Goal: Task Accomplishment & Management: Manage account settings

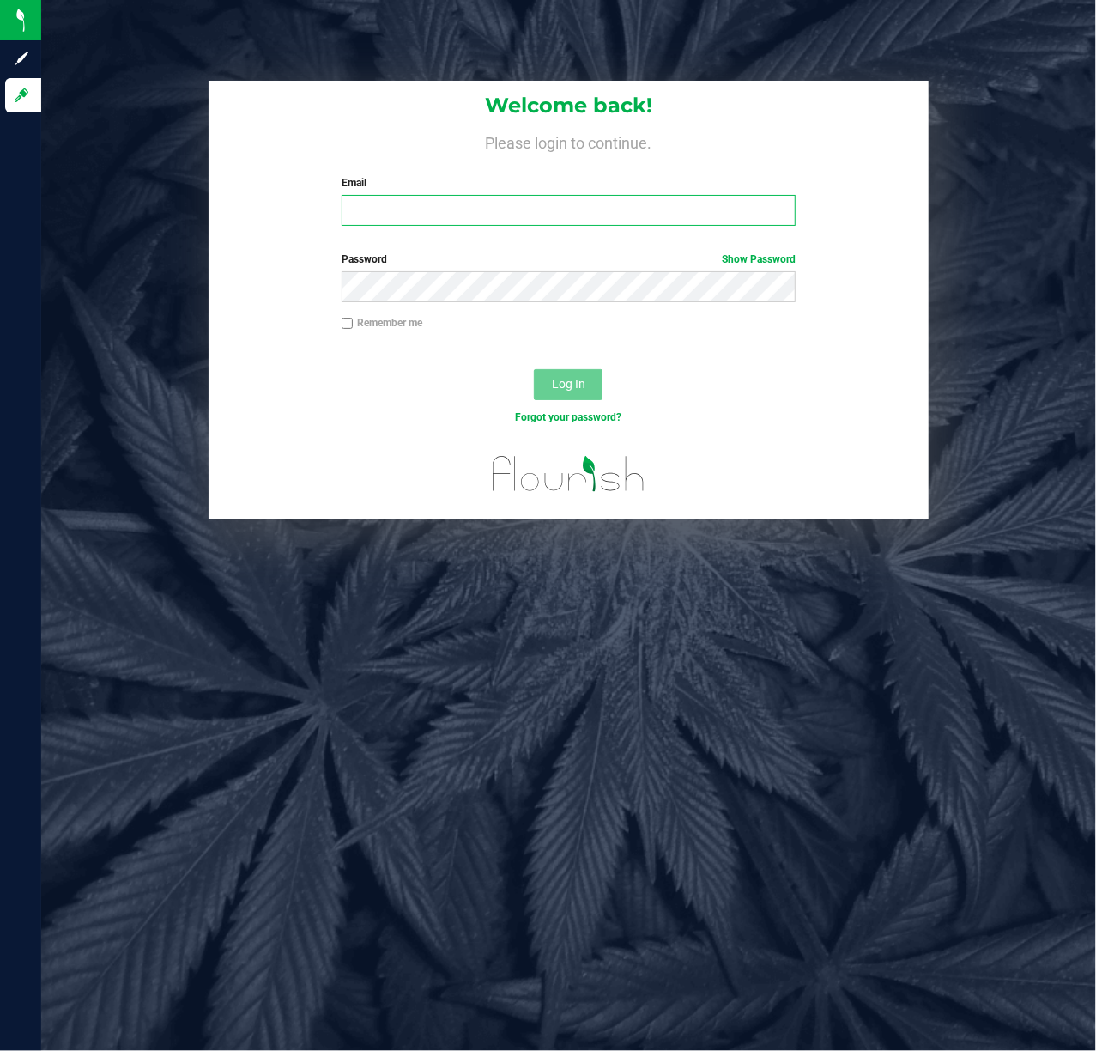
click at [589, 224] on input "Email" at bounding box center [569, 210] width 455 height 31
type input "[EMAIL_ADDRESS][DOMAIN_NAME]"
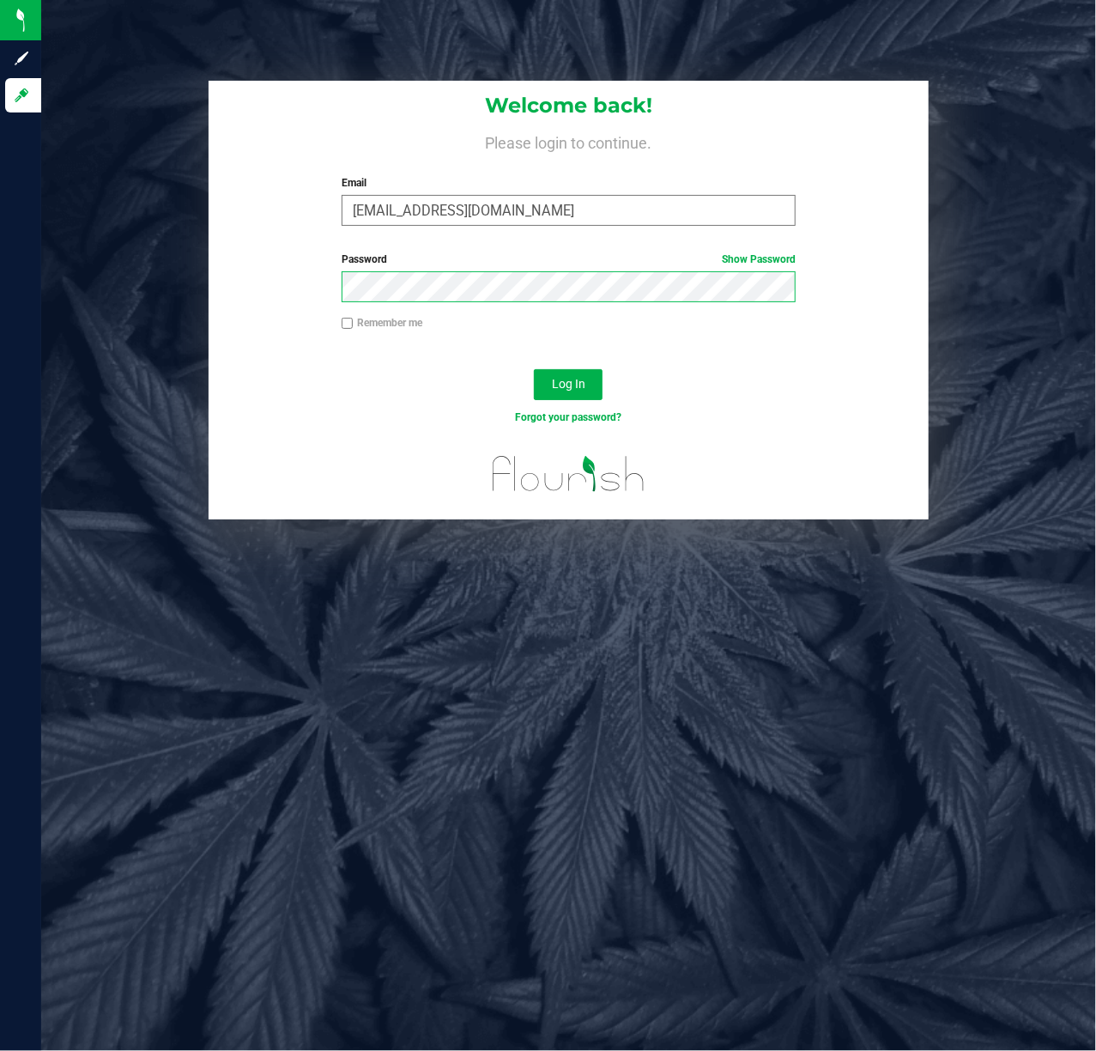
click at [534, 369] on button "Log In" at bounding box center [568, 384] width 69 height 31
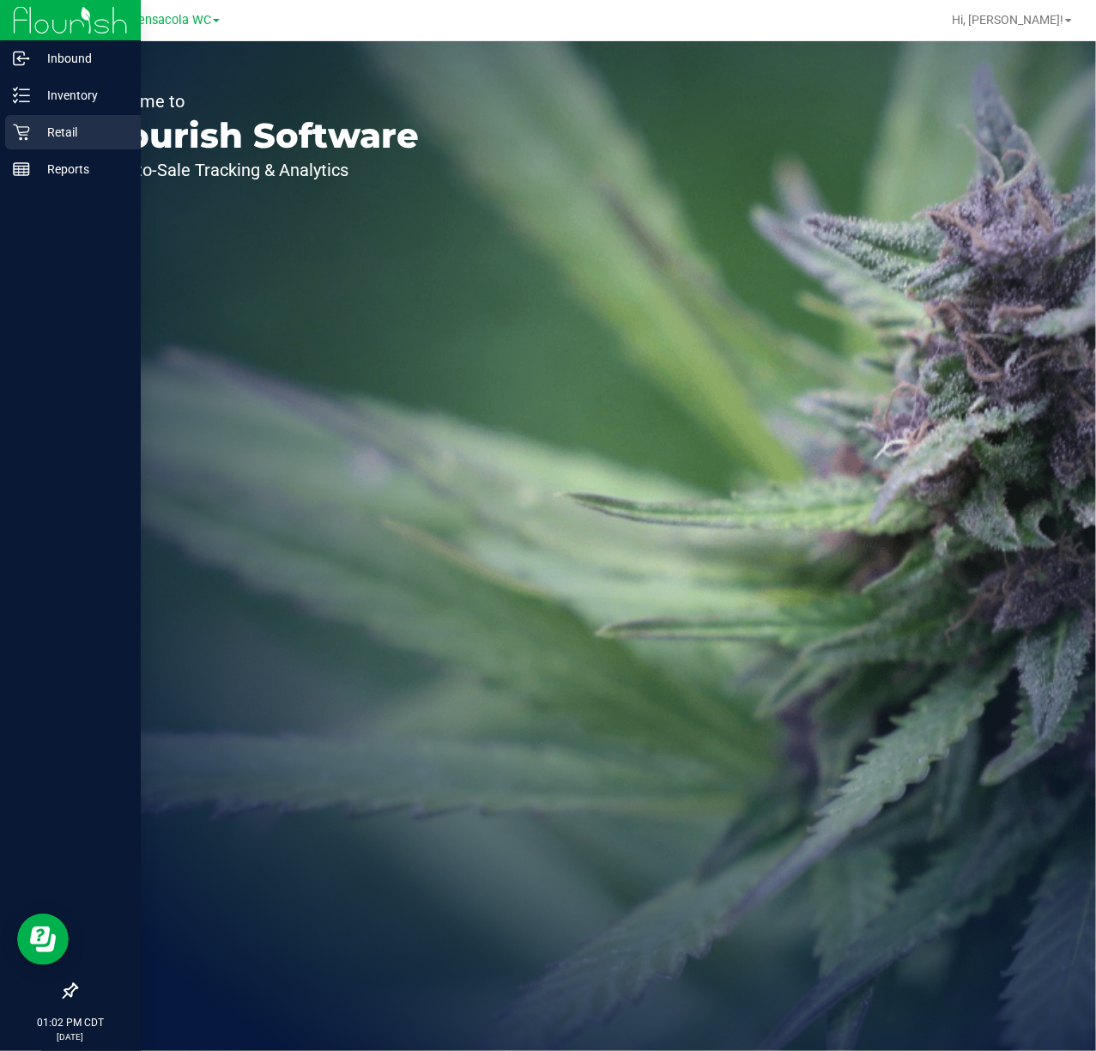
click at [15, 137] on icon at bounding box center [21, 132] width 17 height 17
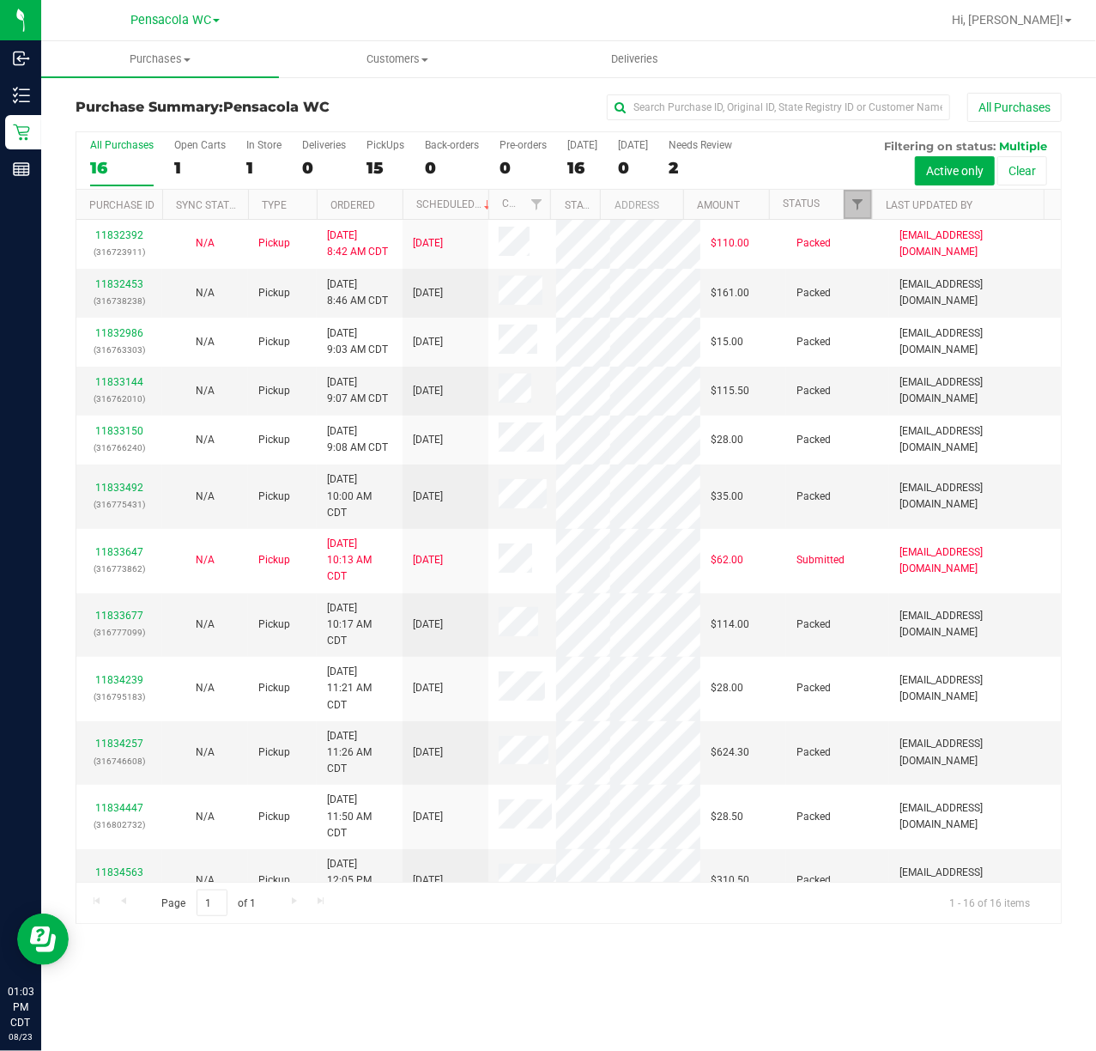
click at [853, 213] on link "Filter" at bounding box center [858, 204] width 28 height 29
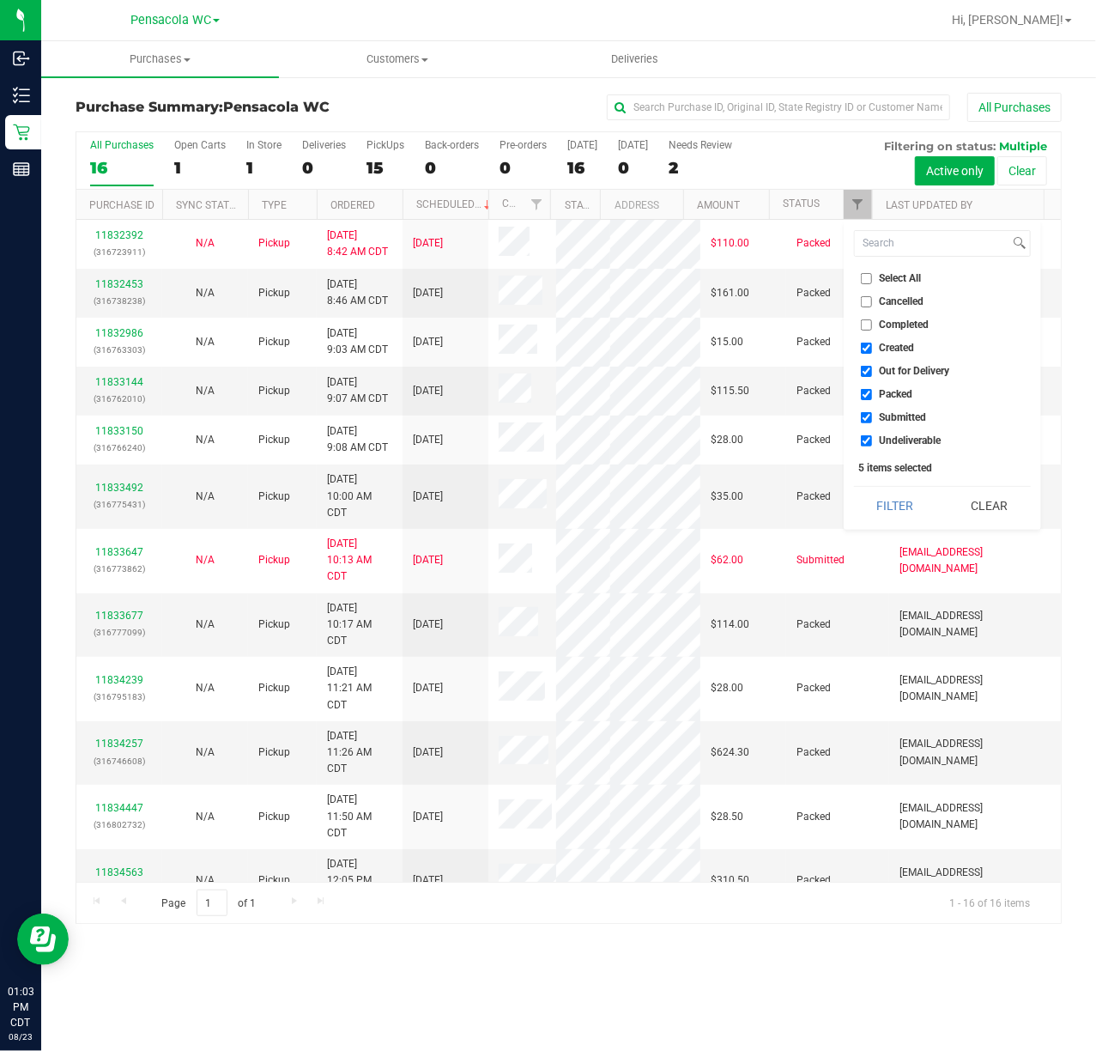
click at [900, 288] on ul "Select All Cancelled Completed Created Out for Delivery Packed Submitted Undeli…" at bounding box center [942, 360] width 177 height 180
click at [901, 278] on span "Select All" at bounding box center [901, 278] width 42 height 10
click at [872, 278] on input "Select All" at bounding box center [866, 278] width 11 height 11
checkbox input "true"
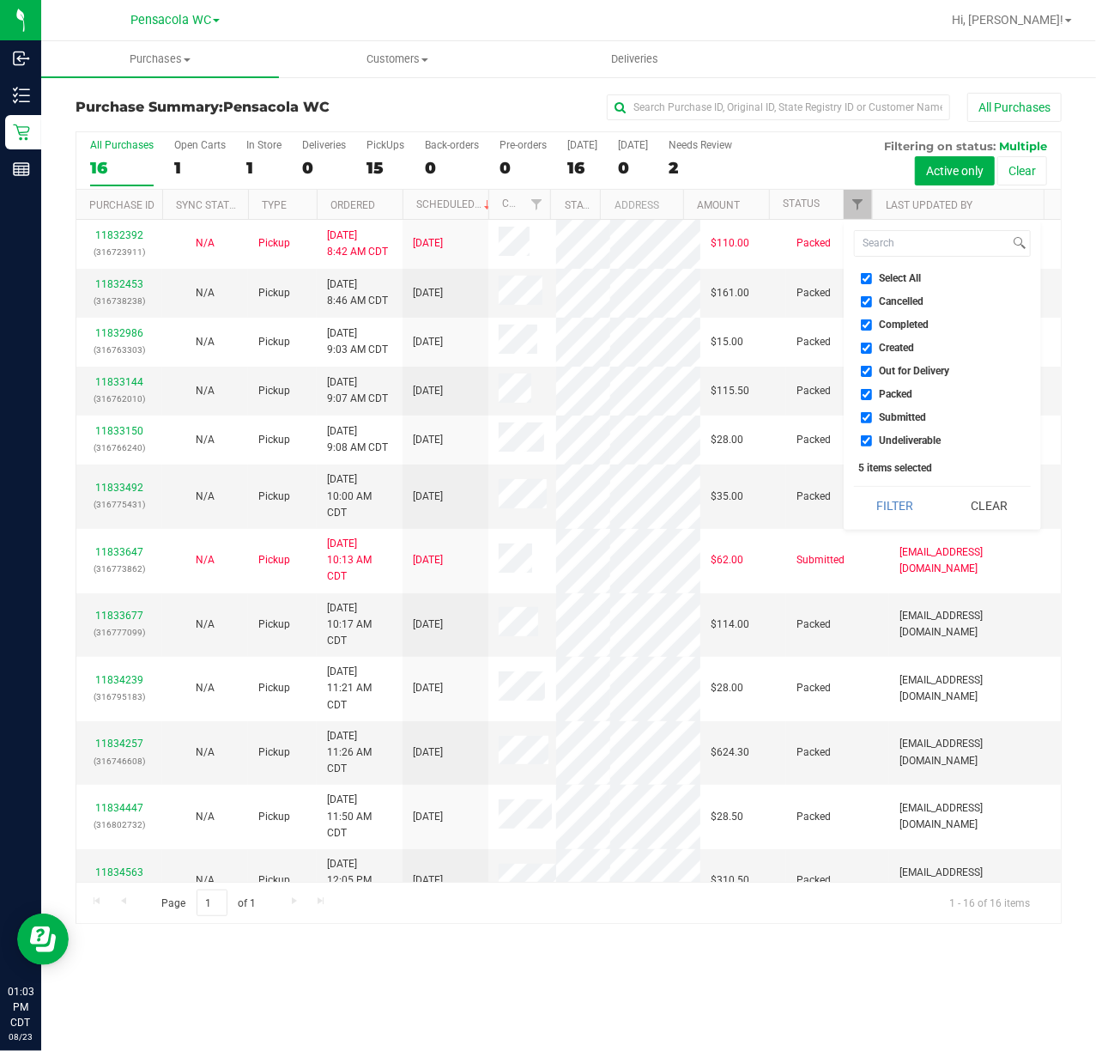
checkbox input "true"
click at [901, 278] on span "Select All" at bounding box center [901, 278] width 42 height 10
click at [872, 278] on input "Select All" at bounding box center [866, 278] width 11 height 11
checkbox input "false"
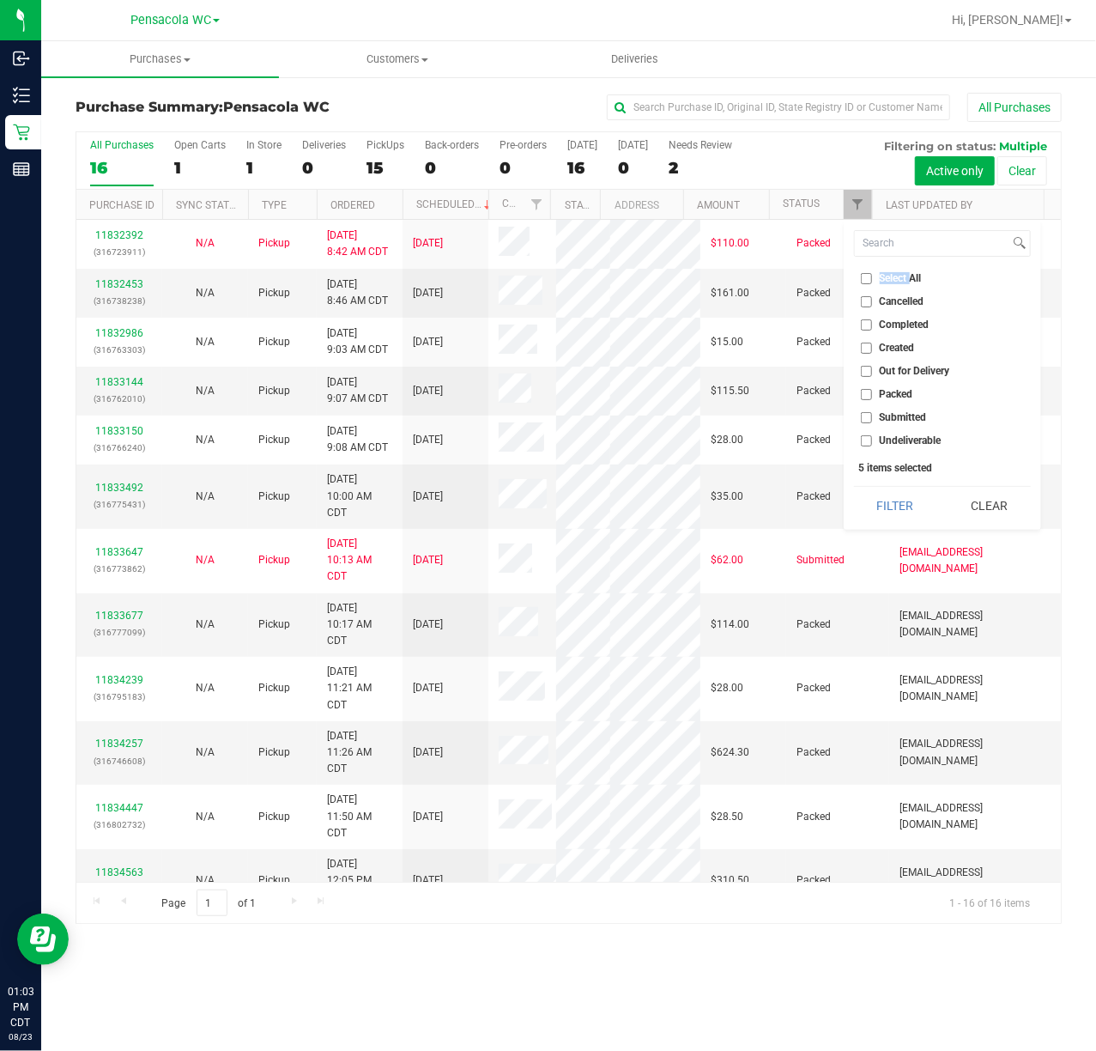
checkbox input "false"
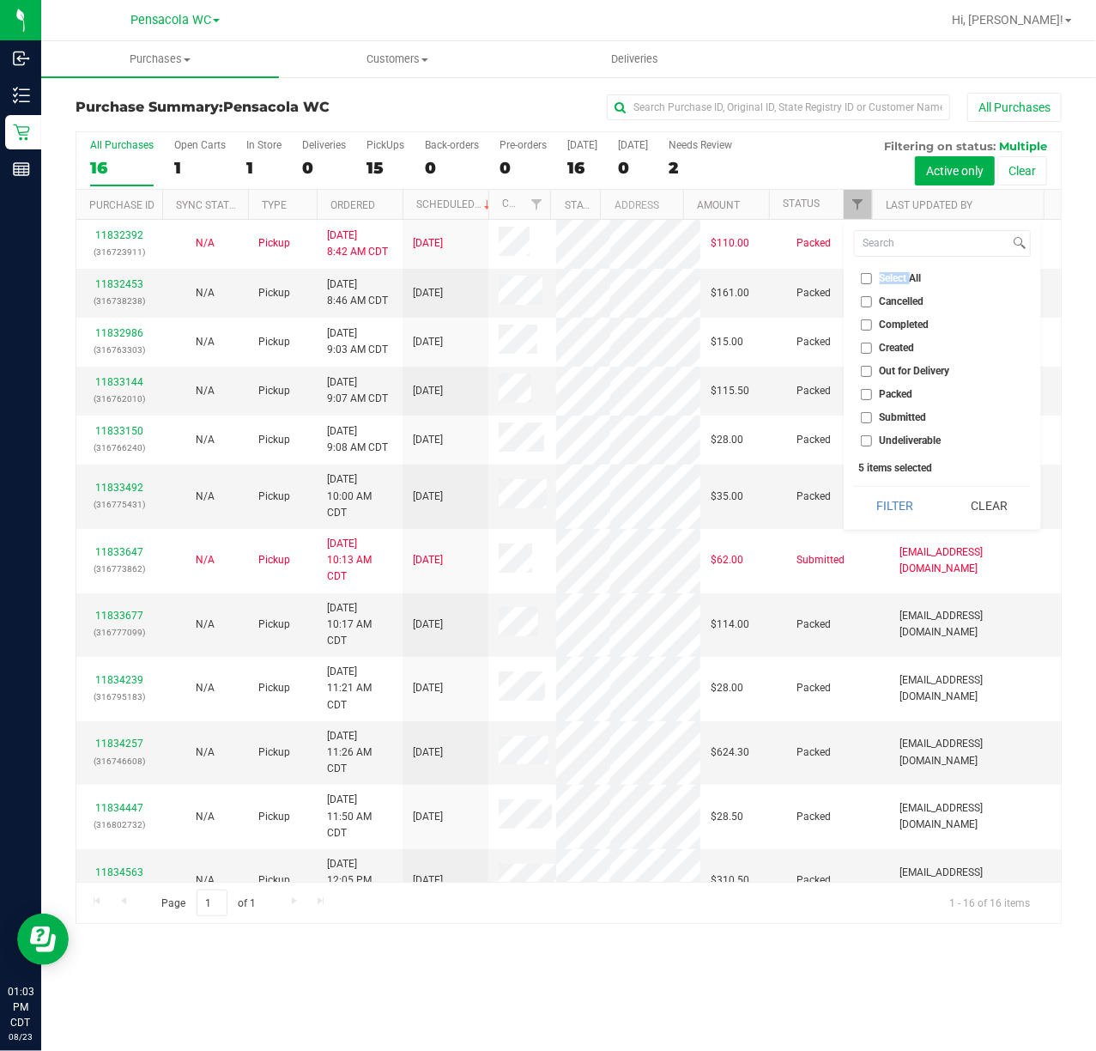
checkbox input "false"
click at [897, 413] on span "Submitted" at bounding box center [903, 417] width 47 height 10
click at [872, 413] on input "Submitted" at bounding box center [866, 417] width 11 height 11
checkbox input "true"
click at [898, 505] on button "Filter" at bounding box center [895, 506] width 82 height 38
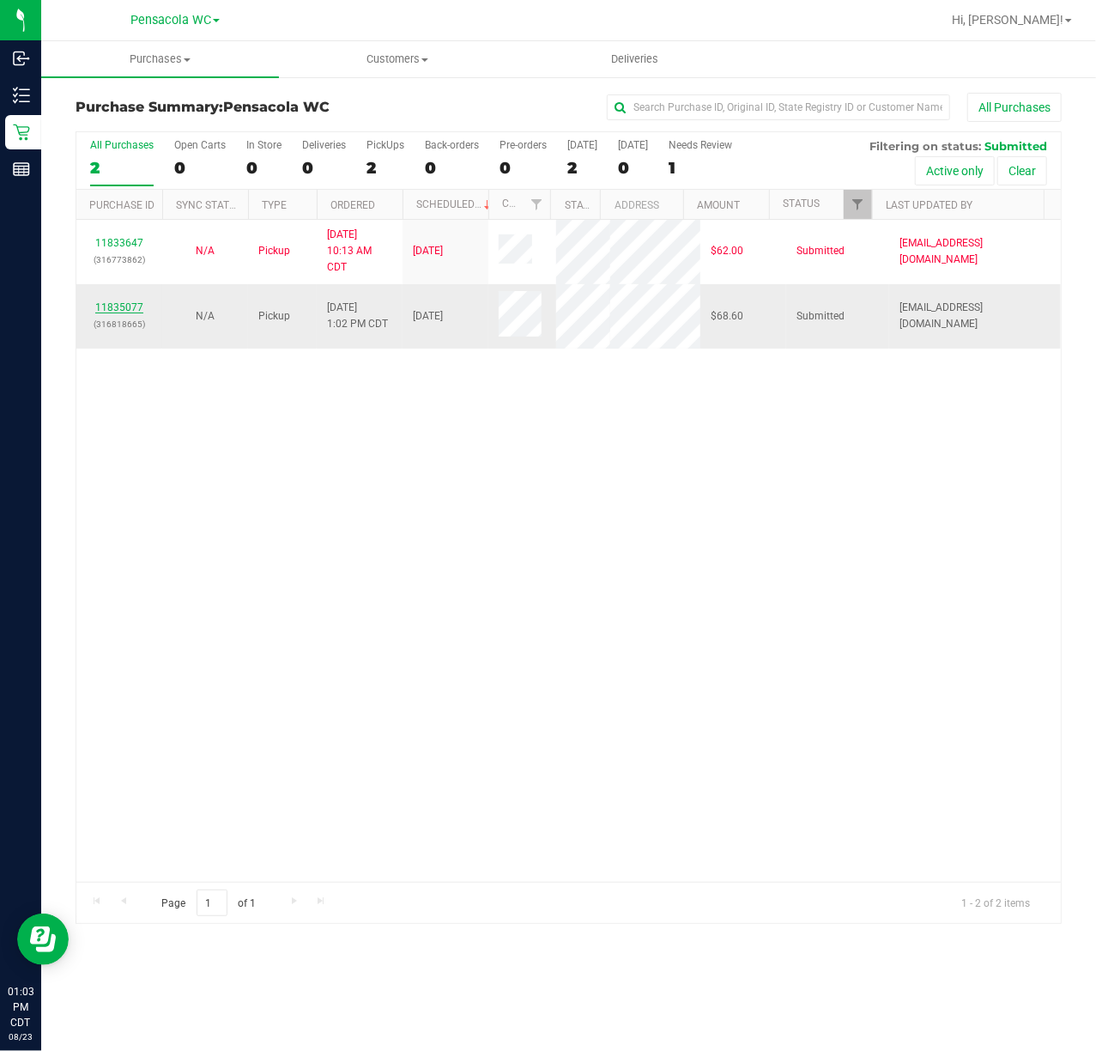
click at [134, 310] on link "11835077" at bounding box center [119, 307] width 48 height 12
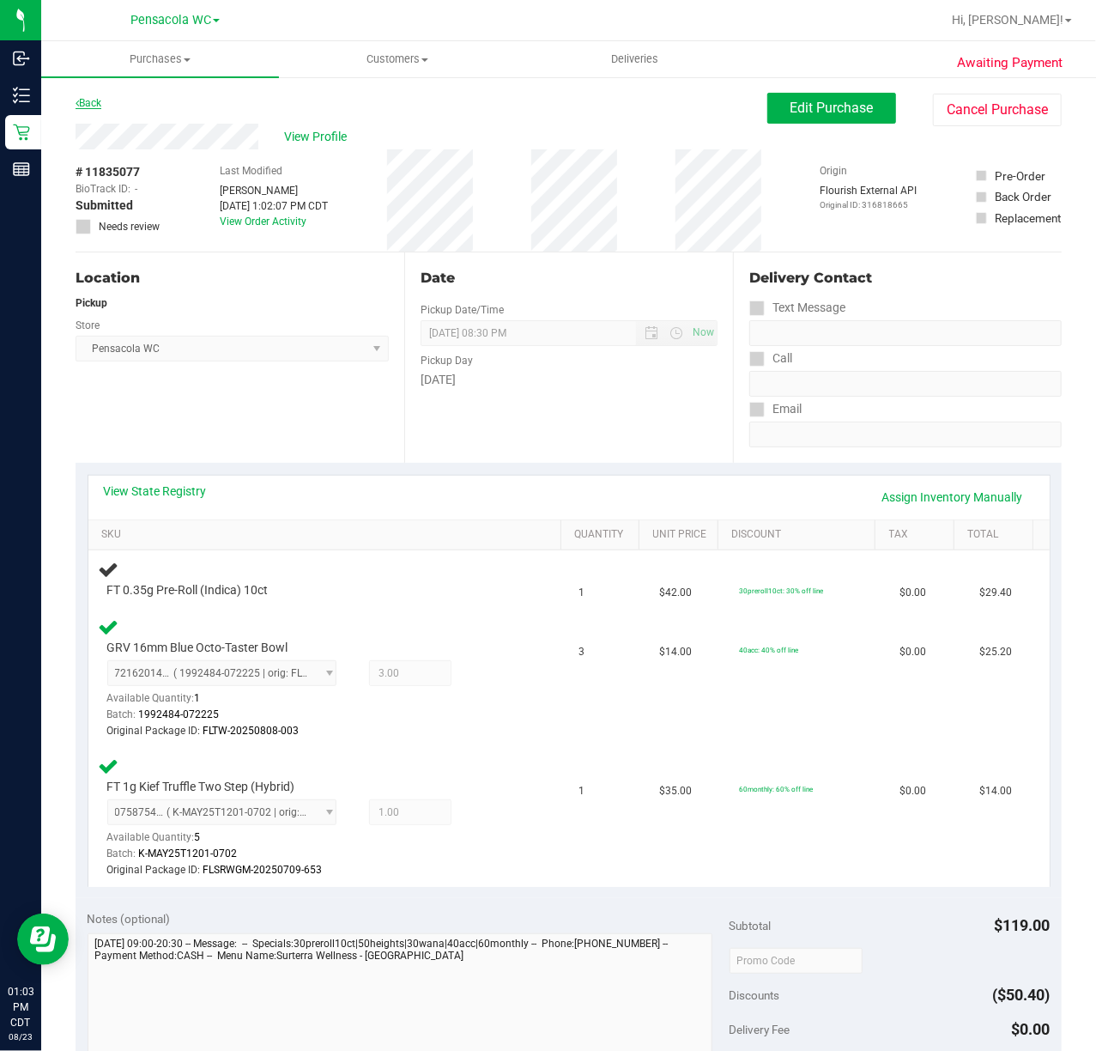
click at [94, 100] on link "Back" at bounding box center [89, 103] width 26 height 12
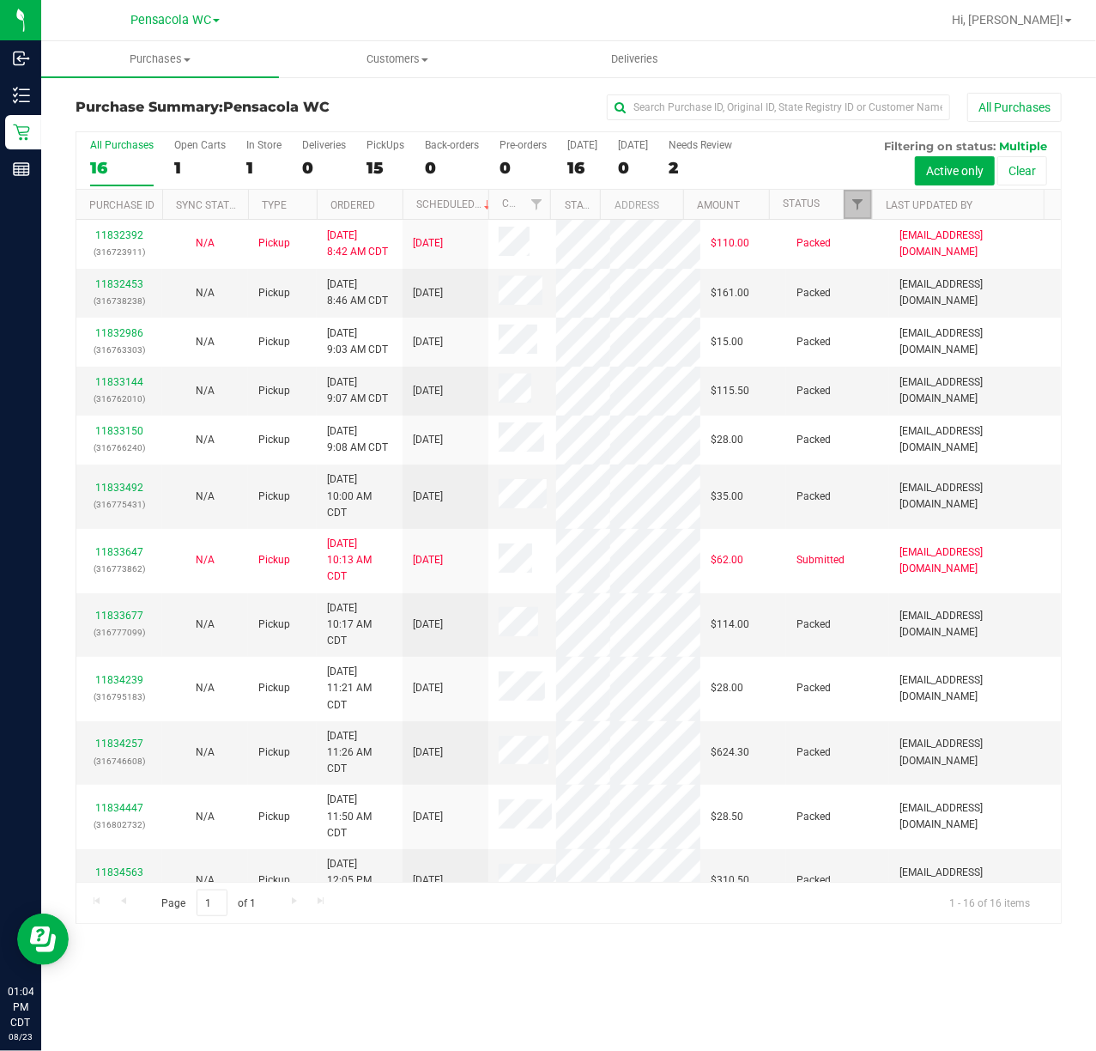
click at [844, 209] on link "Filter" at bounding box center [858, 204] width 28 height 29
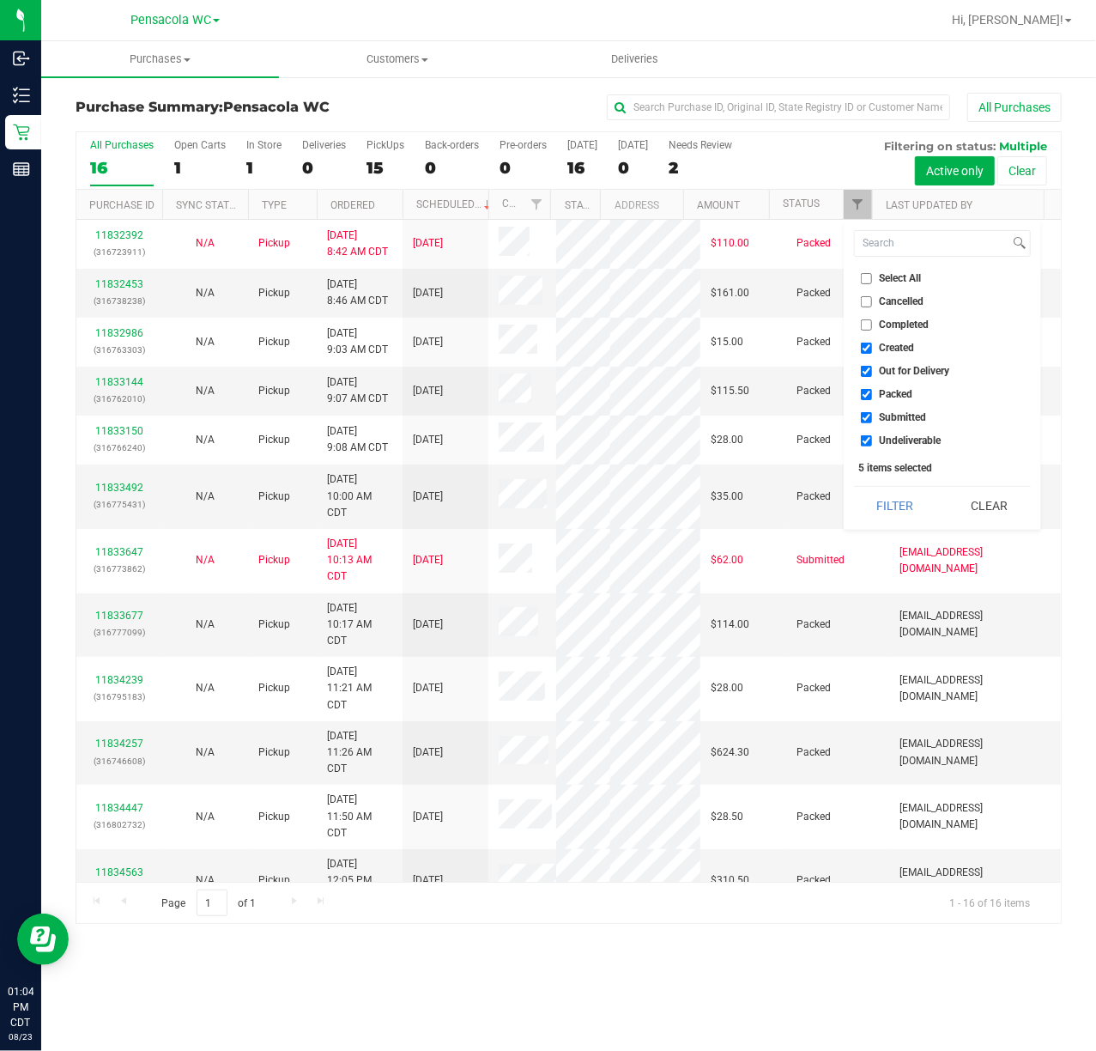
click at [874, 276] on label "Select All" at bounding box center [891, 278] width 61 height 11
click at [872, 276] on input "Select All" at bounding box center [866, 278] width 11 height 11
checkbox input "true"
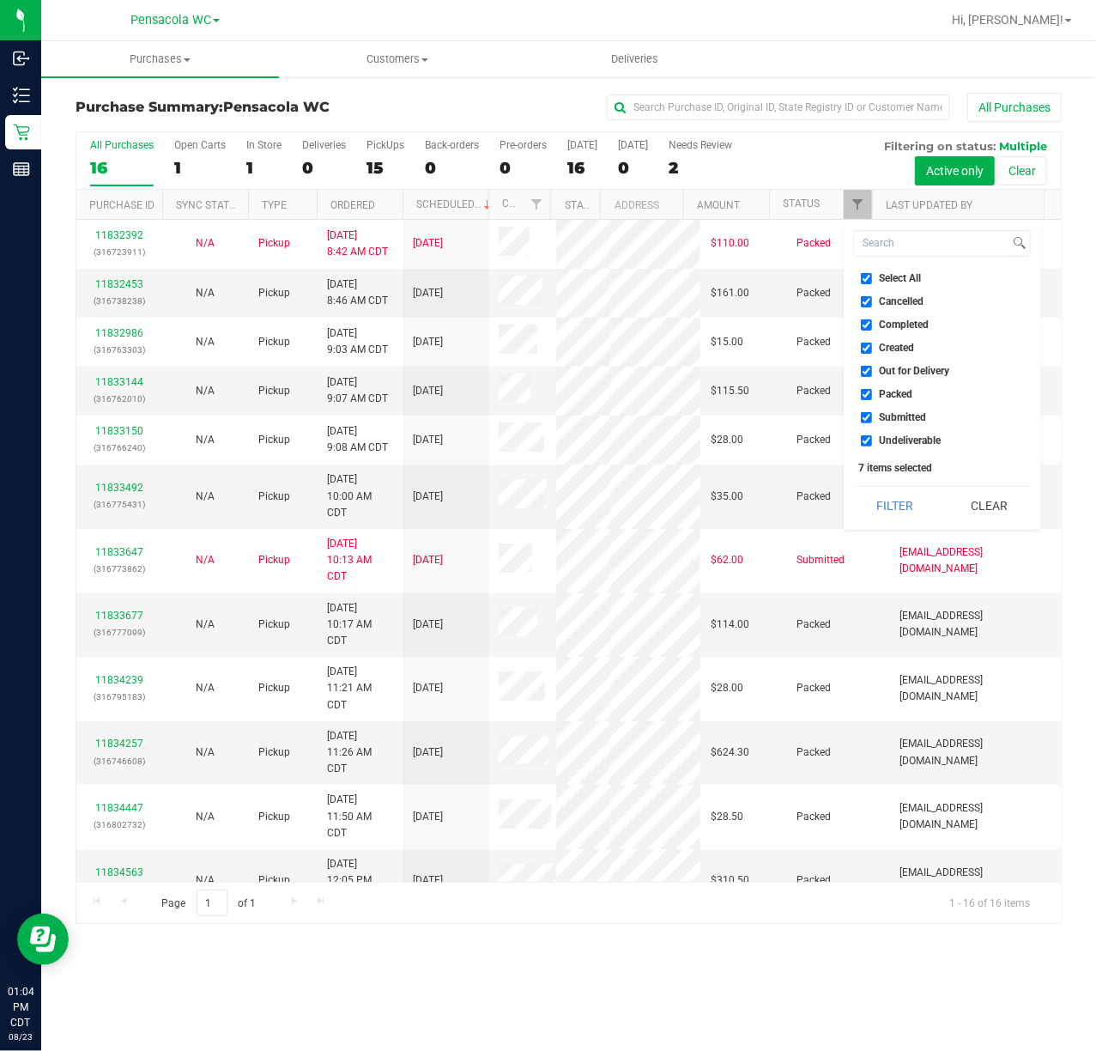
click at [874, 276] on label "Select All" at bounding box center [891, 278] width 61 height 11
click at [872, 276] on input "Select All" at bounding box center [866, 278] width 11 height 11
checkbox input "false"
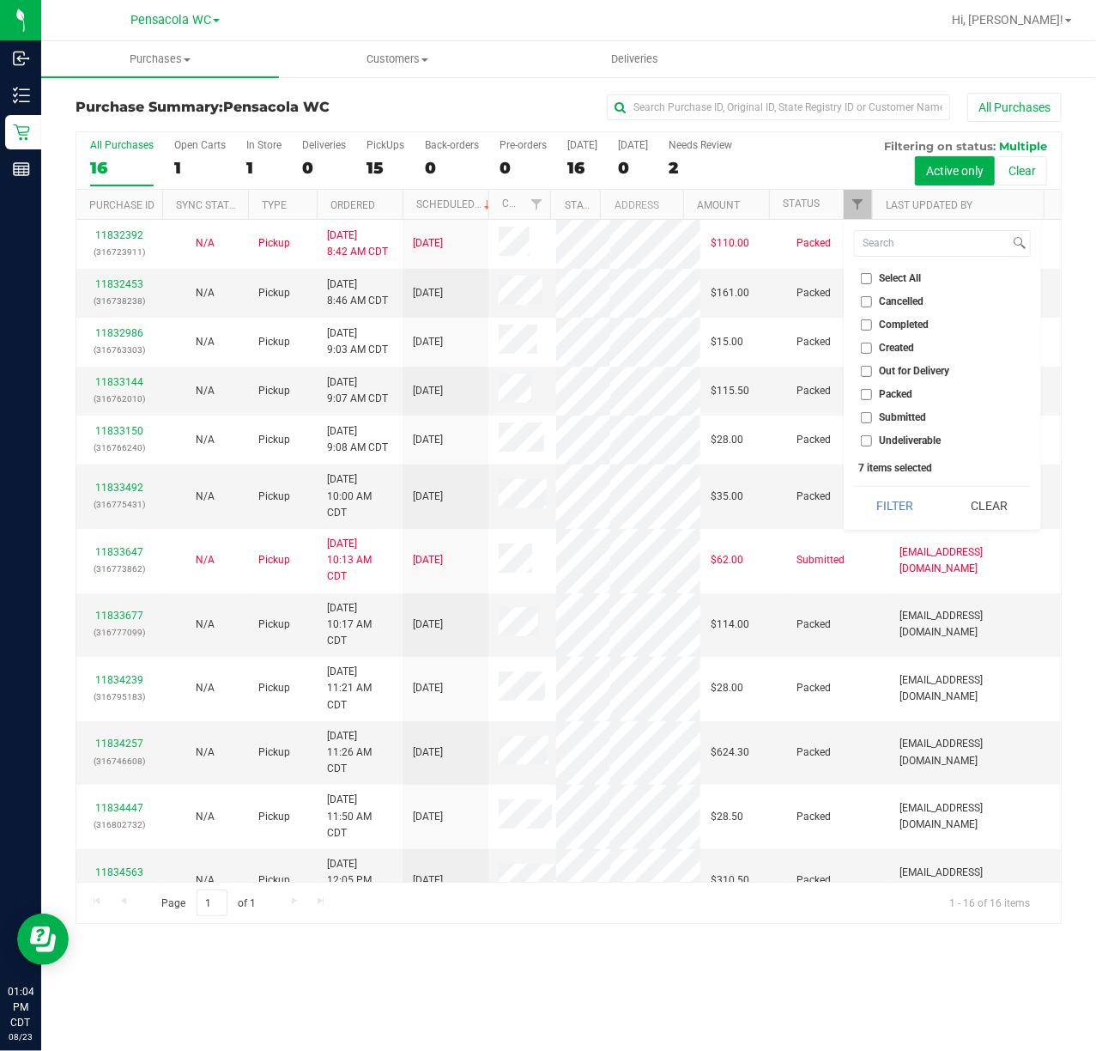
checkbox input "false"
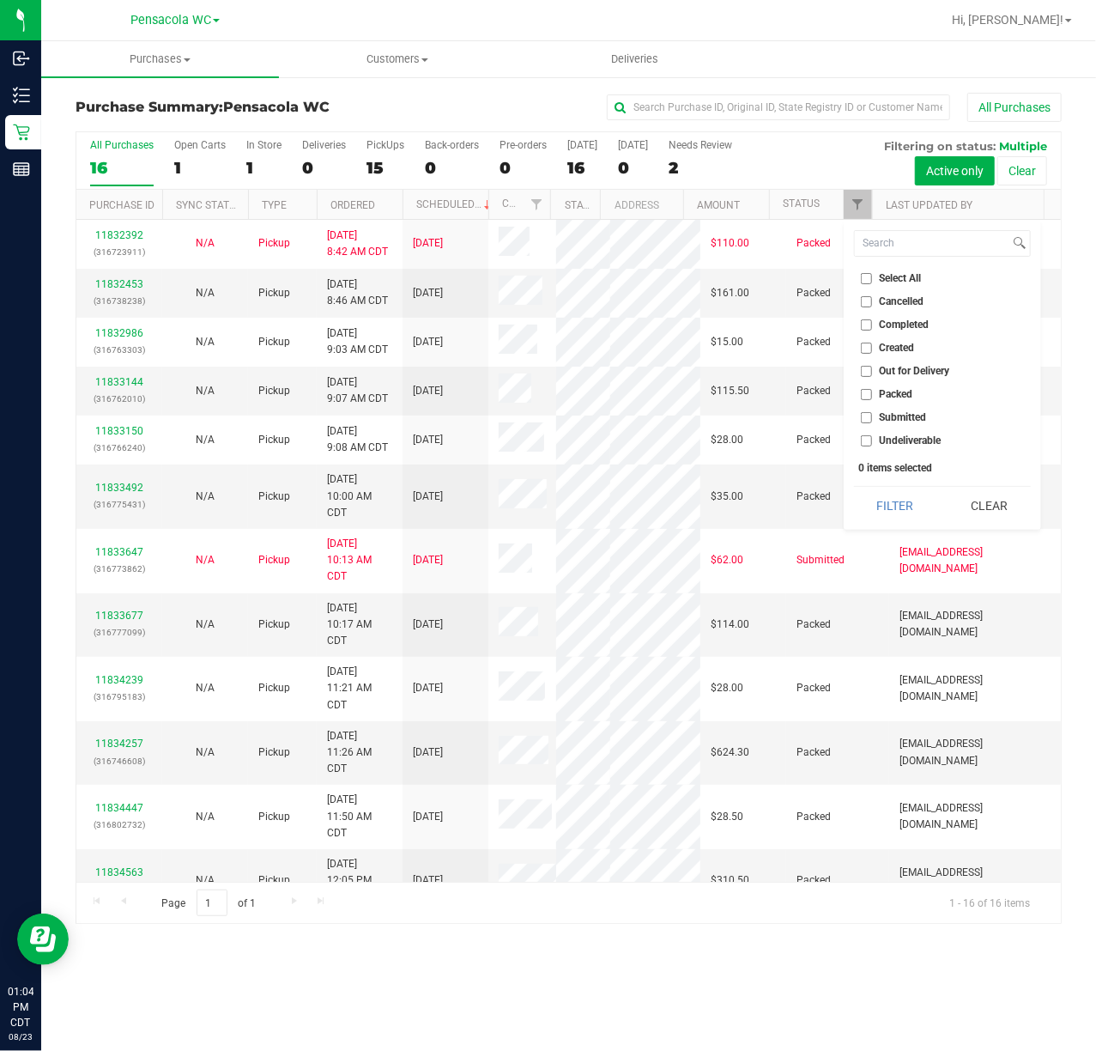
click at [894, 412] on span "Submitted" at bounding box center [903, 417] width 47 height 10
click at [872, 412] on input "Submitted" at bounding box center [866, 417] width 11 height 11
checkbox input "true"
click at [876, 512] on button "Filter" at bounding box center [895, 506] width 82 height 38
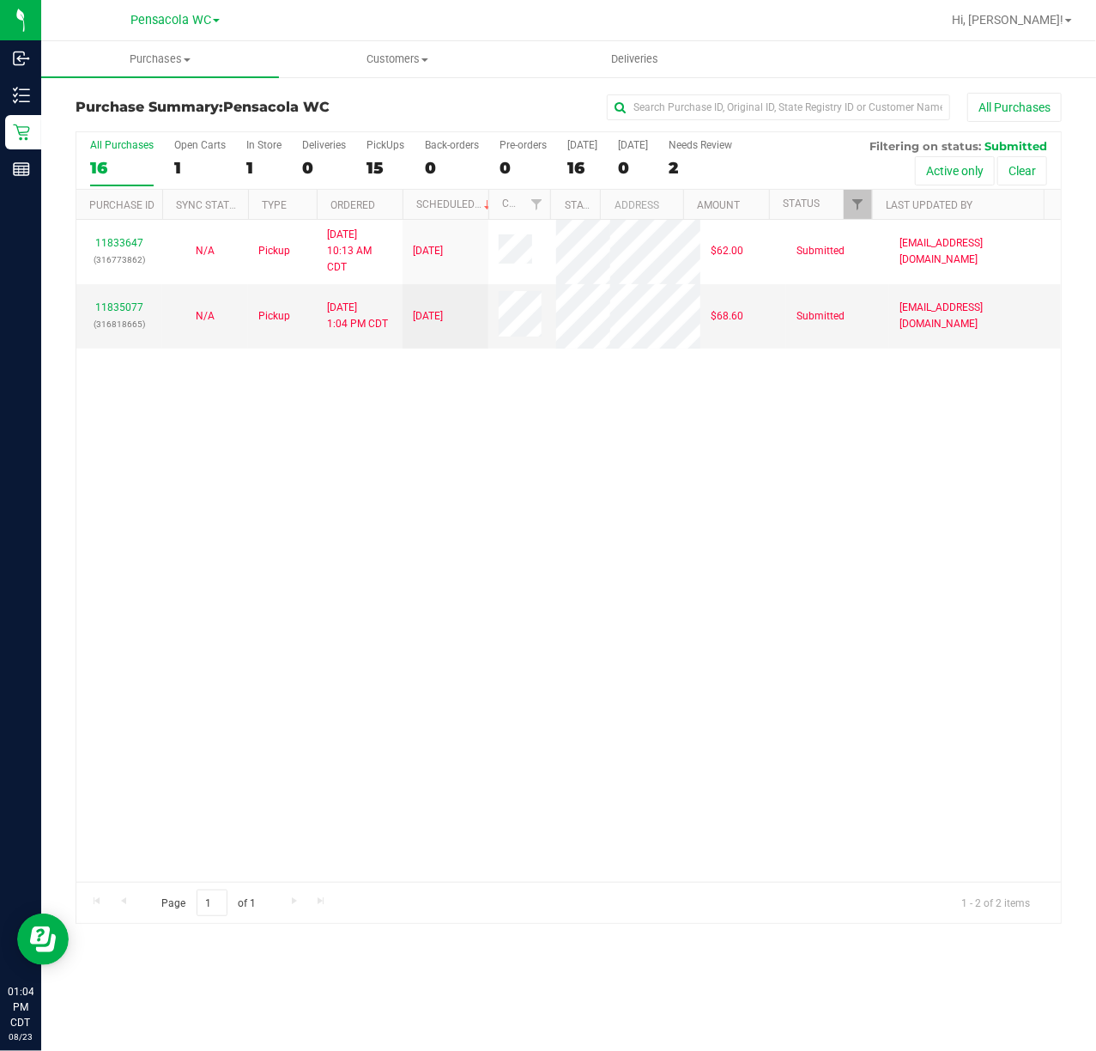
click at [472, 427] on div "11833647 (316773862) N/A Pickup 8/23/2025 10:13 AM CDT 8/23/2025 $62.00 Submitt…" at bounding box center [568, 551] width 985 height 662
click at [458, 472] on div "11833647 (316773862) N/A Pickup 8/23/2025 10:13 AM CDT 8/23/2025 $62.00 Submitt…" at bounding box center [568, 551] width 985 height 662
click at [125, 307] on link "11835077" at bounding box center [119, 307] width 48 height 12
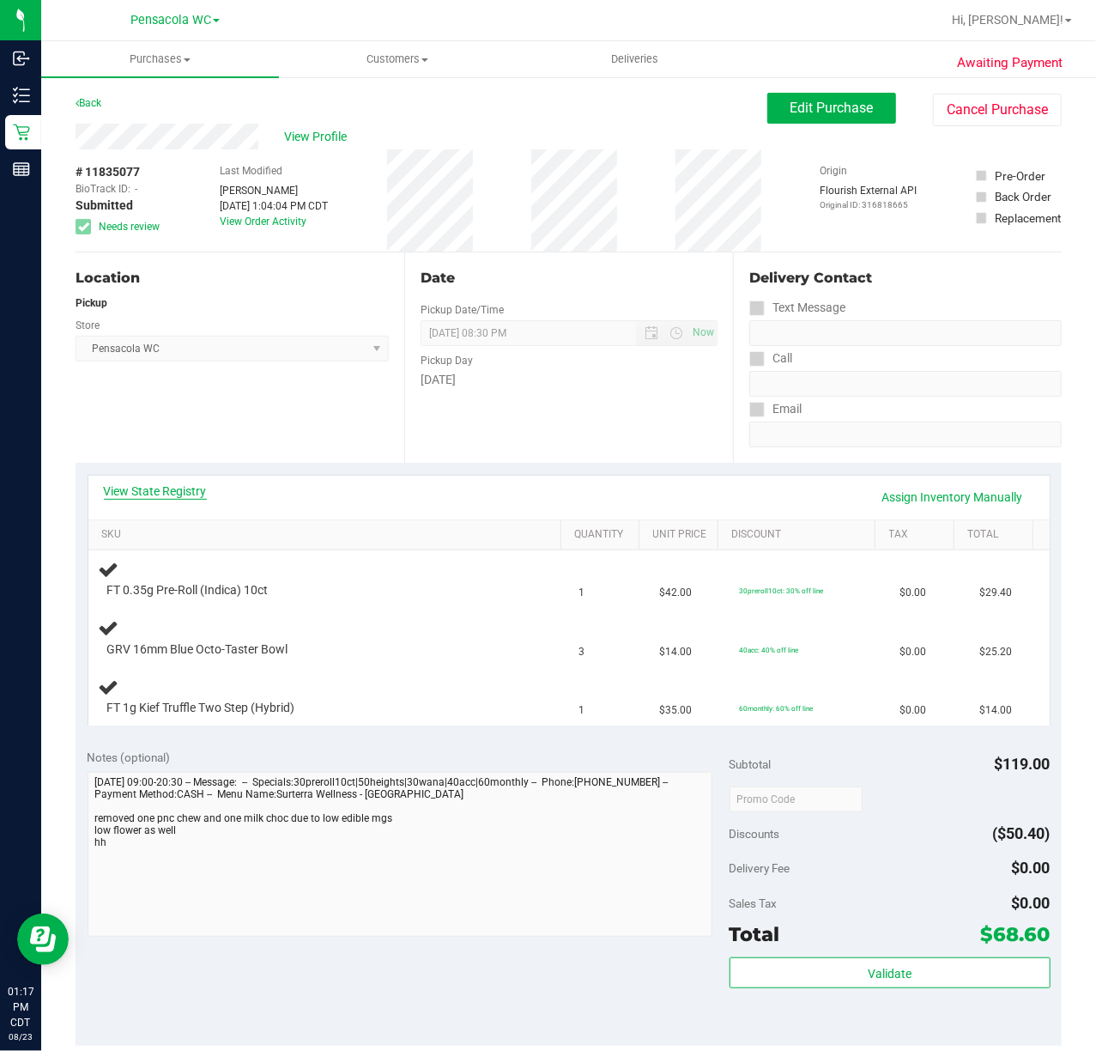
click at [152, 495] on link "View State Registry" at bounding box center [155, 490] width 103 height 17
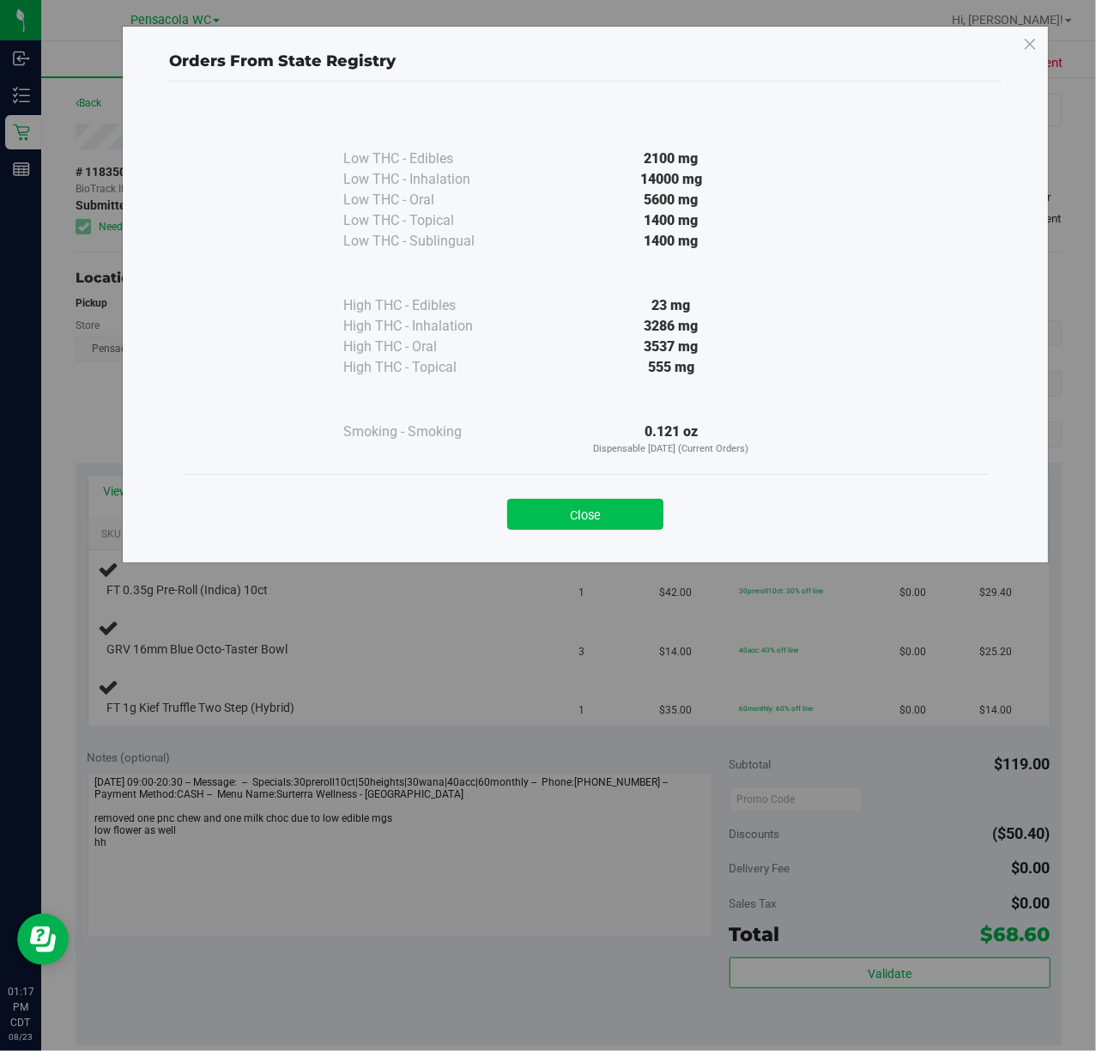
click at [602, 530] on button "Close" at bounding box center [585, 514] width 156 height 31
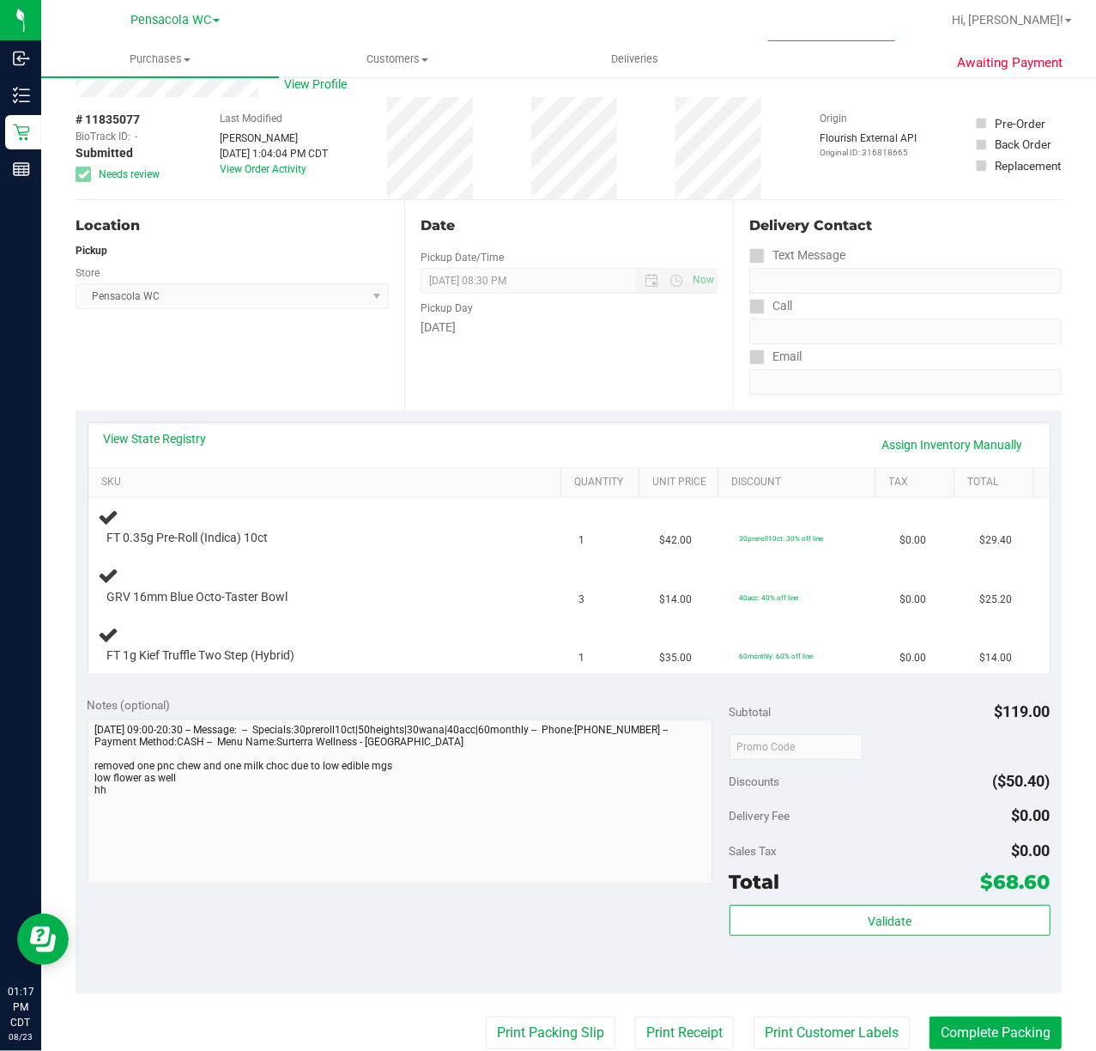
scroll to position [55, 0]
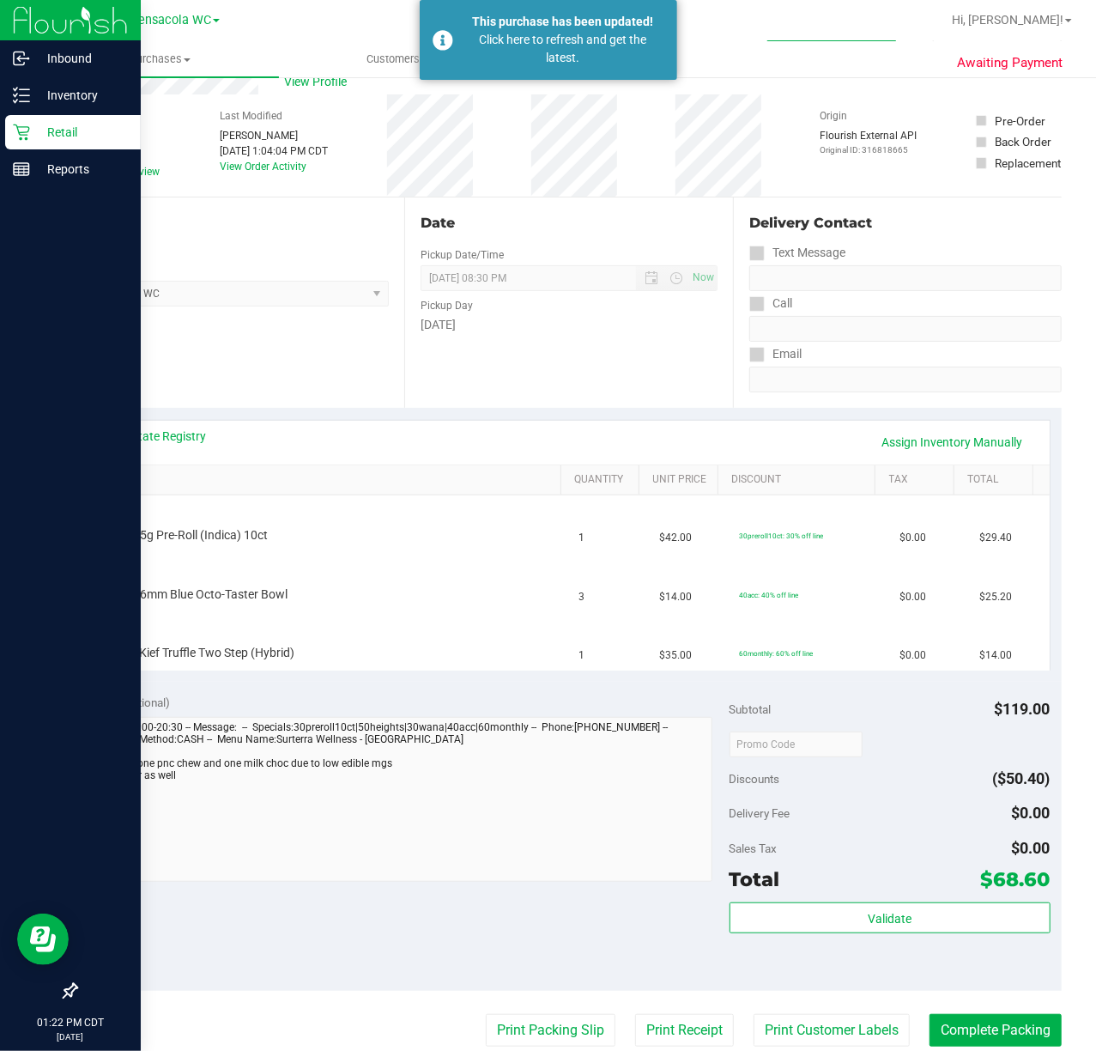
click at [38, 135] on p "Retail" at bounding box center [81, 132] width 103 height 21
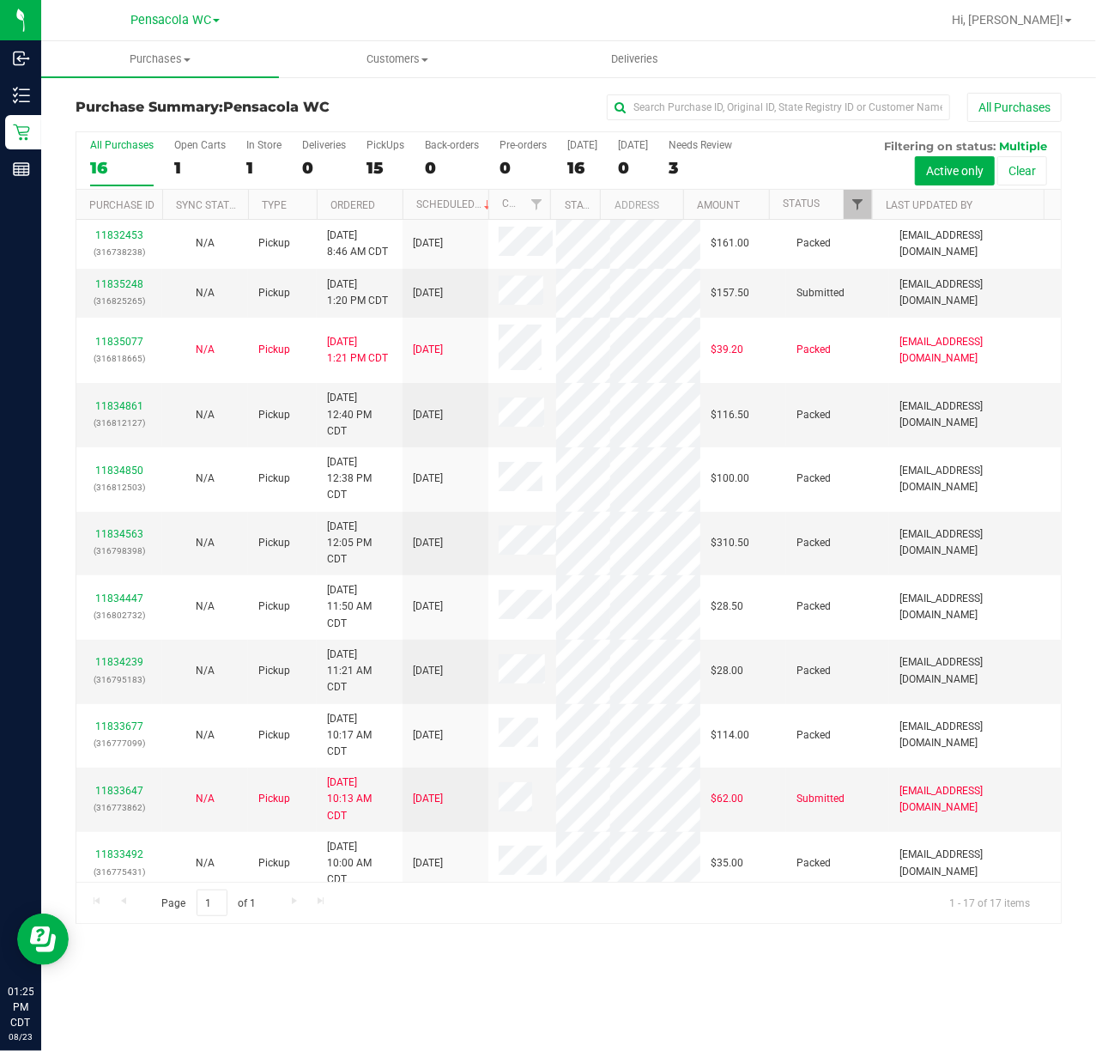
click at [857, 204] on span "Filter" at bounding box center [858, 204] width 14 height 14
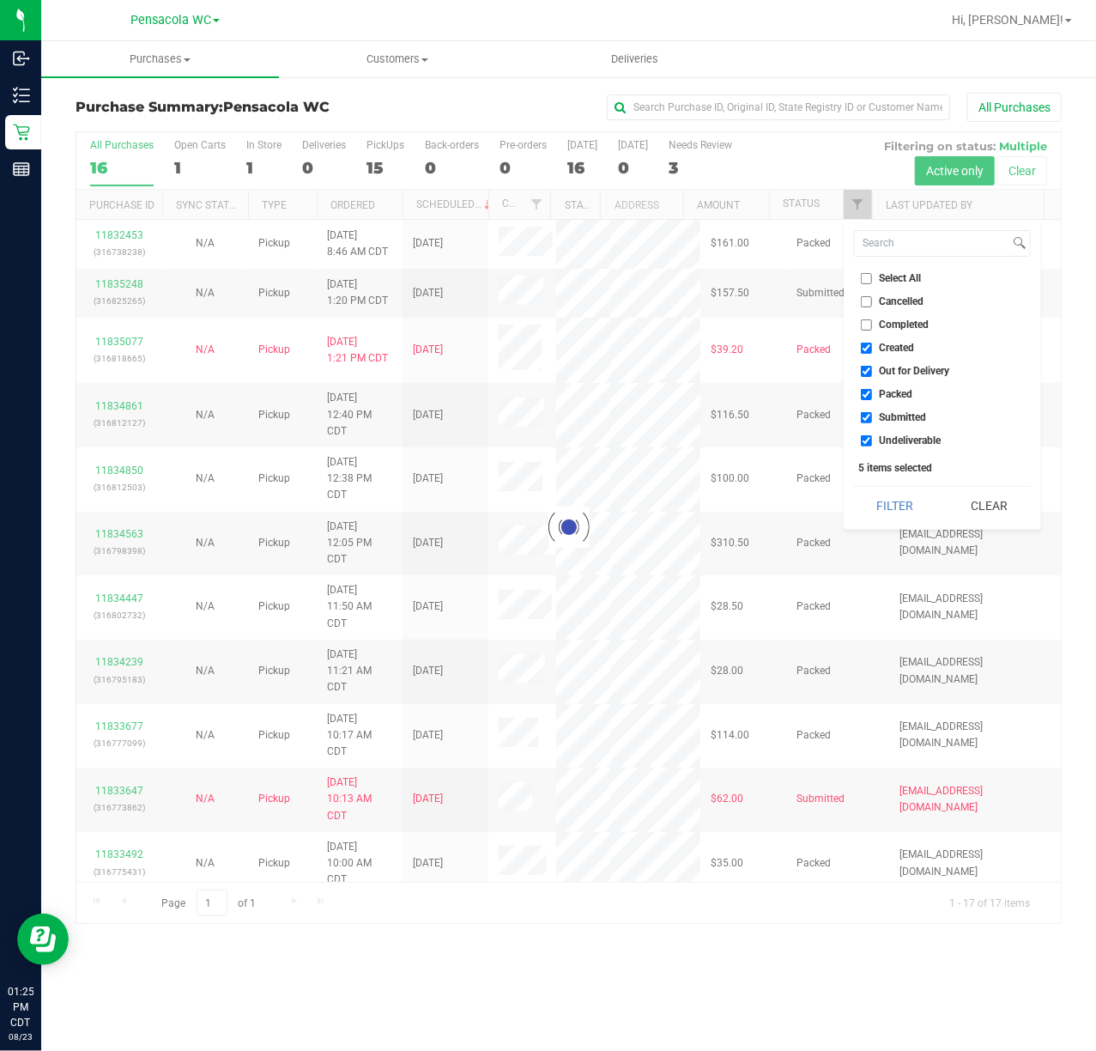
click at [900, 279] on span "Select All" at bounding box center [901, 278] width 42 height 10
click at [872, 279] on input "Select All" at bounding box center [866, 278] width 11 height 11
checkbox input "true"
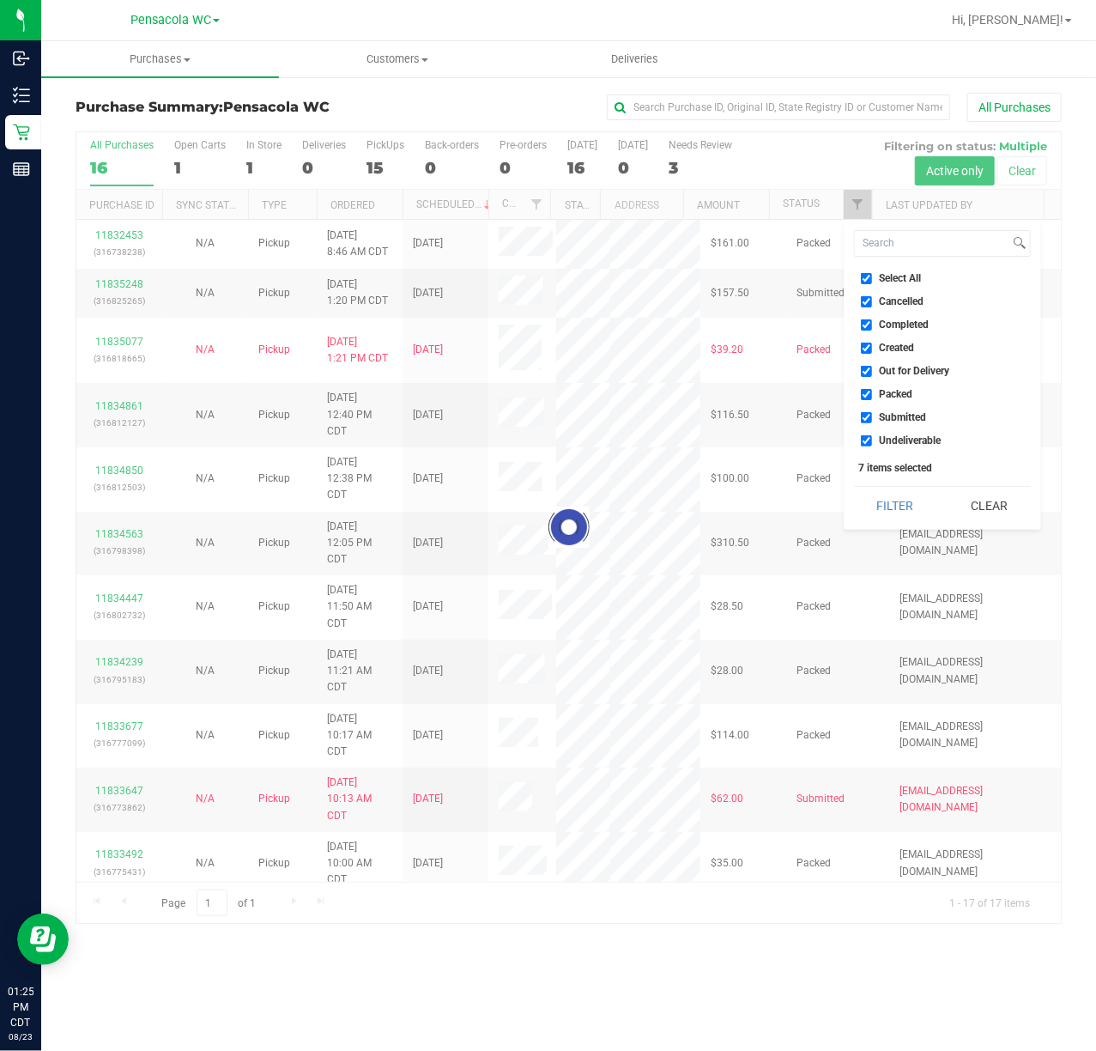
click at [904, 275] on span "Select All" at bounding box center [901, 278] width 42 height 10
click at [872, 275] on input "Select All" at bounding box center [866, 278] width 11 height 11
checkbox input "false"
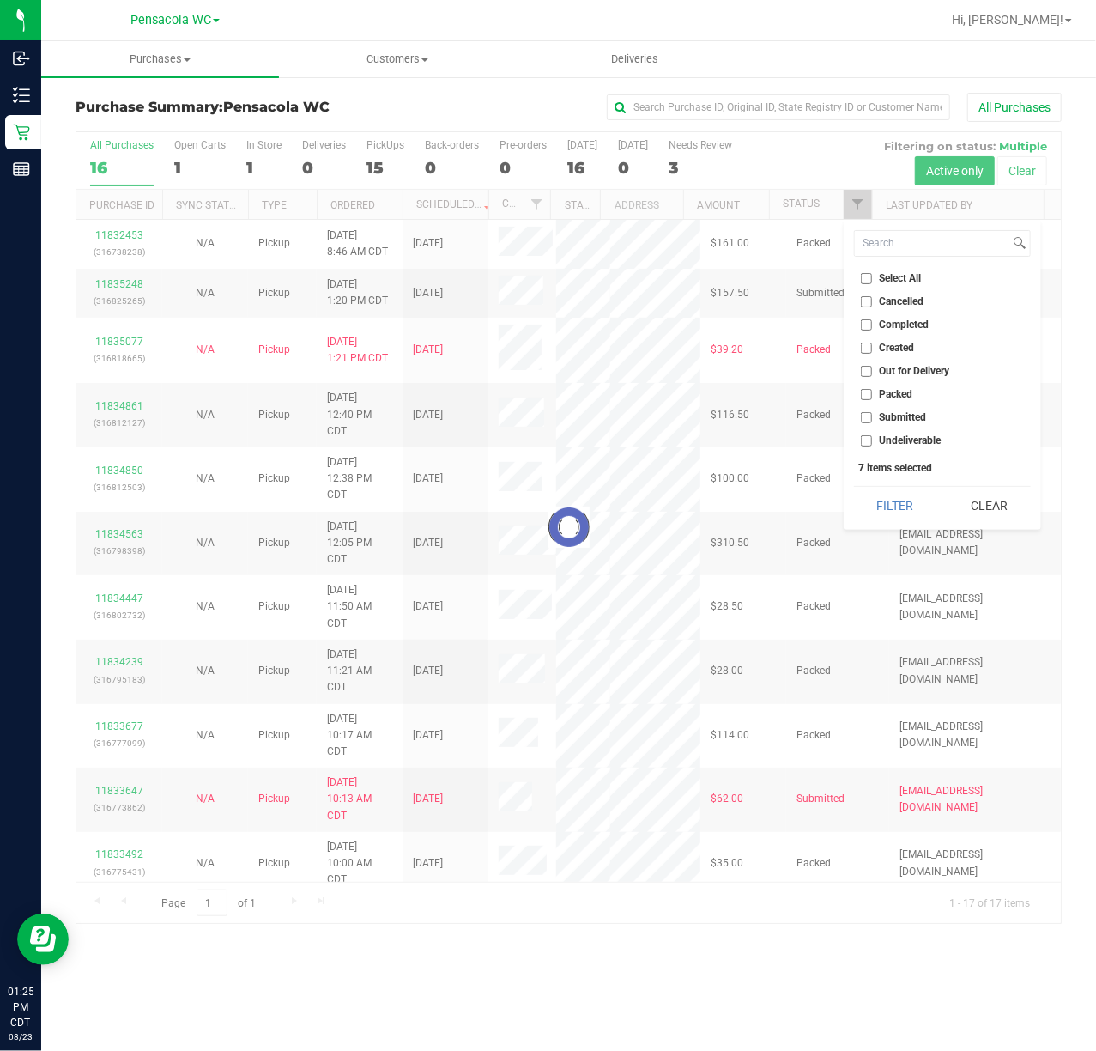
checkbox input "false"
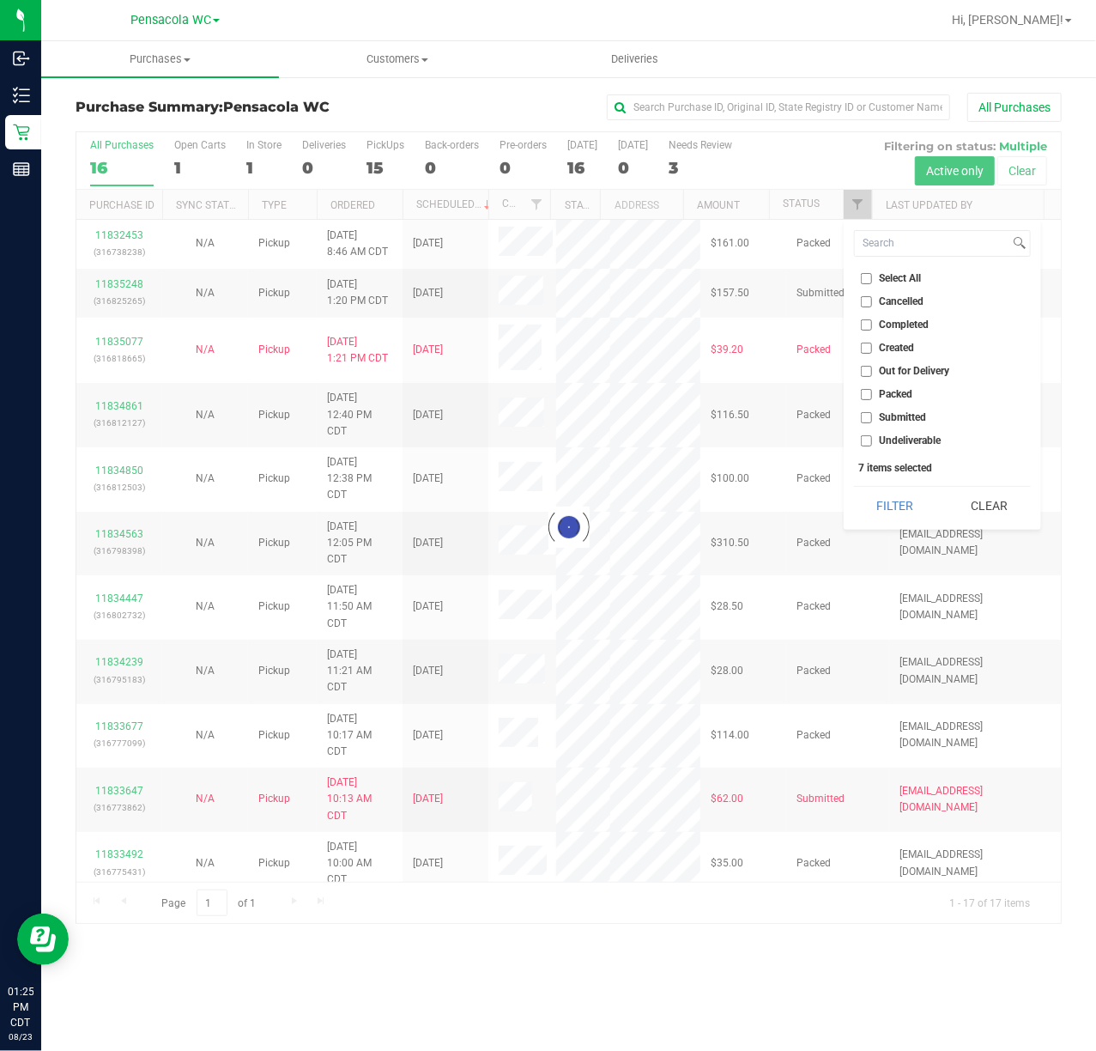
checkbox input "true"
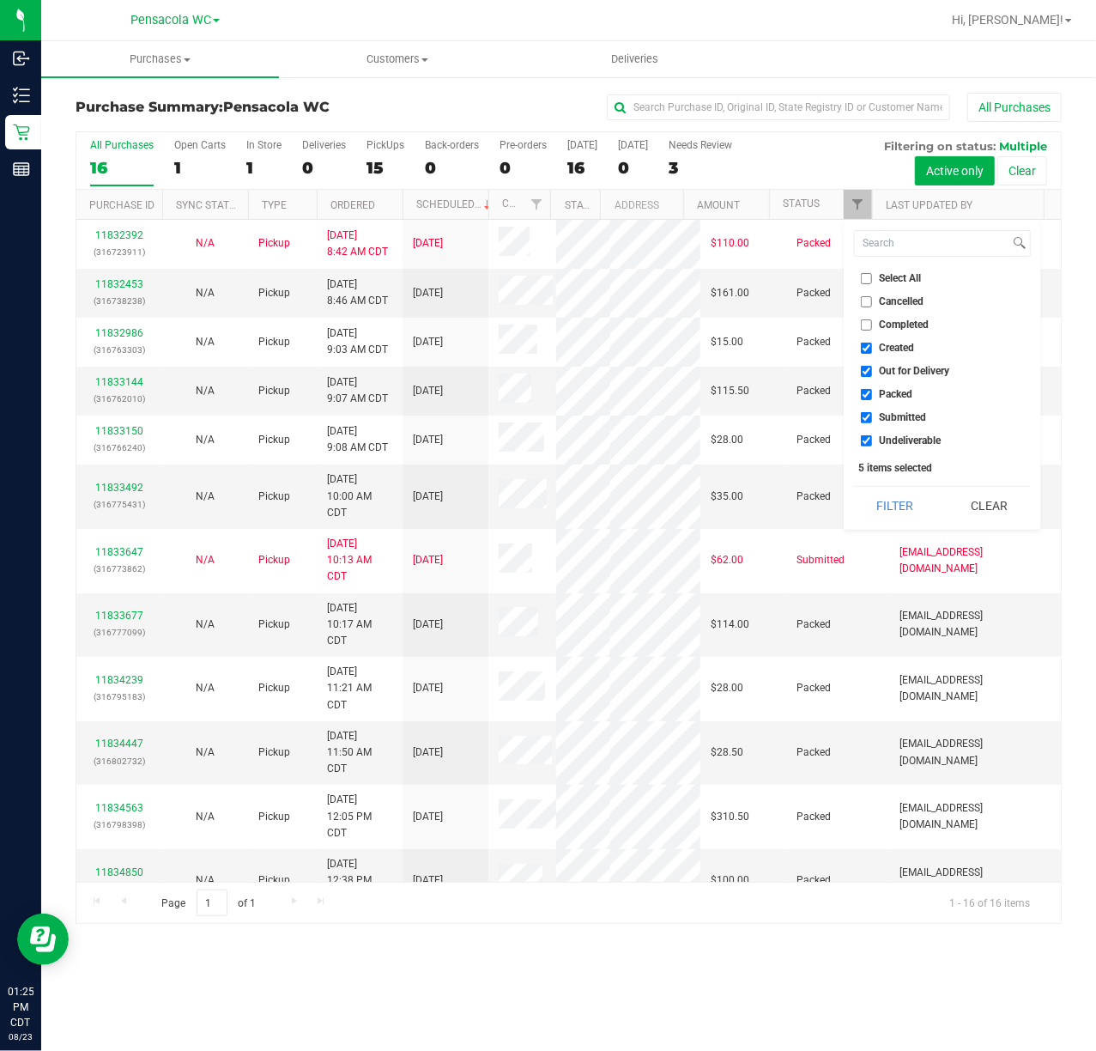
click at [906, 279] on span "Select All" at bounding box center [901, 278] width 42 height 10
click at [872, 279] on input "Select All" at bounding box center [866, 278] width 11 height 11
checkbox input "true"
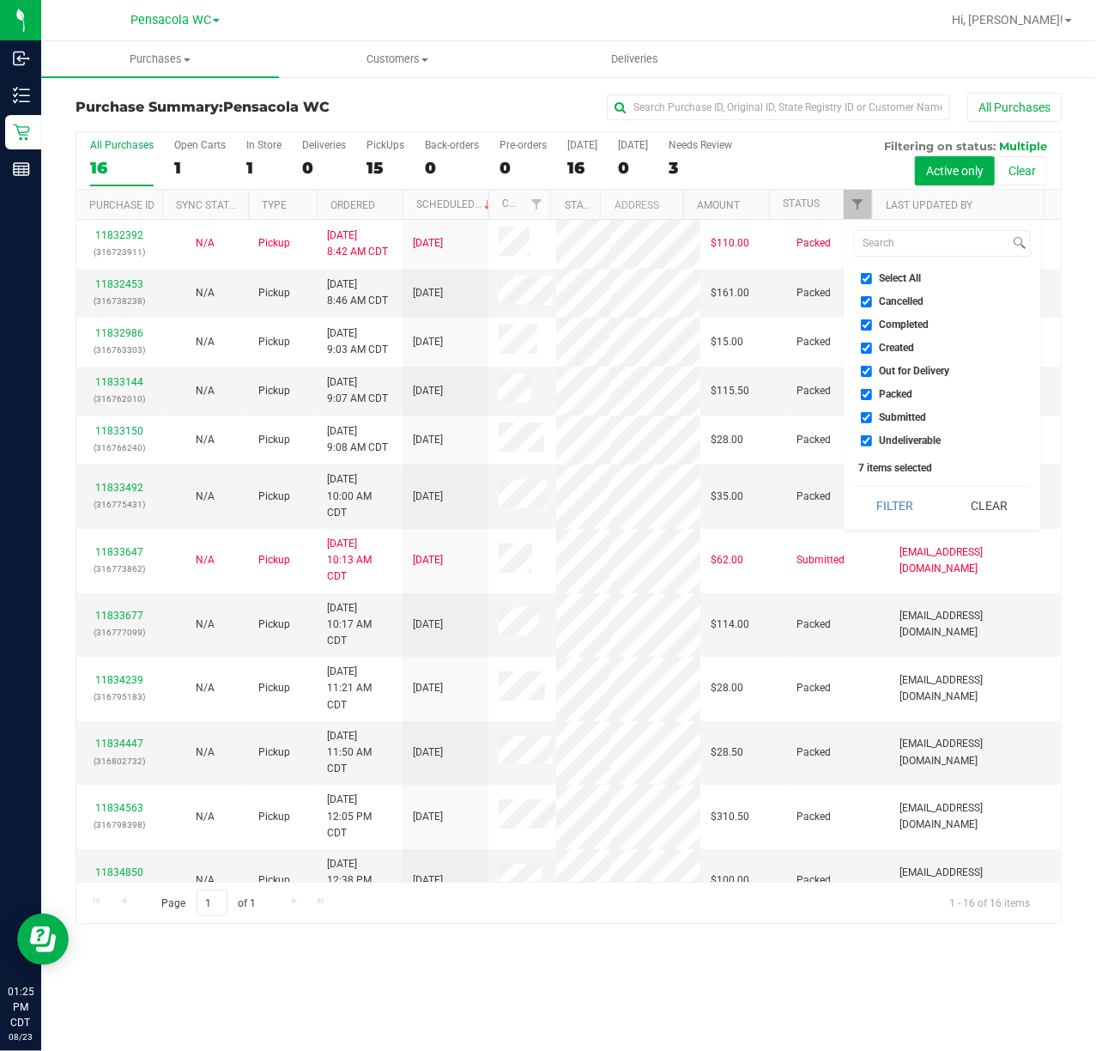
click at [910, 280] on span "Select All" at bounding box center [901, 278] width 42 height 10
click at [872, 280] on input "Select All" at bounding box center [866, 278] width 11 height 11
checkbox input "false"
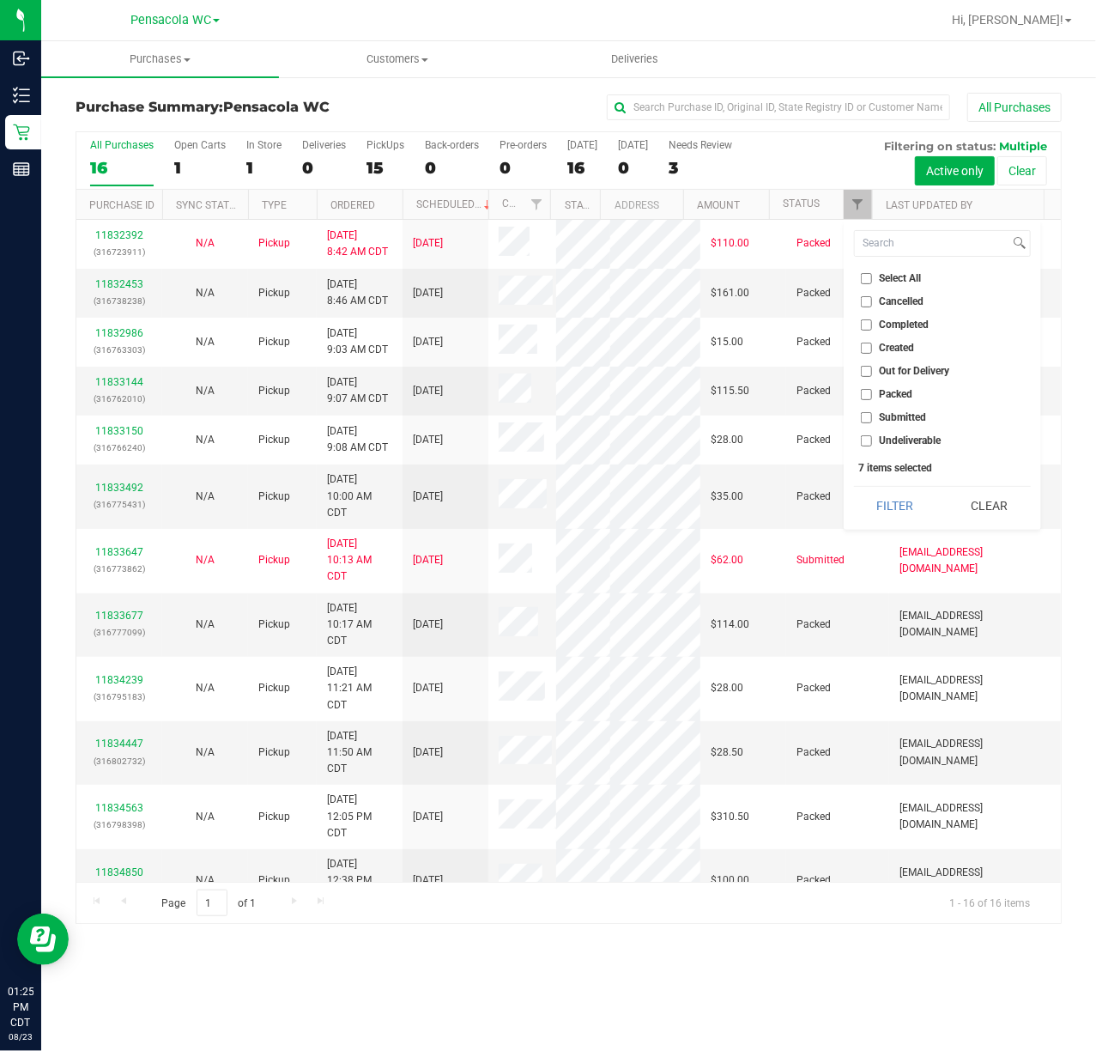
checkbox input "false"
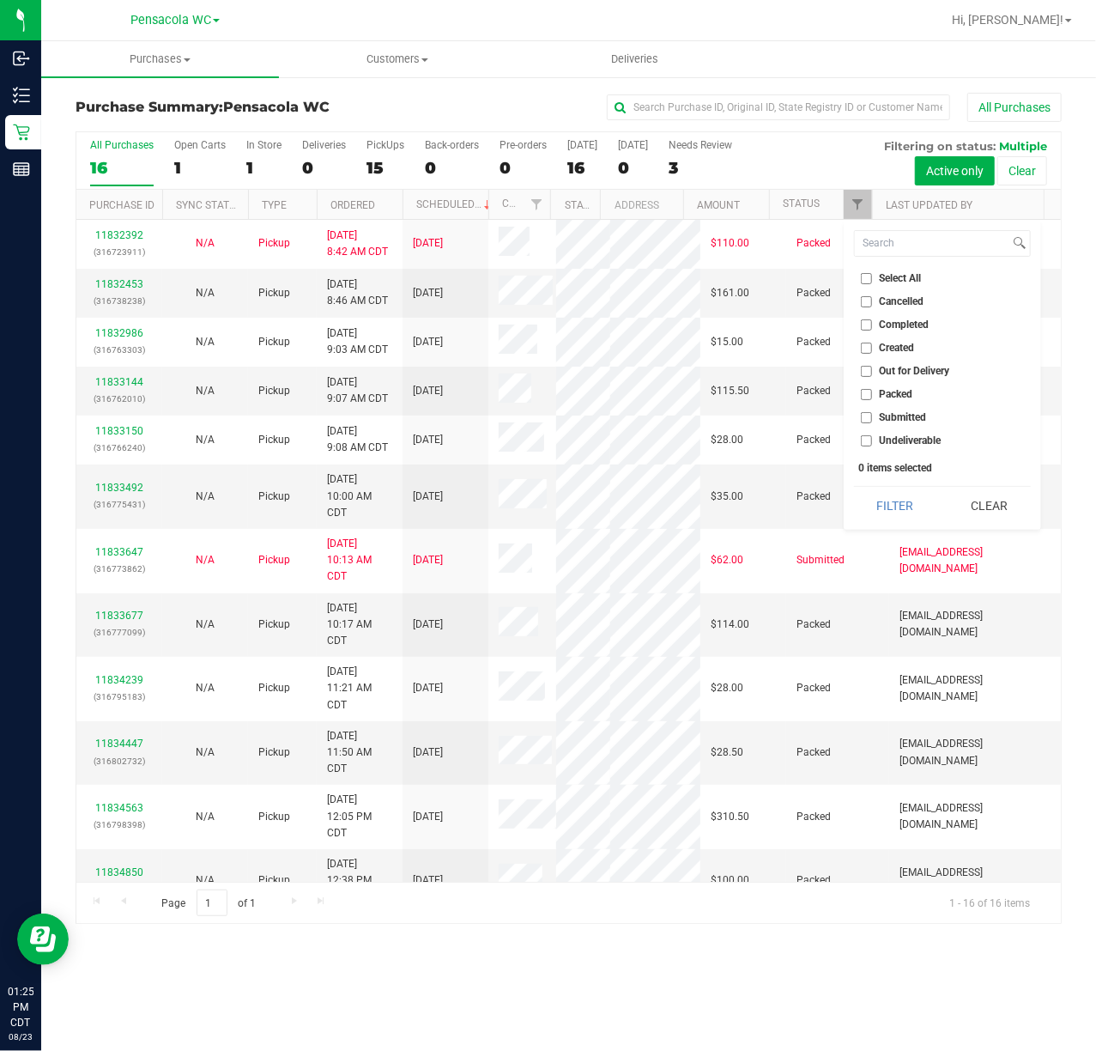
click at [925, 420] on span "Submitted" at bounding box center [903, 417] width 47 height 10
click at [872, 420] on input "Submitted" at bounding box center [866, 417] width 11 height 11
checkbox input "true"
click at [900, 518] on button "Filter" at bounding box center [895, 506] width 82 height 38
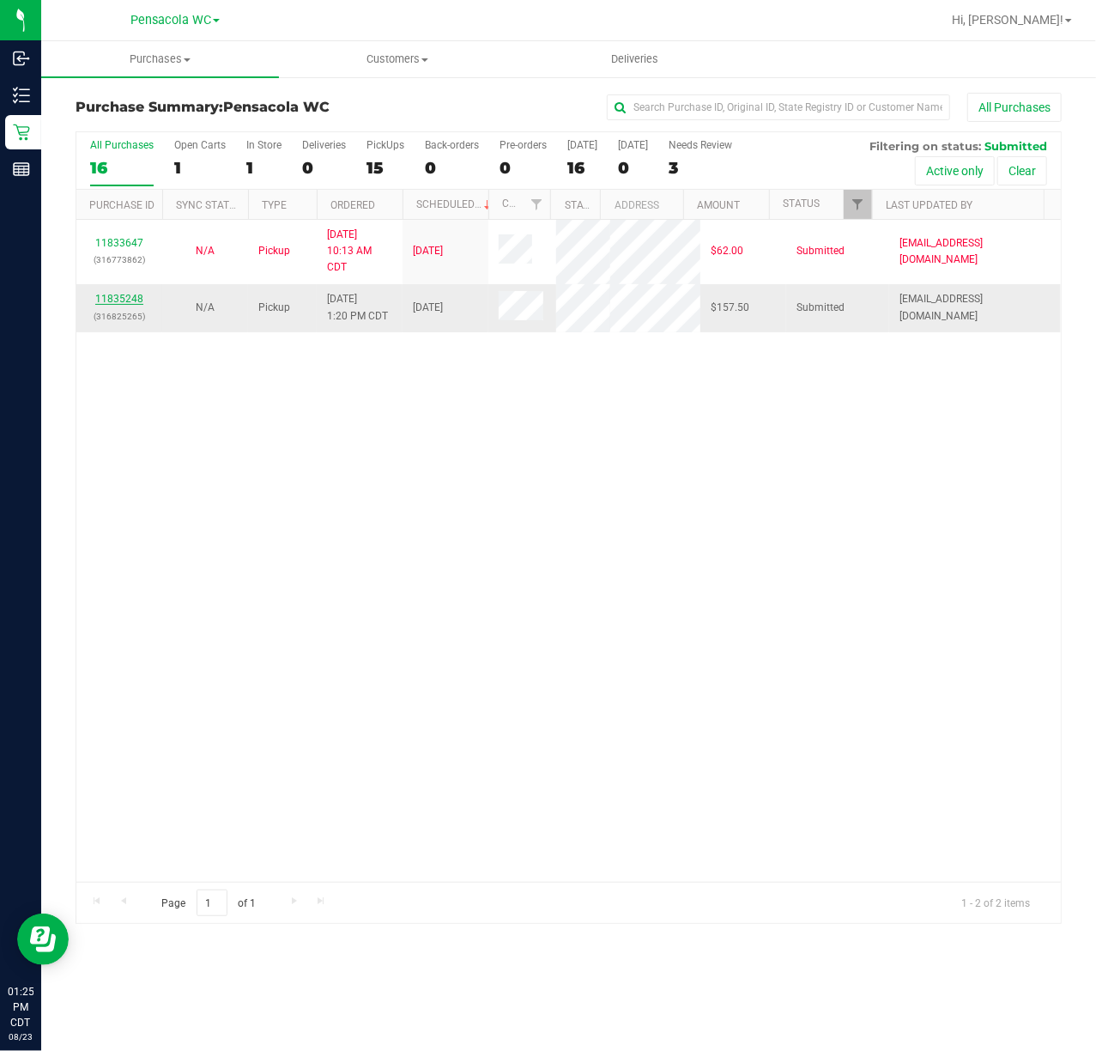
click at [135, 303] on link "11835248" at bounding box center [119, 299] width 48 height 12
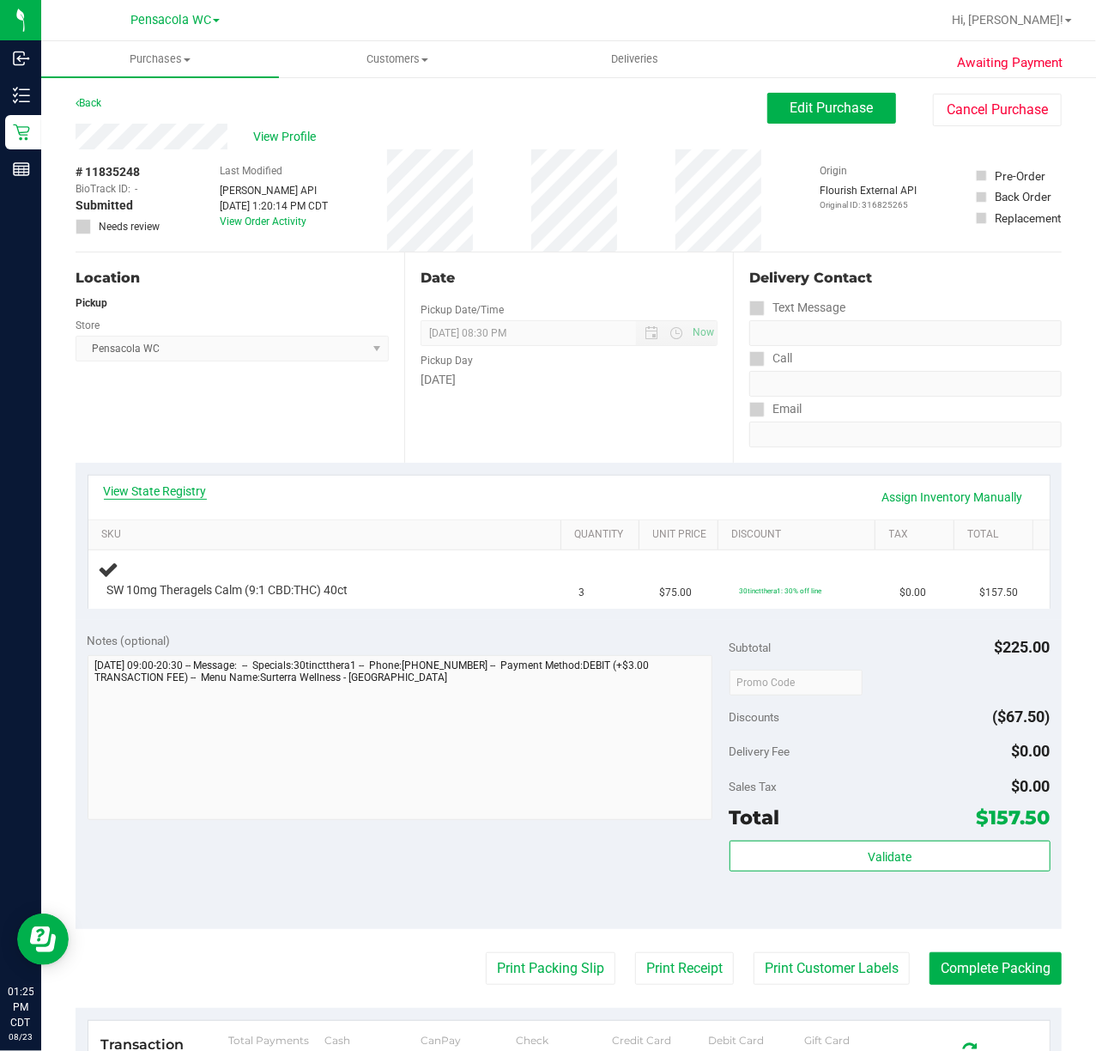
click at [180, 491] on link "View State Registry" at bounding box center [155, 490] width 103 height 17
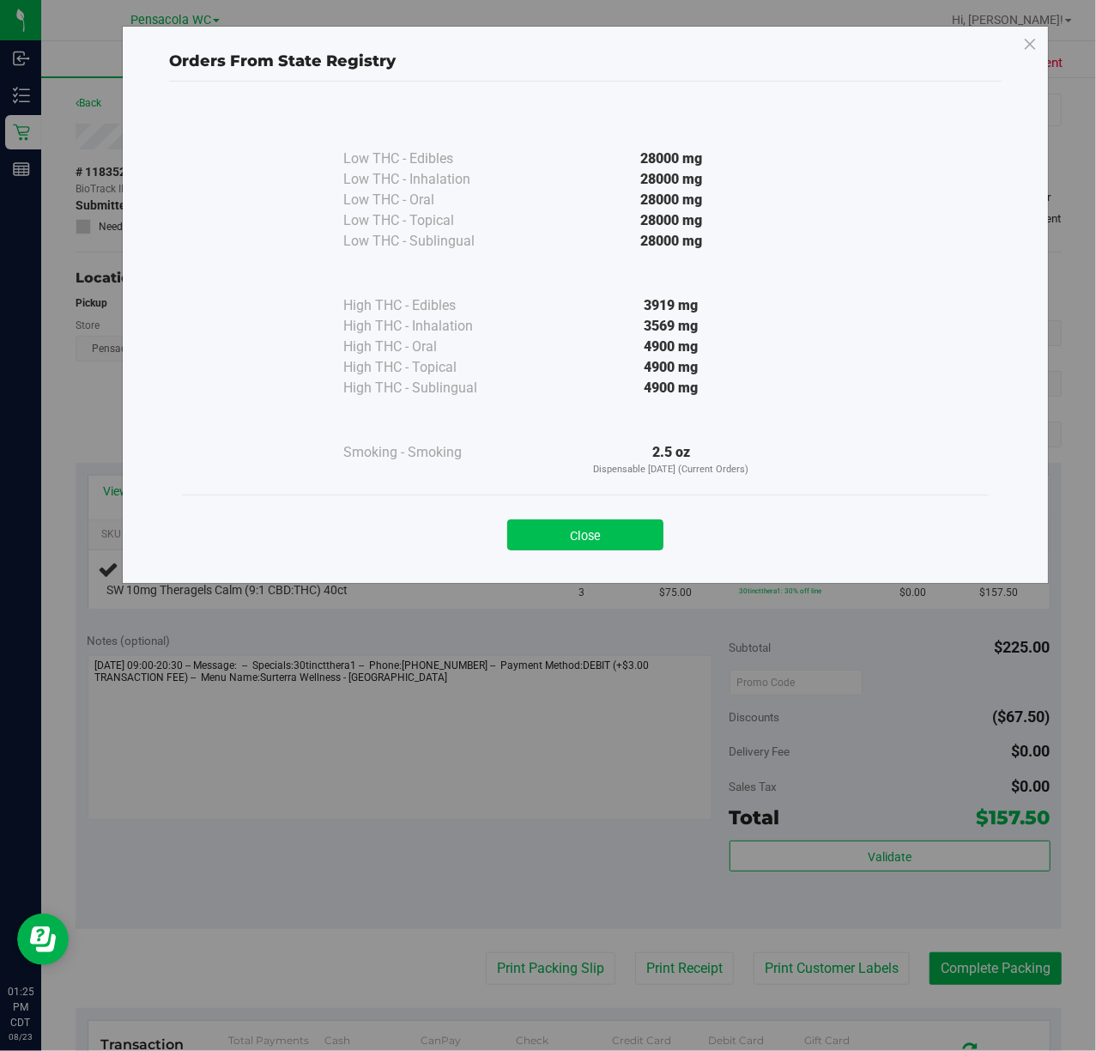
click at [643, 523] on button "Close" at bounding box center [585, 534] width 156 height 31
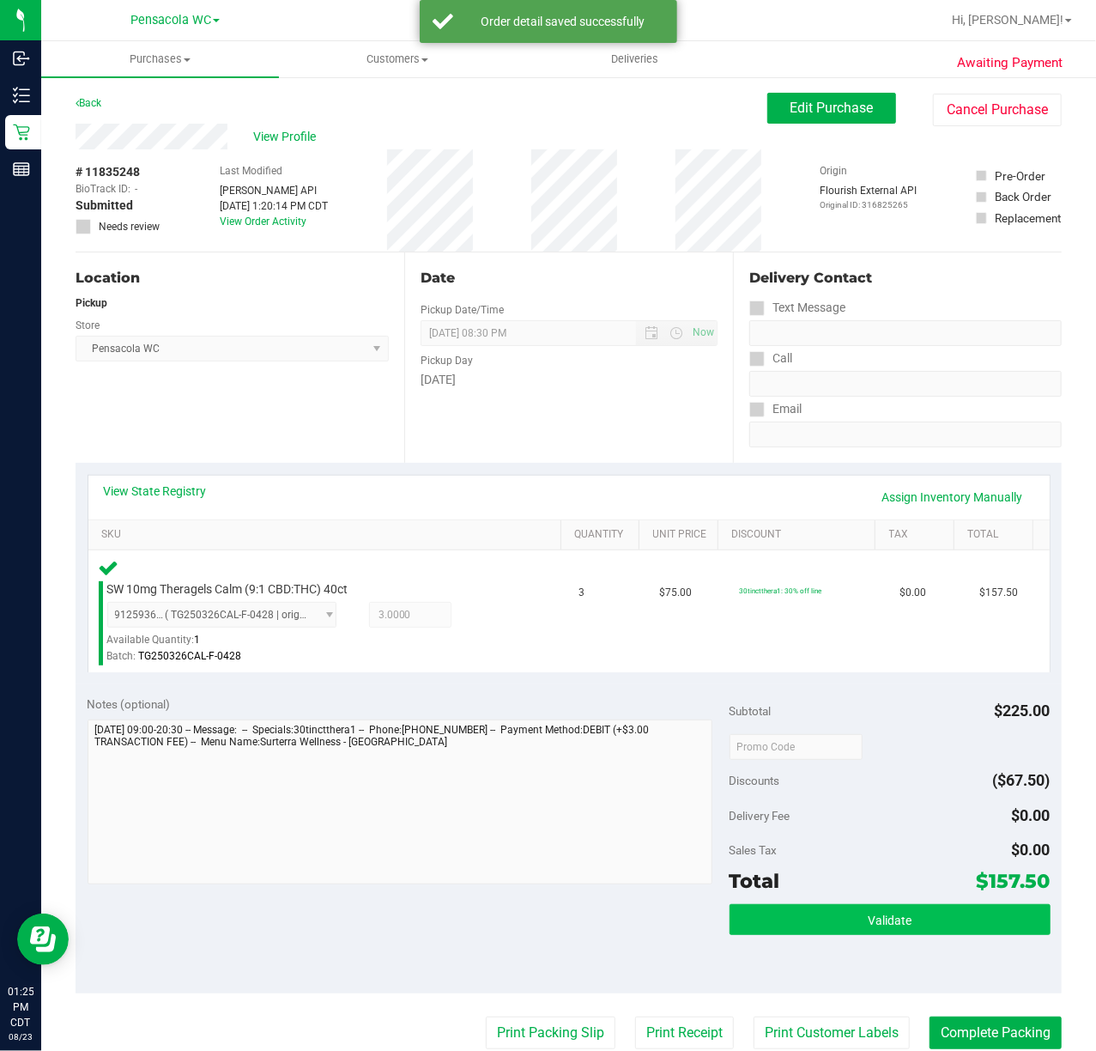
click at [811, 928] on button "Validate" at bounding box center [890, 919] width 321 height 31
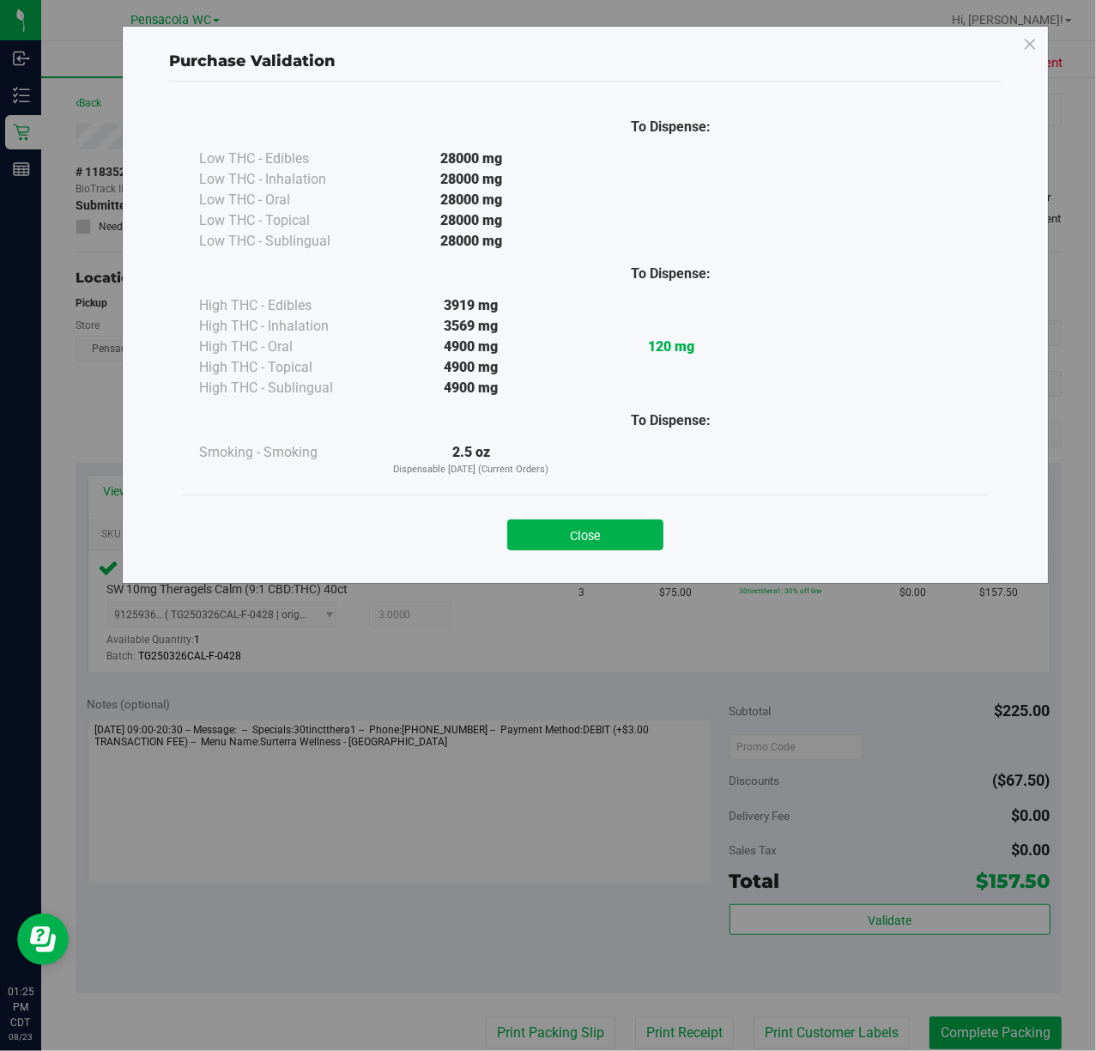
click at [585, 575] on div "Purchase Validation To Dispense: Low THC - Edibles 28000 mg" at bounding box center [585, 305] width 927 height 558
click at [585, 539] on button "Close" at bounding box center [585, 534] width 156 height 31
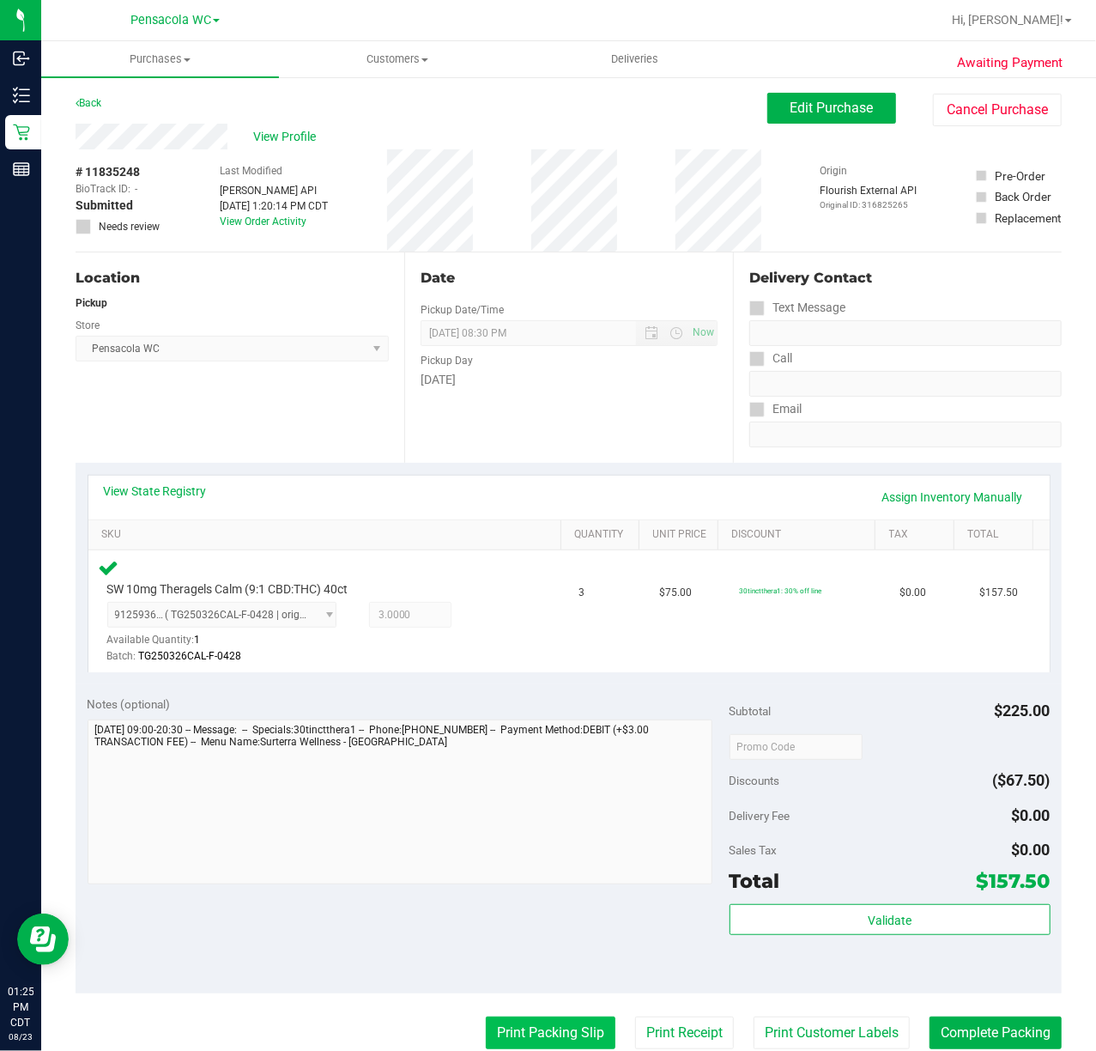
click at [539, 1034] on button "Print Packing Slip" at bounding box center [551, 1032] width 130 height 33
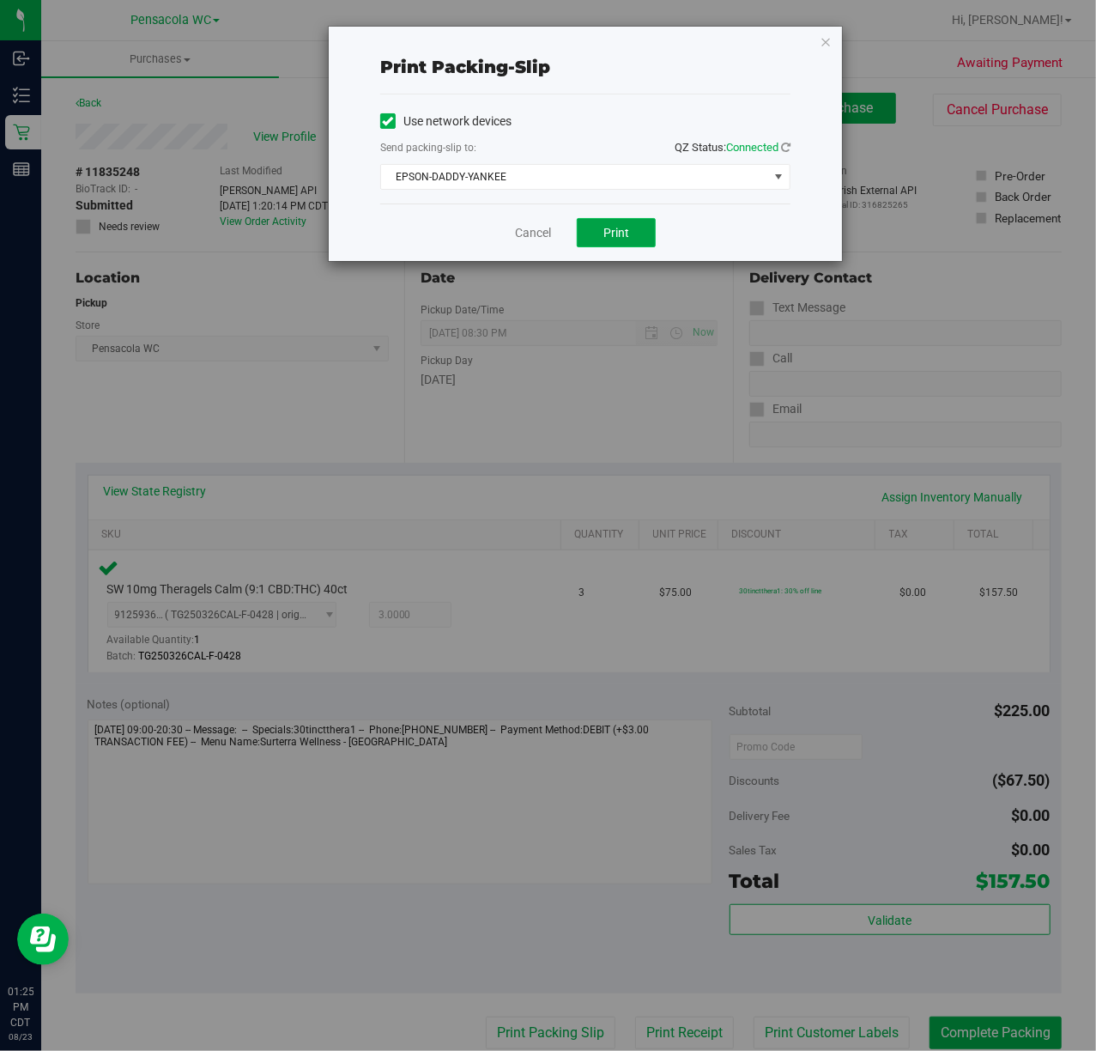
click at [628, 247] on button "Print" at bounding box center [616, 232] width 79 height 29
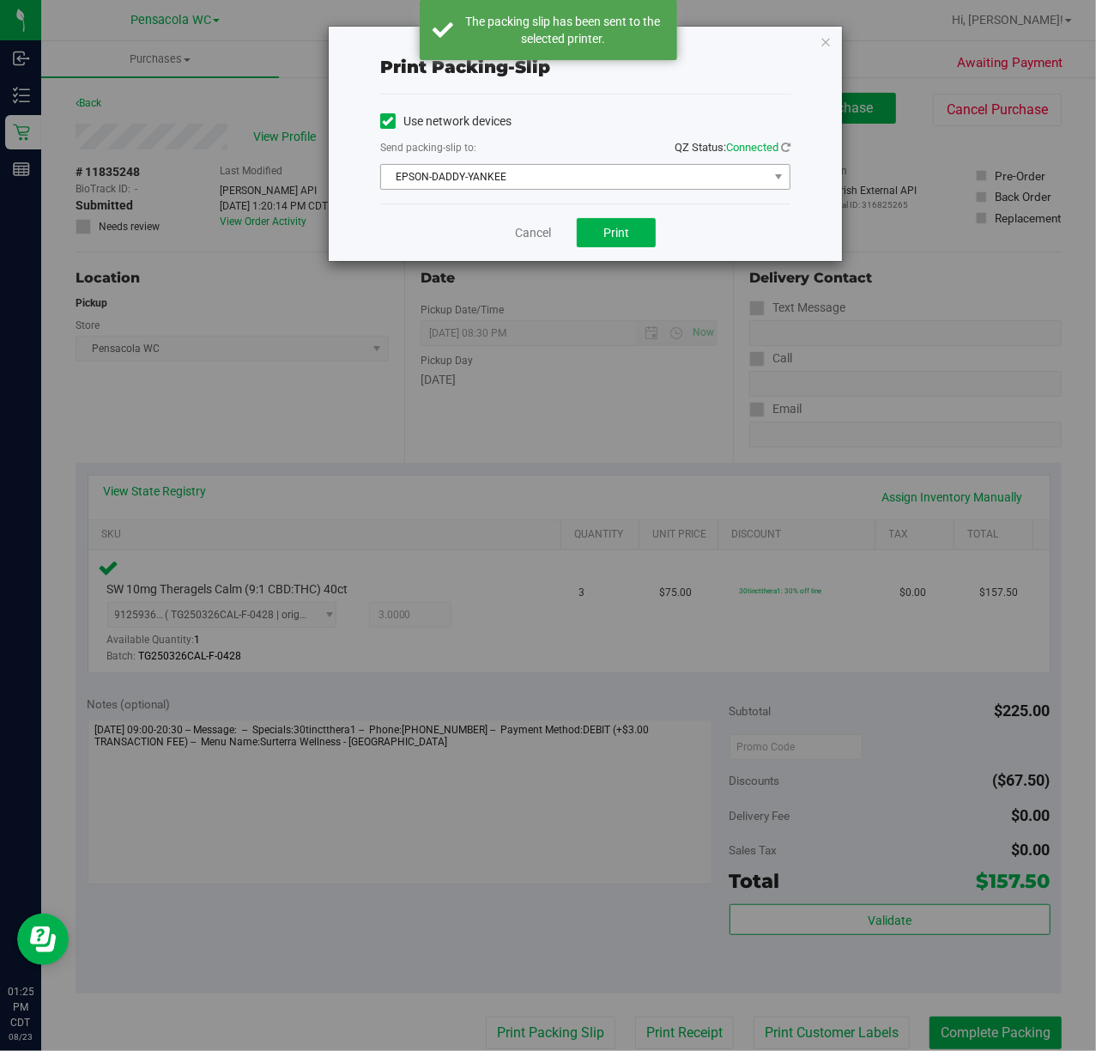
click at [496, 173] on span "EPSON-DADDY-YANKEE" at bounding box center [574, 177] width 387 height 24
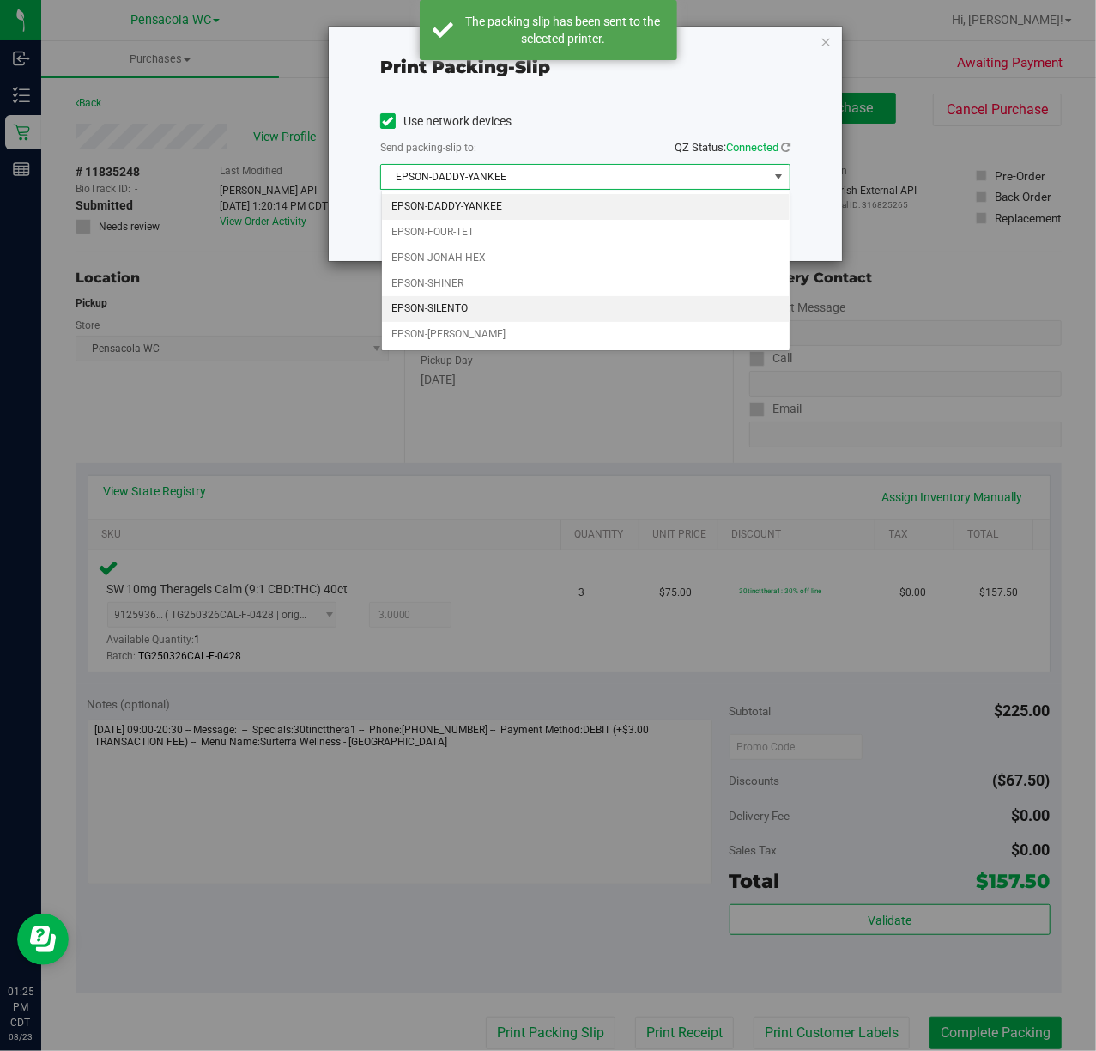
click at [457, 307] on li "EPSON-SILENTO" at bounding box center [586, 309] width 408 height 26
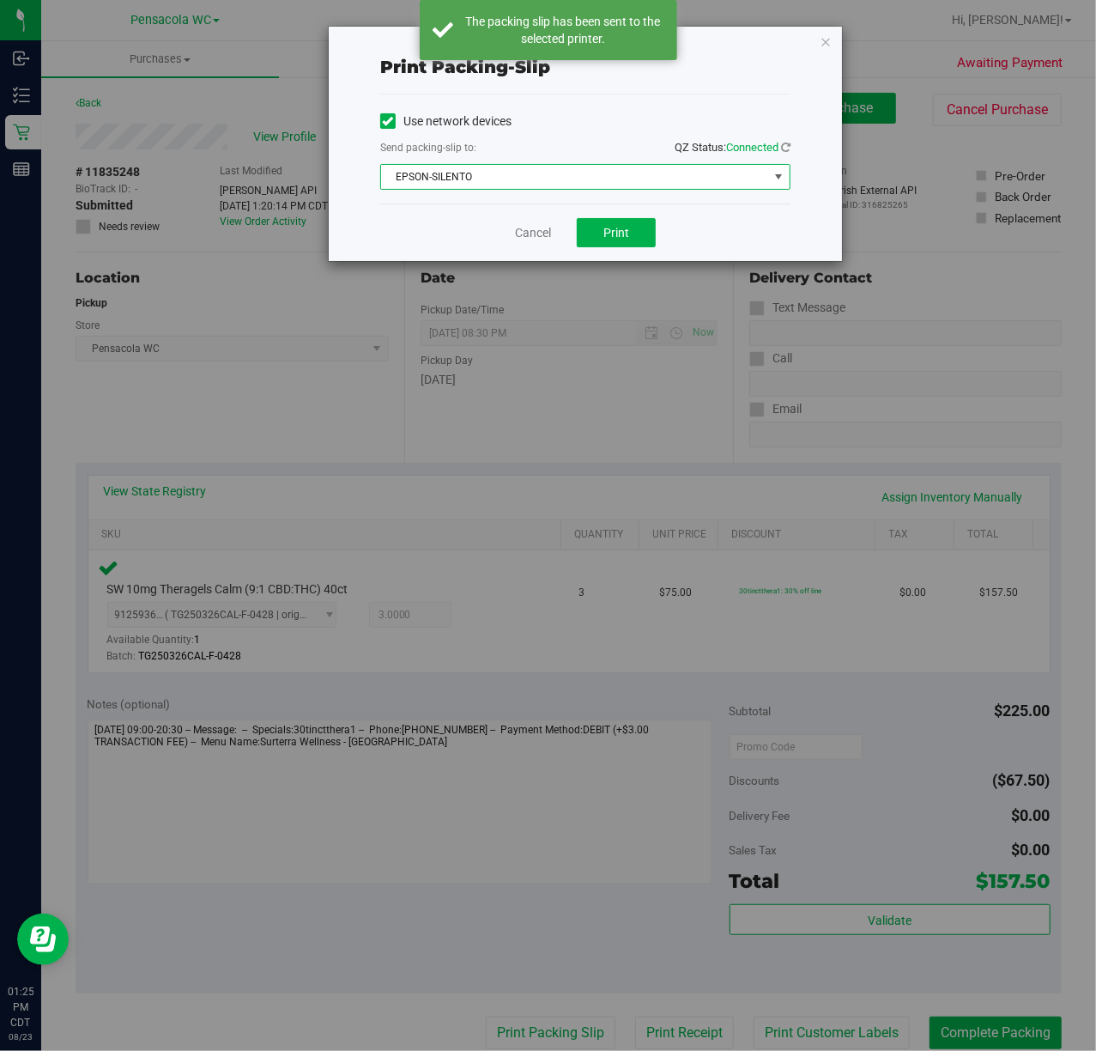
click at [801, 42] on div "Print packing-slip Use network devices Send packing-slip to: QZ Status: Connect…" at bounding box center [585, 144] width 513 height 234
click at [825, 45] on icon "button" at bounding box center [826, 41] width 12 height 21
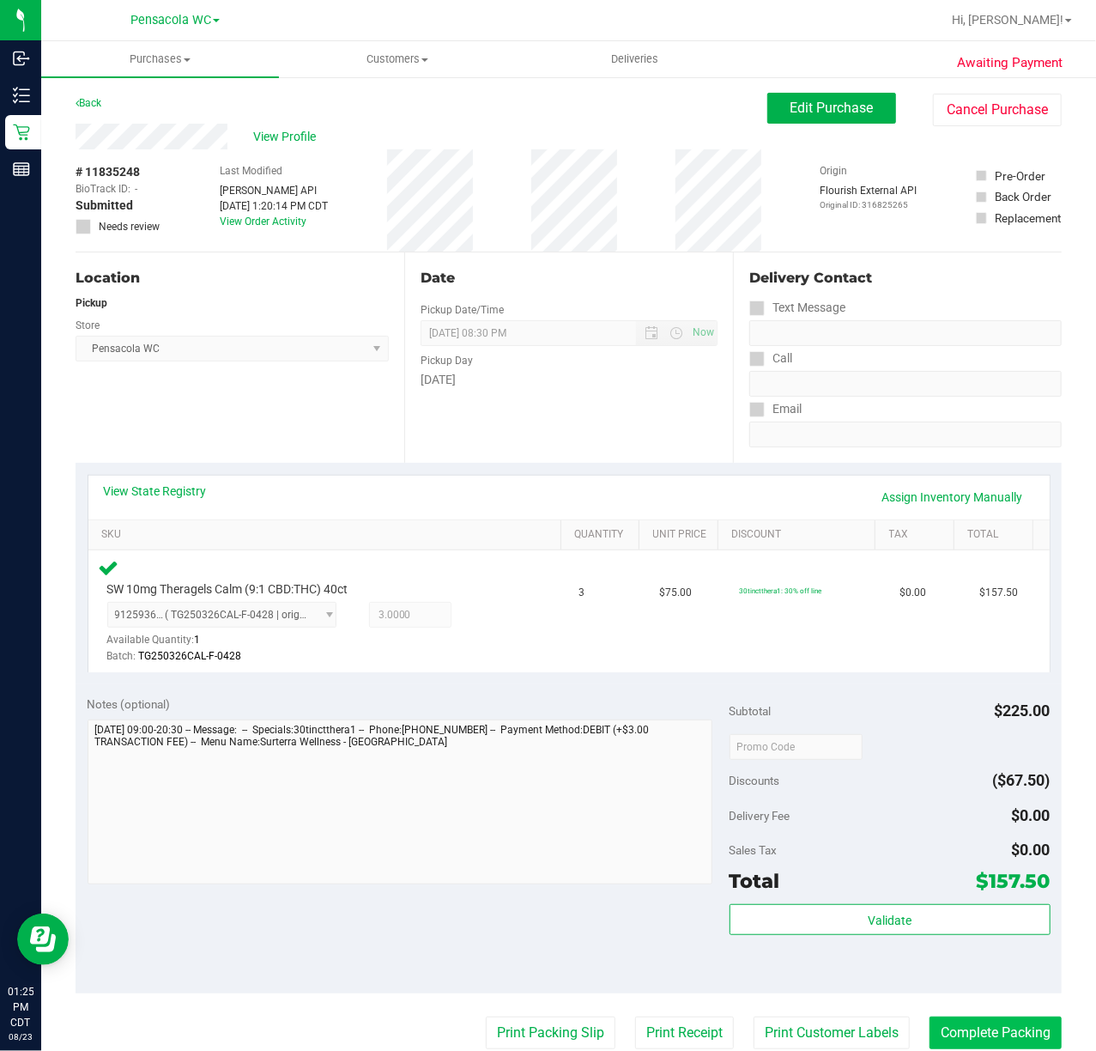
click at [986, 1020] on button "Complete Packing" at bounding box center [996, 1032] width 132 height 33
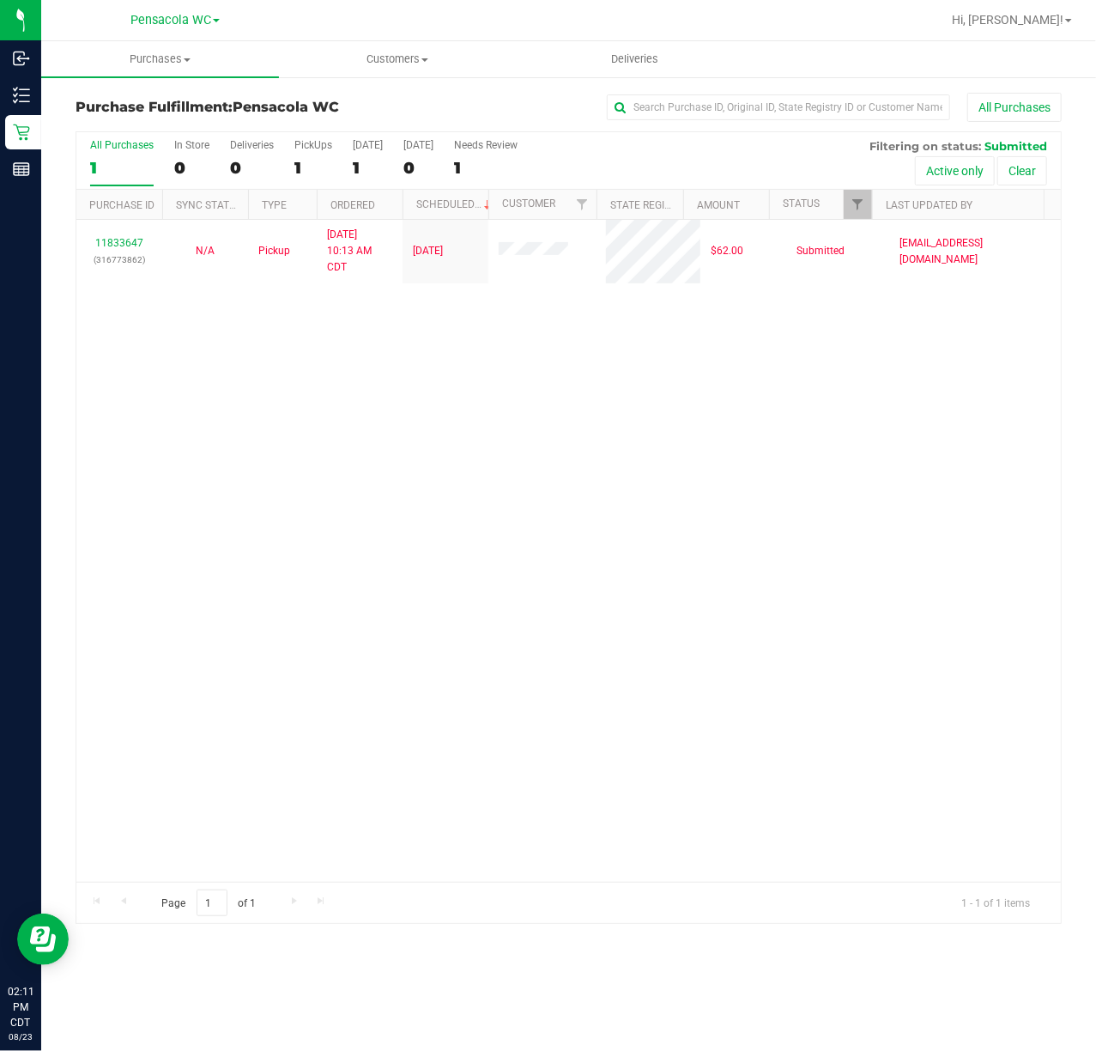
drag, startPoint x: 508, startPoint y: 438, endPoint x: 543, endPoint y: 412, distance: 42.9
click at [524, 430] on div "11833647 (316773862) N/A Pickup [DATE] 10:13 AM CDT 8/23/2025 $62.00 Submitted …" at bounding box center [568, 551] width 985 height 662
click at [860, 213] on link "Filter" at bounding box center [858, 204] width 28 height 29
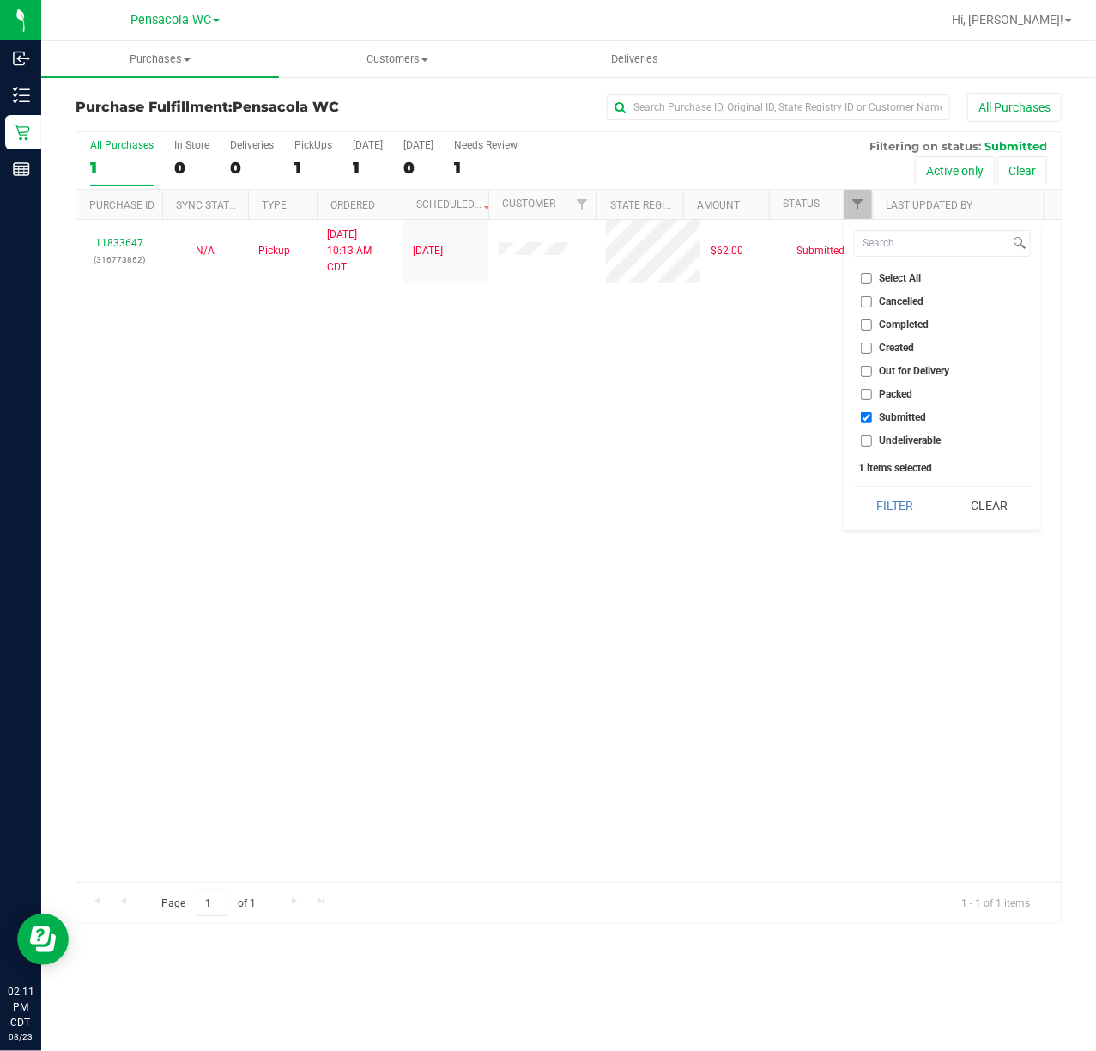
click at [904, 280] on span "Select All" at bounding box center [901, 278] width 42 height 10
click at [872, 280] on input "Select All" at bounding box center [866, 278] width 11 height 11
checkbox input "true"
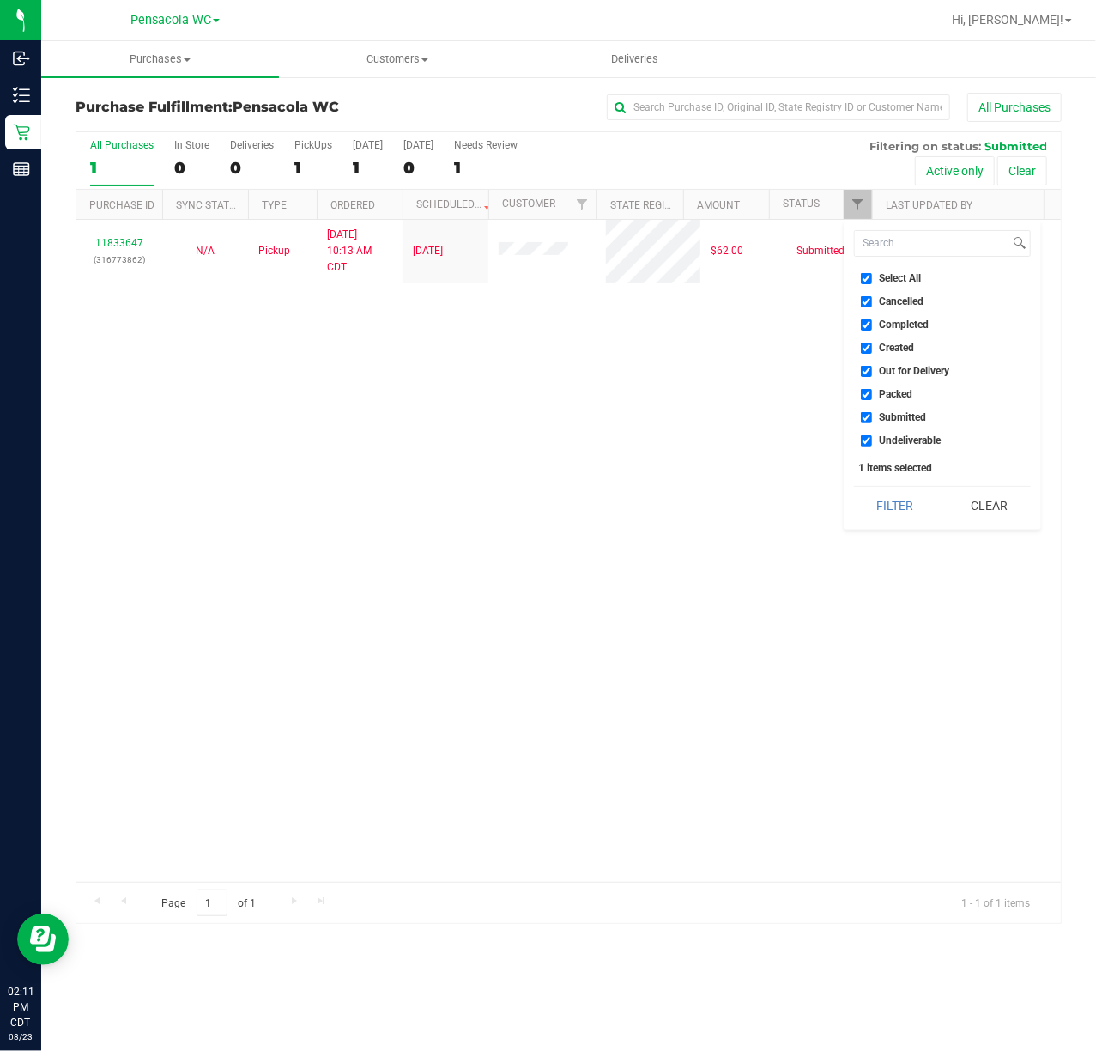
checkbox input "true"
click at [904, 280] on span "Select All" at bounding box center [901, 278] width 42 height 10
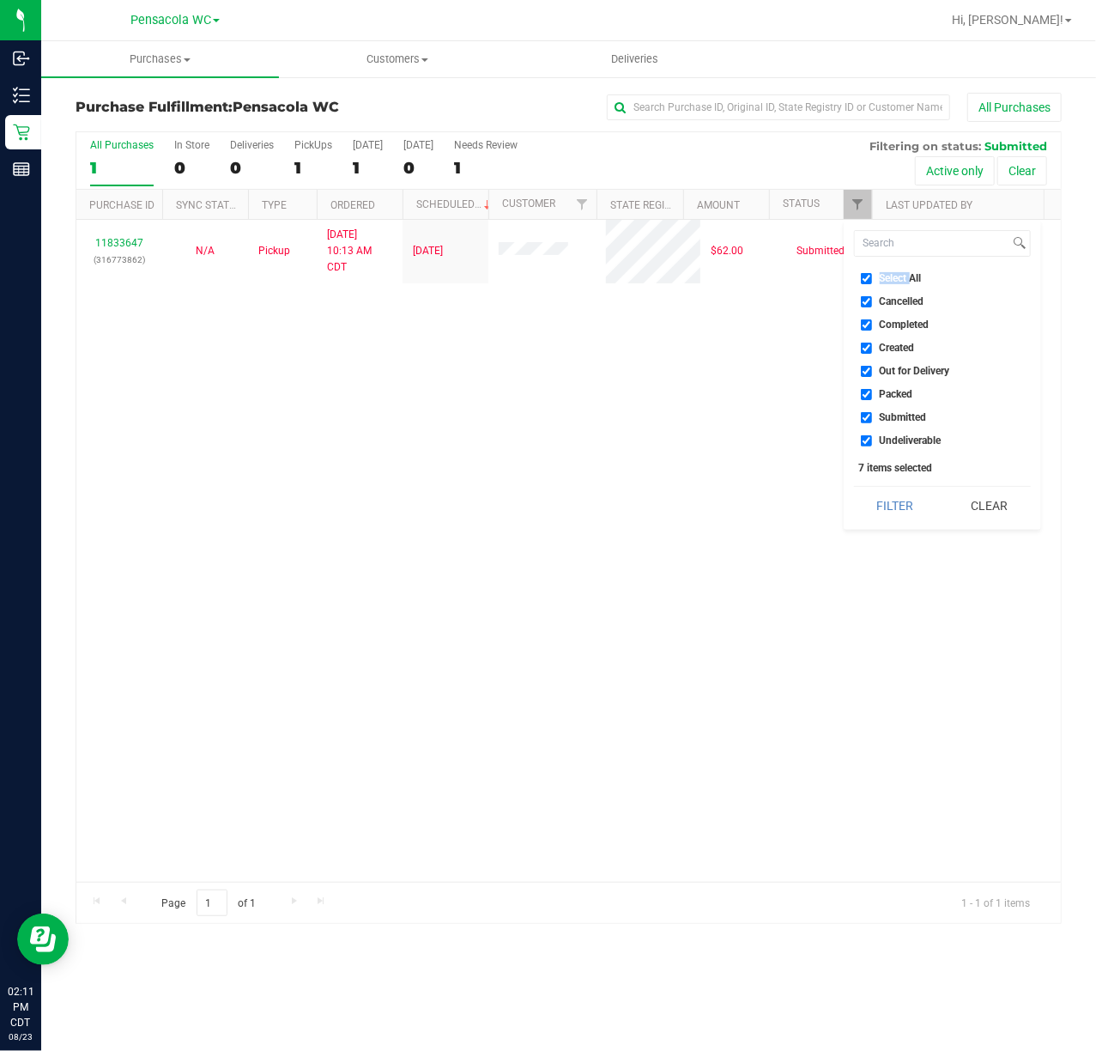
click at [872, 280] on input "Select All" at bounding box center [866, 278] width 11 height 11
checkbox input "false"
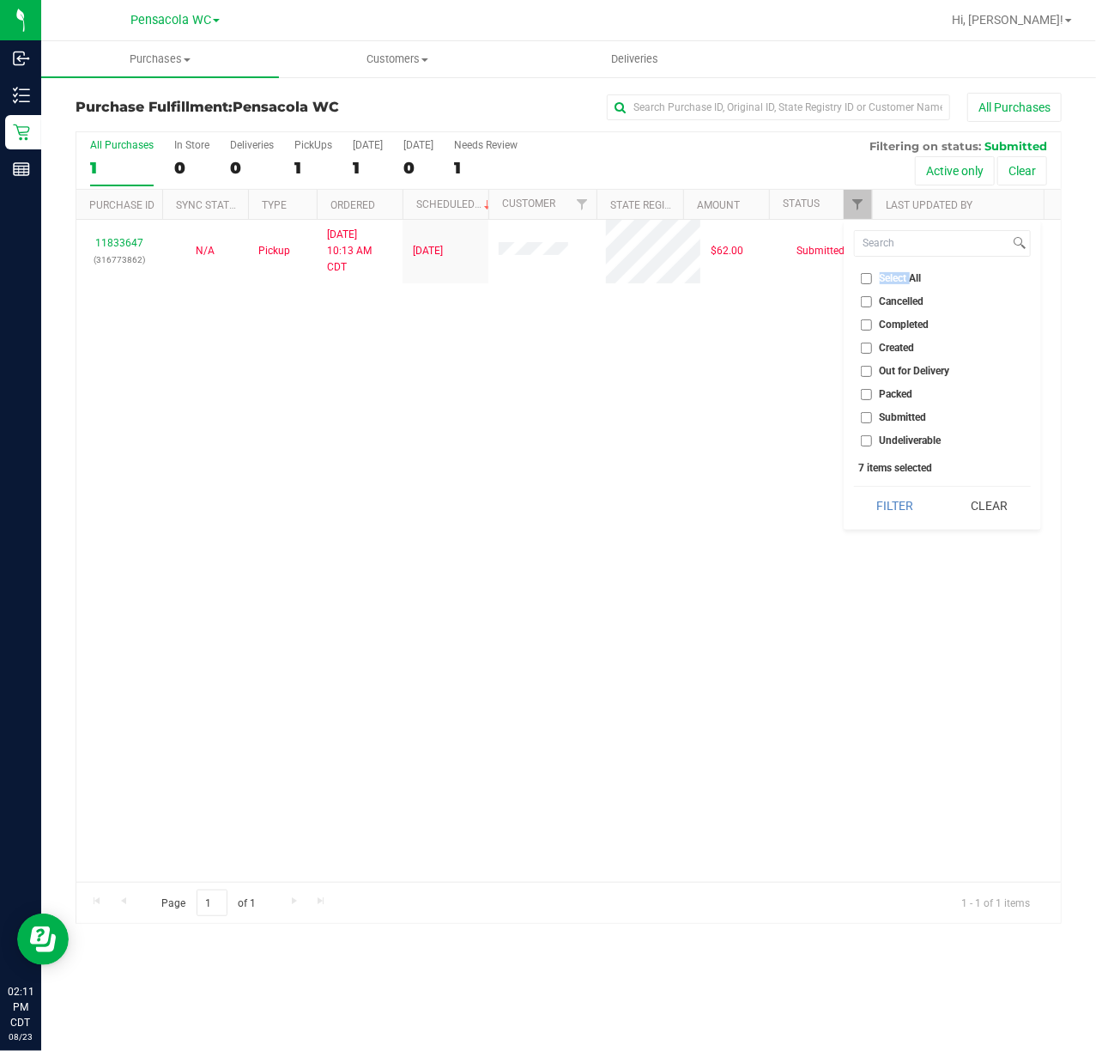
checkbox input "false"
click at [910, 413] on span "Submitted" at bounding box center [903, 417] width 47 height 10
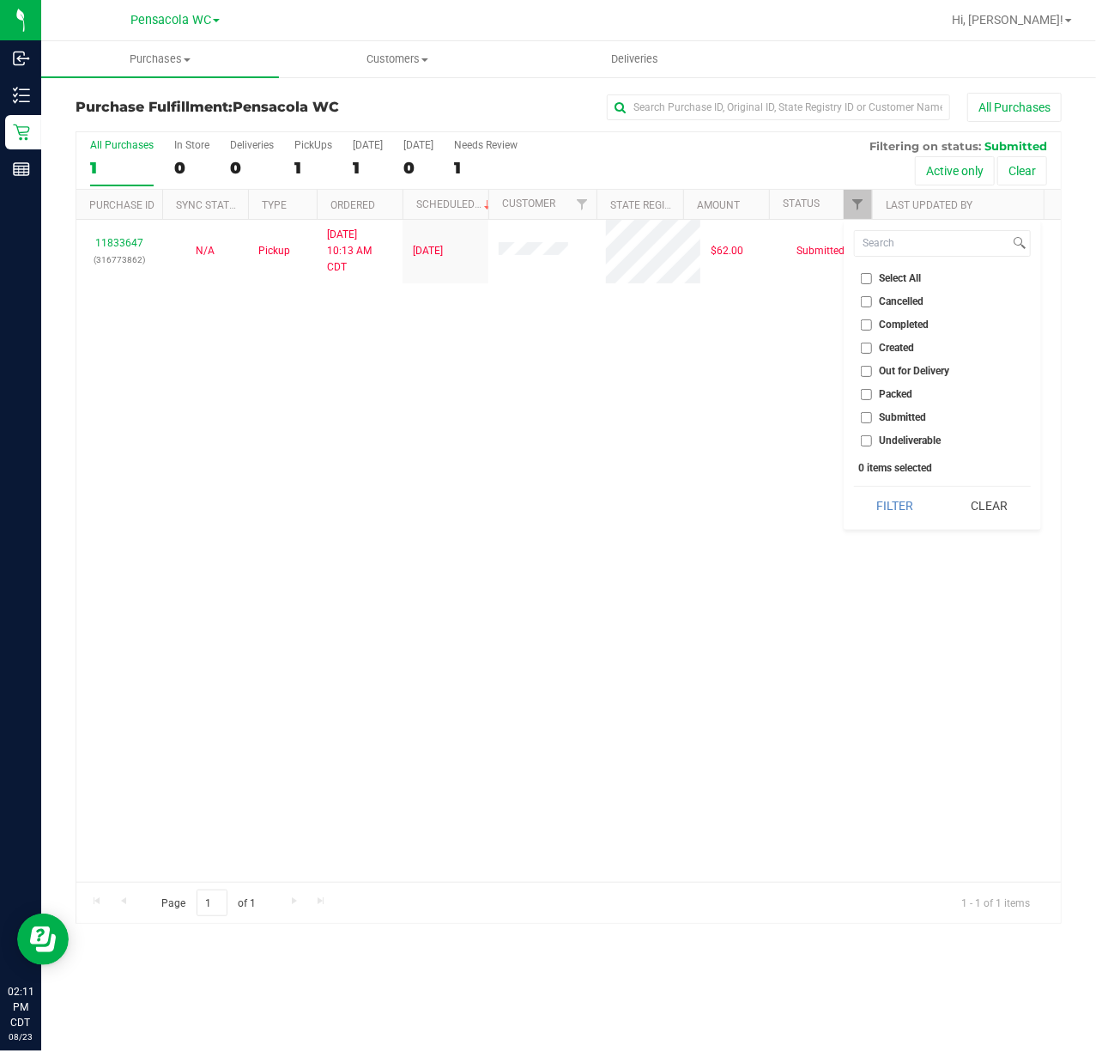
click at [872, 413] on input "Submitted" at bounding box center [866, 417] width 11 height 11
checkbox input "true"
click at [889, 503] on button "Filter" at bounding box center [895, 506] width 82 height 38
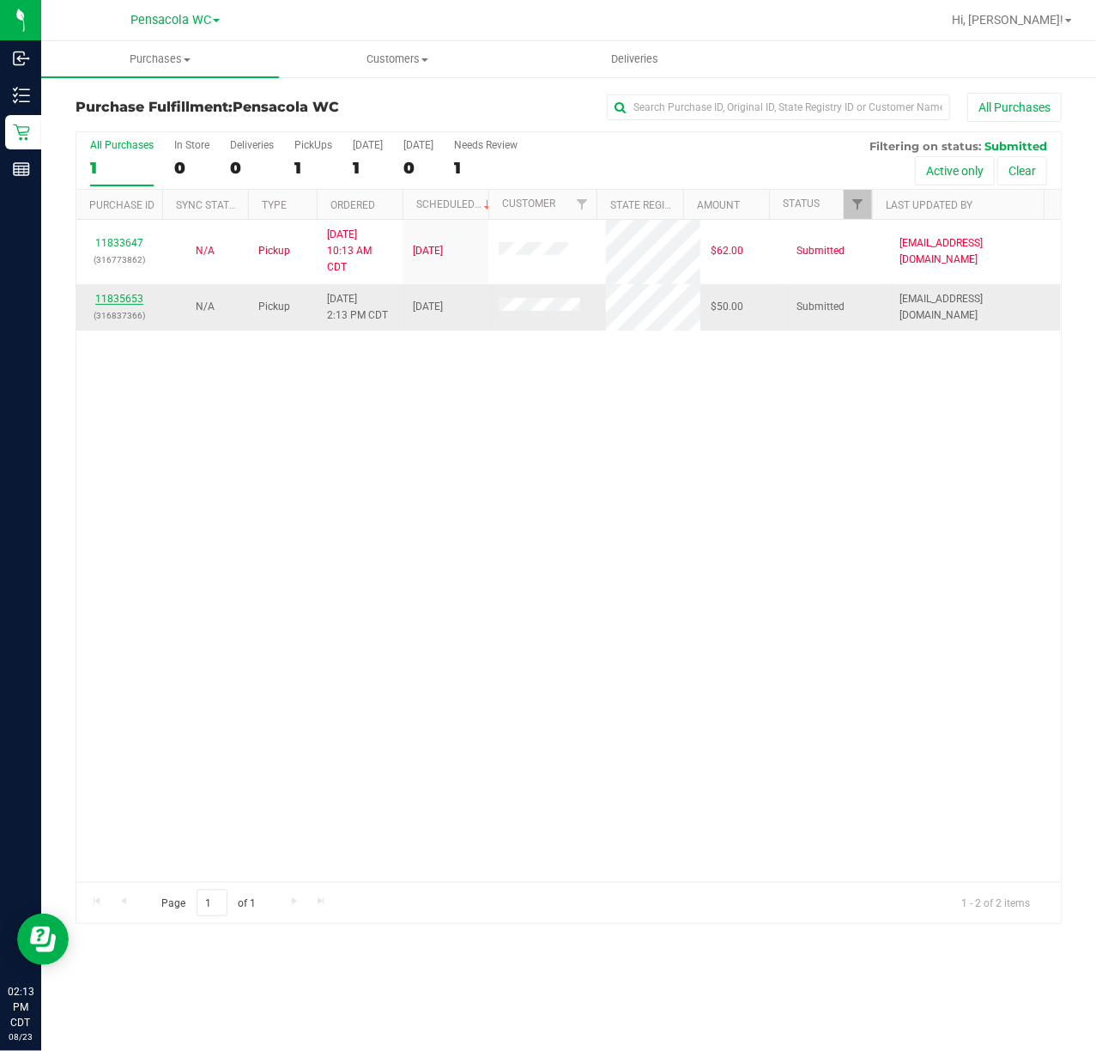
click at [142, 300] on link "11835653" at bounding box center [119, 299] width 48 height 12
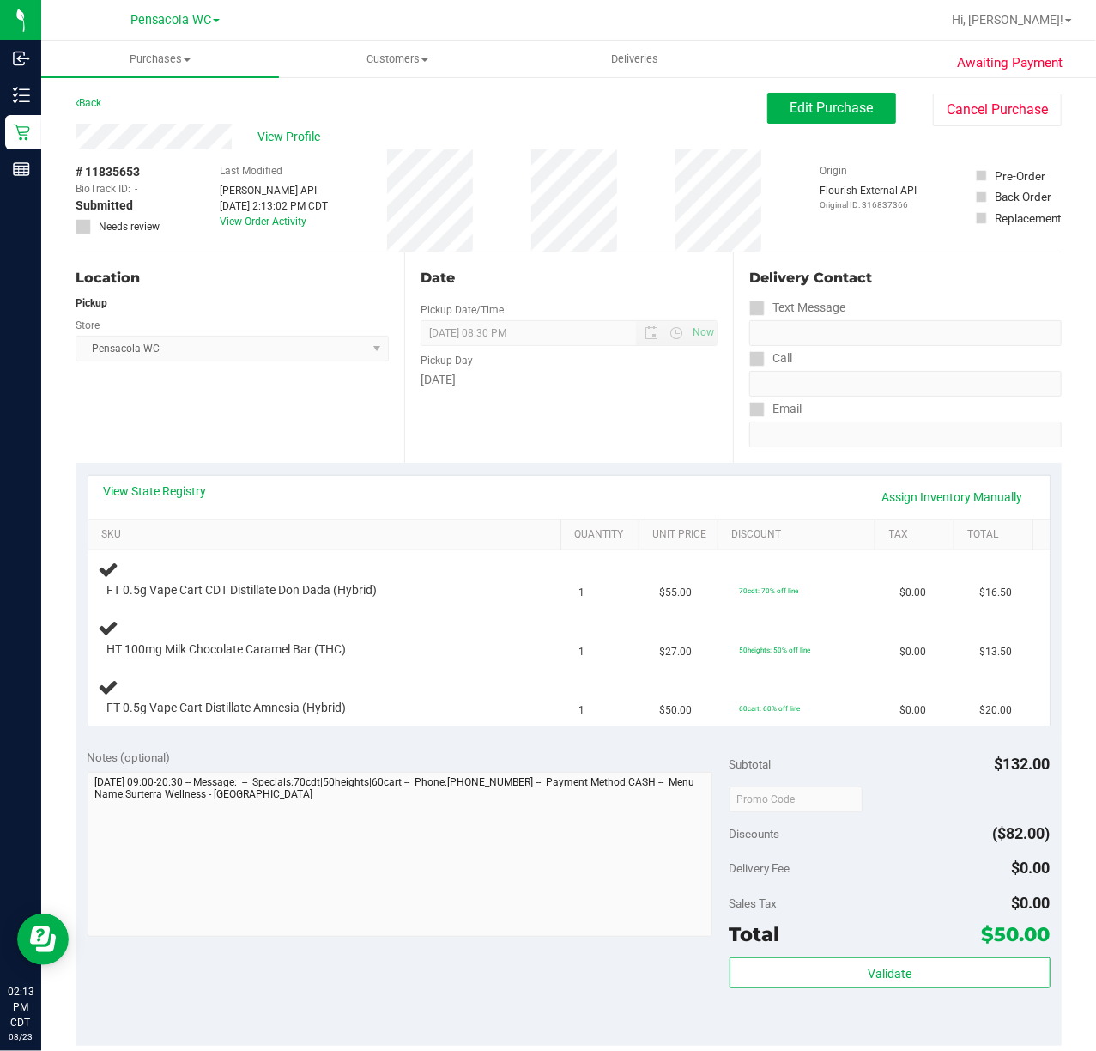
click at [224, 433] on div "Location Pickup Store Pensacola WC Select Store [PERSON_NAME][GEOGRAPHIC_DATA] …" at bounding box center [240, 357] width 329 height 210
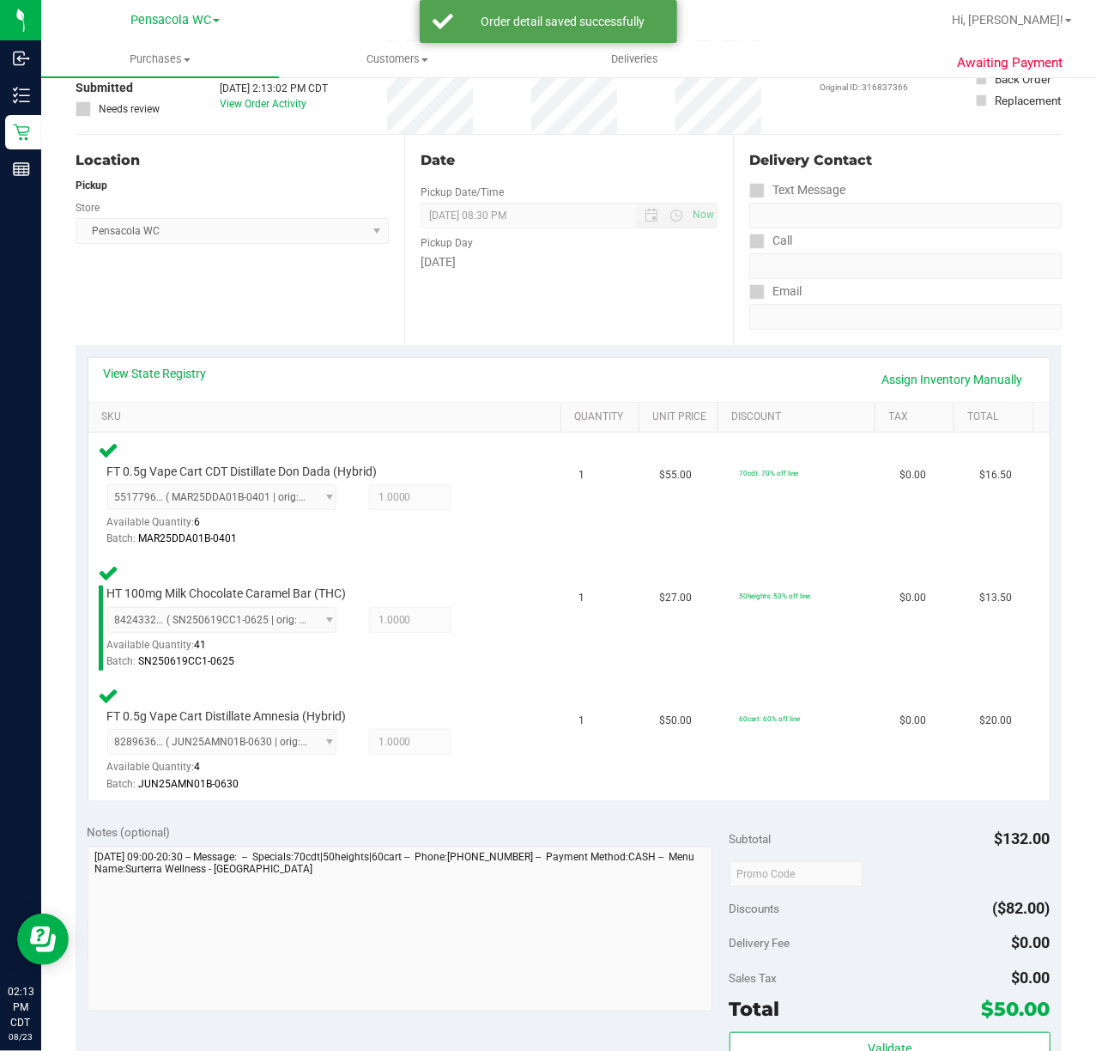
scroll to position [228, 0]
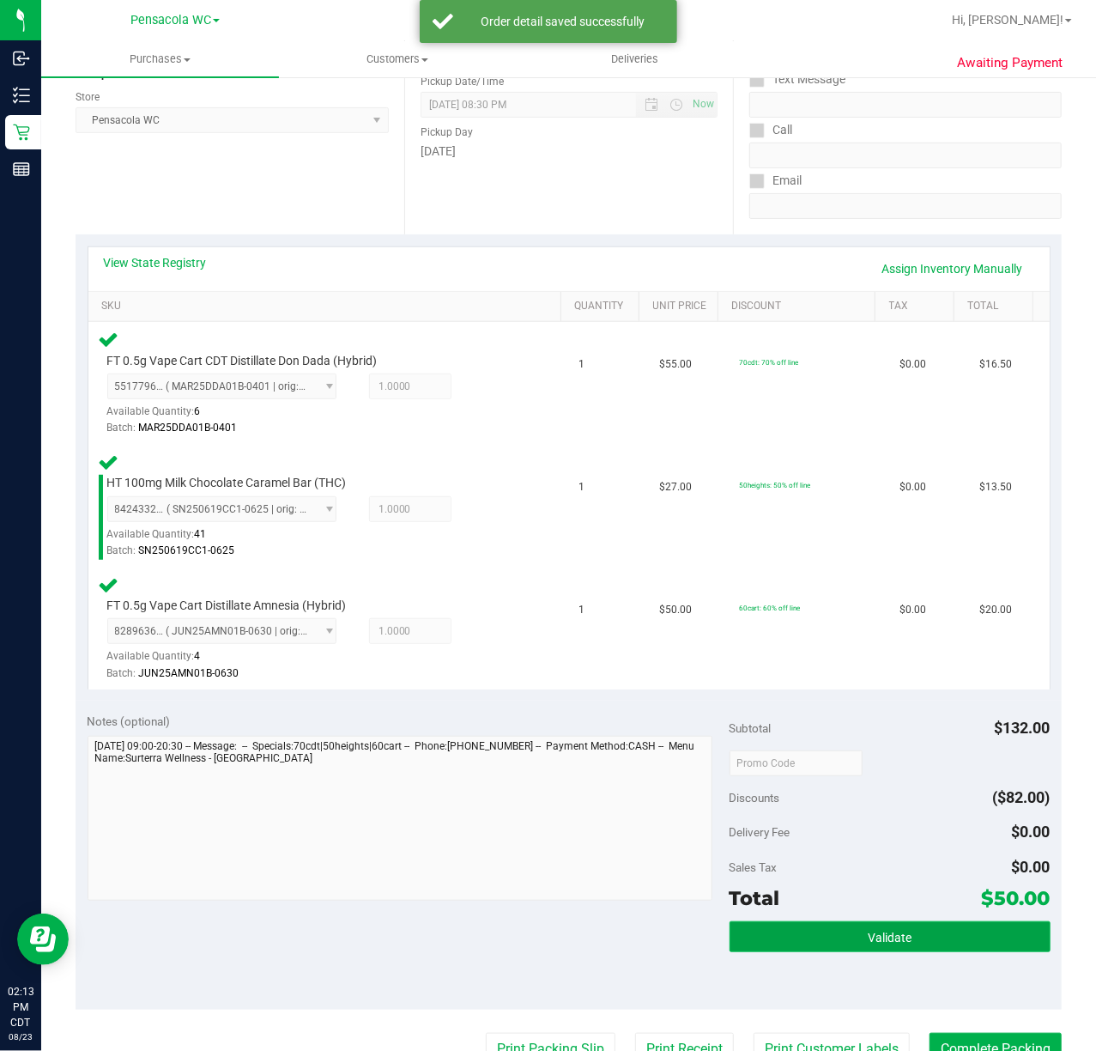
click at [900, 921] on button "Validate" at bounding box center [890, 936] width 321 height 31
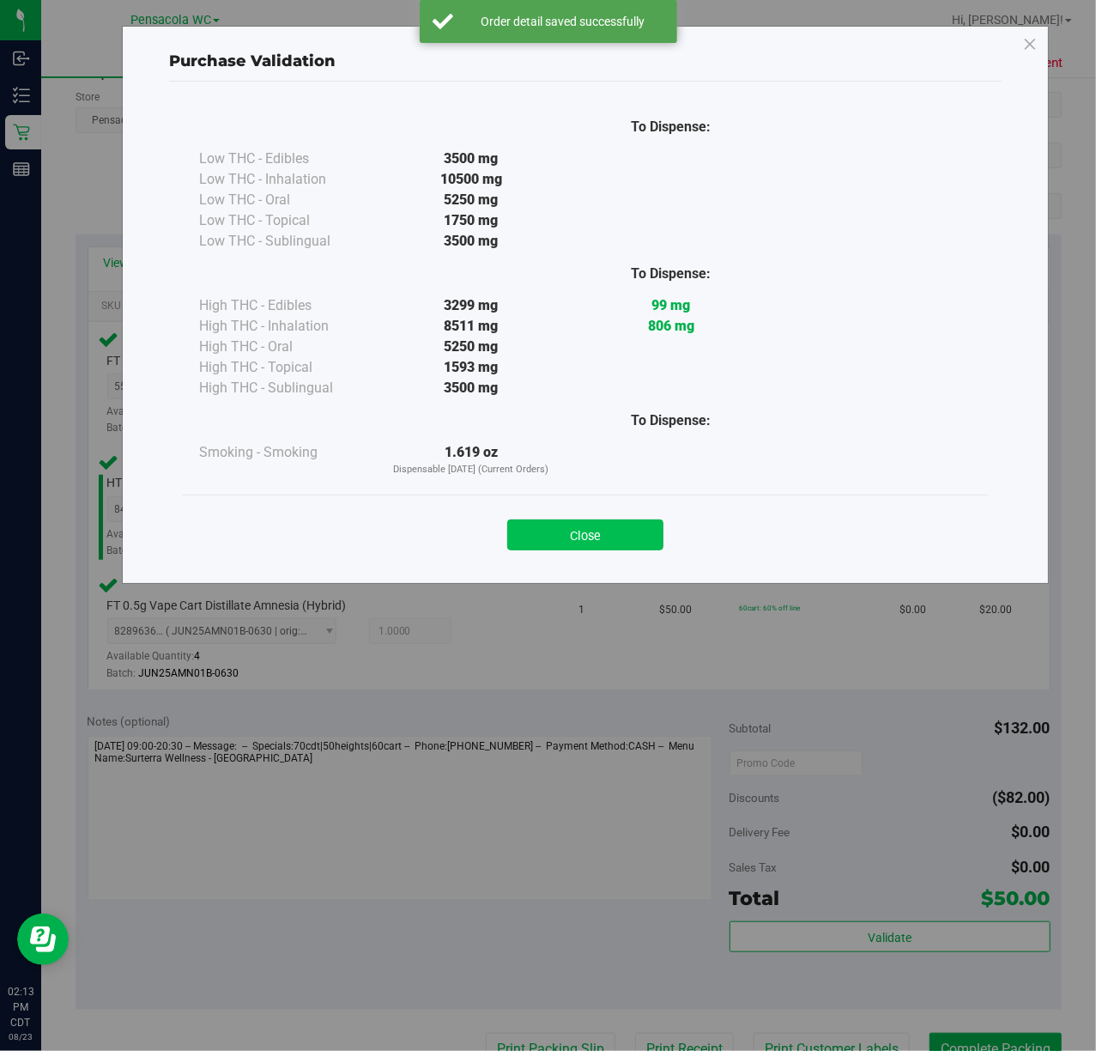
click at [596, 524] on button "Close" at bounding box center [585, 534] width 156 height 31
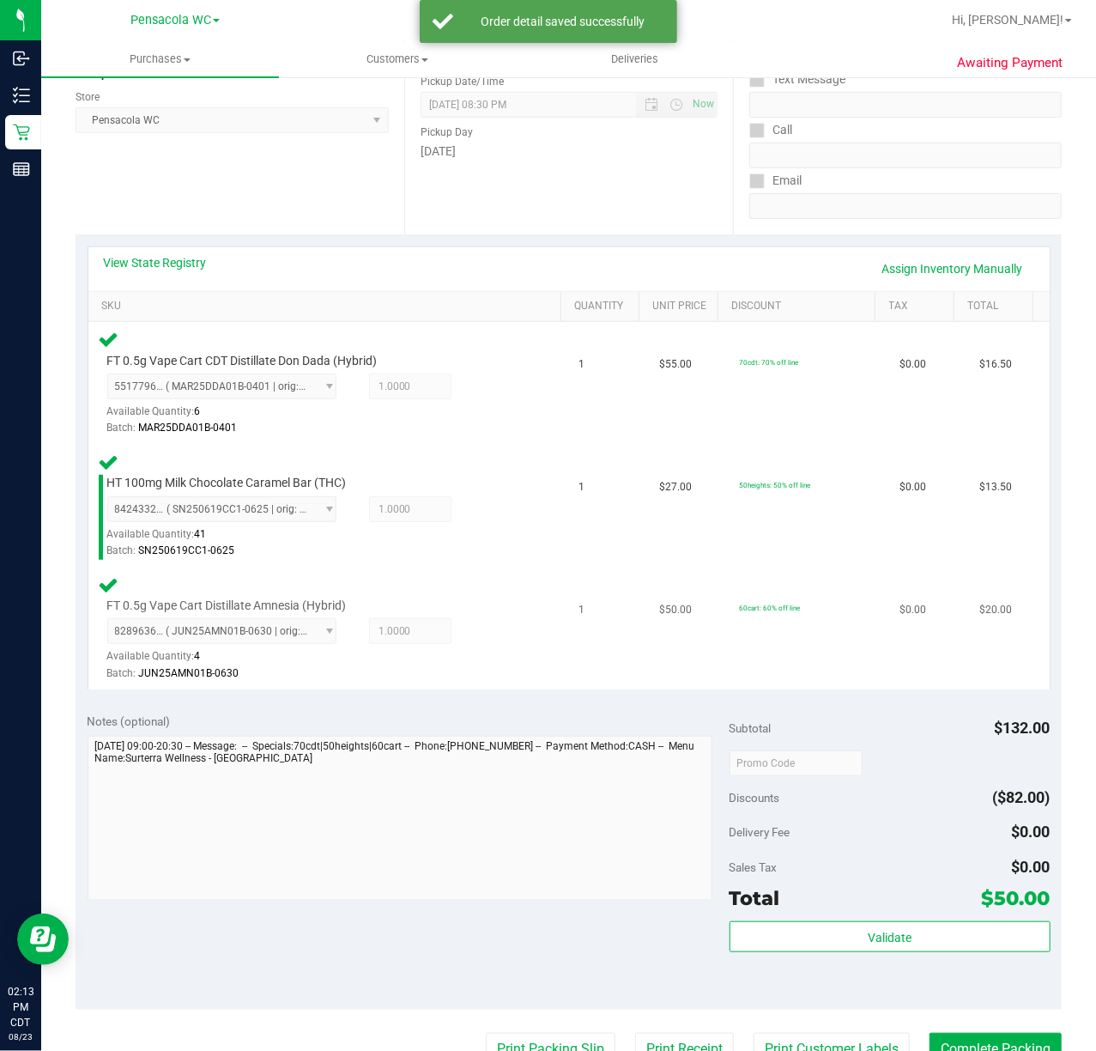
scroll to position [635, 0]
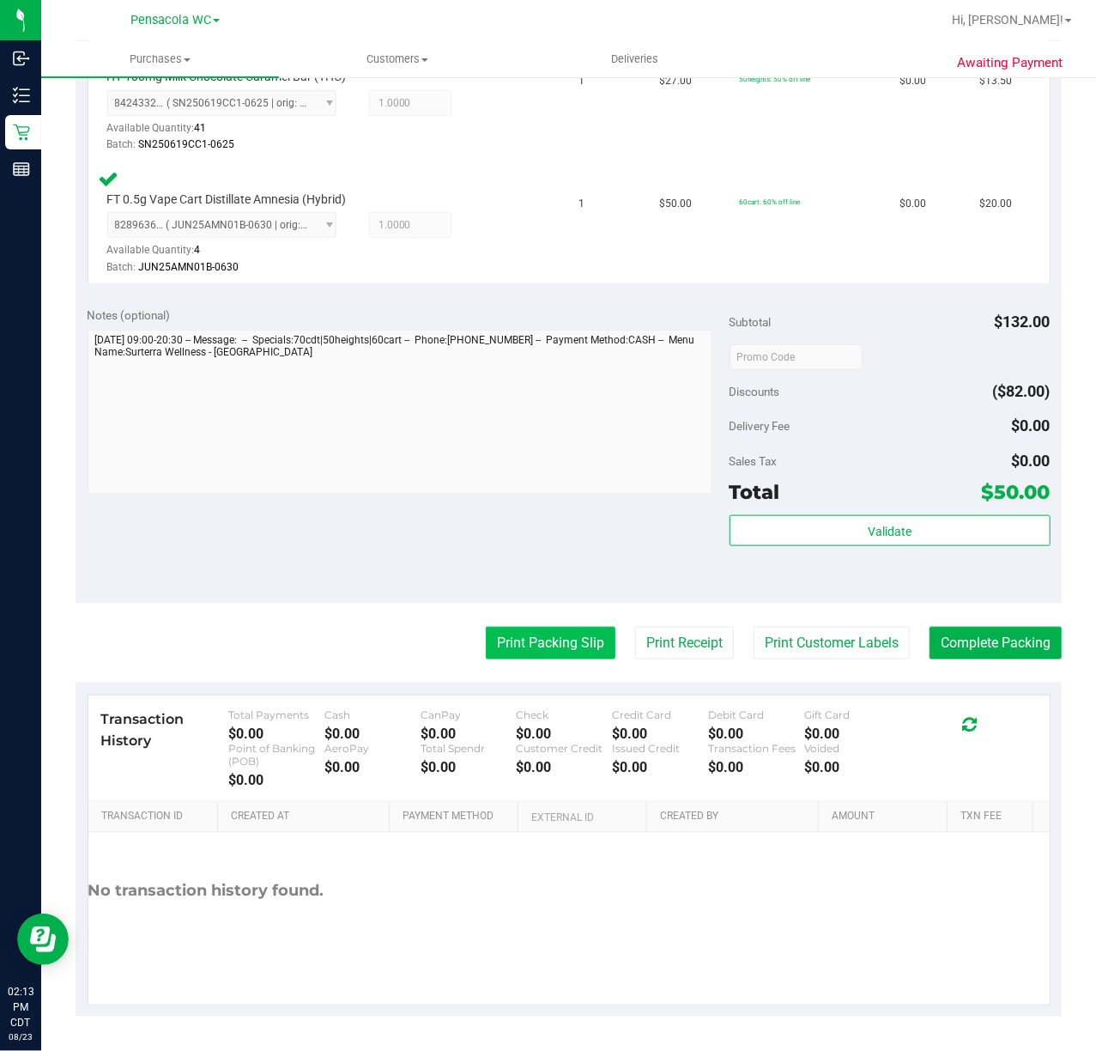
click at [567, 640] on button "Print Packing Slip" at bounding box center [551, 643] width 130 height 33
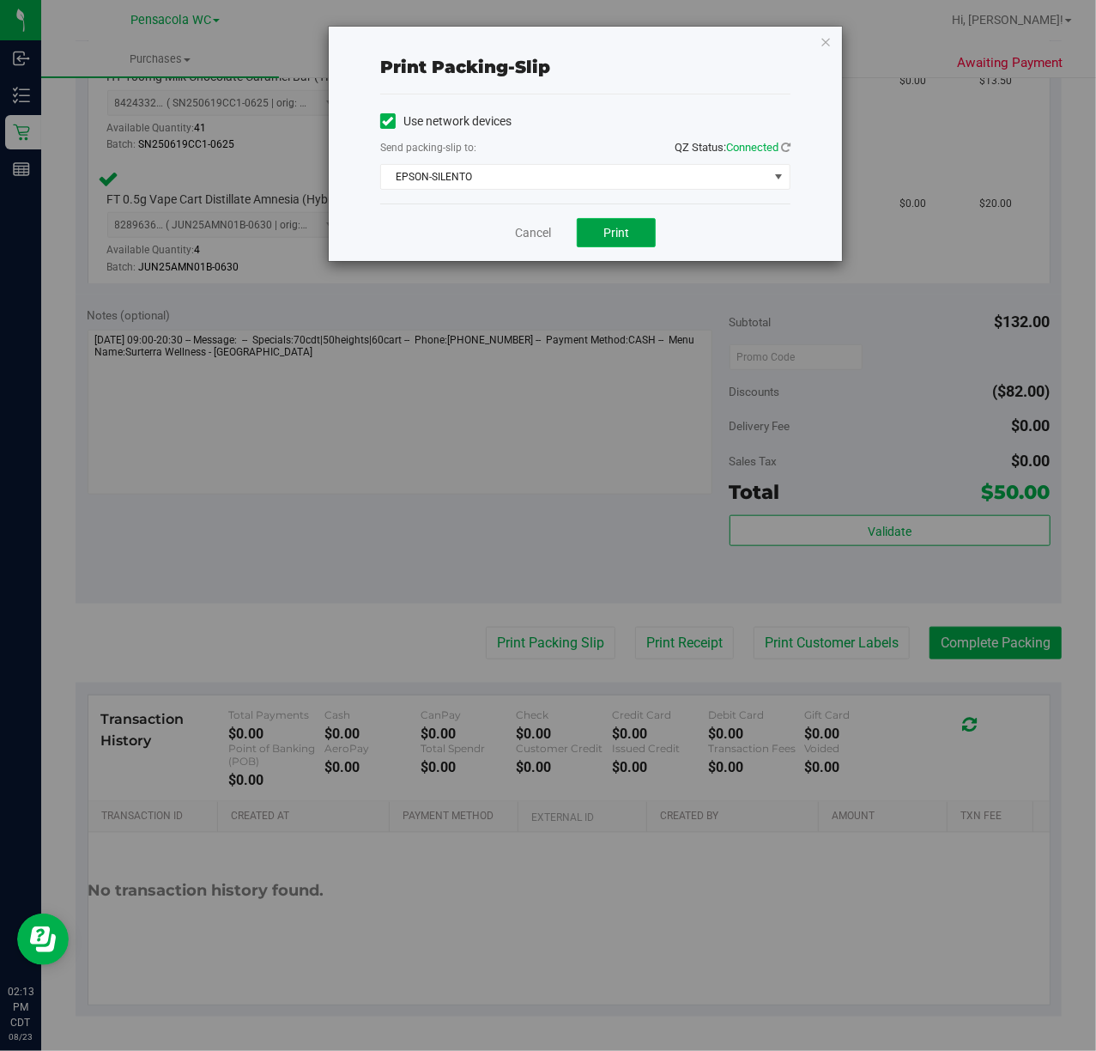
click at [626, 230] on span "Print" at bounding box center [616, 233] width 26 height 14
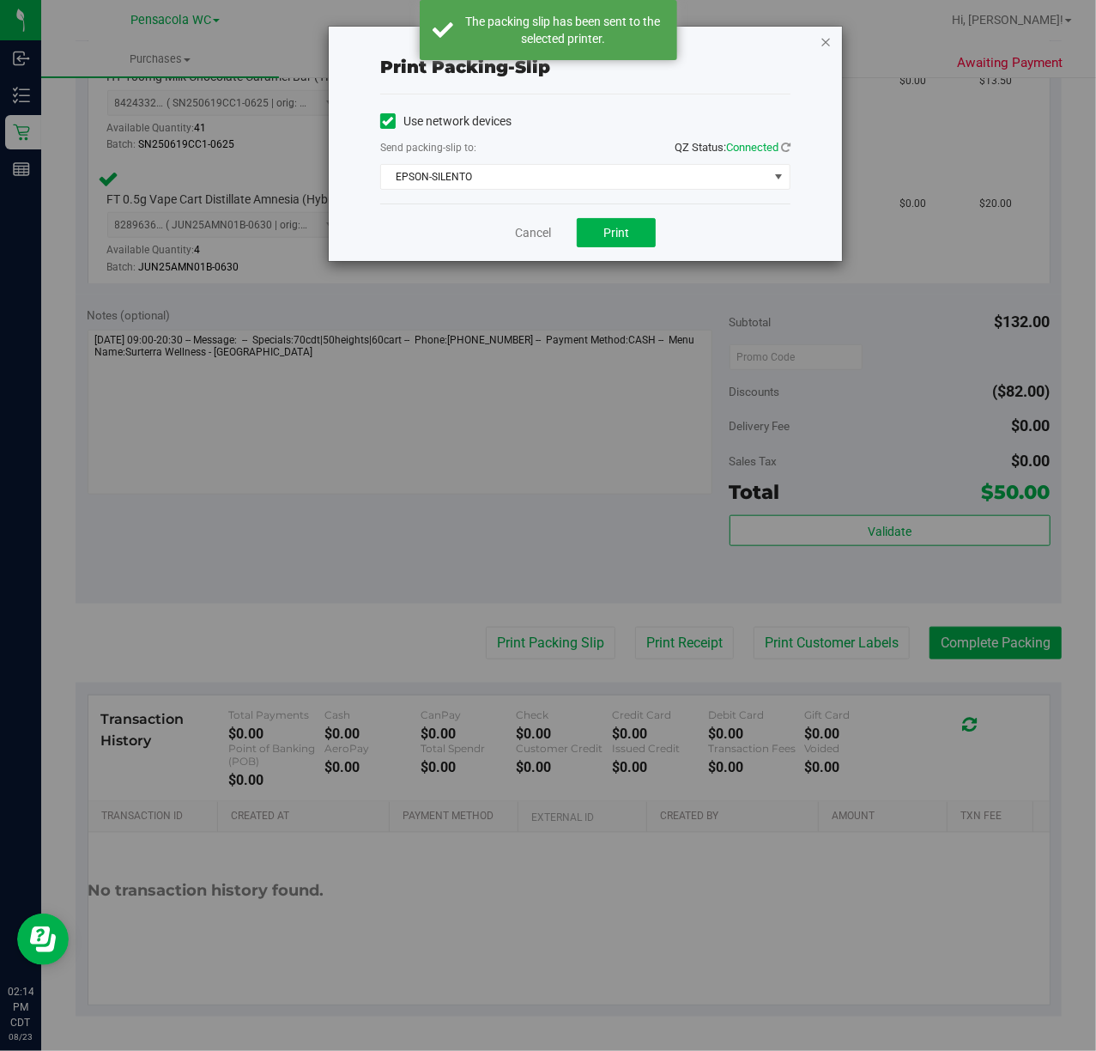
click at [829, 46] on icon "button" at bounding box center [826, 41] width 12 height 21
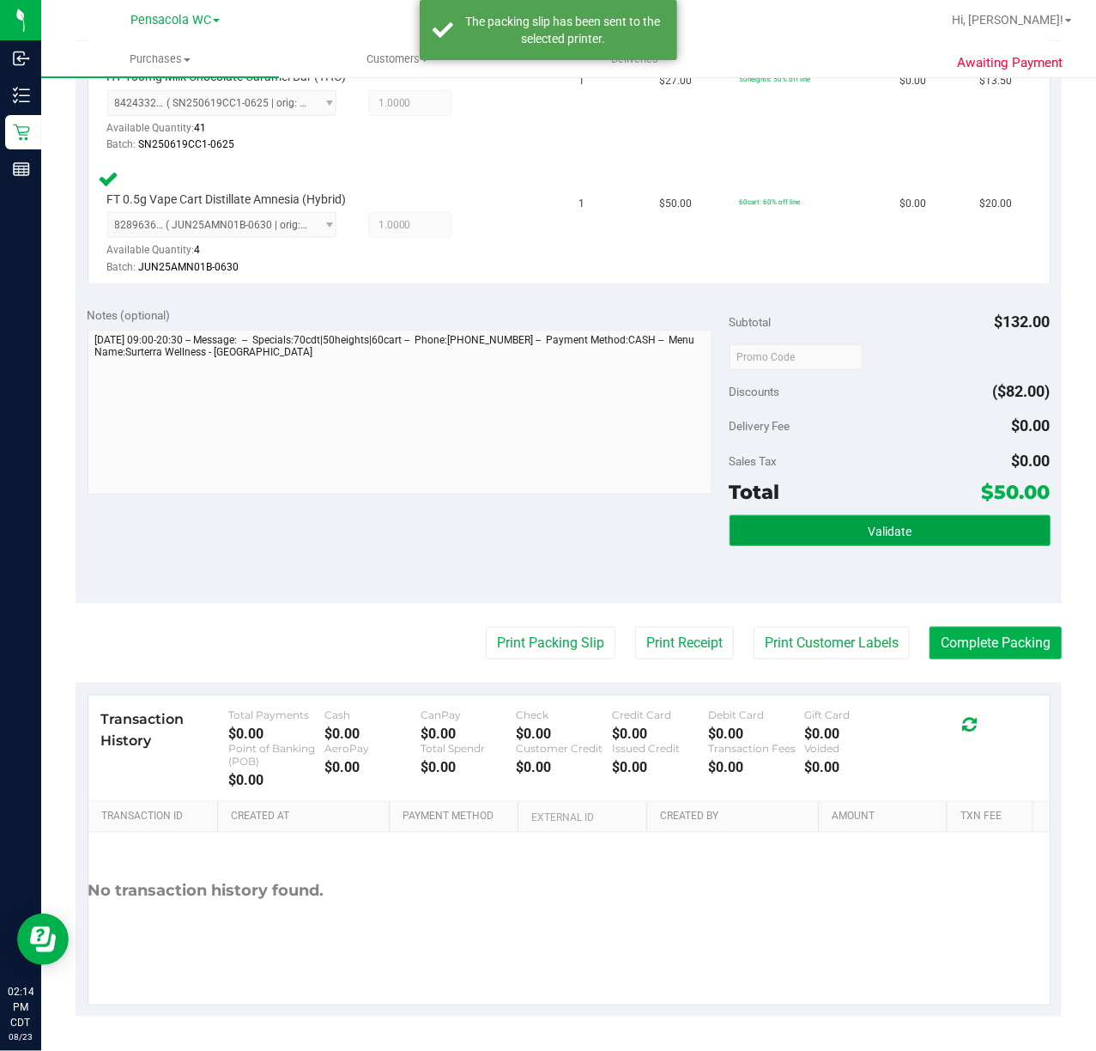
click at [1003, 523] on button "Validate" at bounding box center [890, 530] width 321 height 31
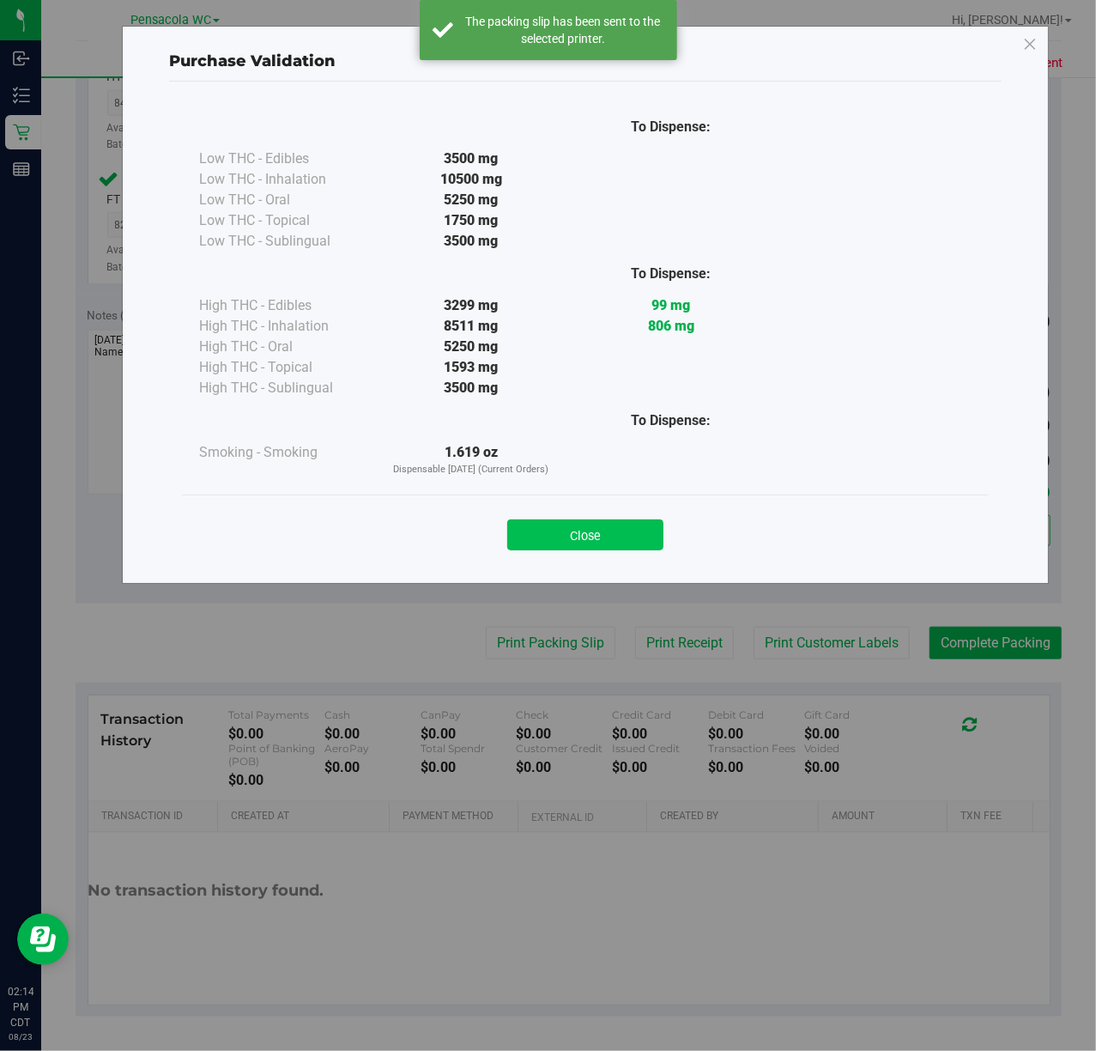
click at [599, 532] on button "Close" at bounding box center [585, 534] width 156 height 31
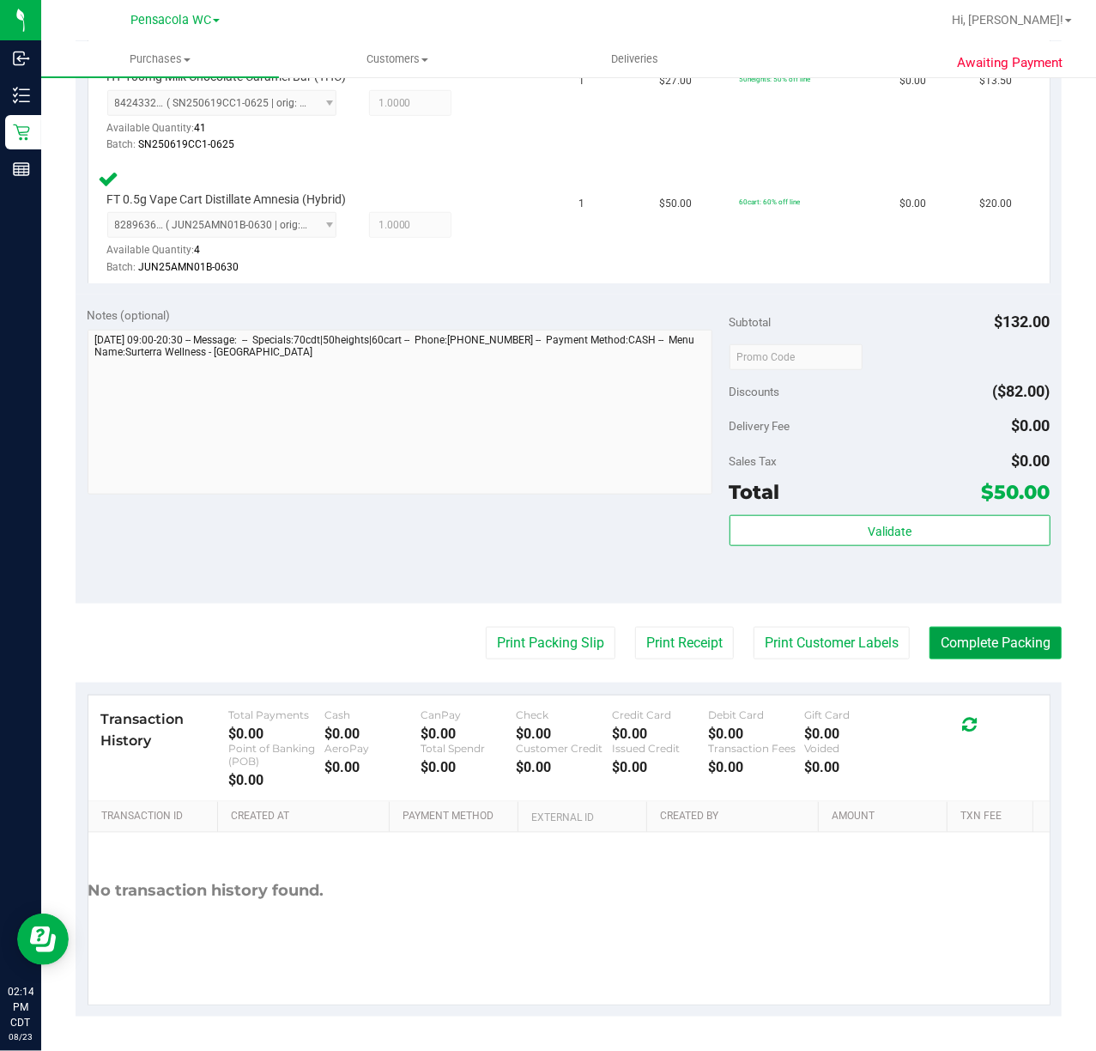
click at [973, 636] on button "Complete Packing" at bounding box center [996, 643] width 132 height 33
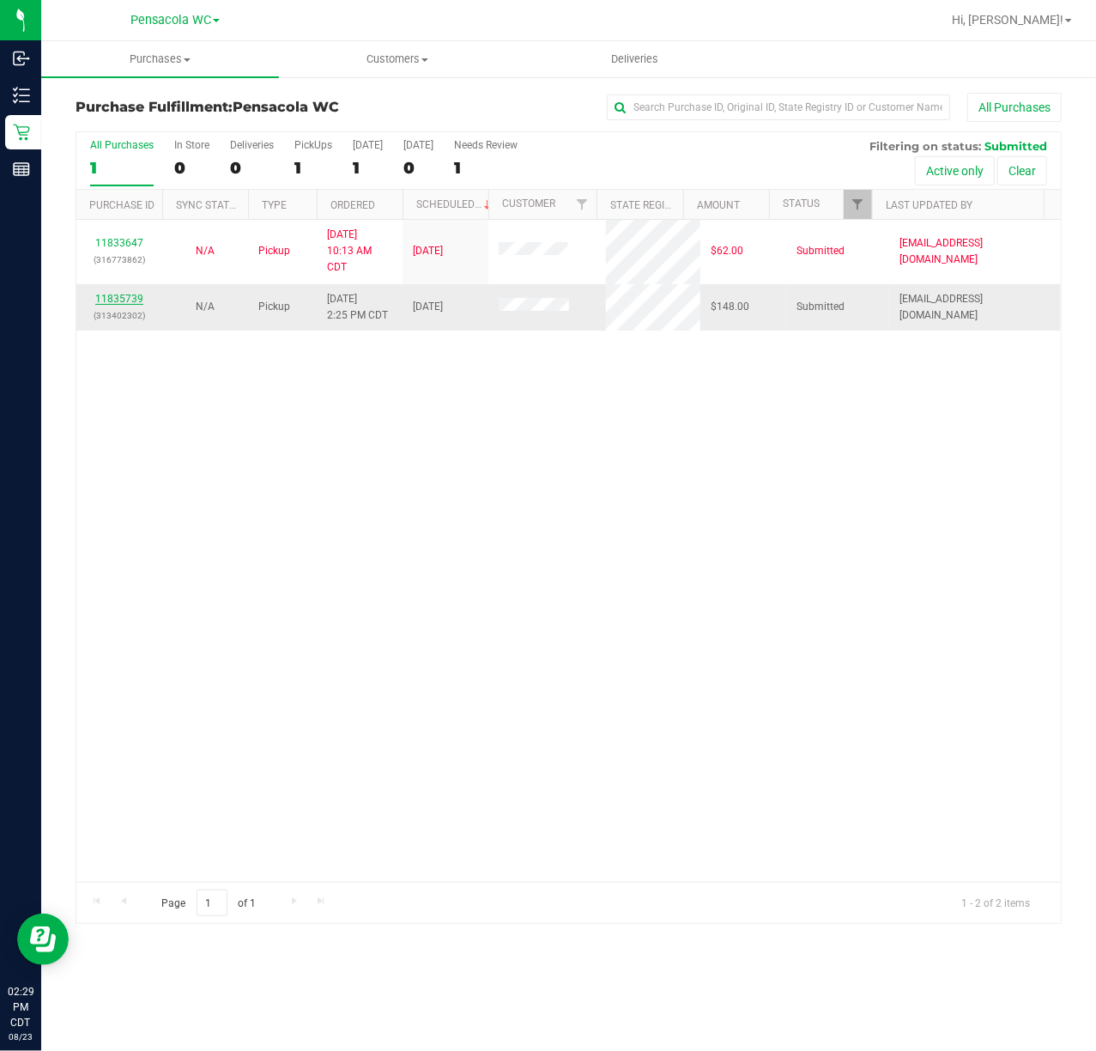
click at [120, 300] on link "11835739" at bounding box center [119, 299] width 48 height 12
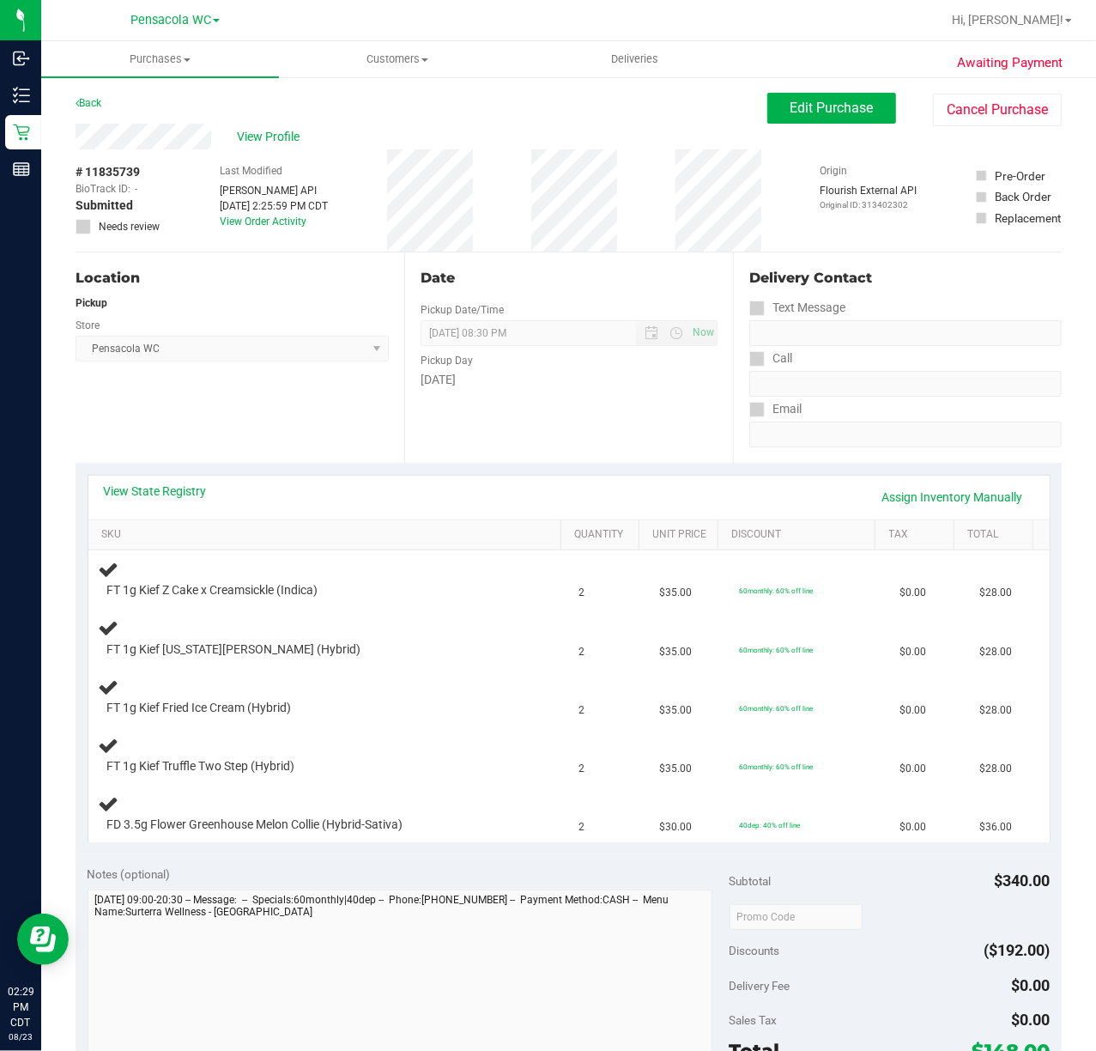
click at [186, 477] on div "View State Registry Assign Inventory Manually" at bounding box center [568, 498] width 961 height 44
click at [151, 498] on link "View State Registry" at bounding box center [155, 490] width 103 height 17
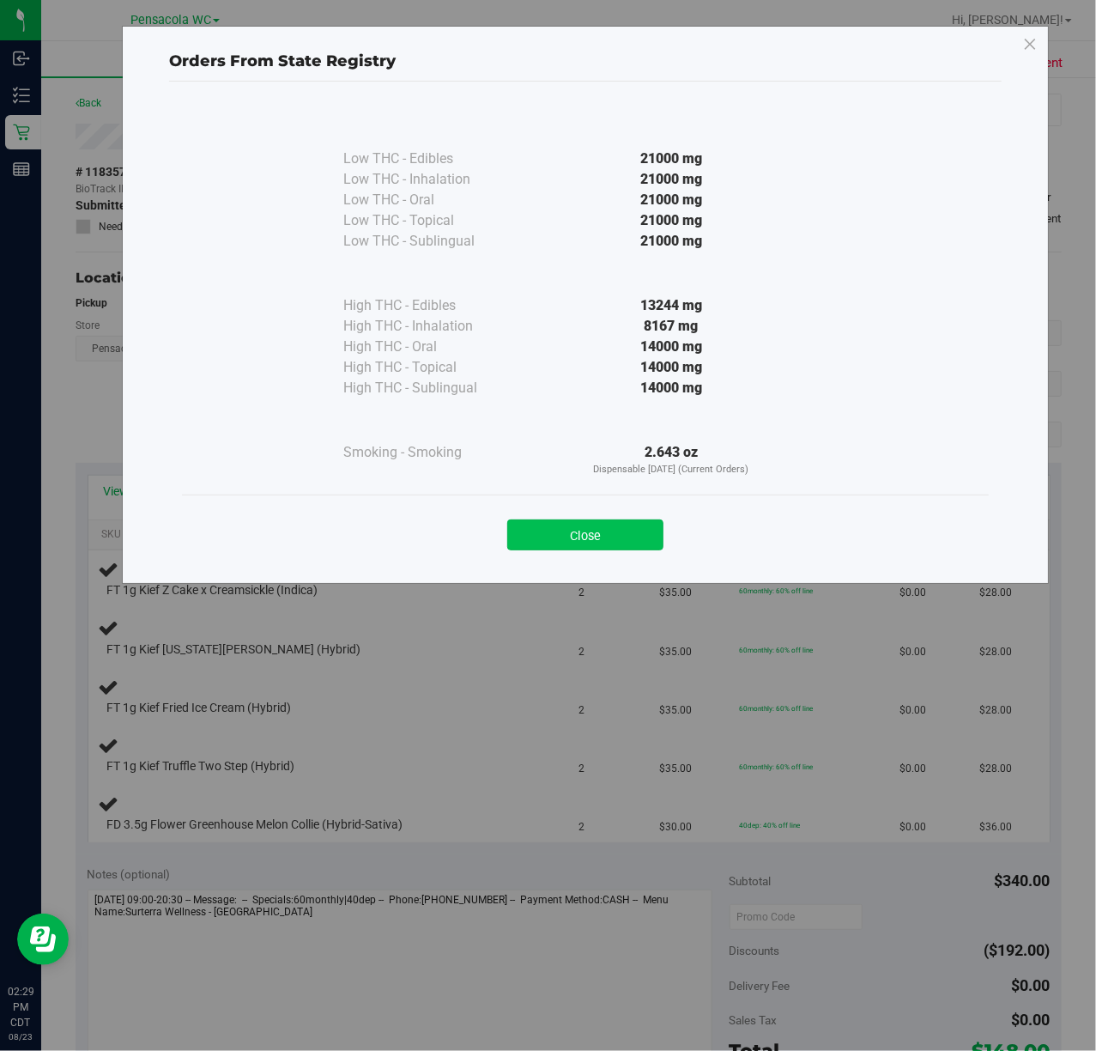
click at [534, 543] on button "Close" at bounding box center [585, 534] width 156 height 31
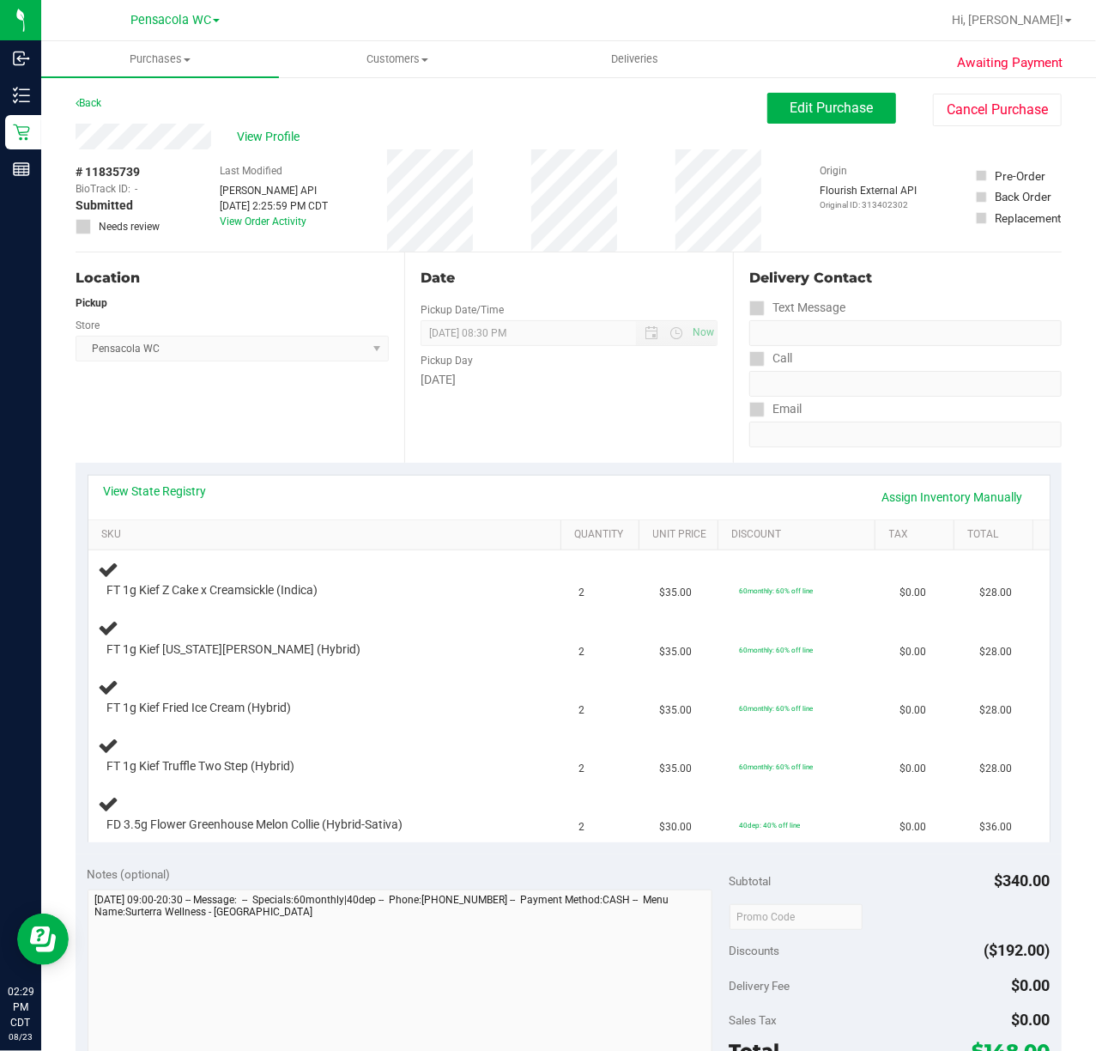
click at [258, 419] on div "Location Pickup Store Pensacola WC Select Store [PERSON_NAME][GEOGRAPHIC_DATA] …" at bounding box center [240, 357] width 329 height 210
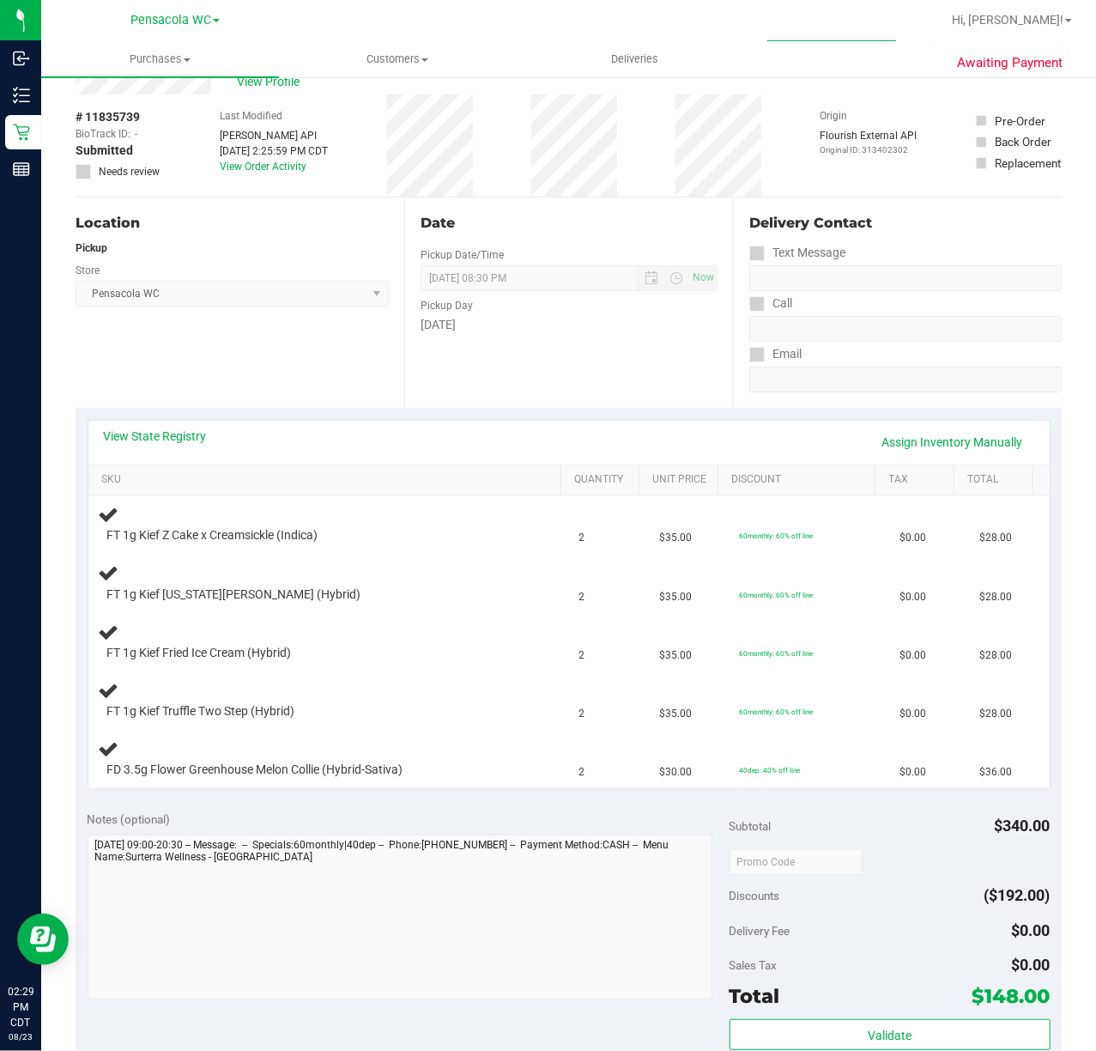
scroll to position [52, 0]
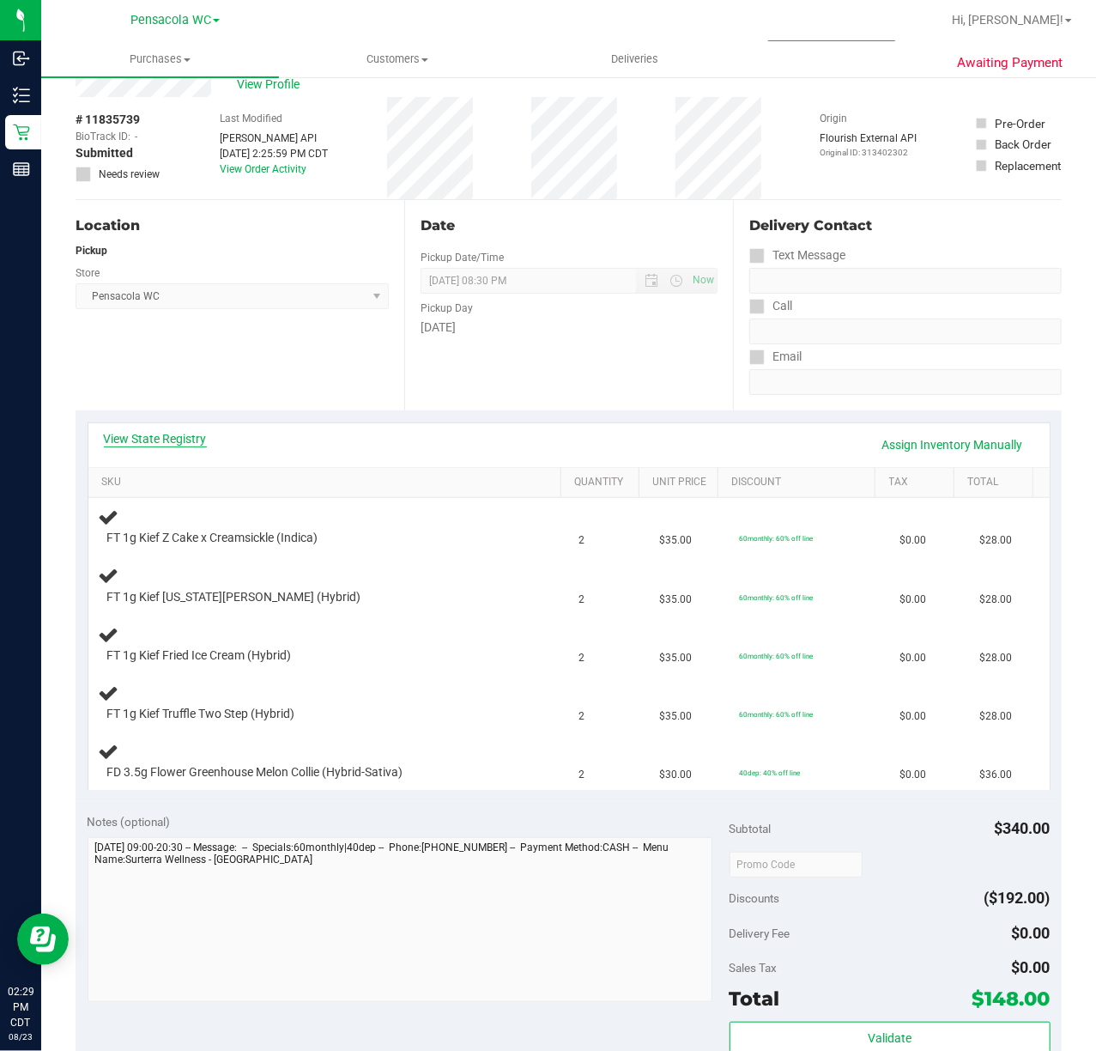
click at [113, 436] on link "View State Registry" at bounding box center [155, 438] width 103 height 17
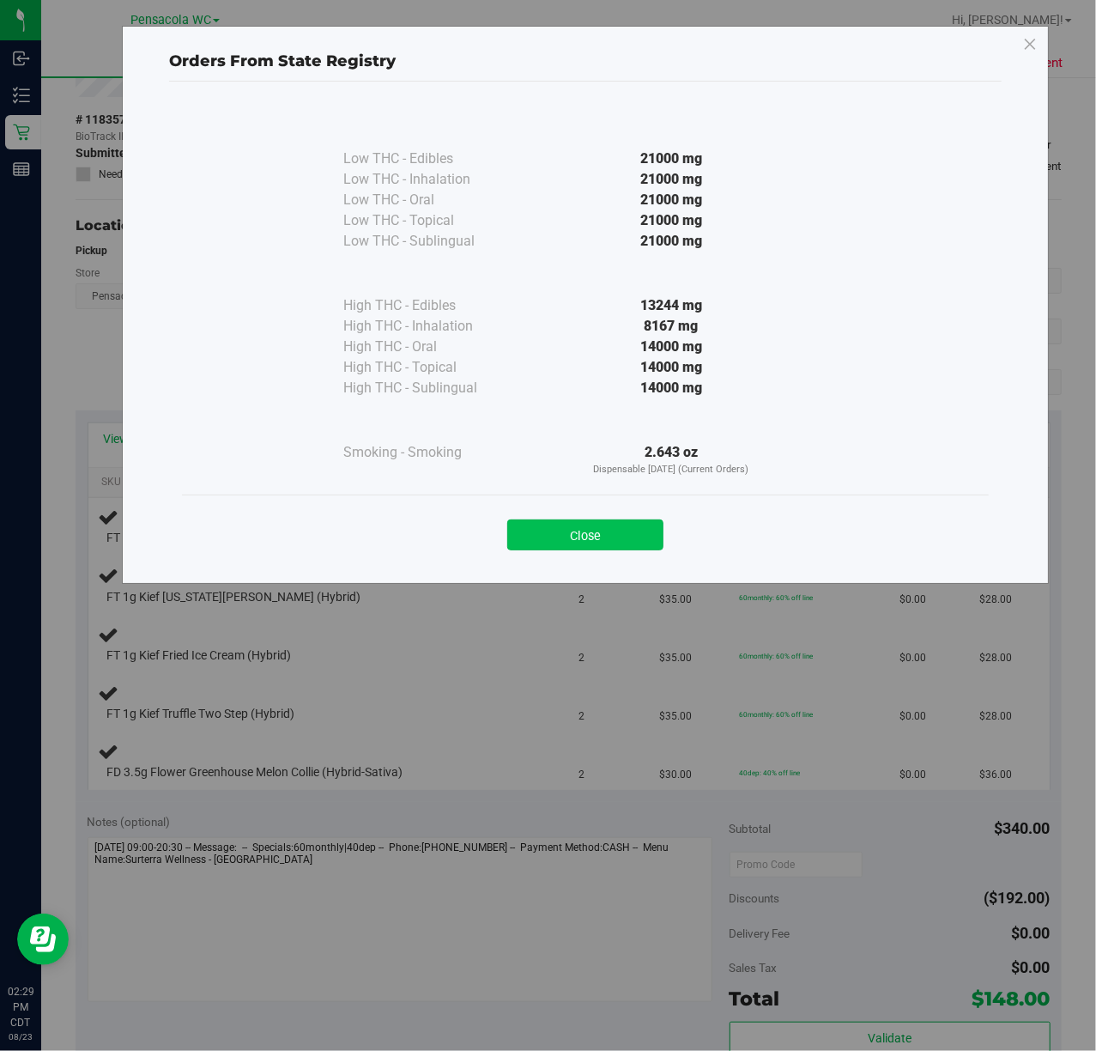
click at [537, 530] on button "Close" at bounding box center [585, 534] width 156 height 31
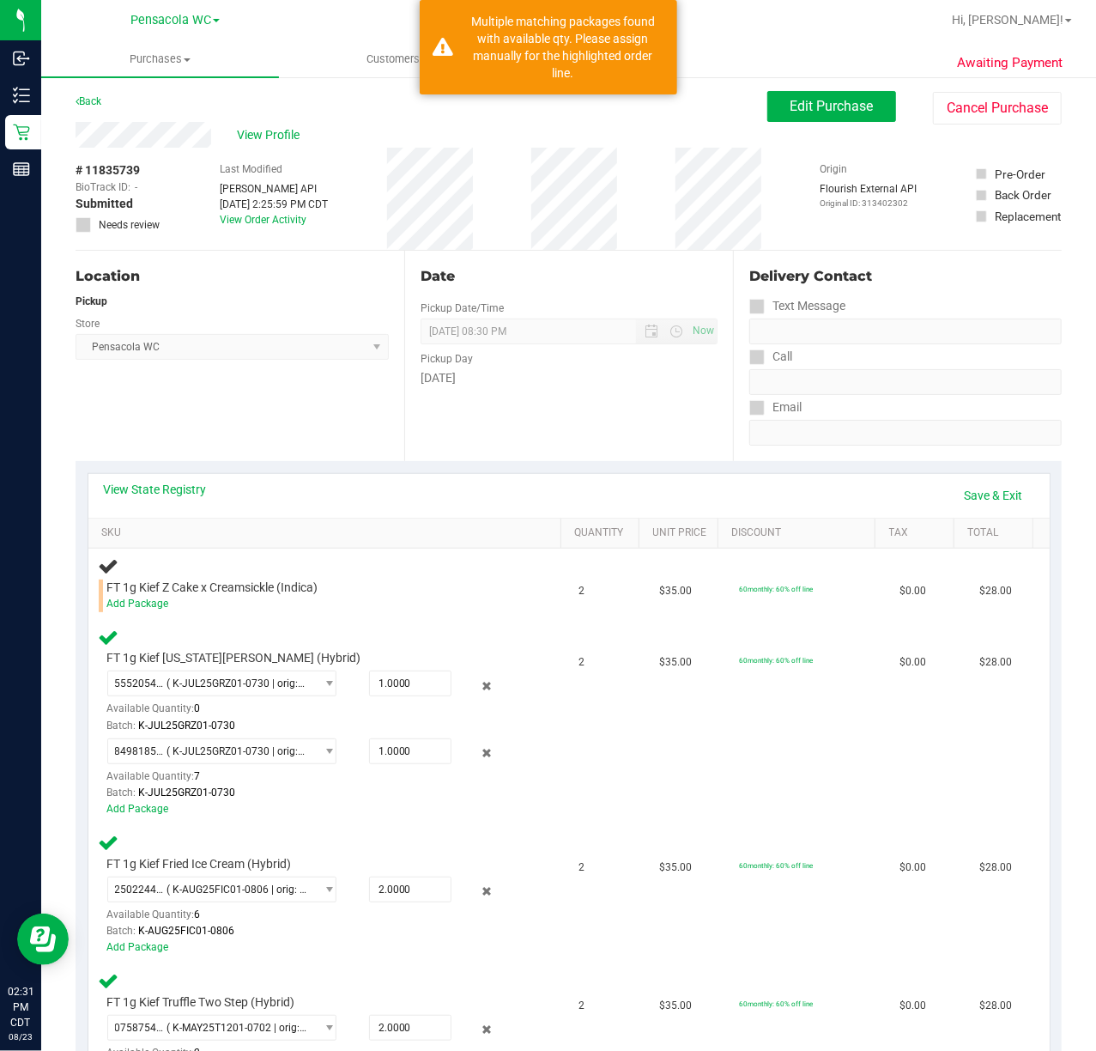
scroll to position [1, 0]
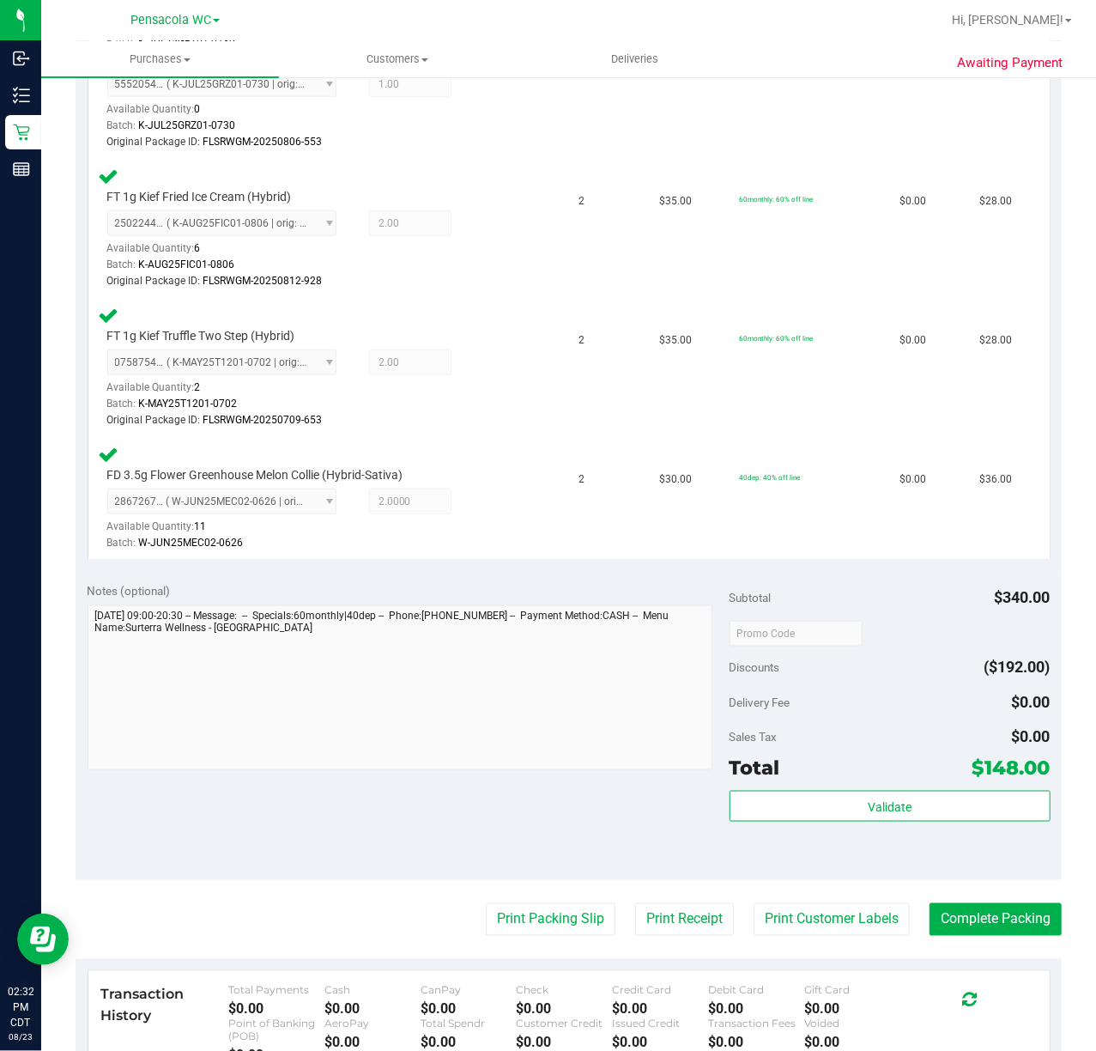
scroll to position [819, 0]
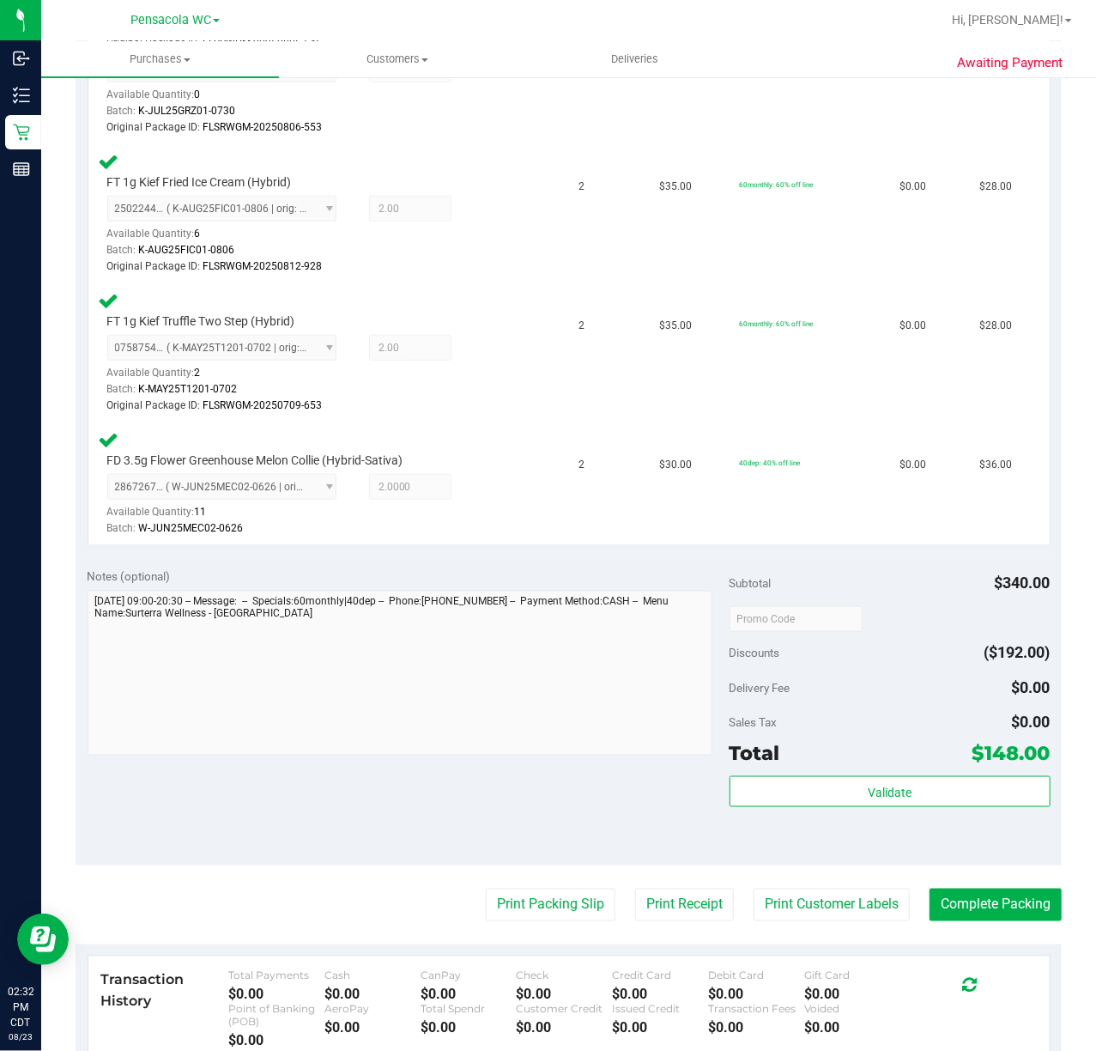
click at [853, 771] on div "Subtotal $340.00 Discounts ($192.00) Delivery Fee $0.00 Sales Tax $0.00 Total $…" at bounding box center [890, 710] width 321 height 286
click at [846, 797] on button "Validate" at bounding box center [890, 791] width 321 height 31
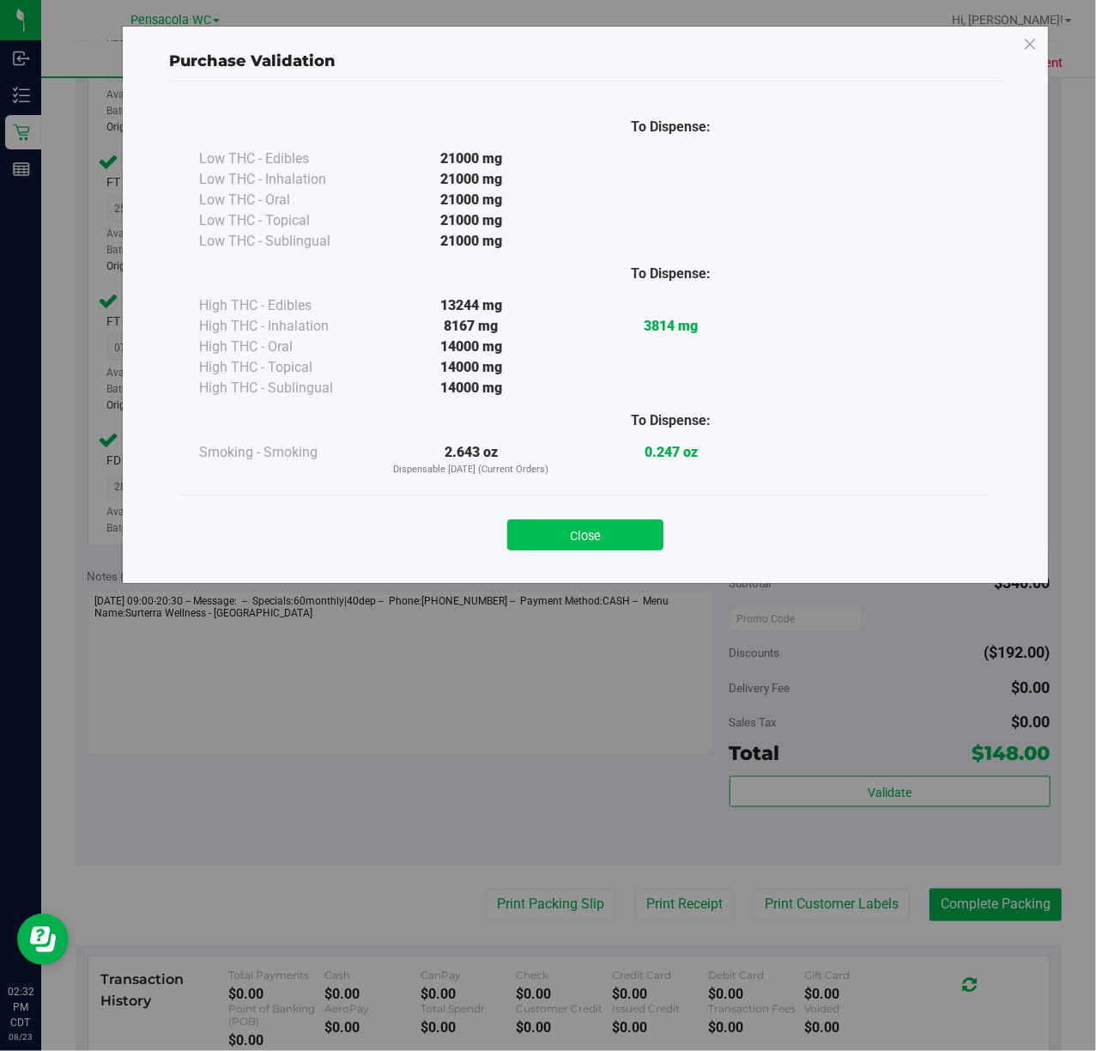
click at [630, 537] on button "Close" at bounding box center [585, 534] width 156 height 31
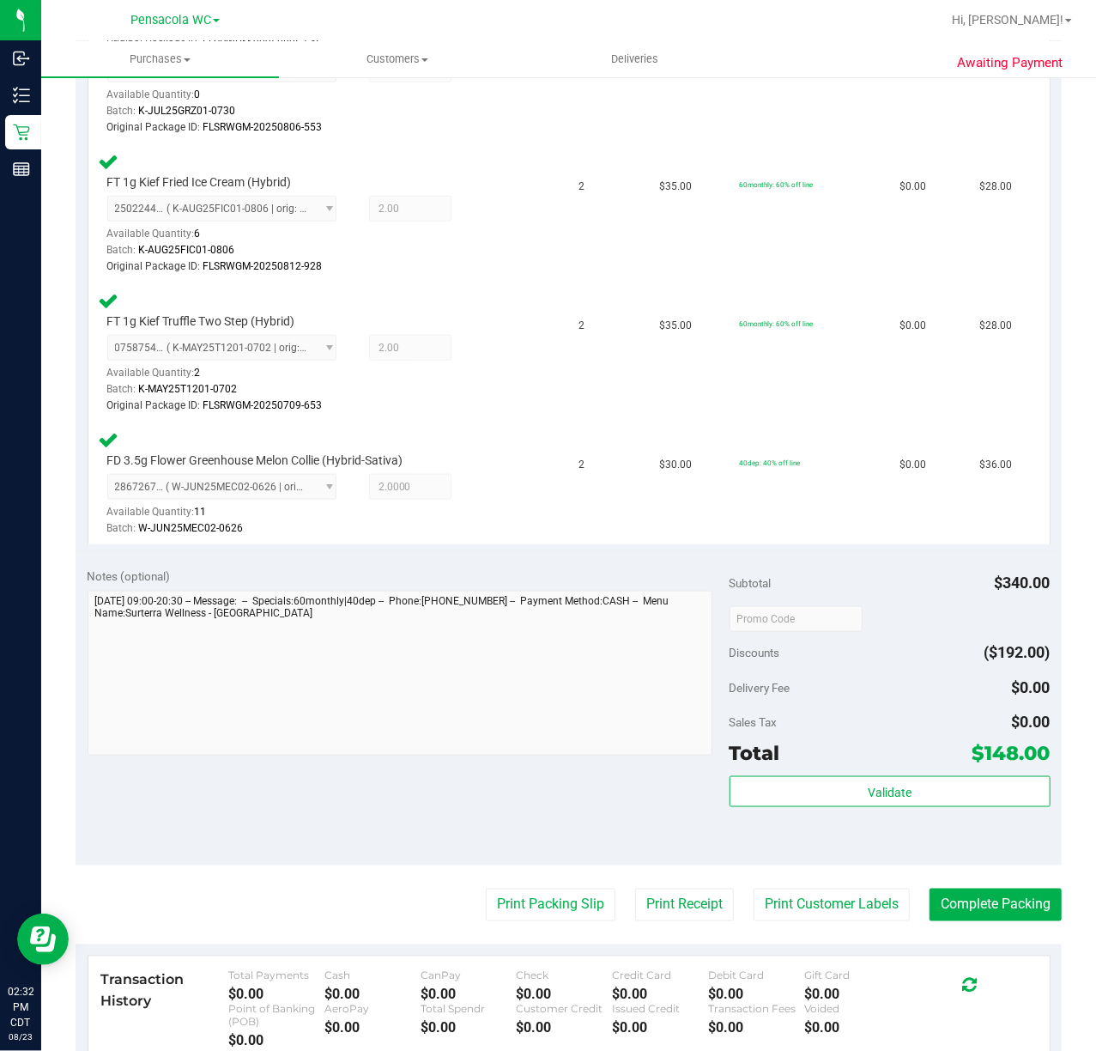
click at [537, 927] on purchase-details "Back Edit Purchase Cancel Purchase View Profile # 11835739 BioTrack ID: - Submi…" at bounding box center [569, 276] width 986 height 2004
click at [541, 904] on button "Print Packing Slip" at bounding box center [551, 904] width 130 height 33
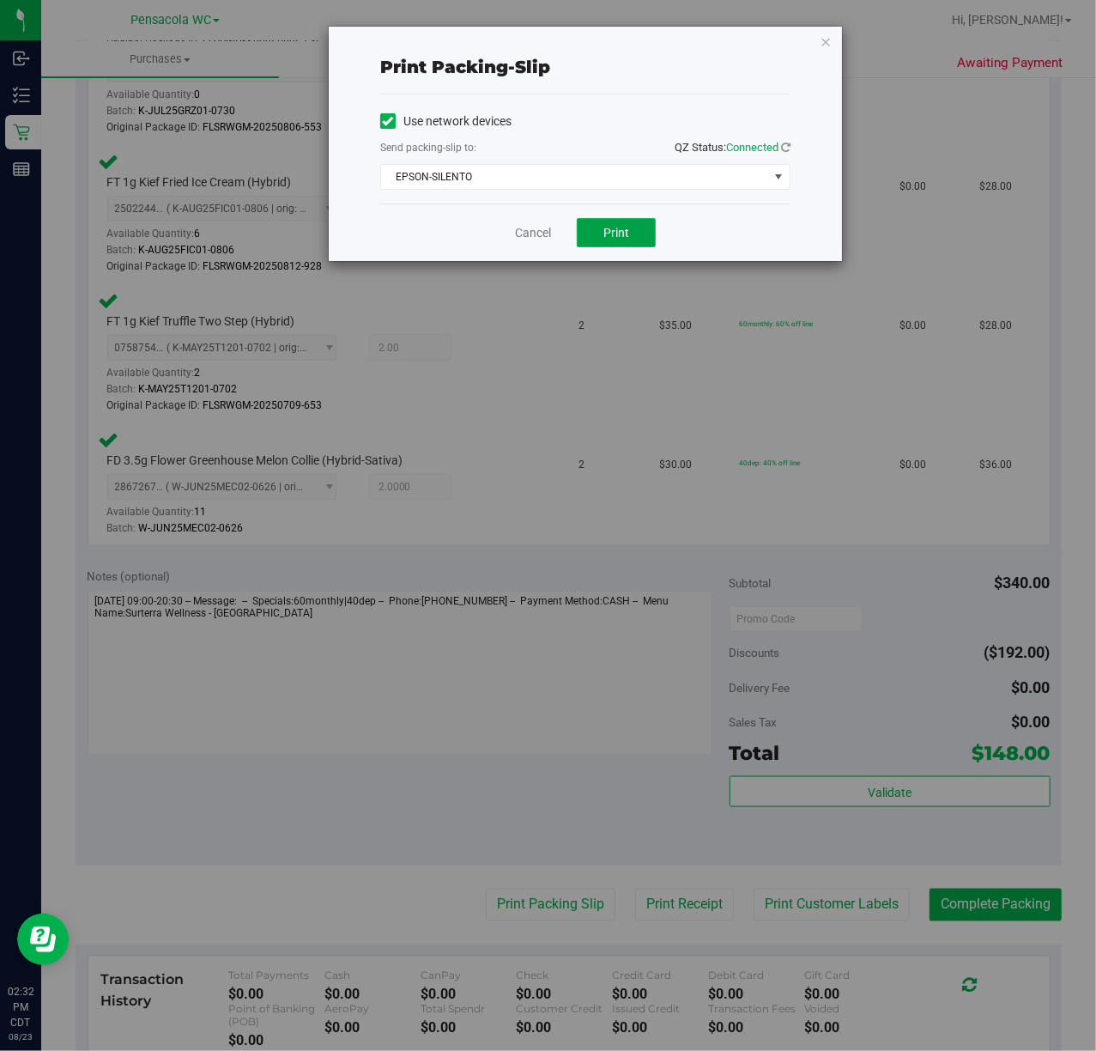
click at [644, 234] on button "Print" at bounding box center [616, 232] width 79 height 29
click at [831, 39] on icon "button" at bounding box center [826, 41] width 12 height 21
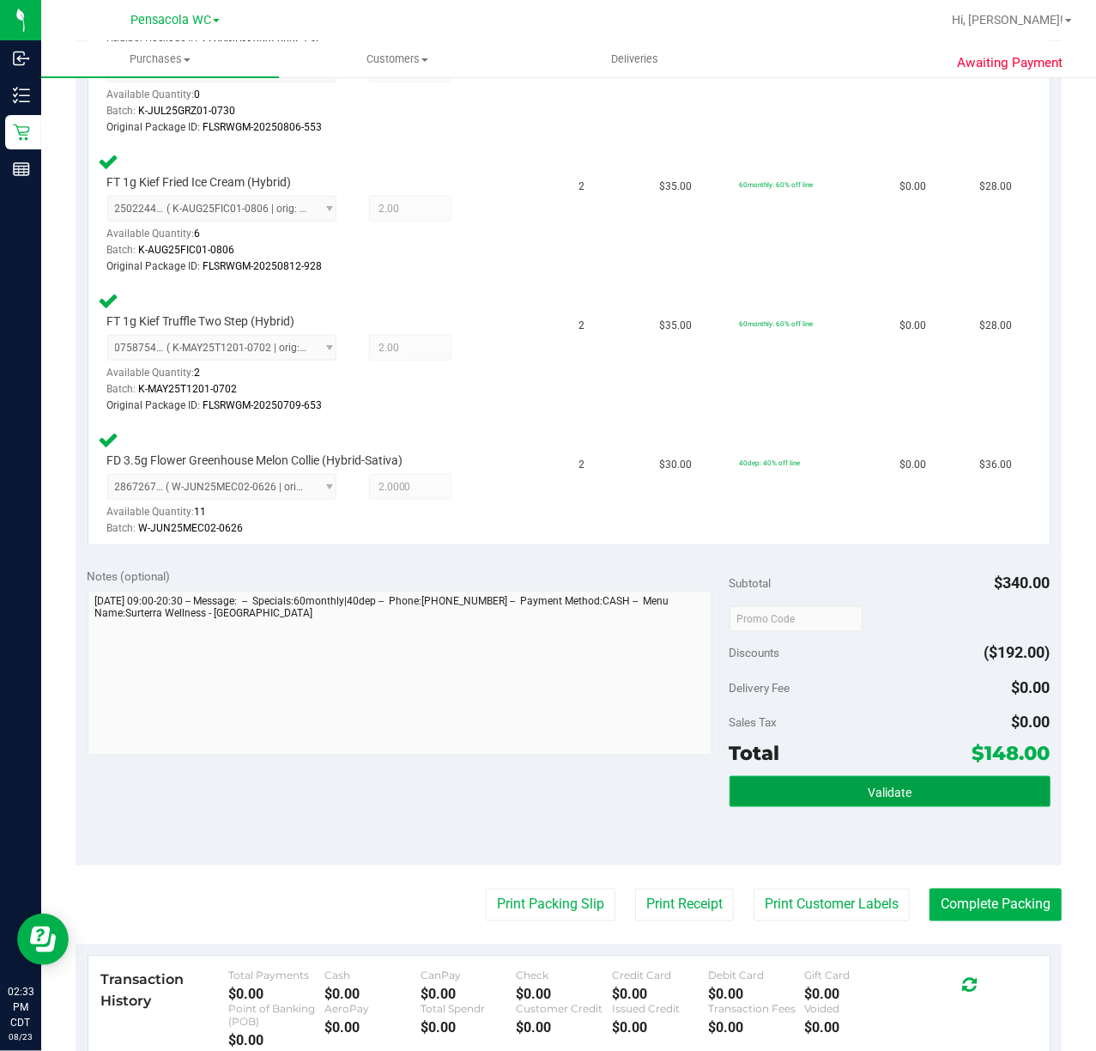
click at [936, 791] on button "Validate" at bounding box center [890, 791] width 321 height 31
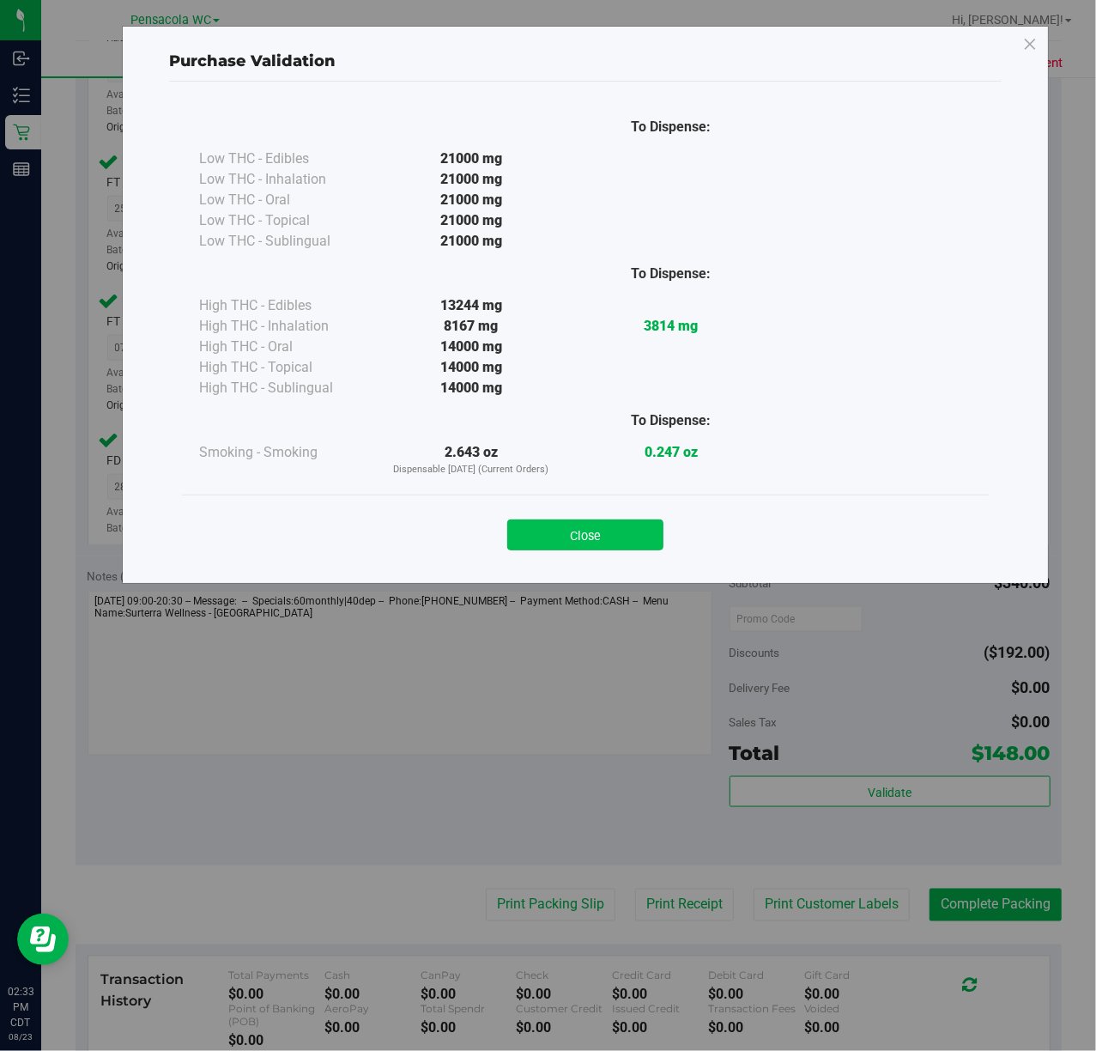
click at [560, 522] on button "Close" at bounding box center [585, 534] width 156 height 31
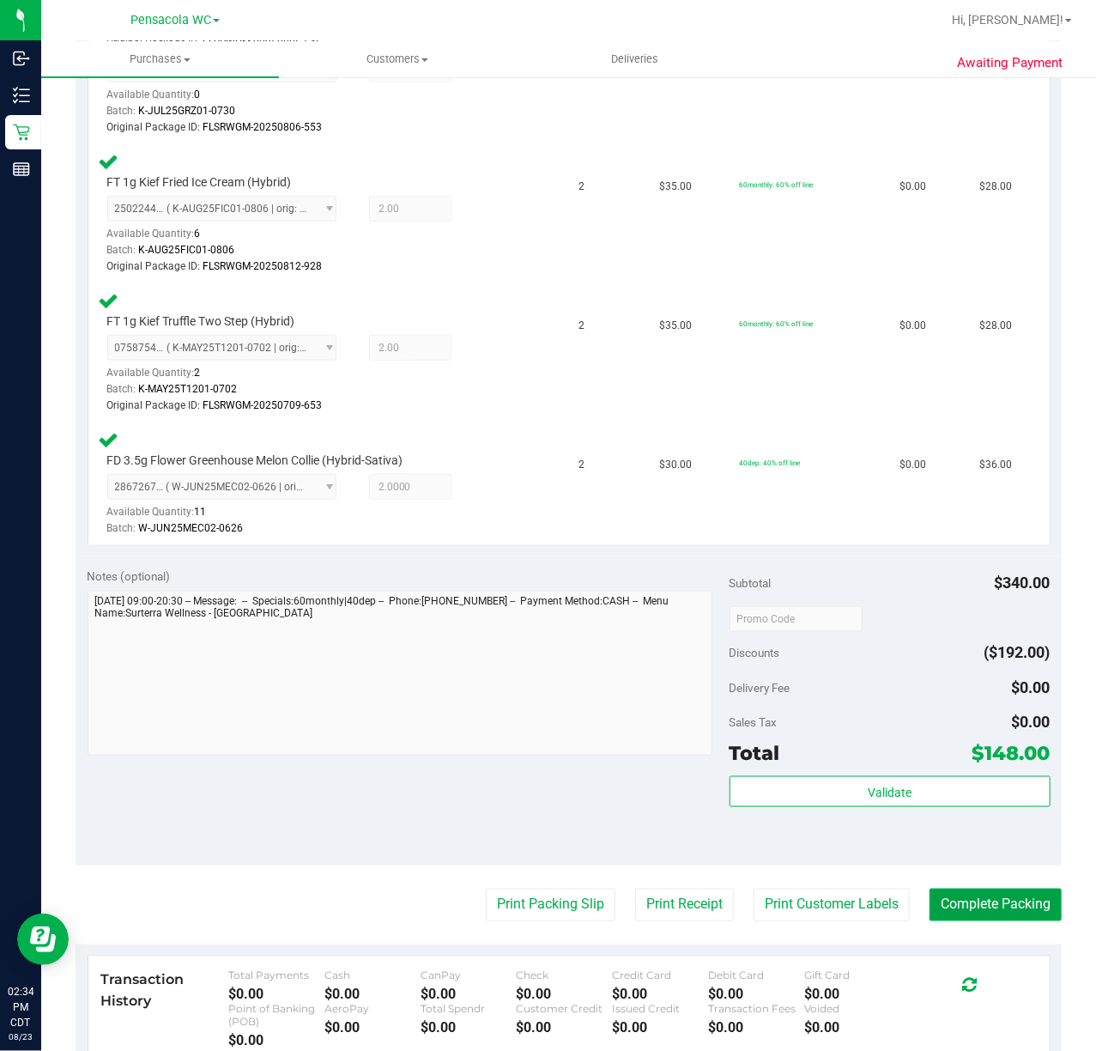
click at [972, 907] on button "Complete Packing" at bounding box center [996, 904] width 132 height 33
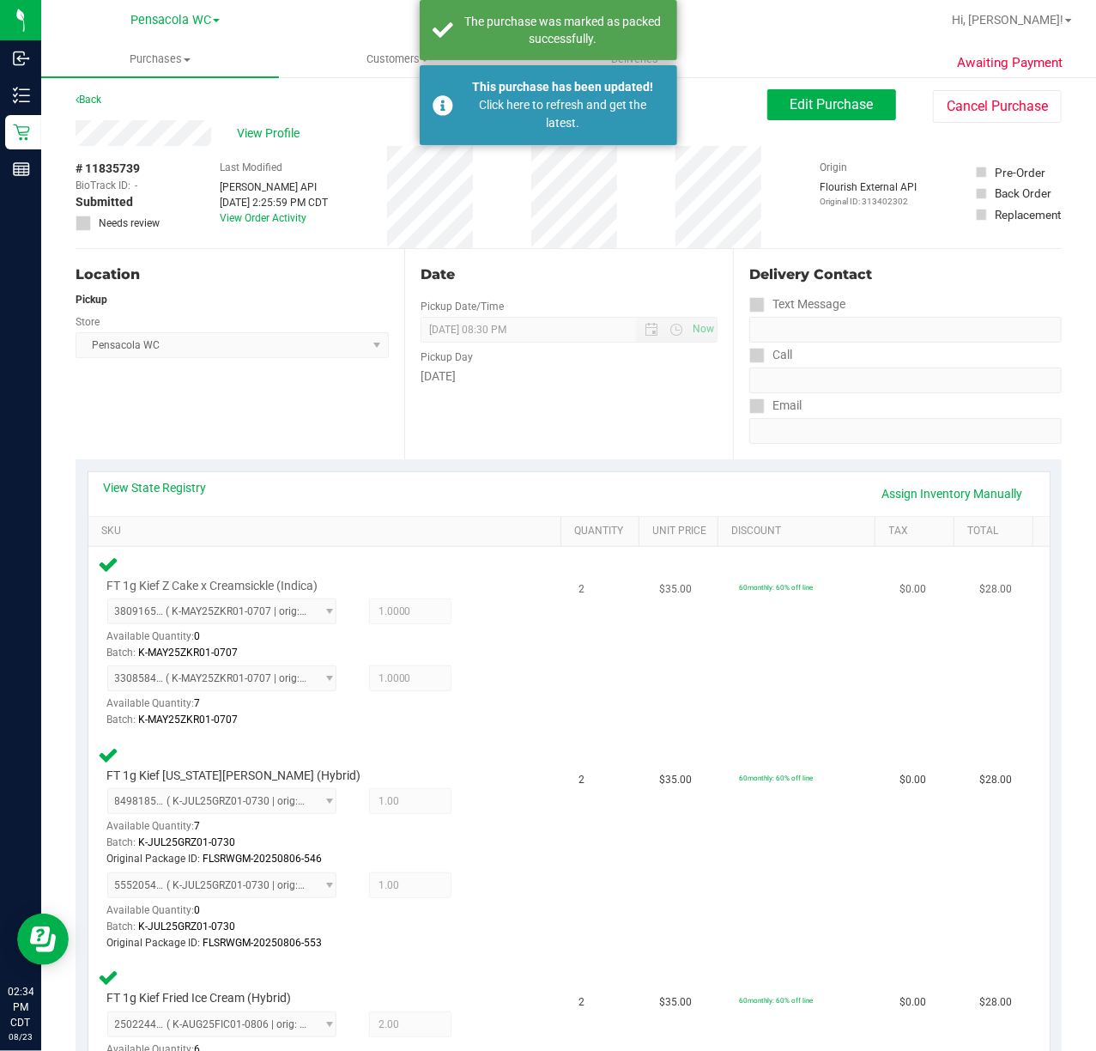
scroll to position [0, 0]
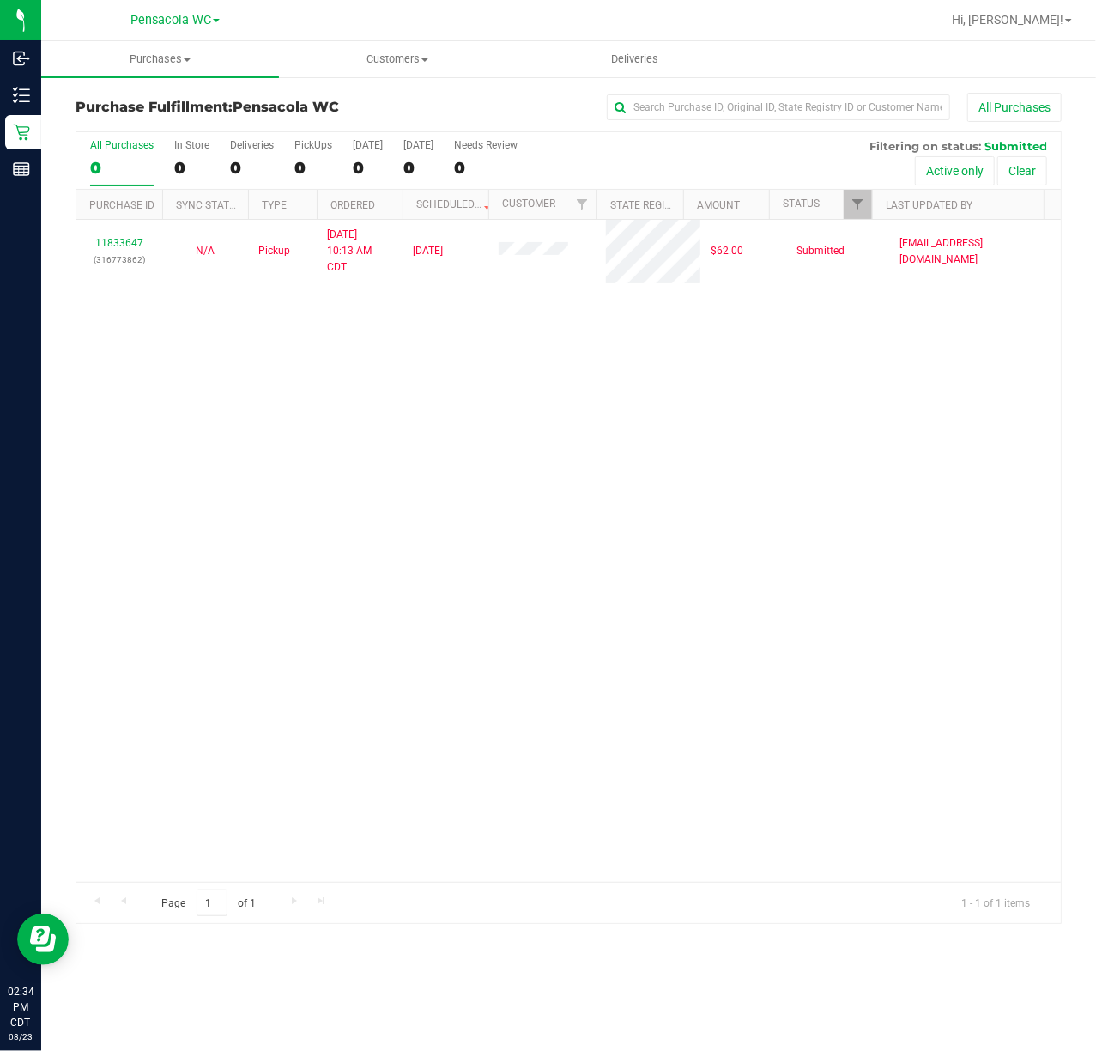
drag, startPoint x: 663, startPoint y: 369, endPoint x: 609, endPoint y: 369, distance: 53.2
click at [664, 369] on div "11833647 (316773862) N/A Pickup [DATE] 10:13 AM CDT 8/23/2025 $62.00 Submitted …" at bounding box center [568, 551] width 985 height 662
click at [817, 565] on div "11833647 (316773862) N/A Pickup [DATE] 10:13 AM CDT 8/23/2025 $62.00 Submitted …" at bounding box center [568, 551] width 985 height 662
click at [870, 200] on div at bounding box center [872, 205] width 8 height 30
click at [860, 210] on span "Filter" at bounding box center [858, 204] width 14 height 14
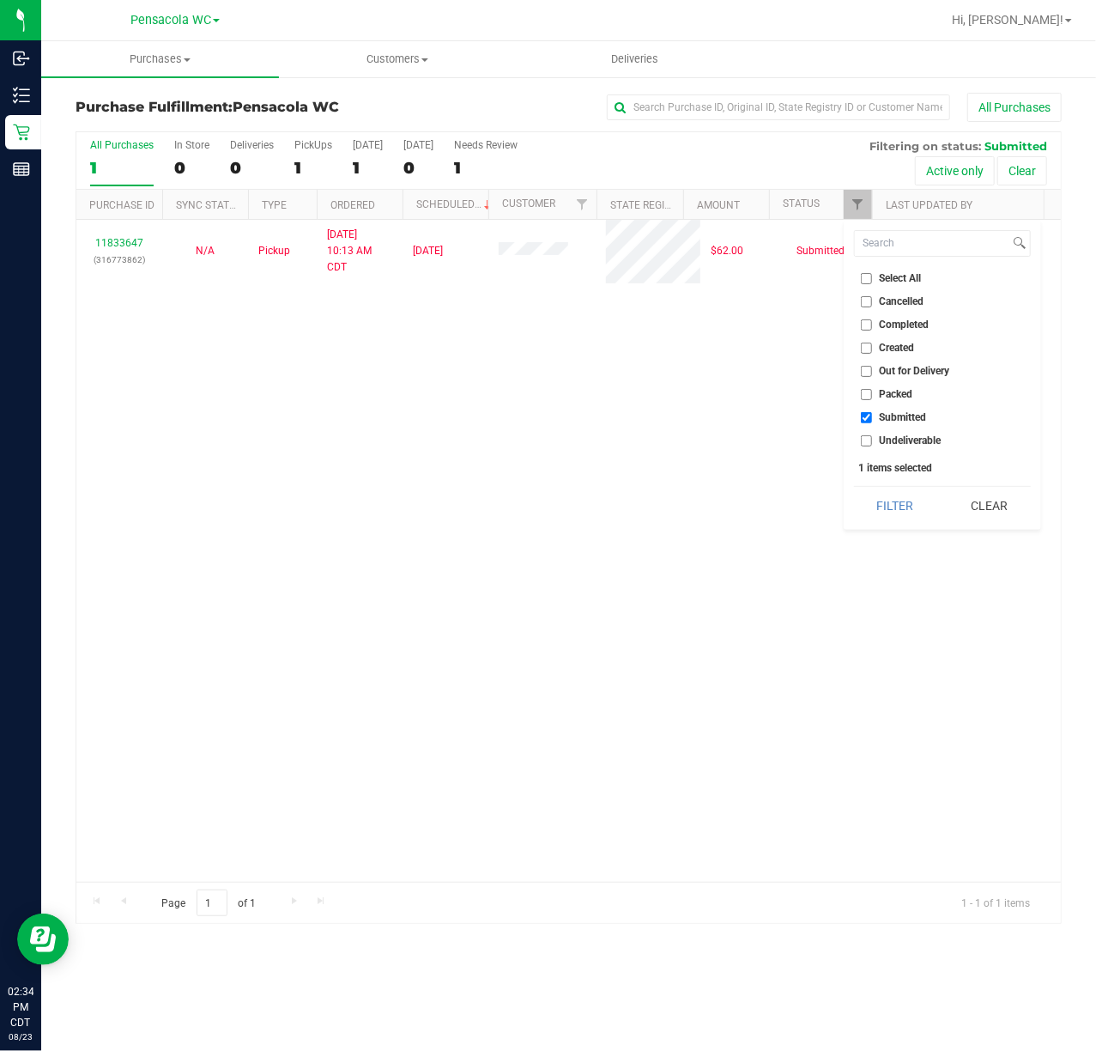
click at [887, 279] on span "Select All" at bounding box center [901, 278] width 42 height 10
click at [872, 279] on input "Select All" at bounding box center [866, 278] width 11 height 11
checkbox input "true"
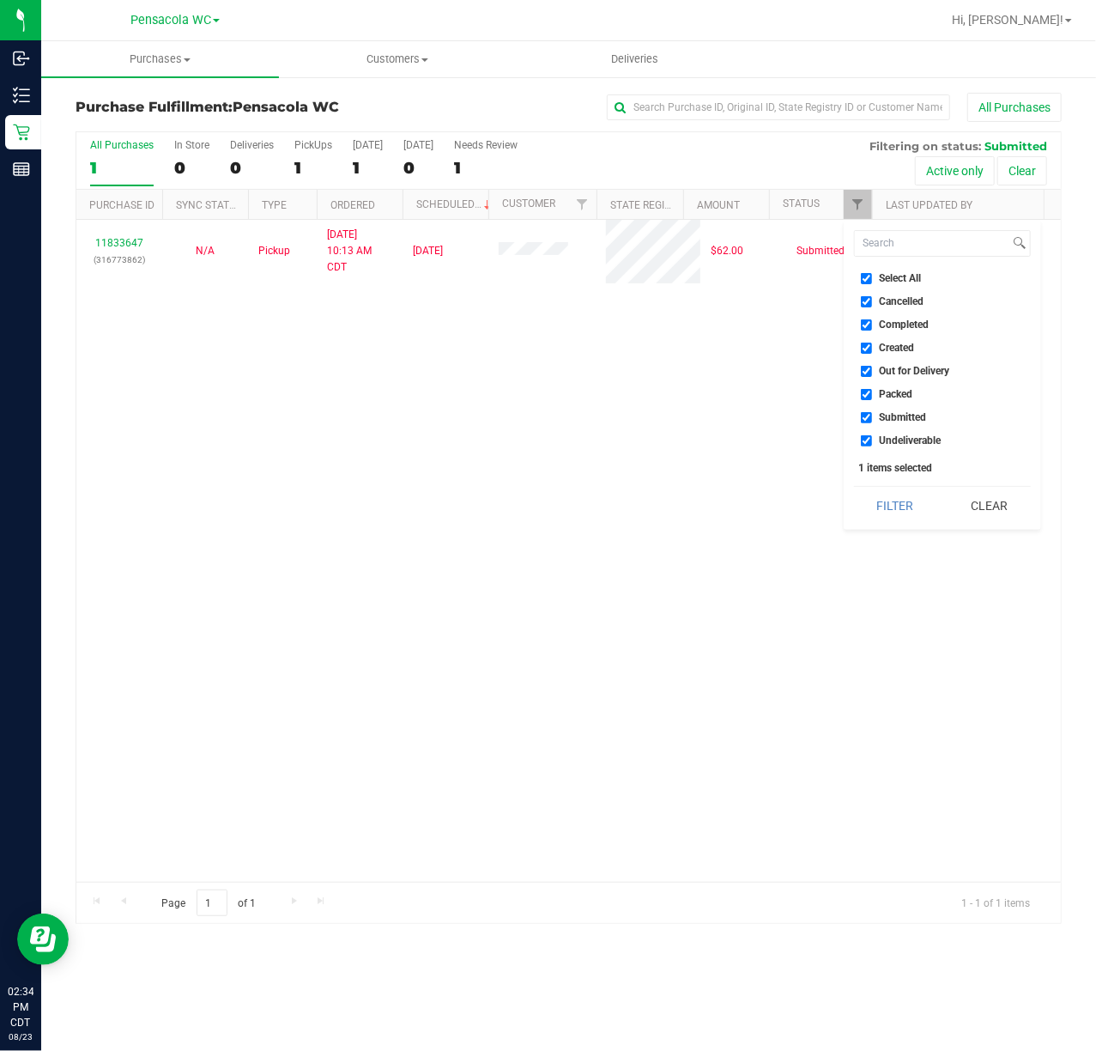
checkbox input "true"
click at [887, 279] on span "Select All" at bounding box center [901, 278] width 42 height 10
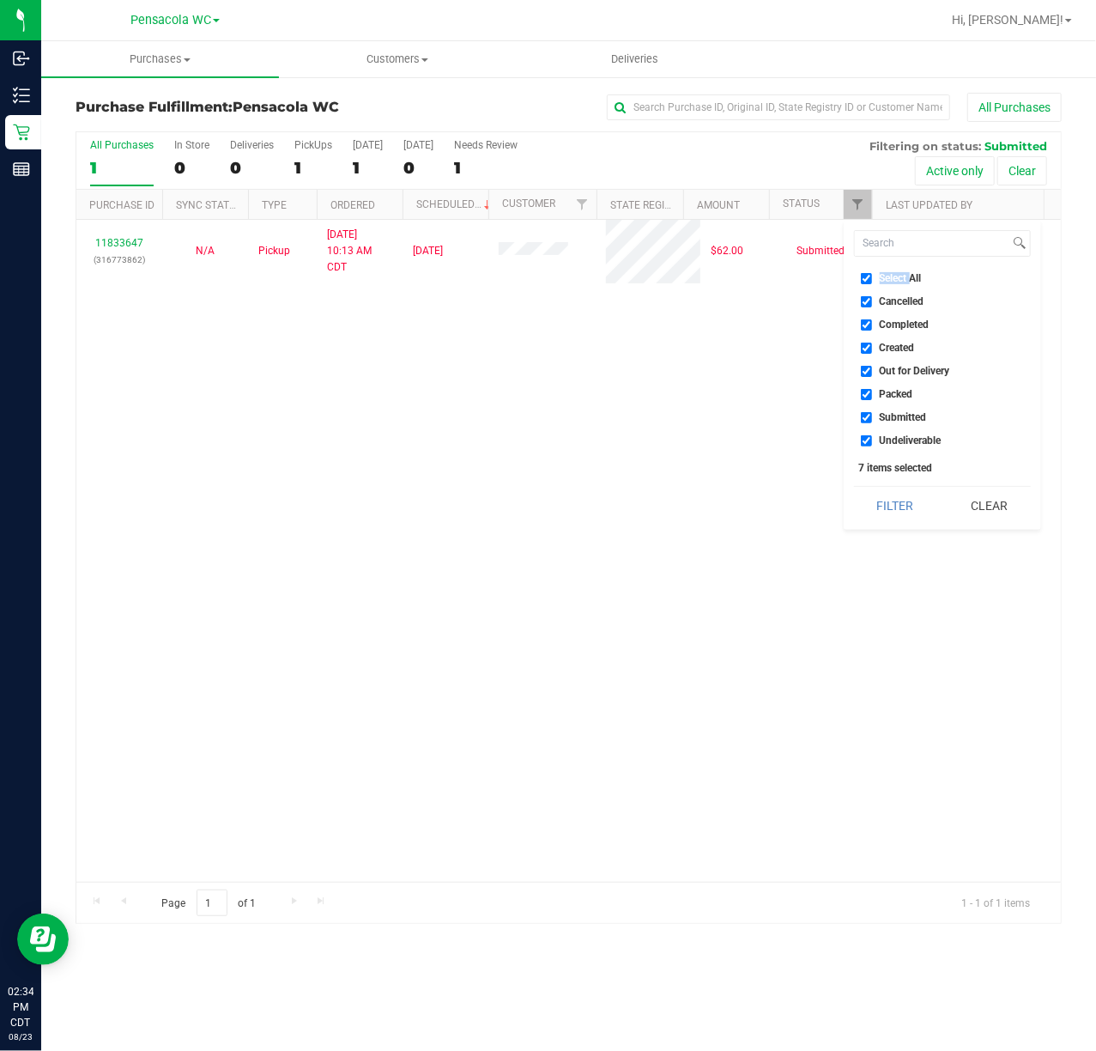
click at [872, 279] on input "Select All" at bounding box center [866, 278] width 11 height 11
checkbox input "false"
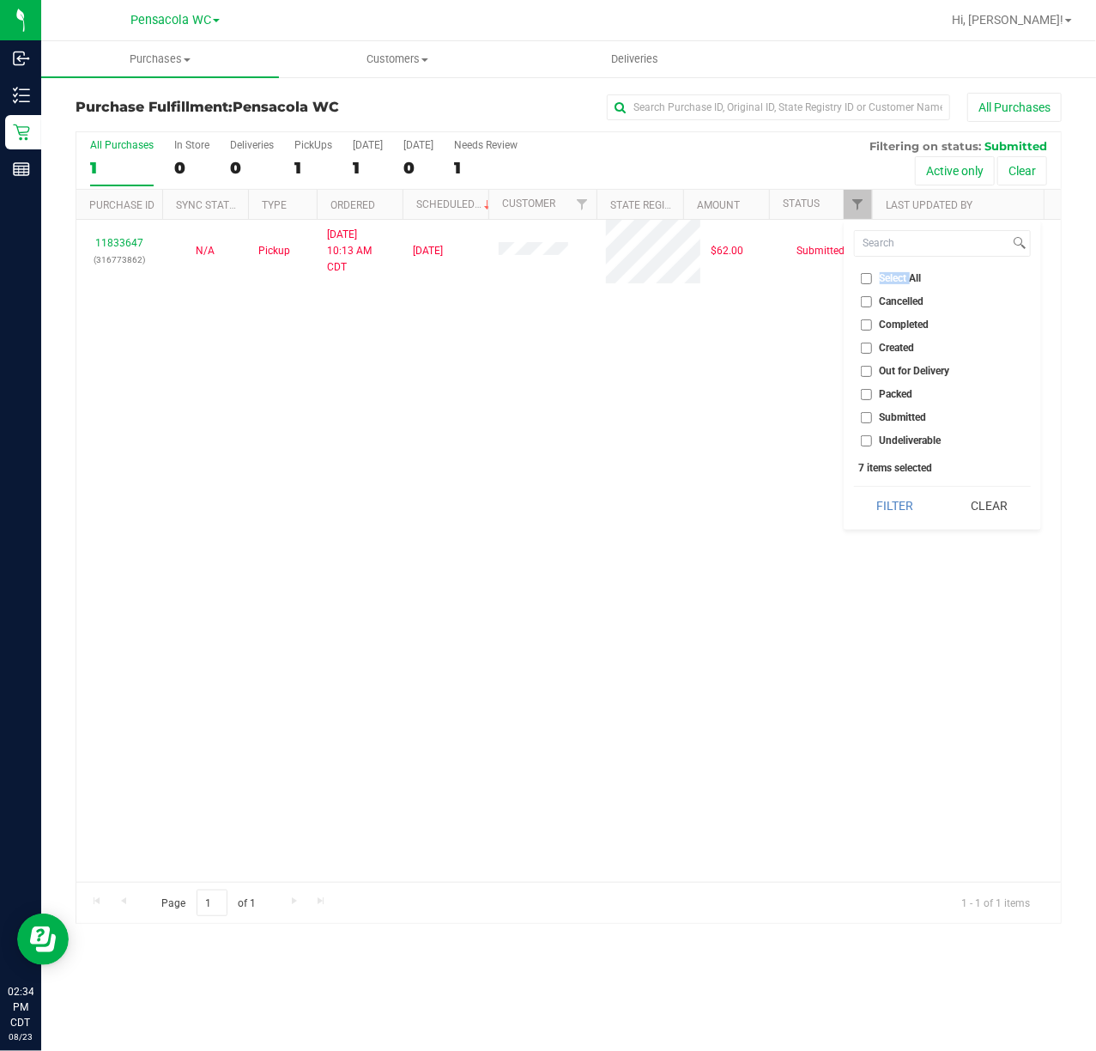
checkbox input "false"
click at [918, 420] on span "Submitted" at bounding box center [903, 417] width 47 height 10
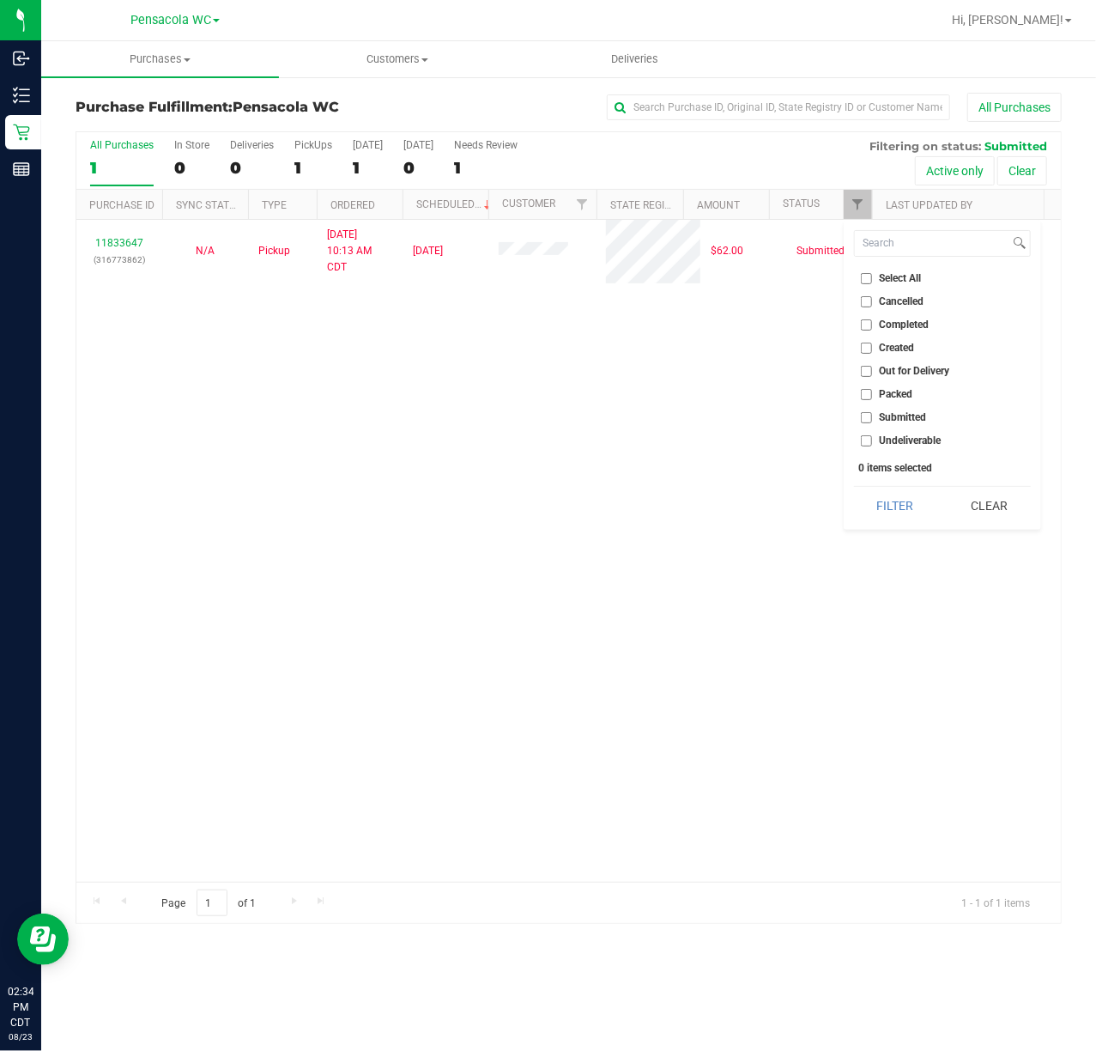
click at [872, 420] on input "Submitted" at bounding box center [866, 417] width 11 height 11
checkbox input "true"
click at [906, 502] on button "Filter" at bounding box center [895, 506] width 82 height 38
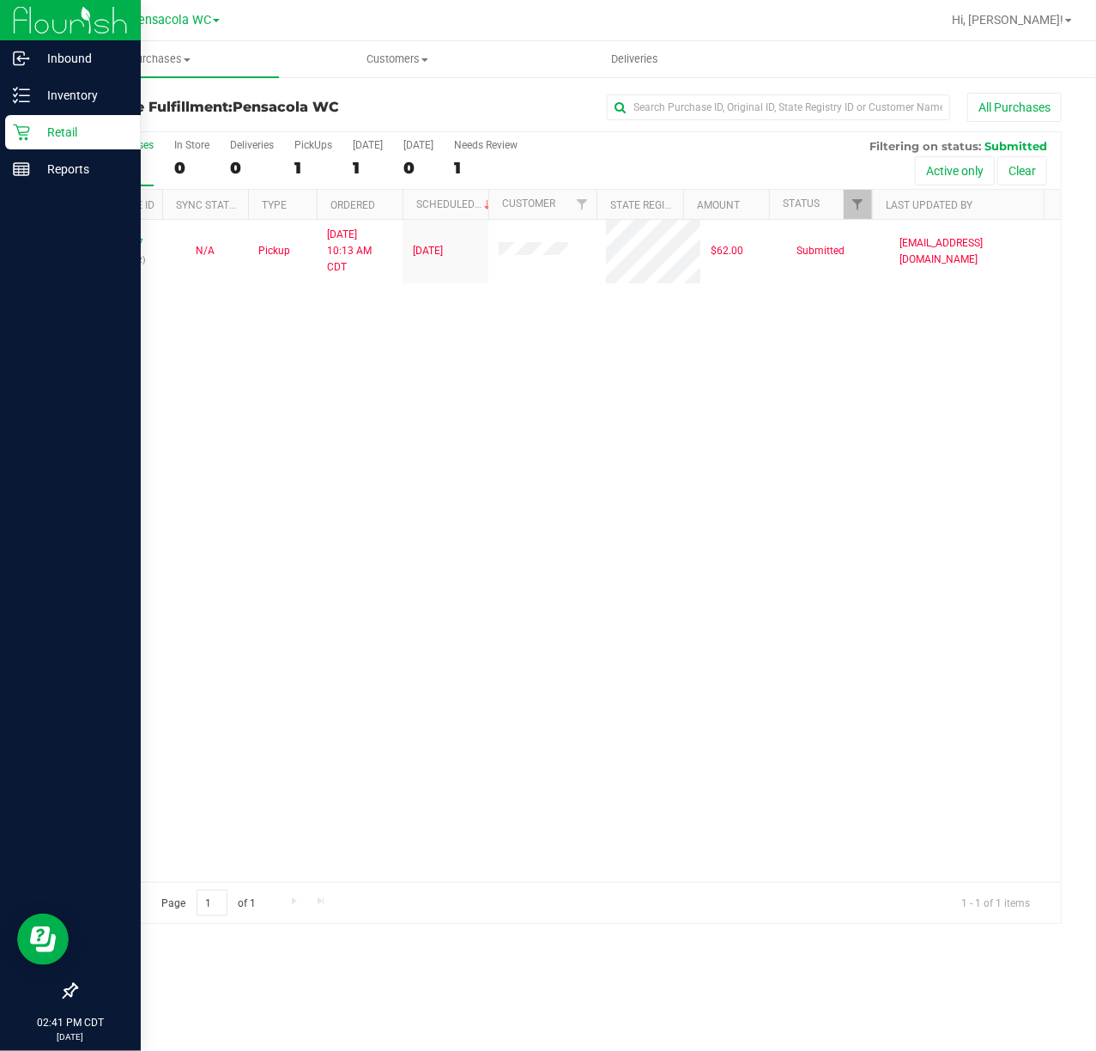
click at [103, 244] on link "11833647" at bounding box center [119, 243] width 48 height 12
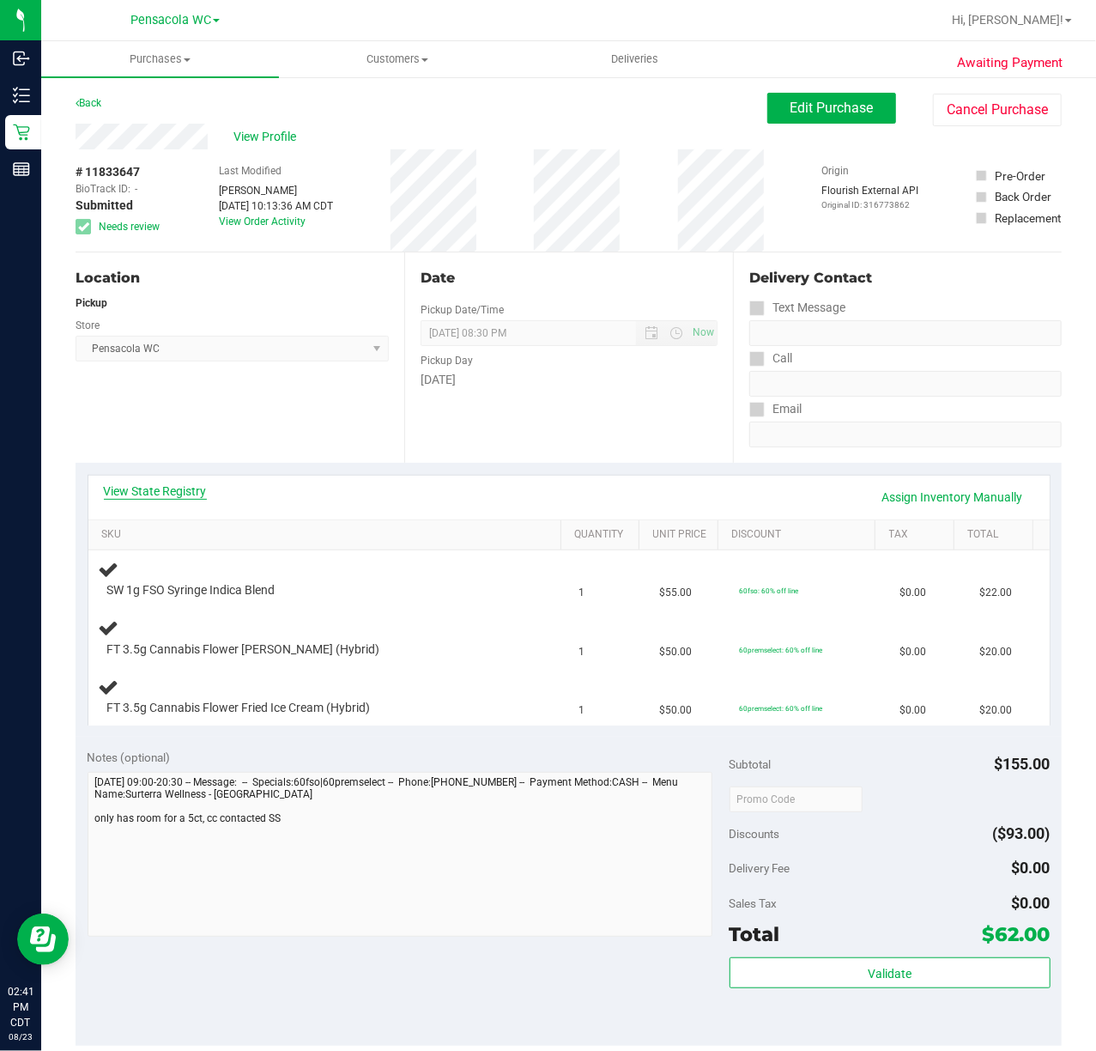
click at [191, 488] on link "View State Registry" at bounding box center [155, 490] width 103 height 17
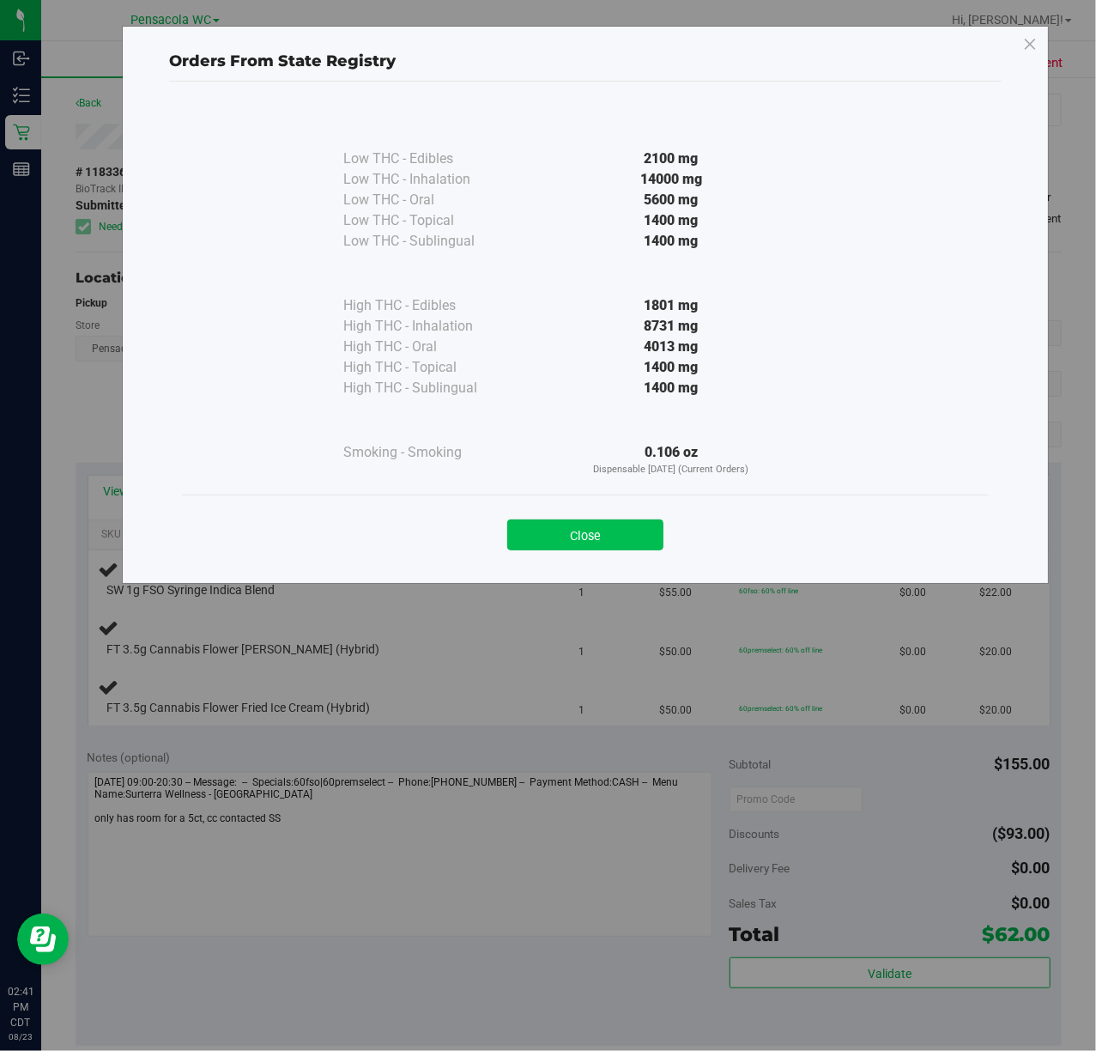
click at [543, 523] on button "Close" at bounding box center [585, 534] width 156 height 31
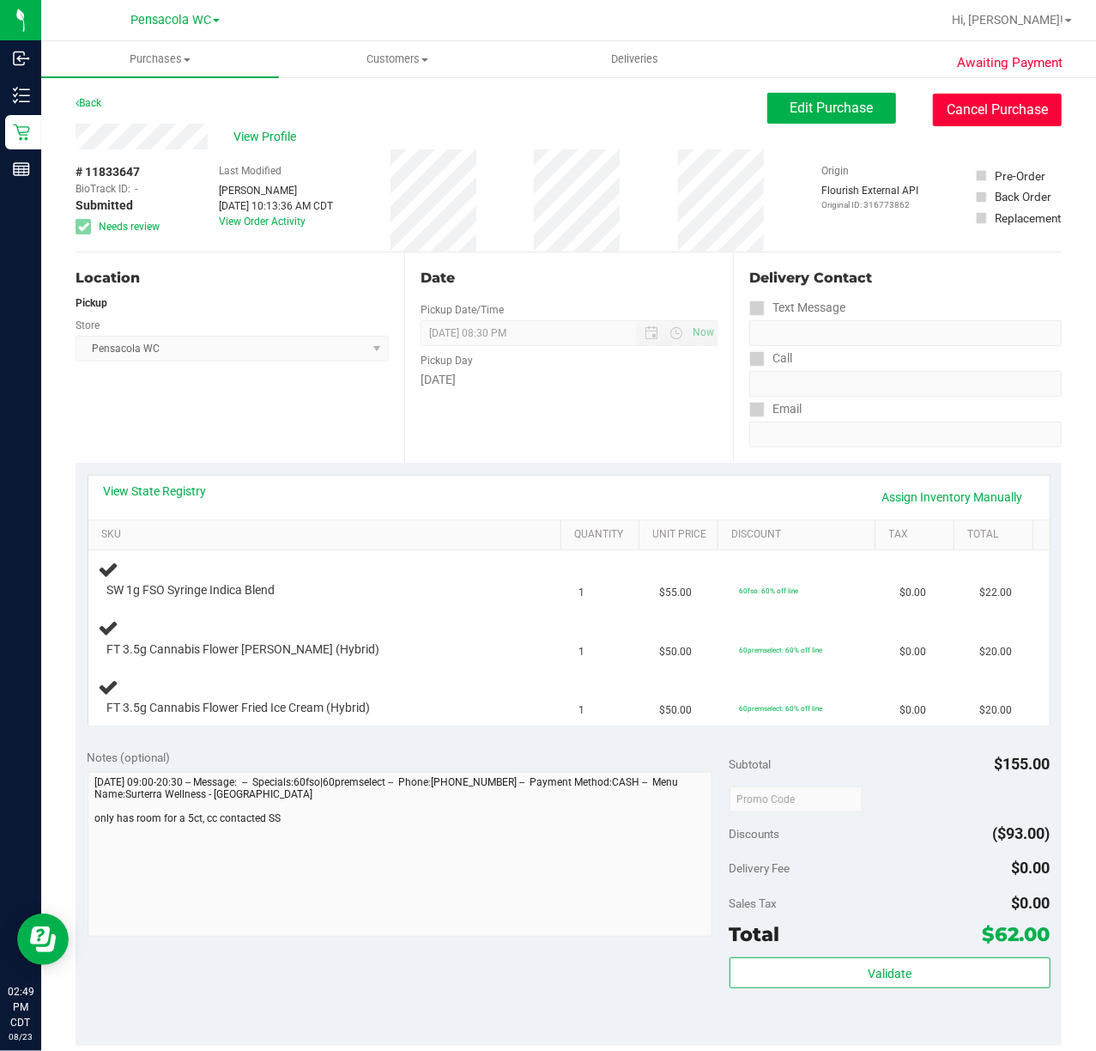
click at [982, 107] on button "Cancel Purchase" at bounding box center [997, 110] width 129 height 33
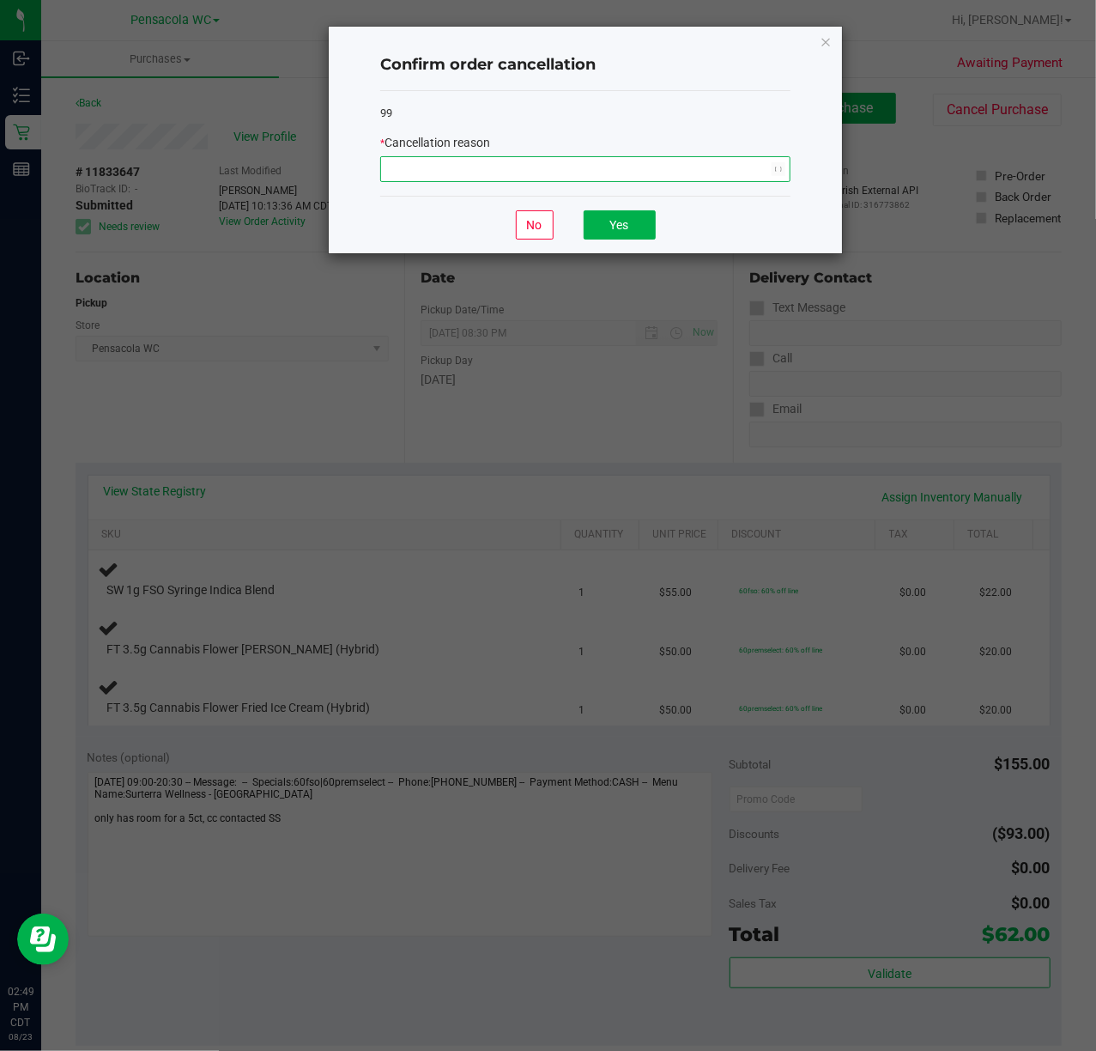
click at [496, 159] on span "NO DATA FOUND" at bounding box center [574, 169] width 387 height 24
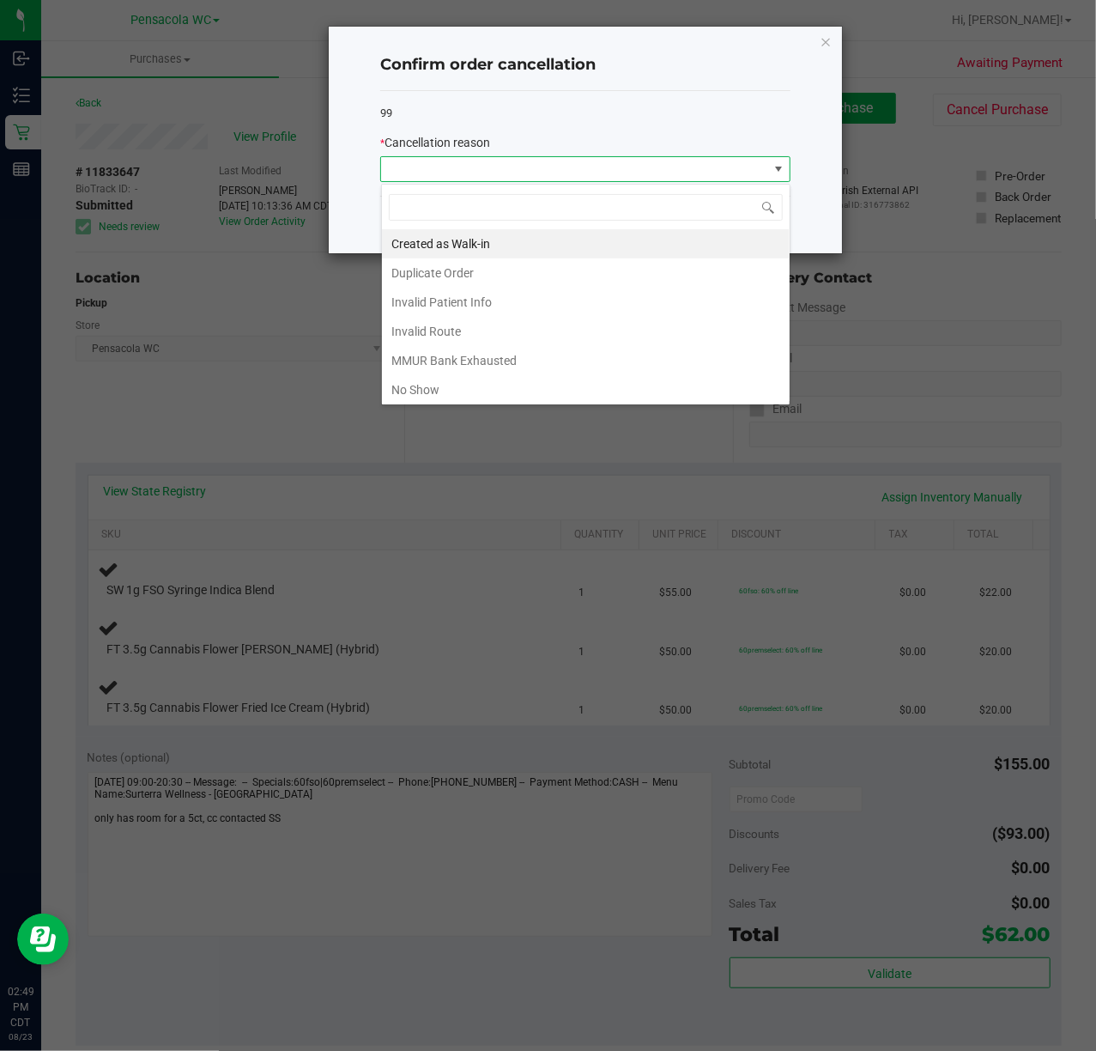
scroll to position [26, 409]
click at [453, 270] on li "Duplicate Order" at bounding box center [586, 272] width 408 height 29
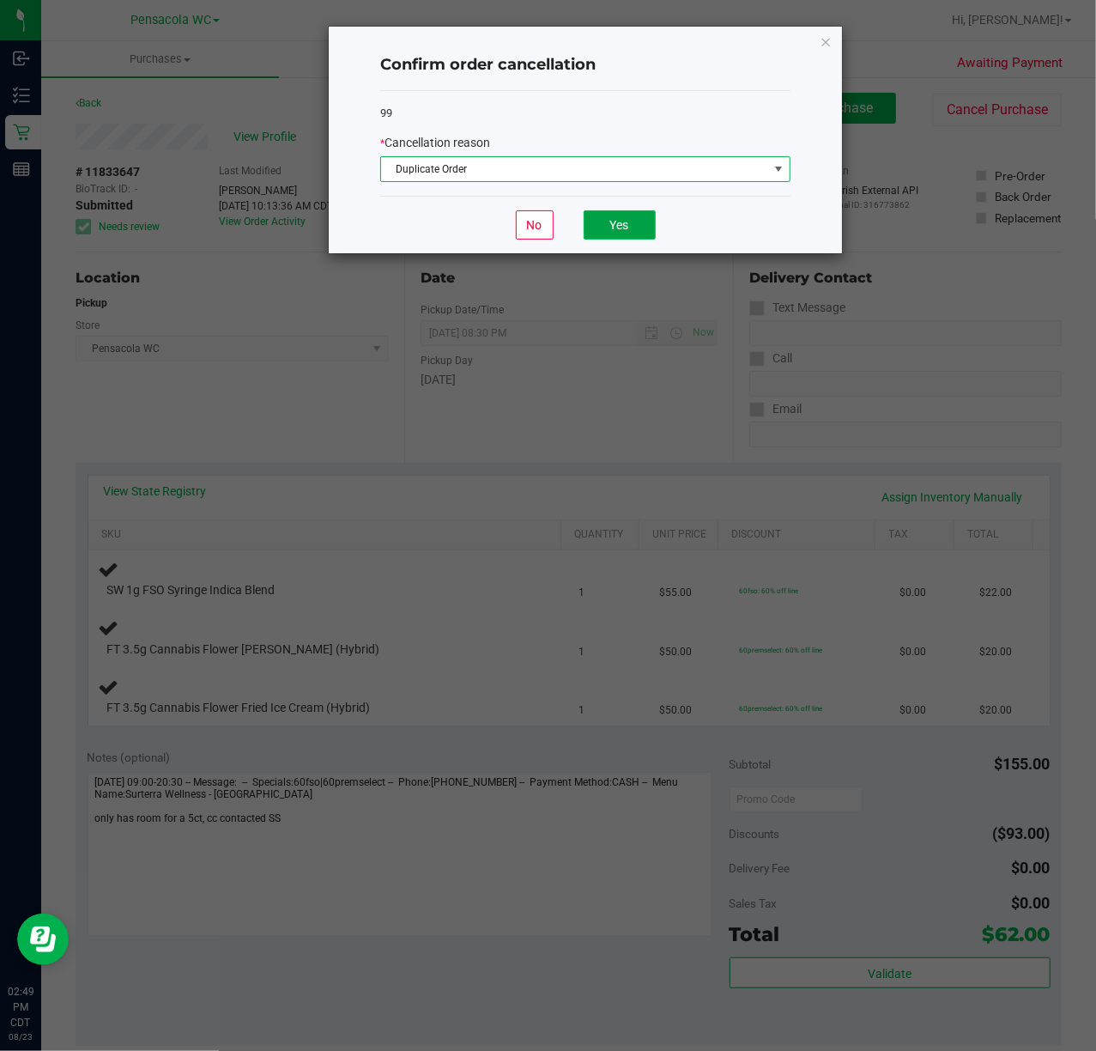
click at [650, 221] on button "Yes" at bounding box center [620, 224] width 72 height 29
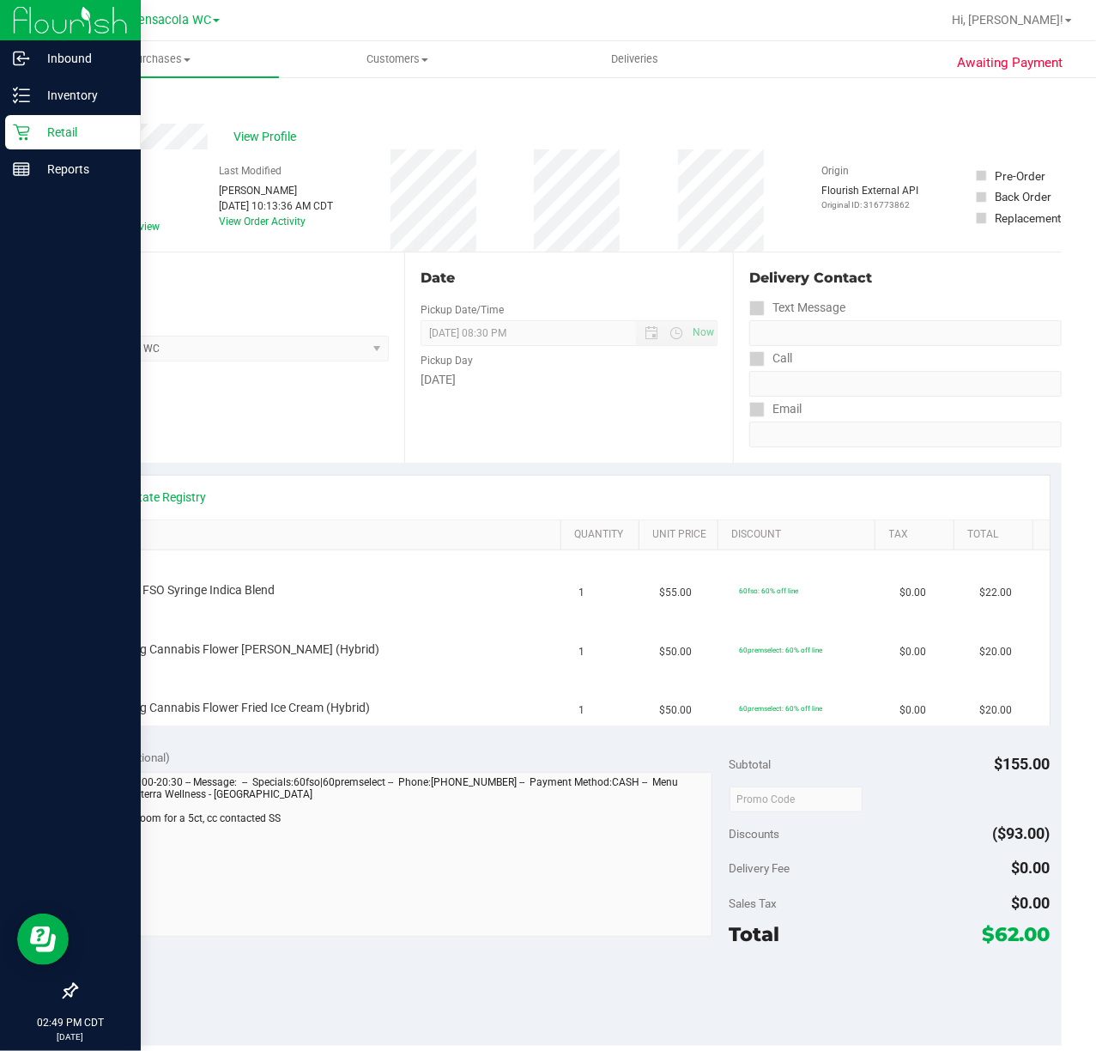
click at [15, 134] on icon at bounding box center [21, 132] width 17 height 17
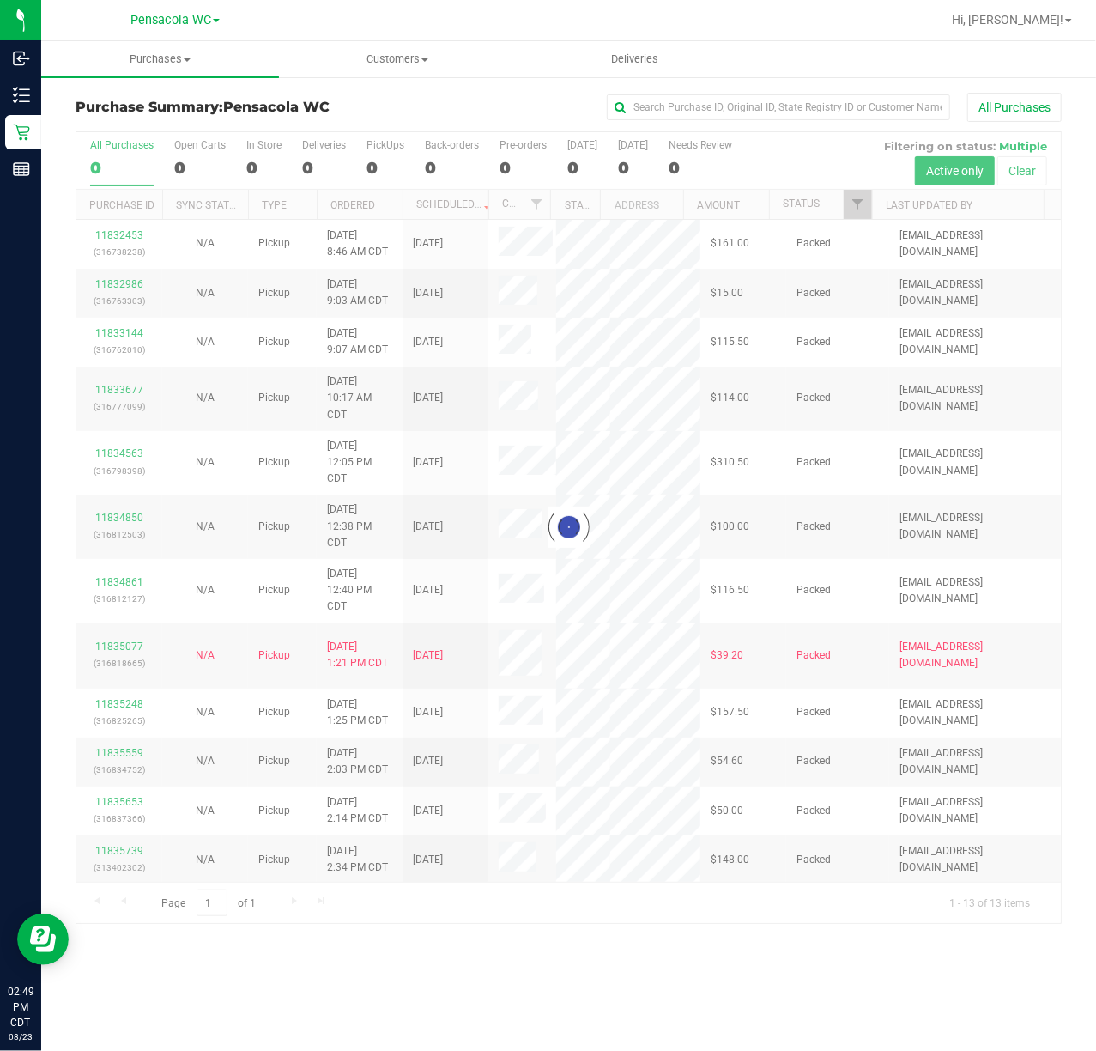
click at [858, 203] on div at bounding box center [568, 527] width 985 height 791
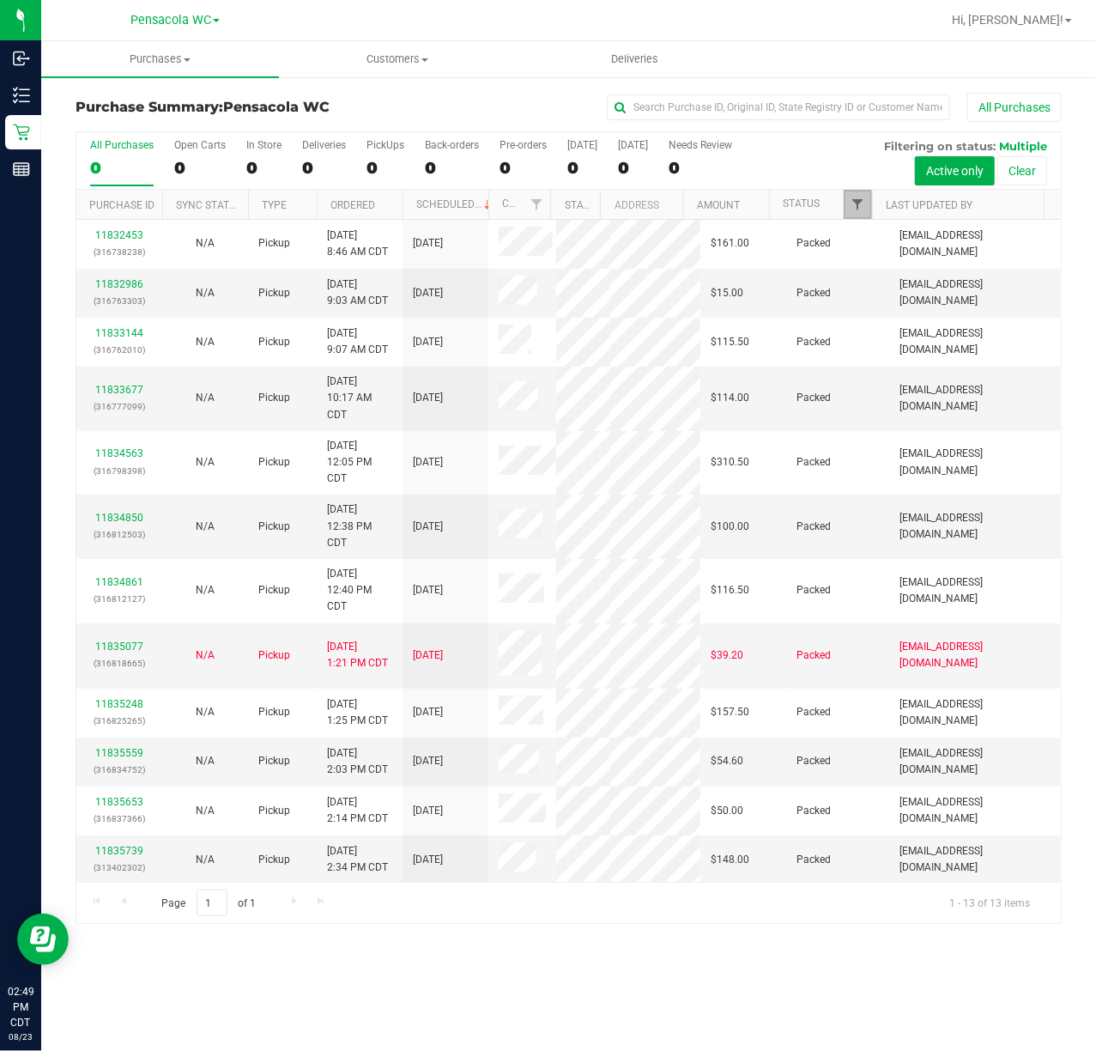
click at [864, 199] on span "Filter" at bounding box center [858, 204] width 14 height 14
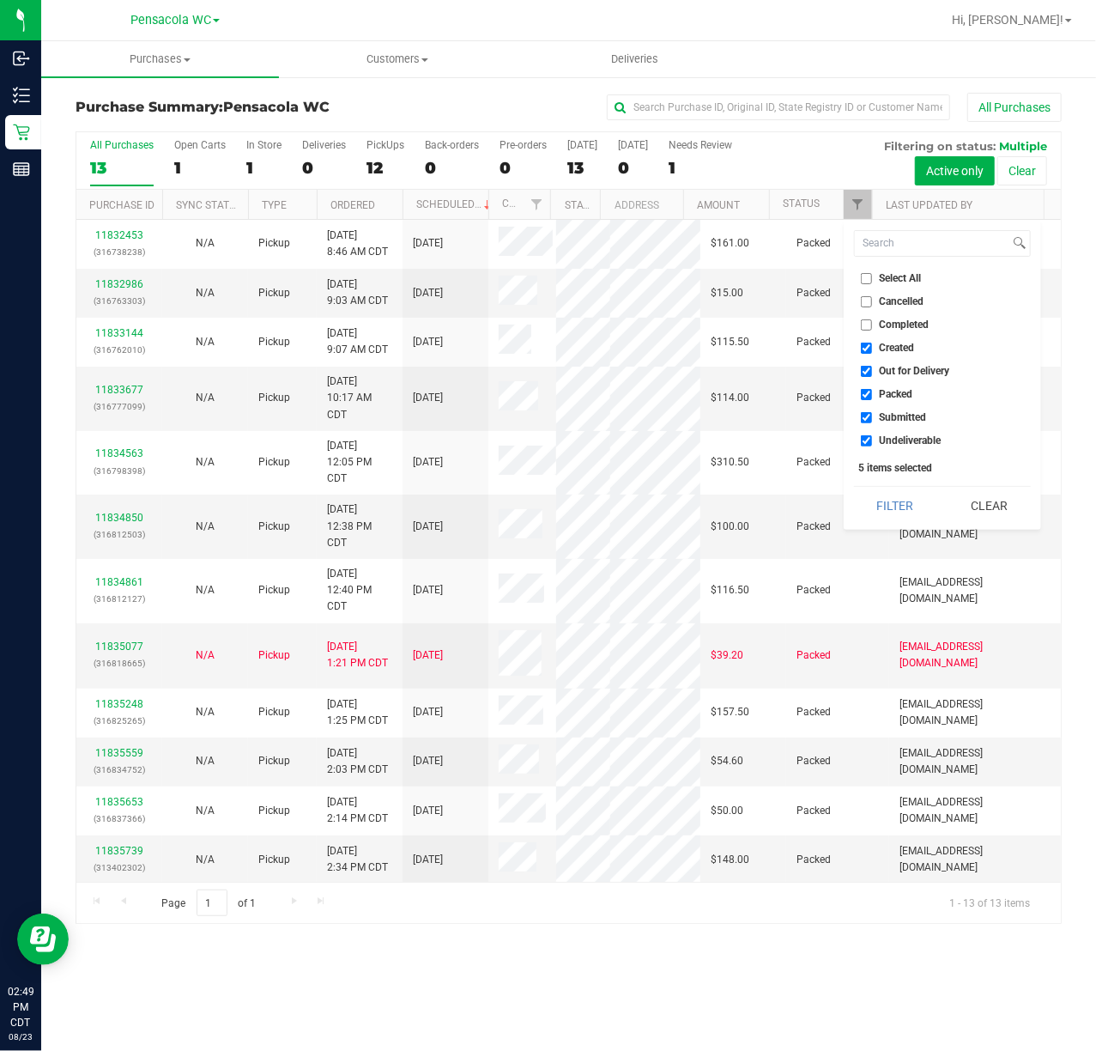
click at [910, 285] on li "Select All" at bounding box center [942, 279] width 177 height 18
click at [911, 273] on span "Select All" at bounding box center [901, 278] width 42 height 10
click at [872, 273] on input "Select All" at bounding box center [866, 278] width 11 height 11
checkbox input "true"
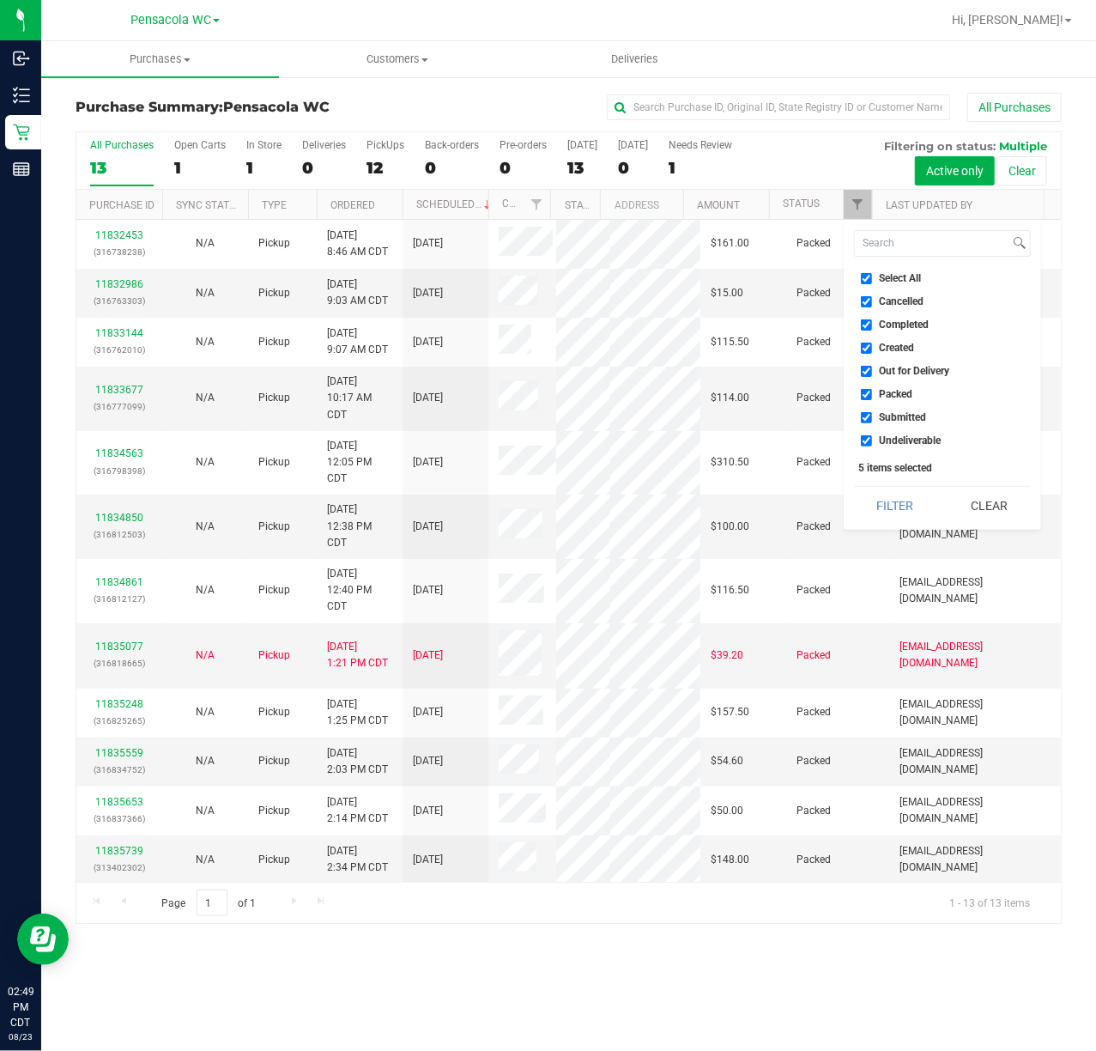
checkbox input "true"
click at [870, 278] on input "Select All" at bounding box center [866, 278] width 11 height 11
checkbox input "false"
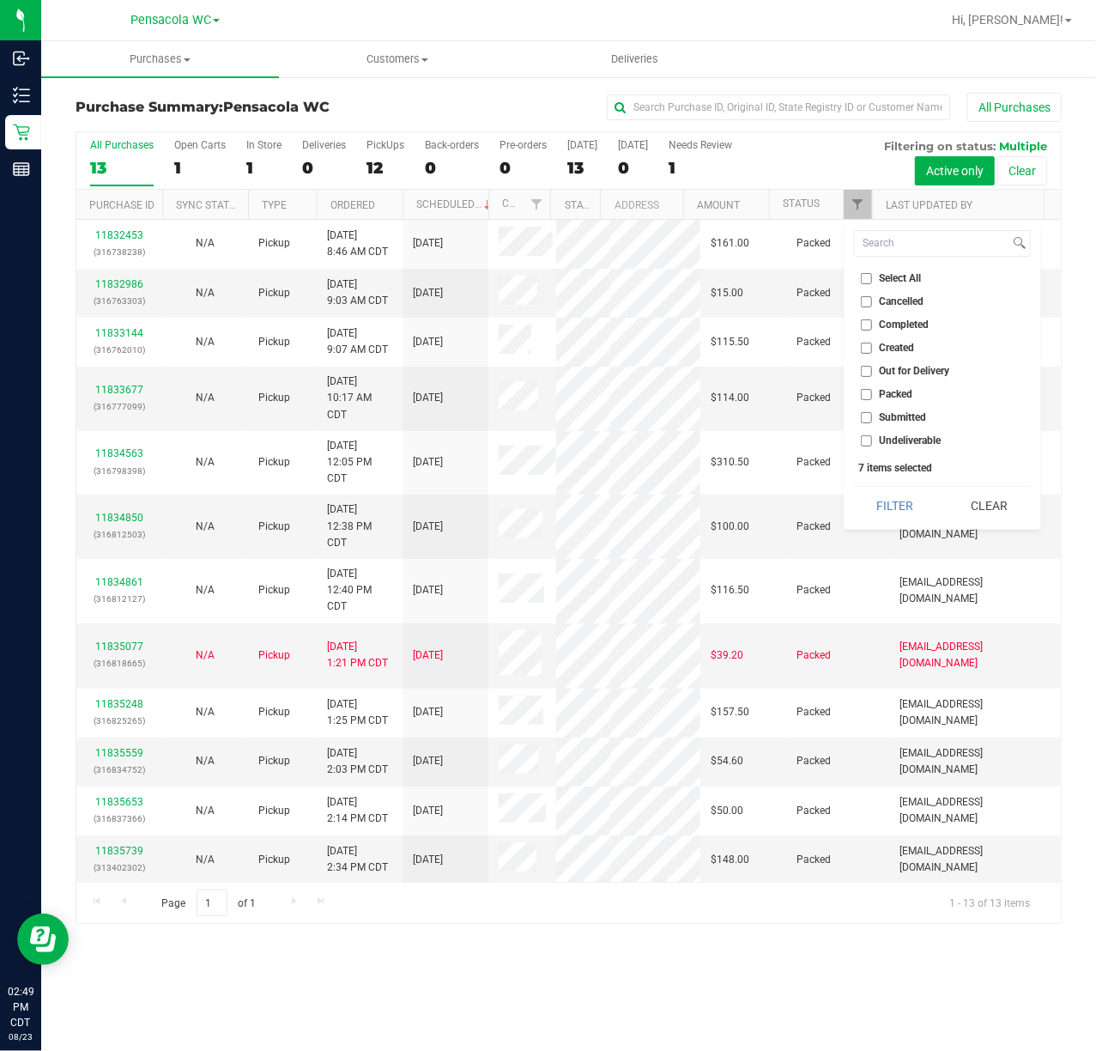
checkbox input "false"
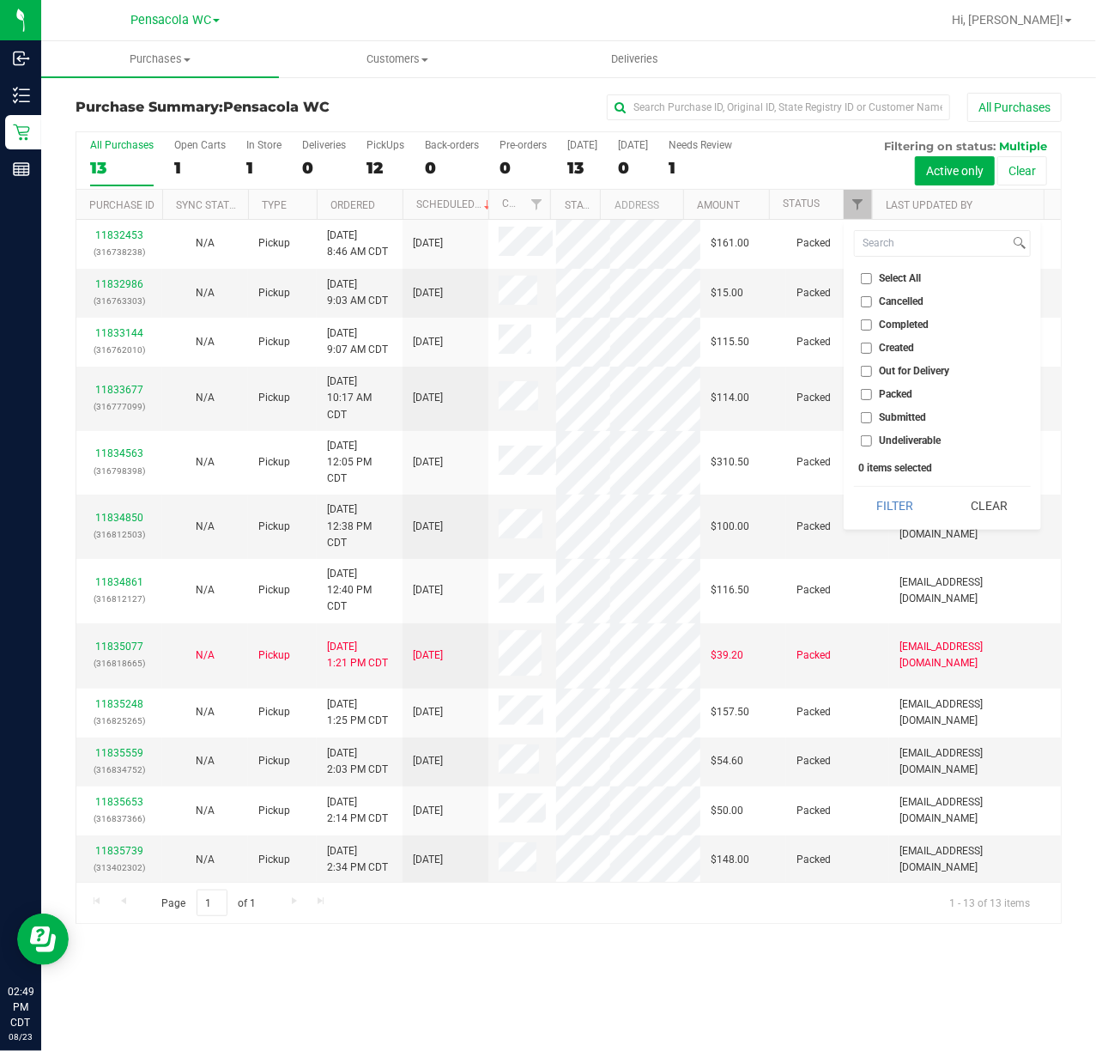
click at [906, 422] on span "Submitted" at bounding box center [903, 417] width 47 height 10
click at [872, 422] on input "Submitted" at bounding box center [866, 417] width 11 height 11
checkbox input "true"
click at [879, 510] on button "Filter" at bounding box center [895, 506] width 82 height 38
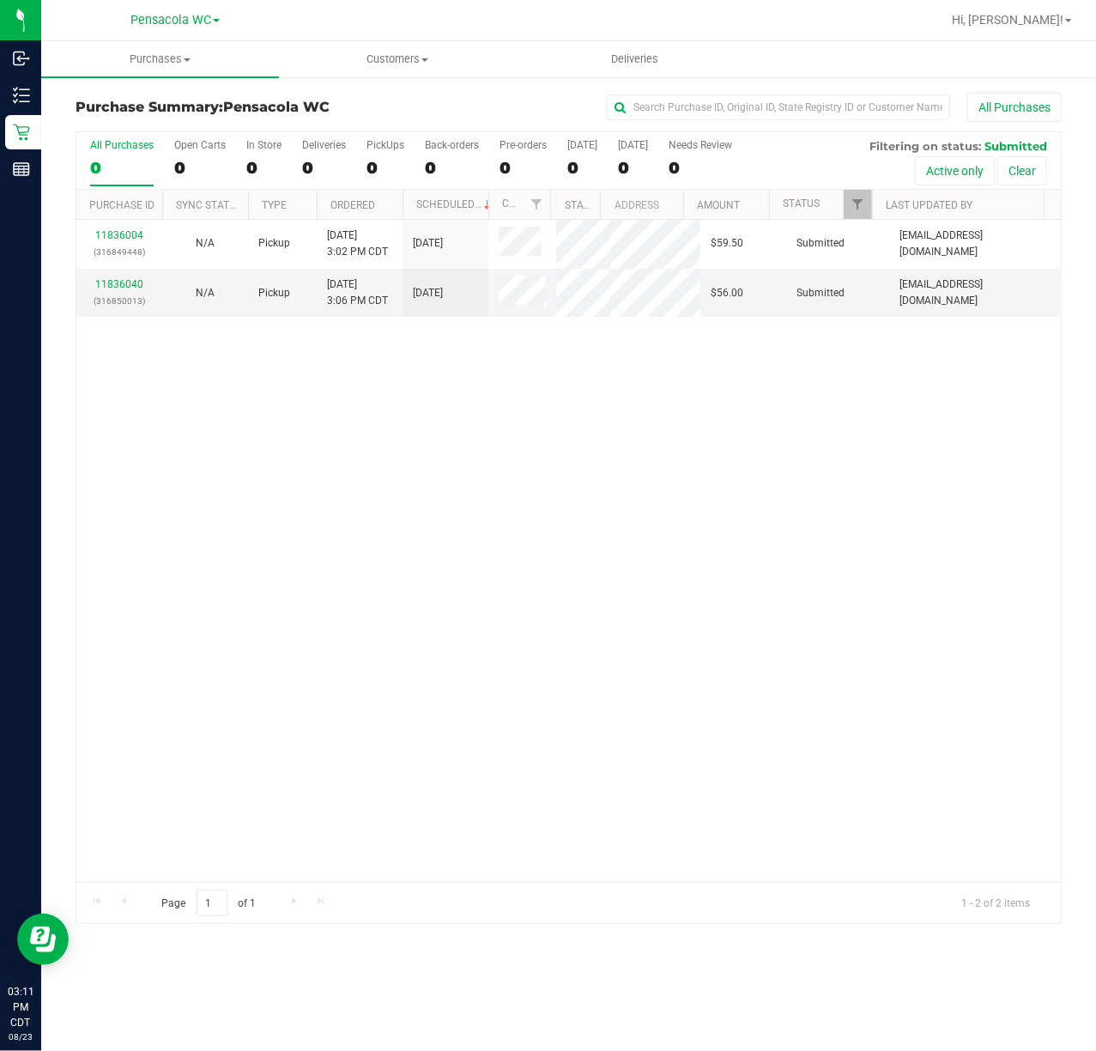
click at [390, 455] on div "11836004 (316849448) N/A Pickup [DATE] 3:02 PM CDT 8/23/2025 $59.50 Submitted […" at bounding box center [568, 551] width 985 height 662
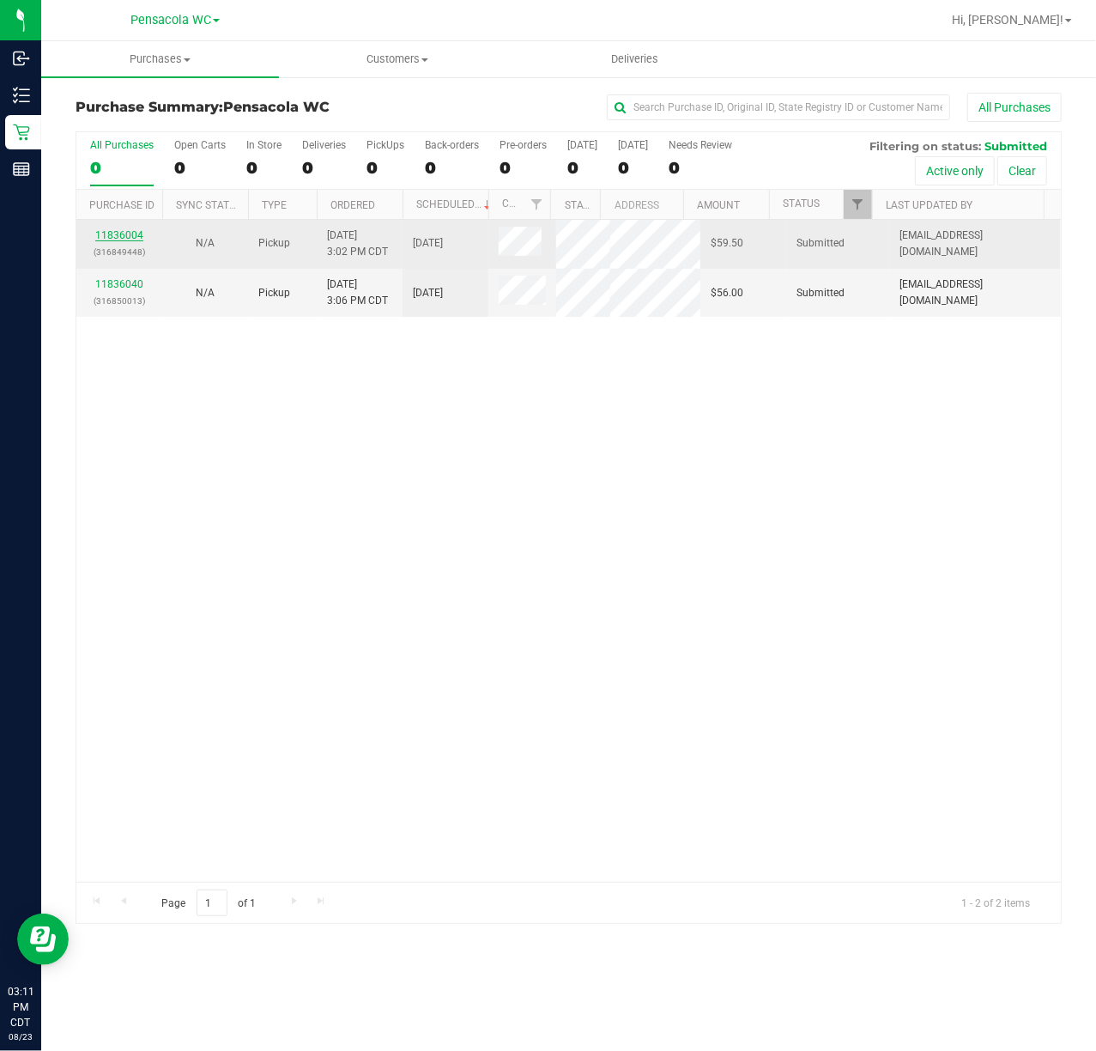
click at [125, 235] on link "11836004" at bounding box center [119, 235] width 48 height 12
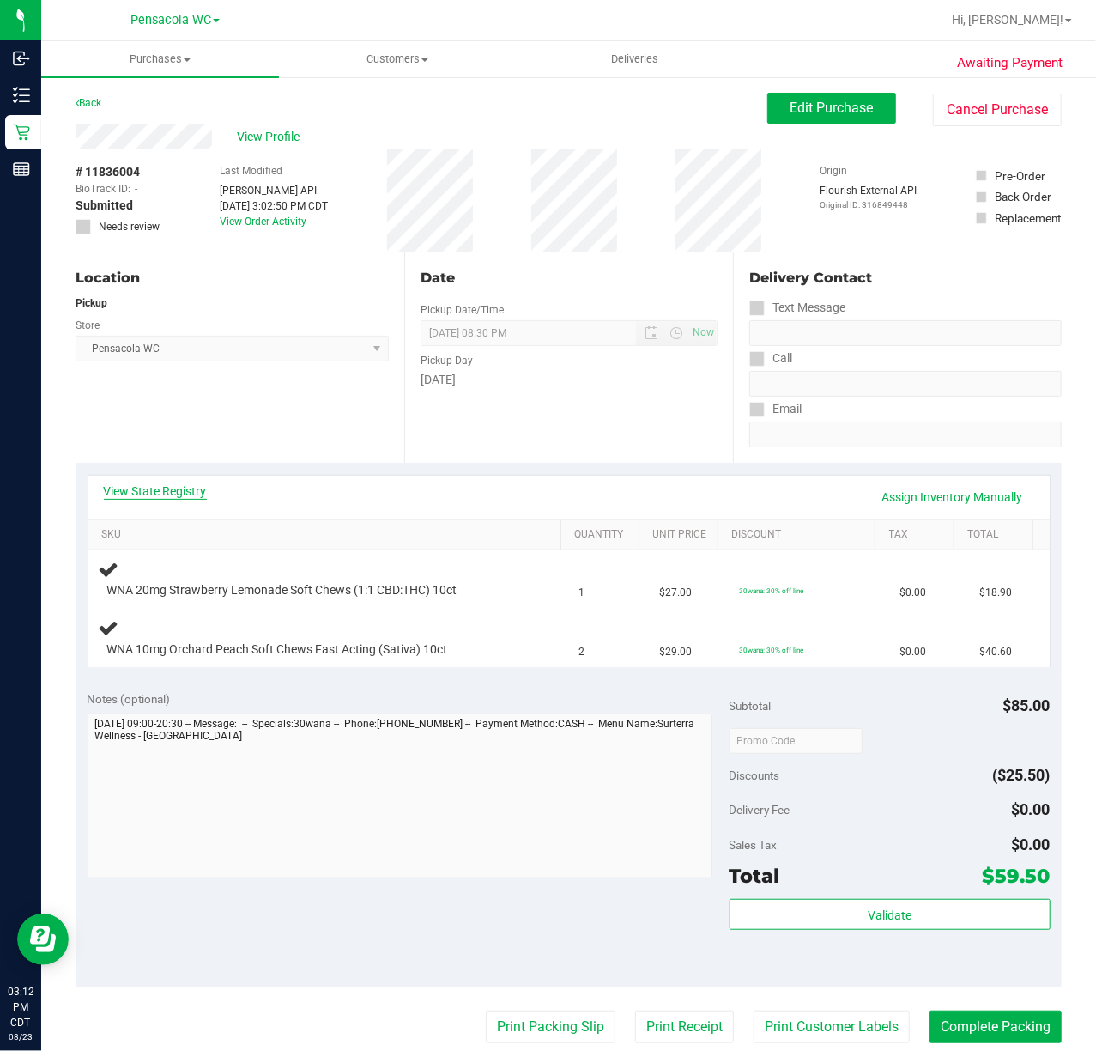
click at [200, 491] on link "View State Registry" at bounding box center [155, 490] width 103 height 17
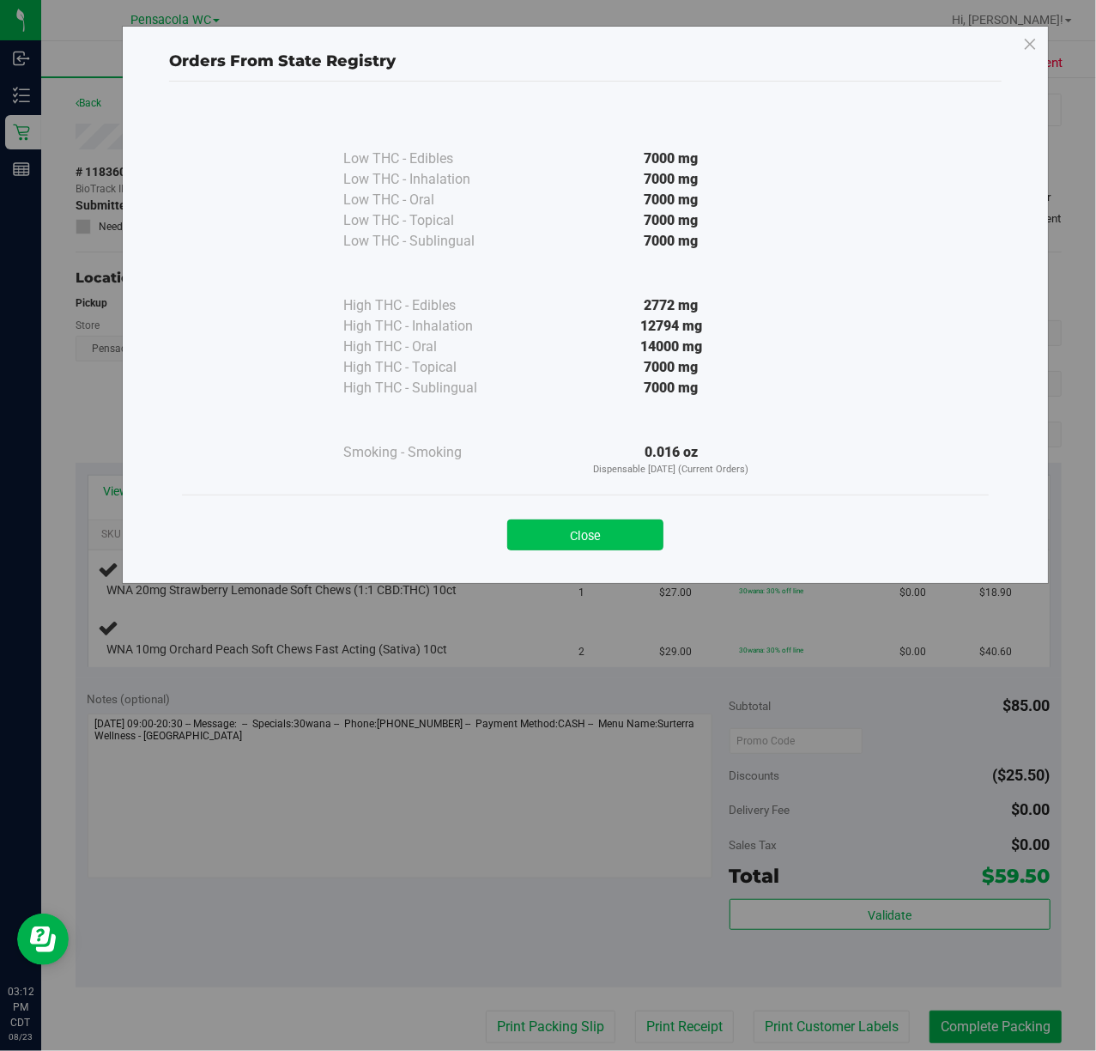
click at [578, 524] on button "Close" at bounding box center [585, 534] width 156 height 31
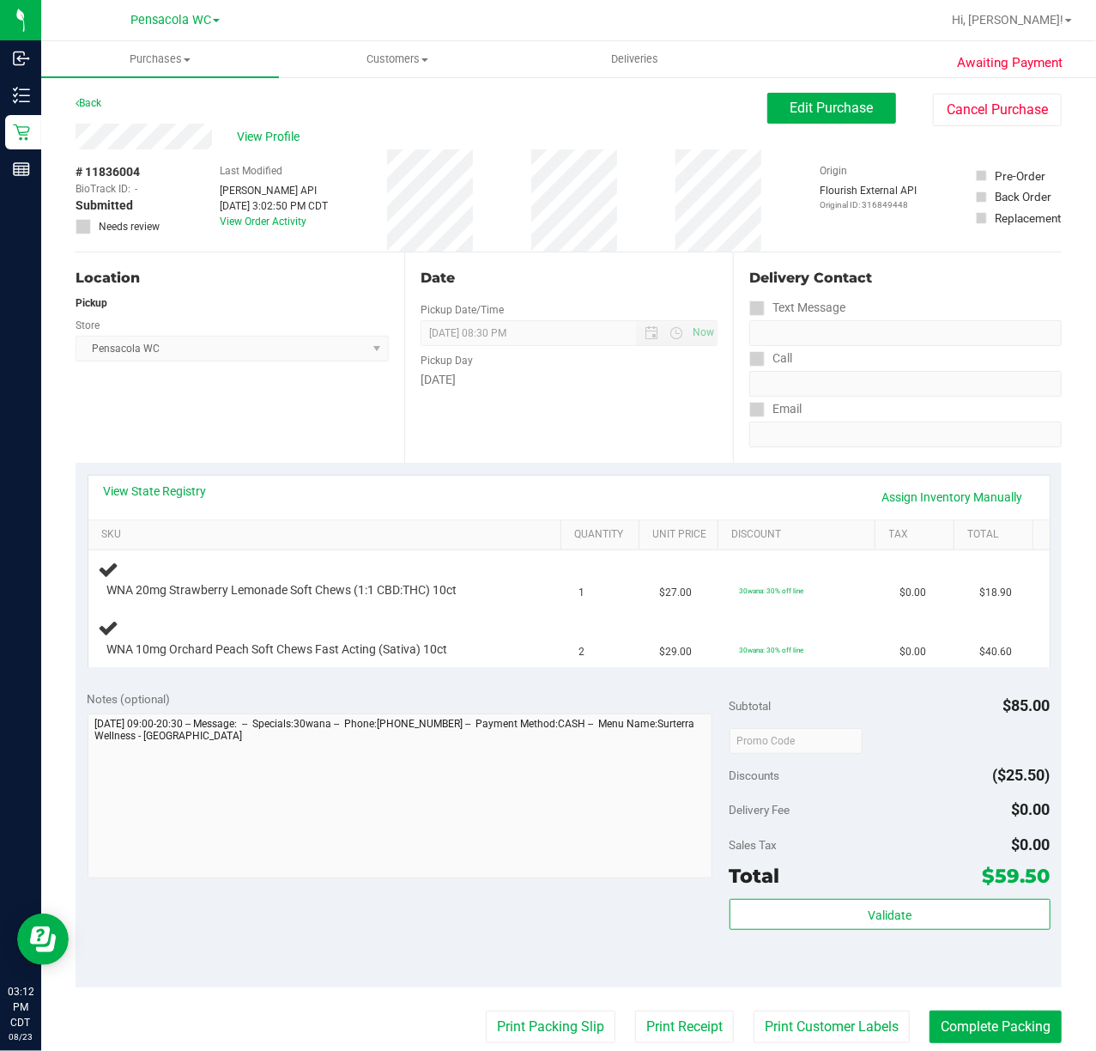
click at [240, 470] on div "View State Registry Assign Inventory Manually SKU Quantity Unit Price Discount …" at bounding box center [569, 570] width 986 height 215
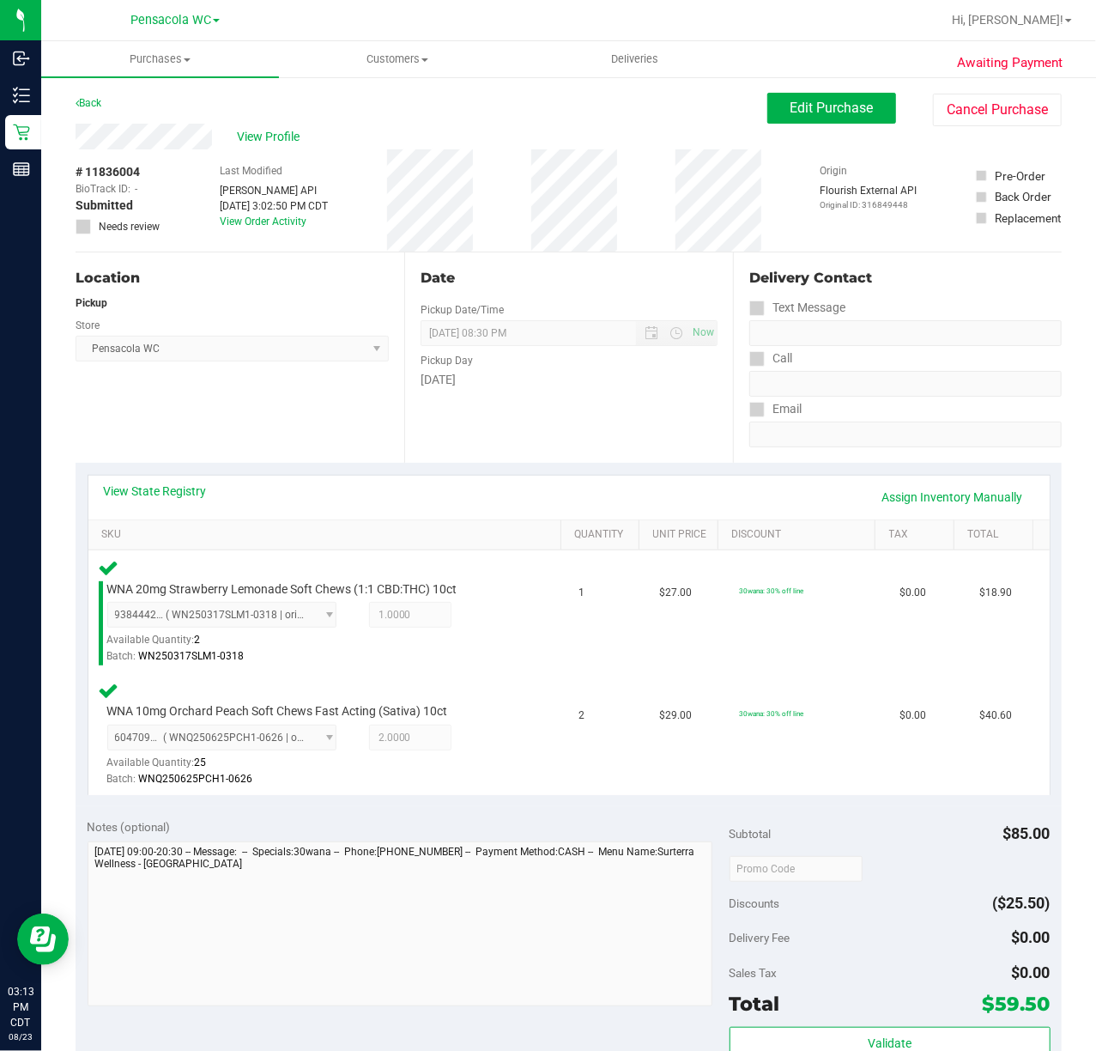
scroll to position [152, 0]
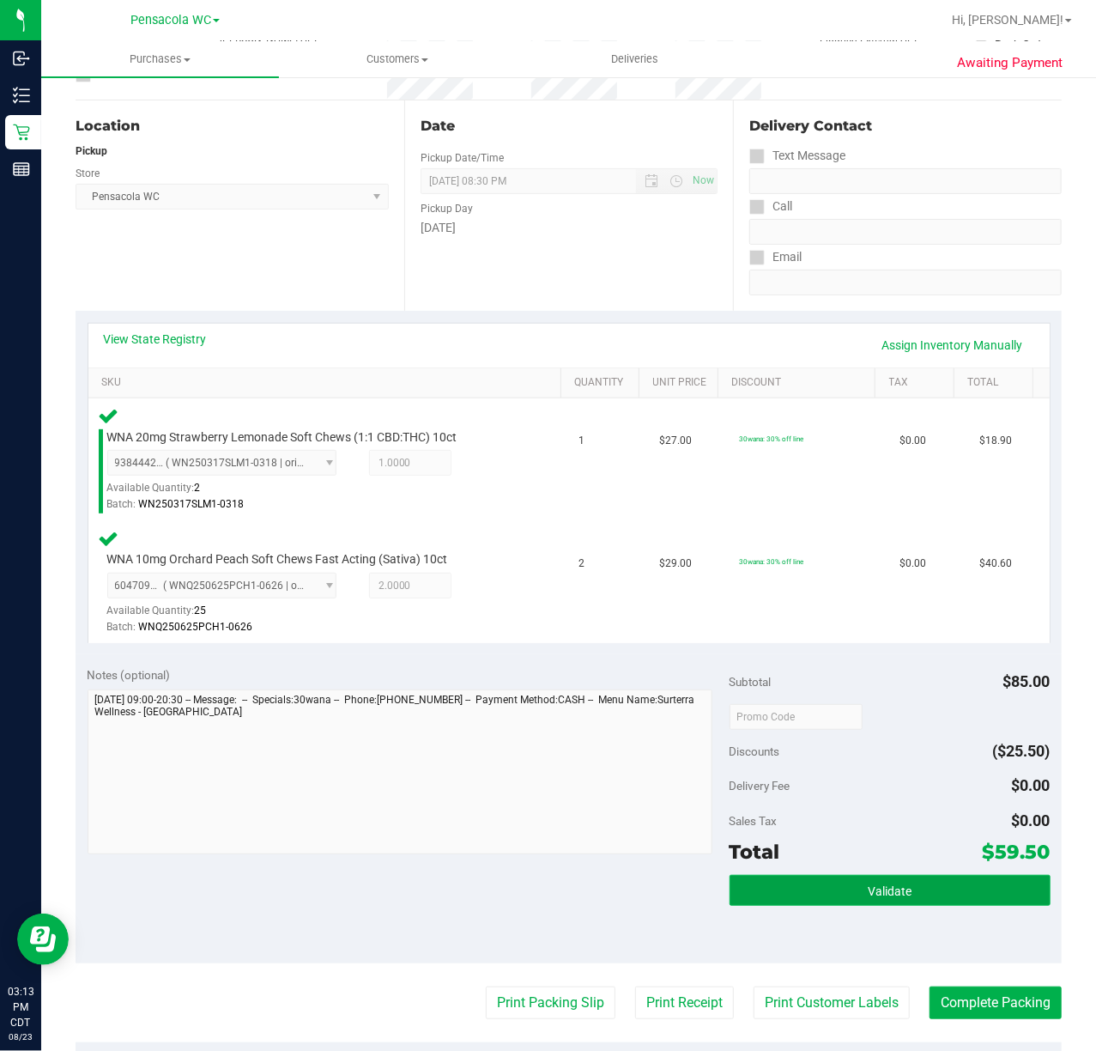
click at [857, 901] on button "Validate" at bounding box center [890, 890] width 321 height 31
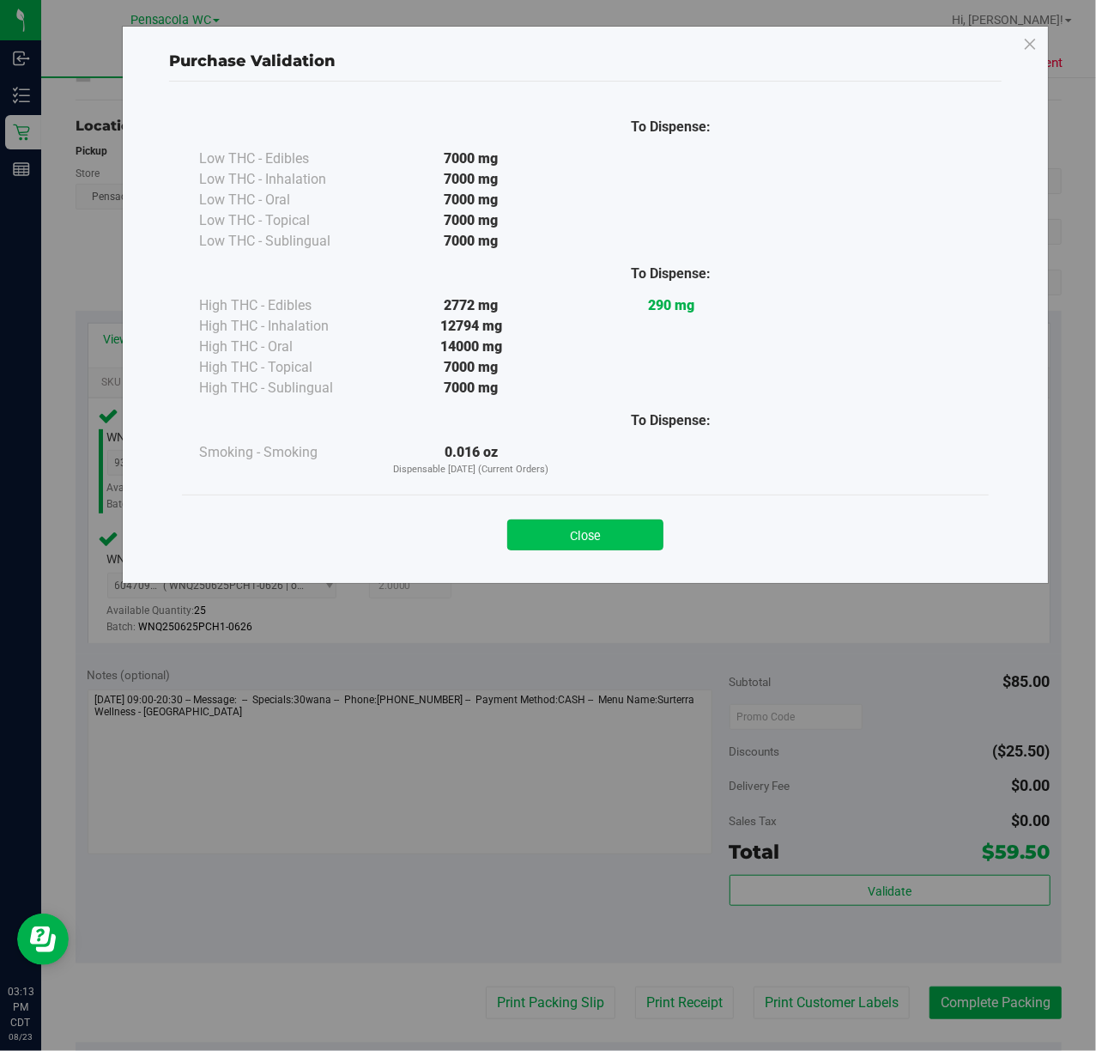
click at [615, 543] on button "Close" at bounding box center [585, 534] width 156 height 31
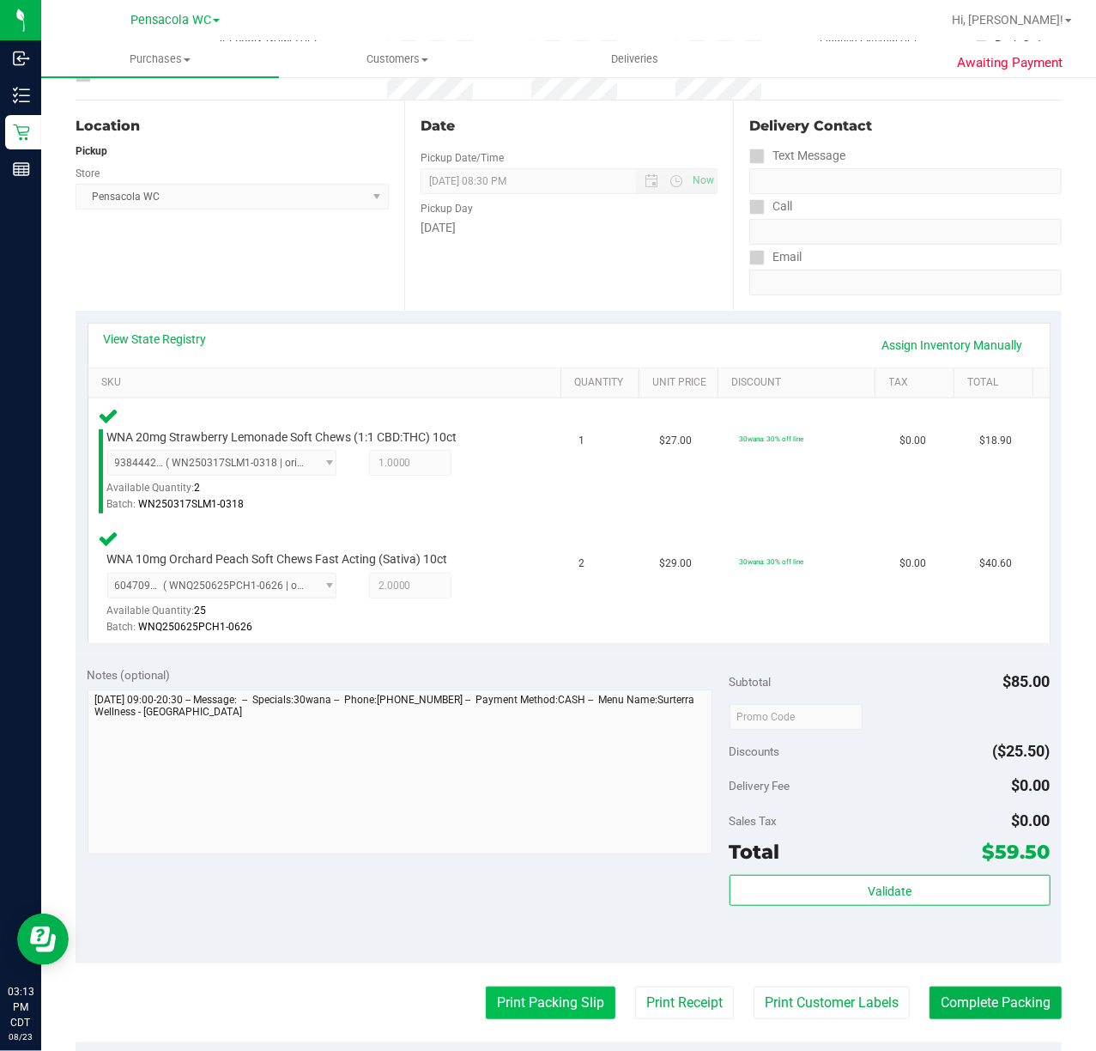
click at [519, 994] on button "Print Packing Slip" at bounding box center [551, 1002] width 130 height 33
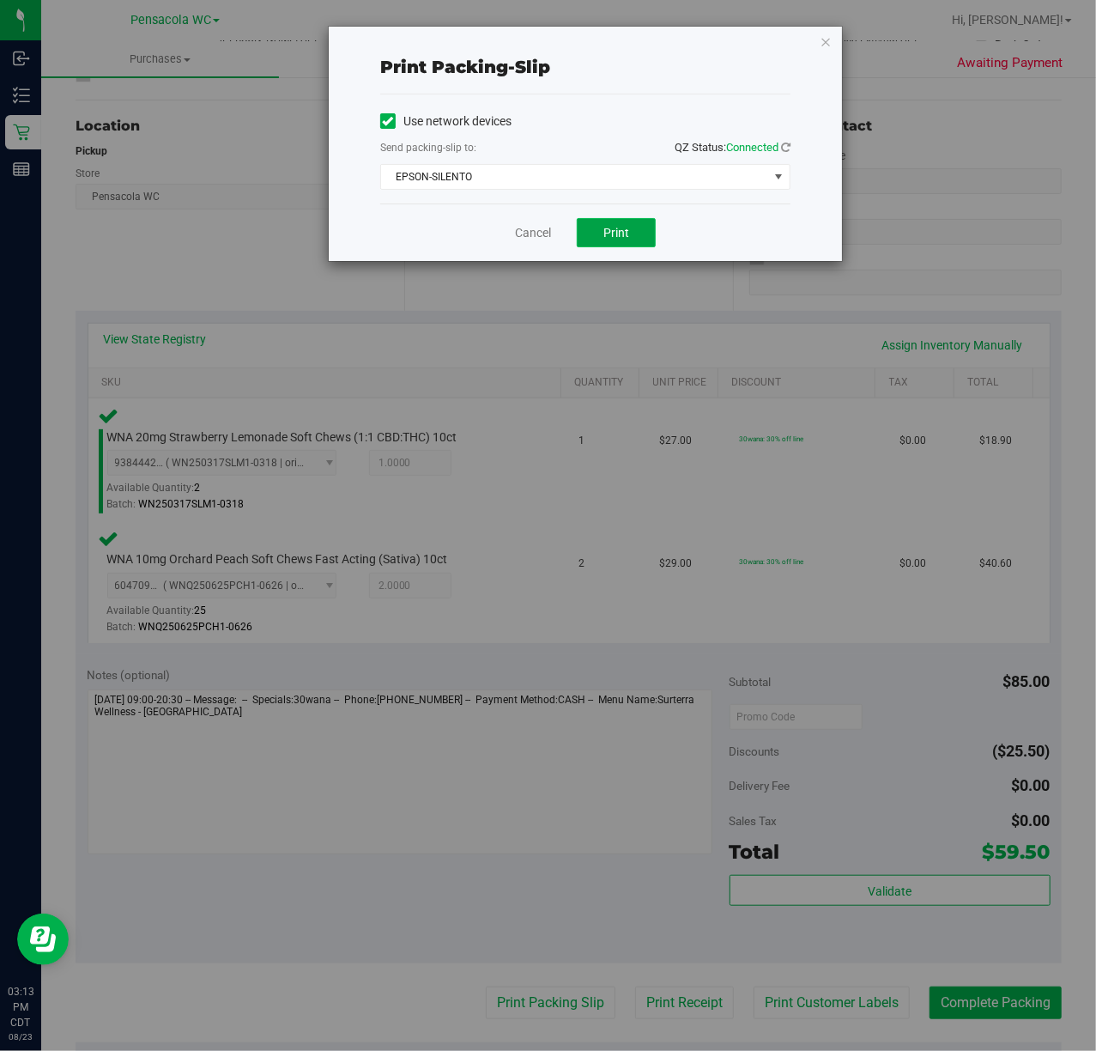
click at [598, 220] on button "Print" at bounding box center [616, 232] width 79 height 29
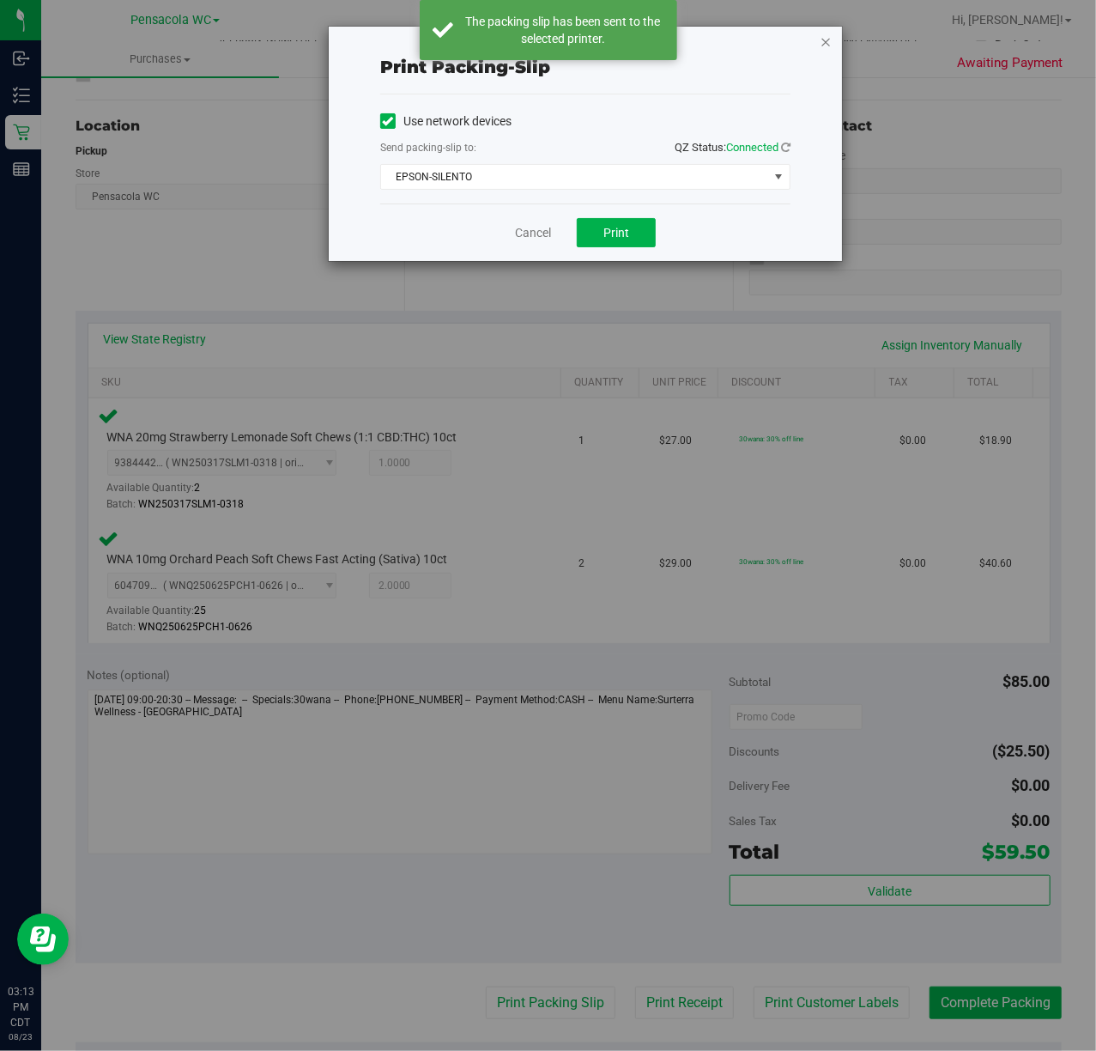
click at [821, 50] on icon "button" at bounding box center [826, 41] width 12 height 21
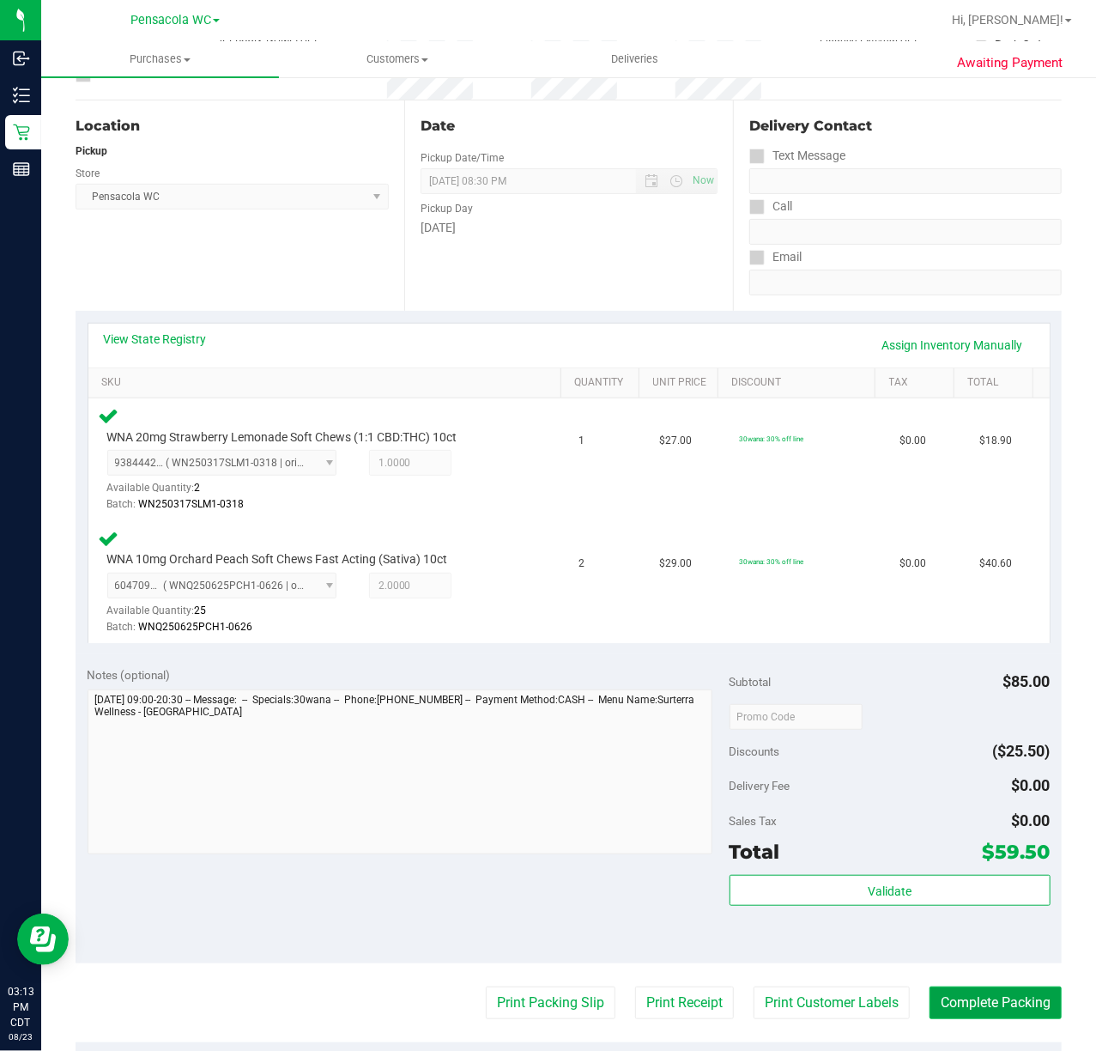
click at [979, 1001] on button "Complete Packing" at bounding box center [996, 1002] width 132 height 33
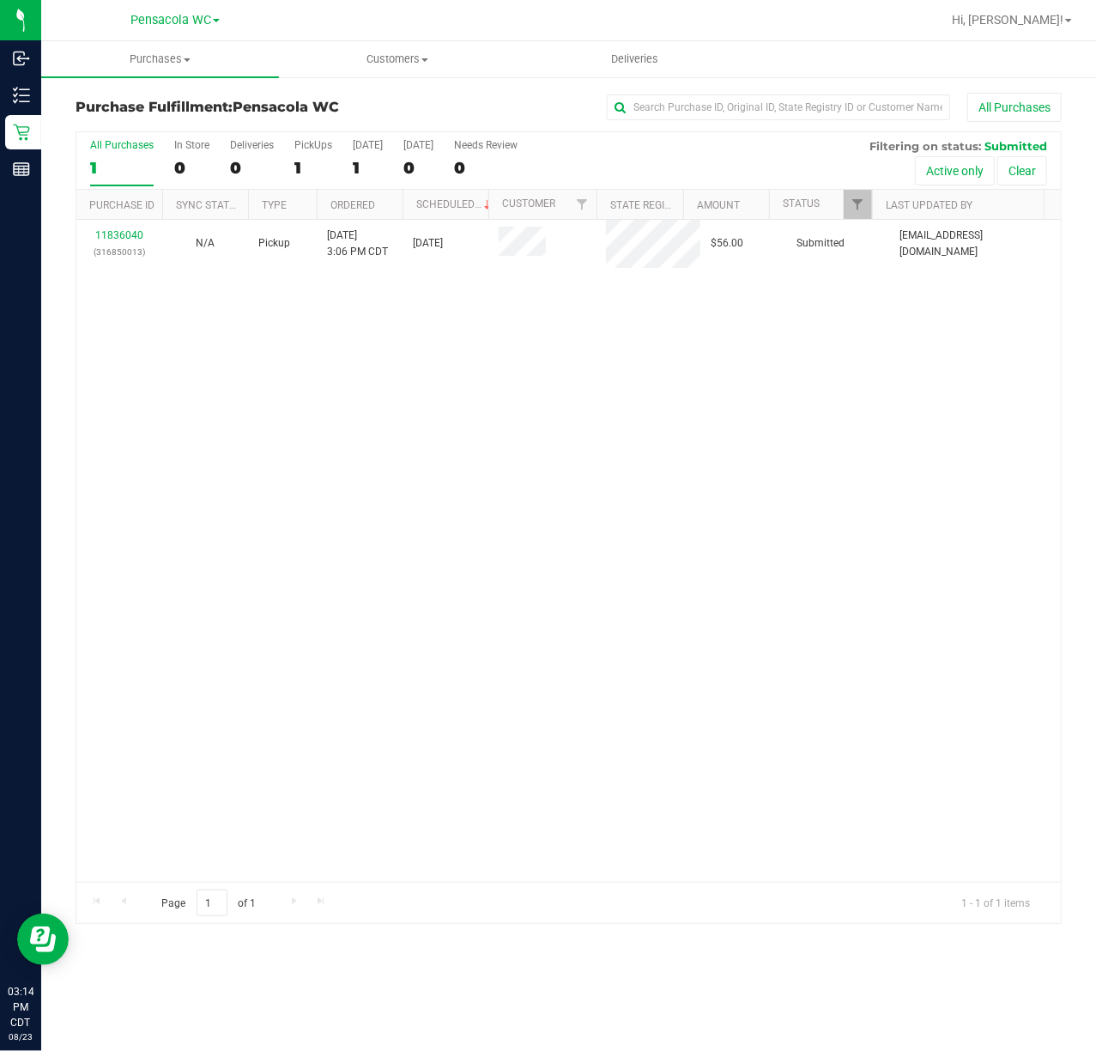
drag, startPoint x: 488, startPoint y: 479, endPoint x: 574, endPoint y: 416, distance: 106.3
click at [513, 481] on div "11836040 (316850013) N/A Pickup [DATE] 3:06 PM CDT 8/23/2025 $56.00 Submitted […" at bounding box center [568, 551] width 985 height 662
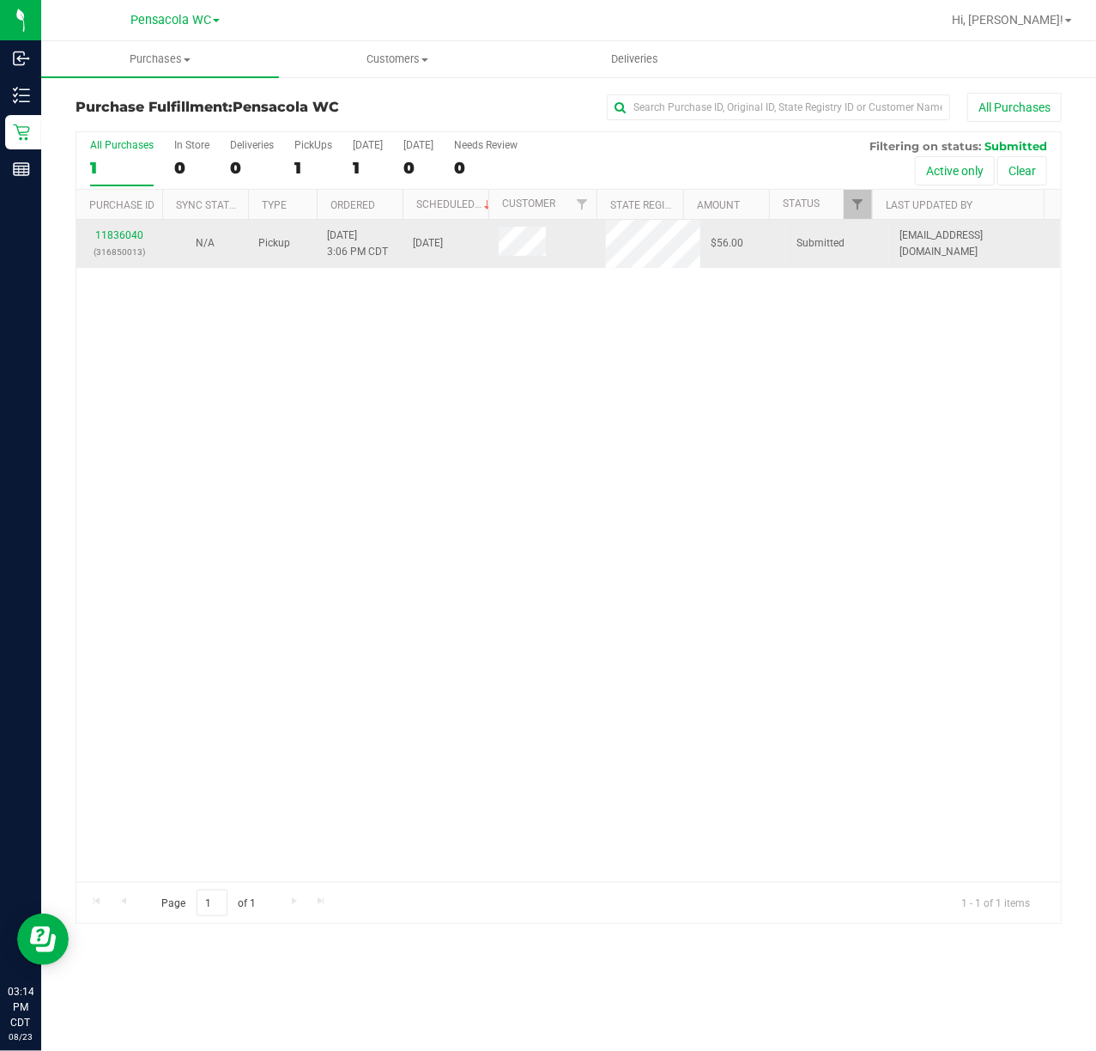
click at [130, 247] on p "(316850013)" at bounding box center [119, 252] width 65 height 16
click at [134, 237] on link "11836040" at bounding box center [119, 235] width 48 height 12
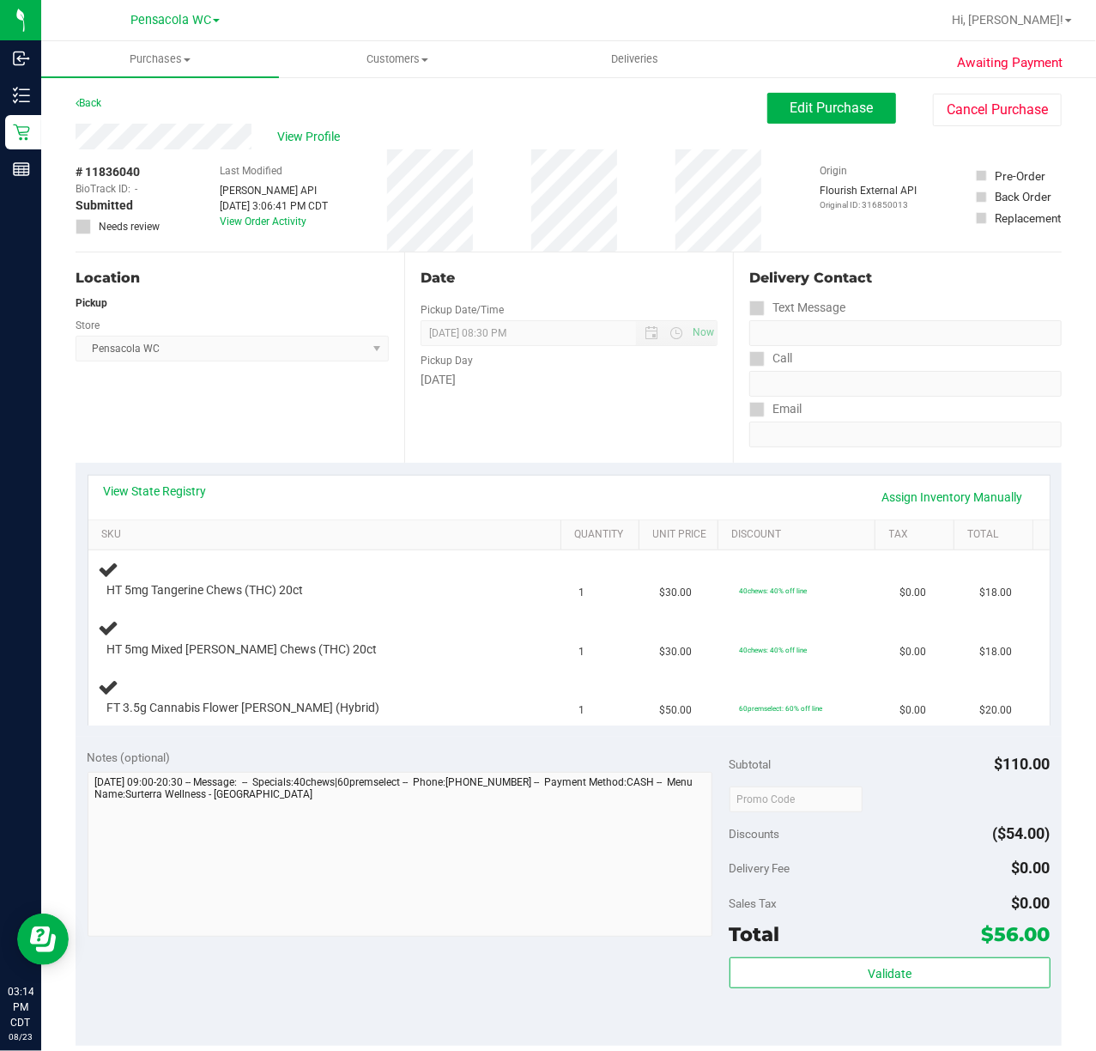
click at [280, 409] on div "Location Pickup Store Pensacola WC Select Store [PERSON_NAME][GEOGRAPHIC_DATA] …" at bounding box center [240, 357] width 329 height 210
click at [192, 488] on link "View State Registry" at bounding box center [155, 490] width 103 height 17
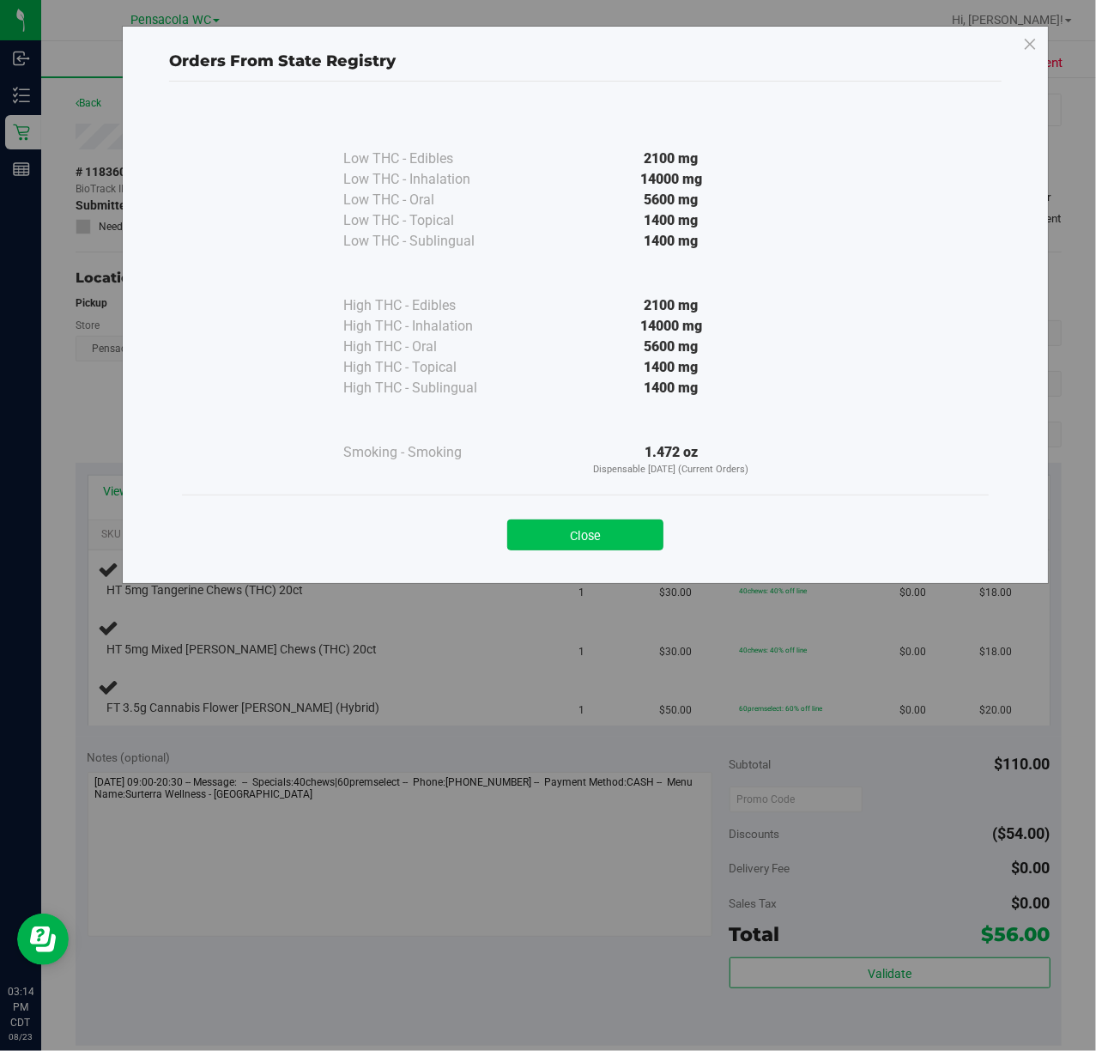
click at [554, 536] on button "Close" at bounding box center [585, 534] width 156 height 31
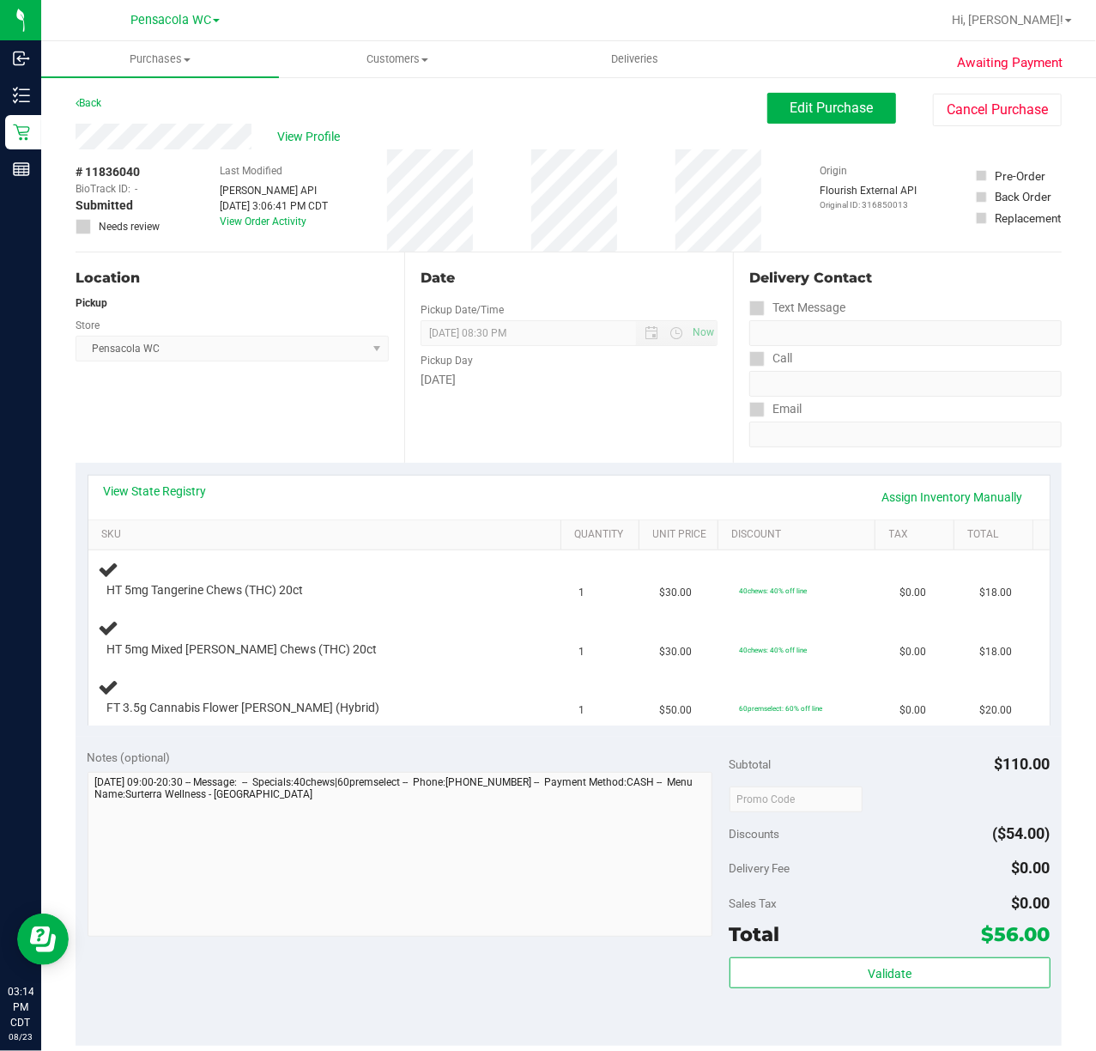
click at [338, 433] on div "Location Pickup Store Pensacola WC Select Store [PERSON_NAME][GEOGRAPHIC_DATA] …" at bounding box center [240, 357] width 329 height 210
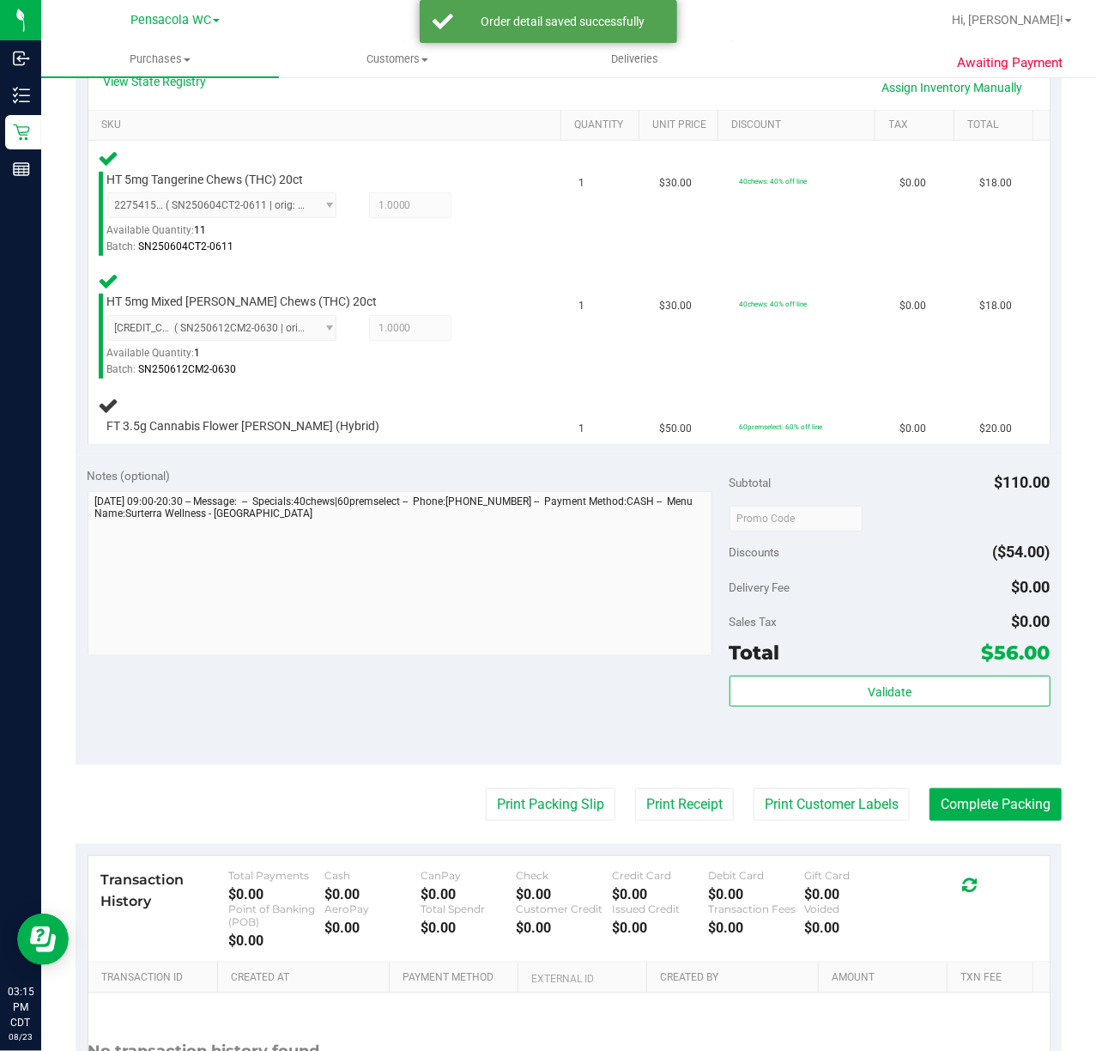
scroll to position [409, 0]
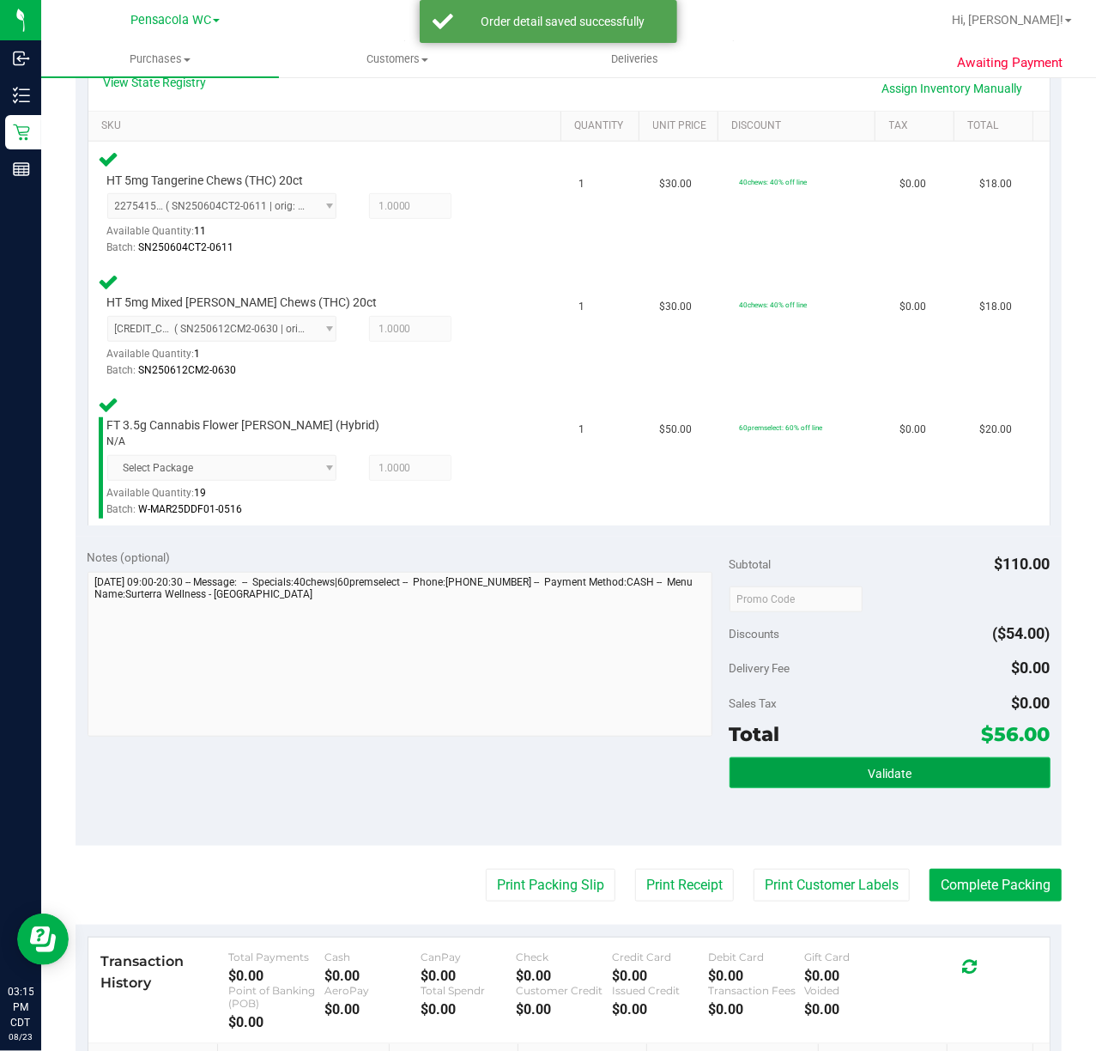
click at [943, 773] on button "Validate" at bounding box center [890, 772] width 321 height 31
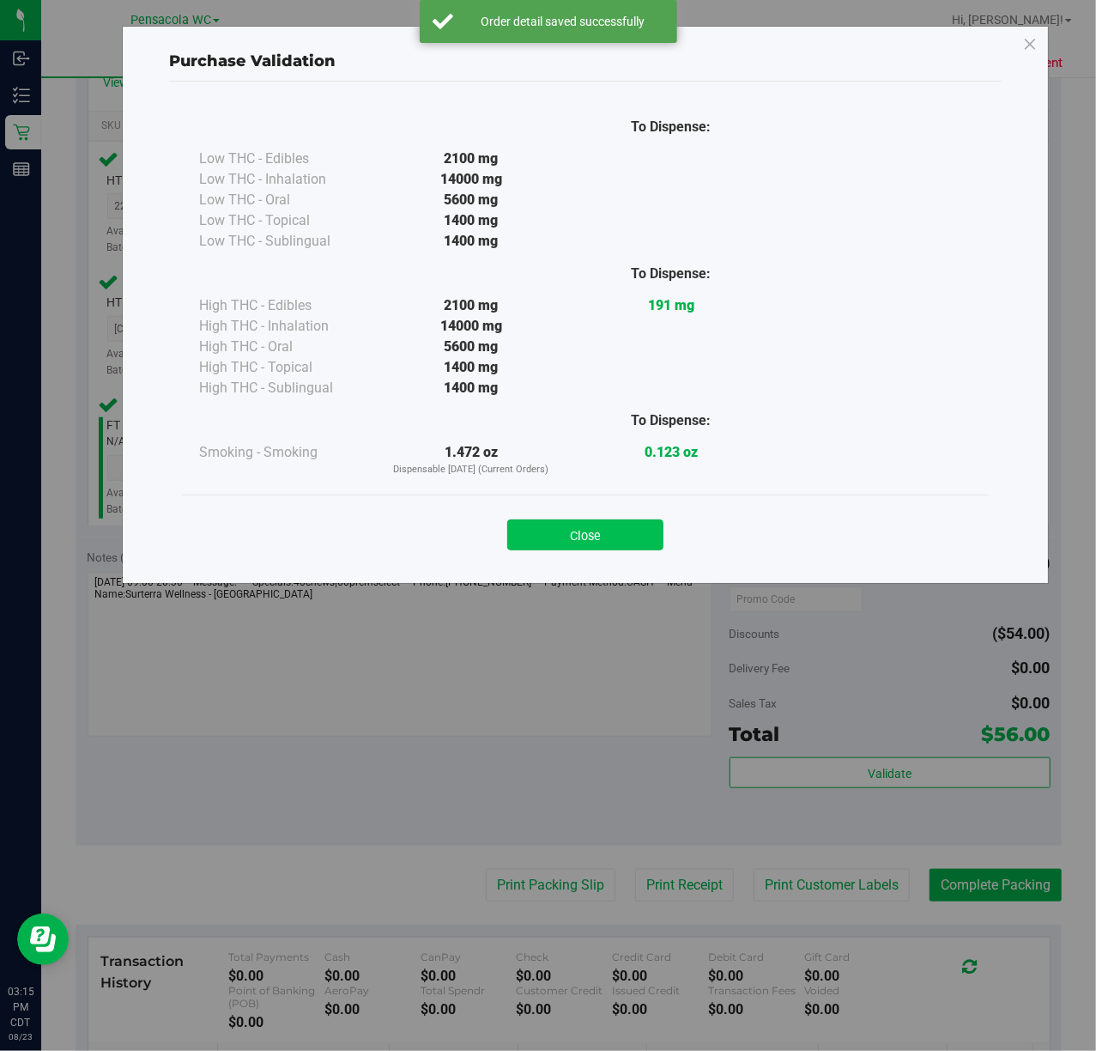
click at [609, 537] on button "Close" at bounding box center [585, 534] width 156 height 31
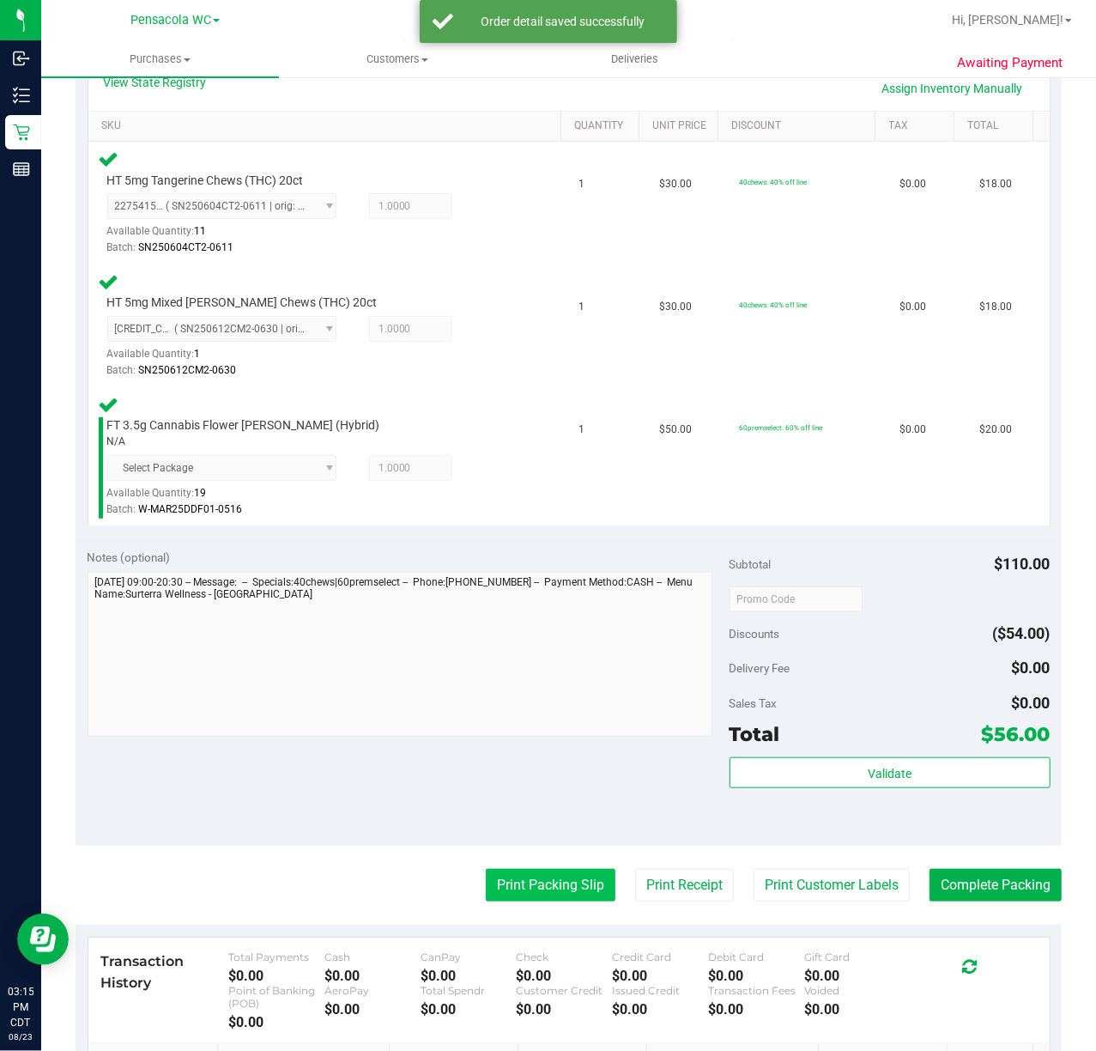
click at [519, 901] on button "Print Packing Slip" at bounding box center [551, 885] width 130 height 33
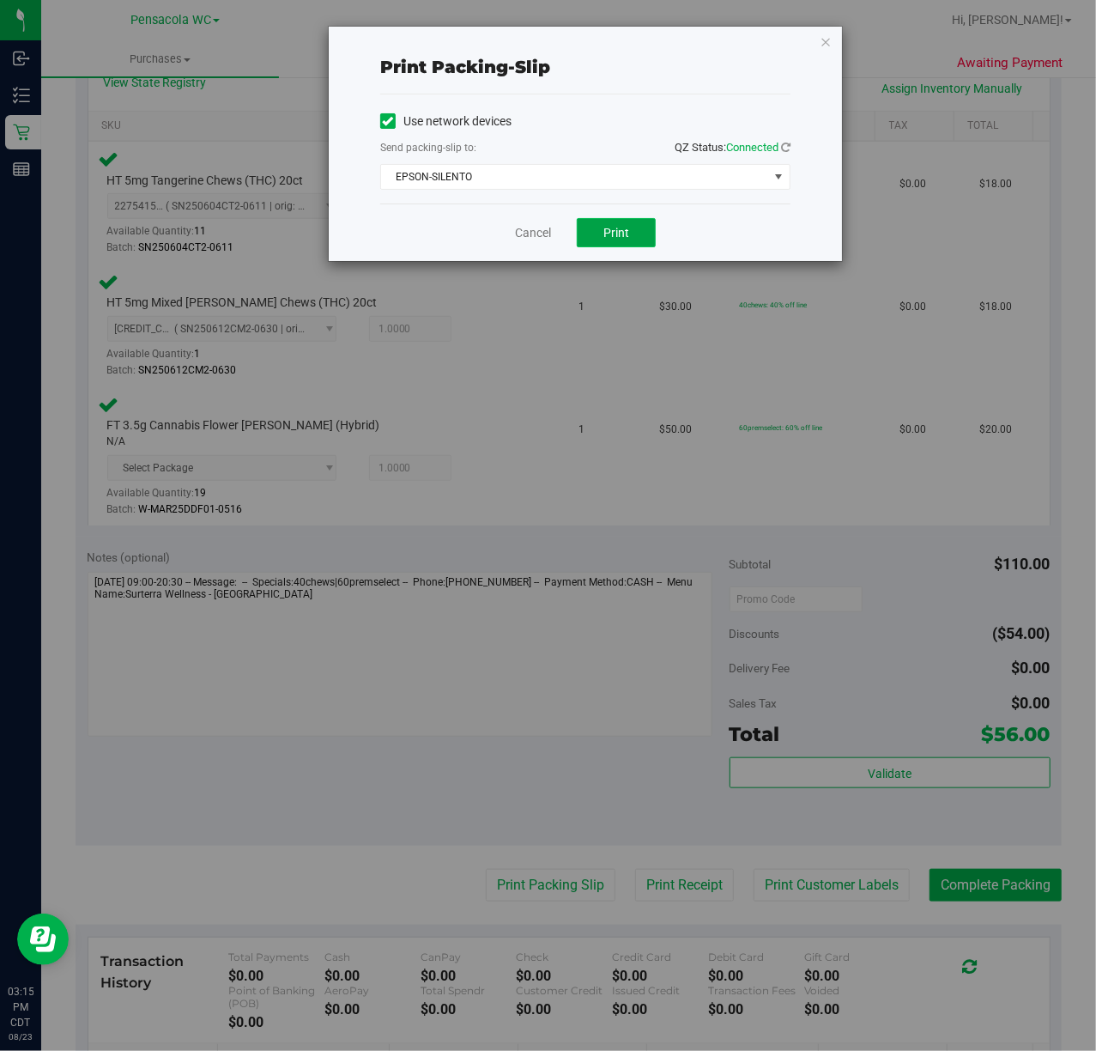
click at [620, 241] on button "Print" at bounding box center [616, 232] width 79 height 29
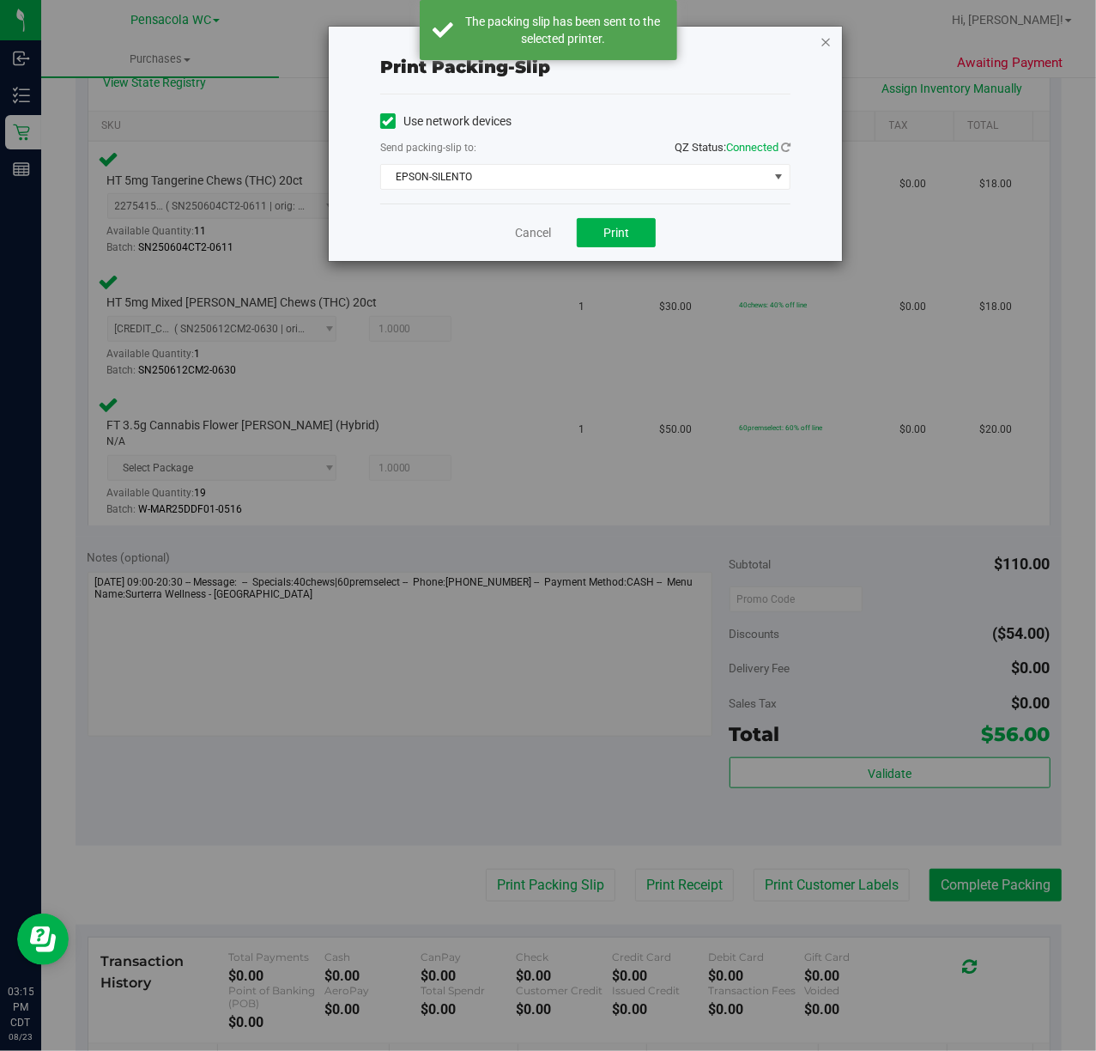
click at [825, 39] on icon "button" at bounding box center [826, 41] width 12 height 21
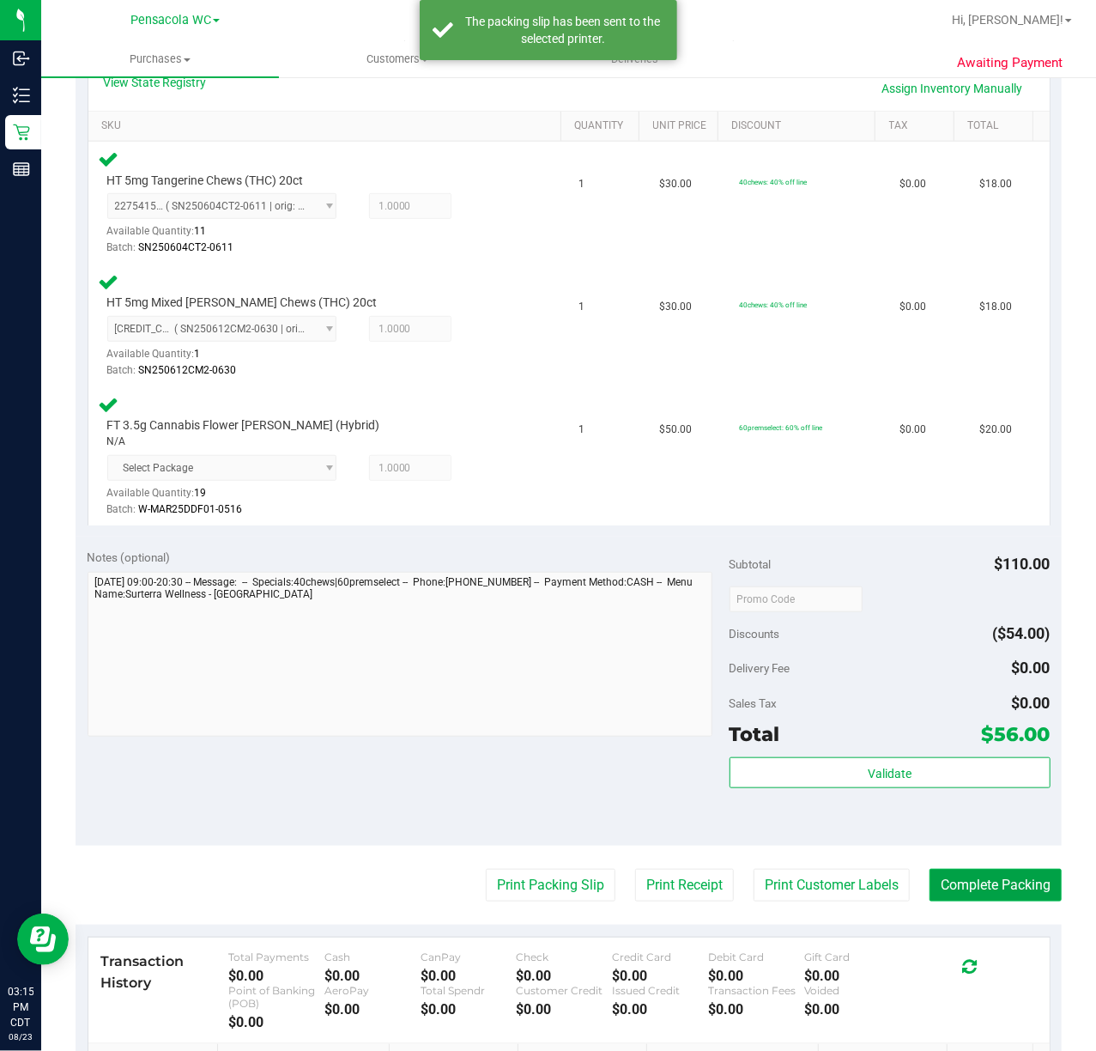
click at [1018, 886] on button "Complete Packing" at bounding box center [996, 885] width 132 height 33
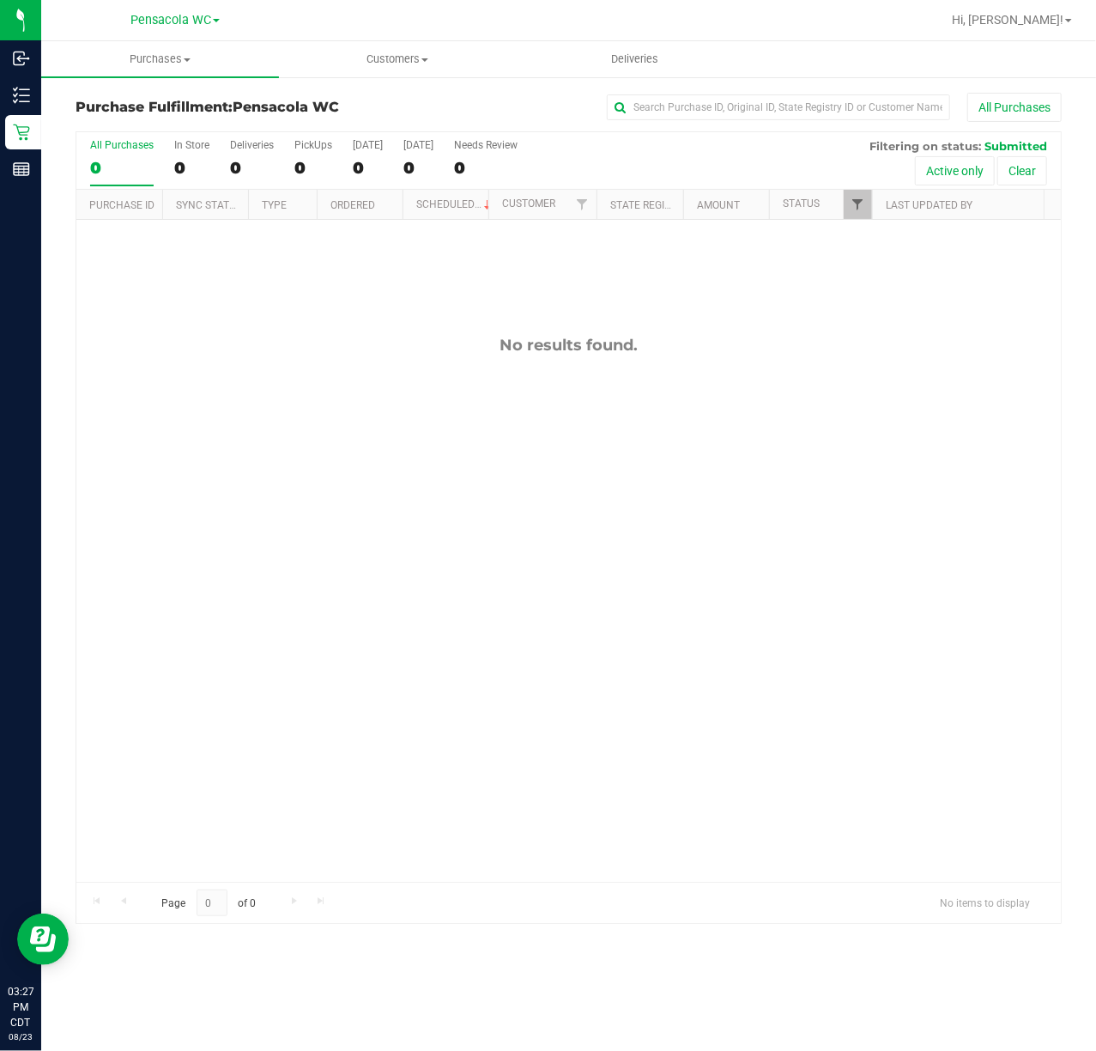
click at [862, 206] on span "Filter" at bounding box center [858, 204] width 14 height 14
click at [905, 372] on span "Out for Delivery" at bounding box center [915, 371] width 70 height 10
click at [872, 372] on input "Out for Delivery" at bounding box center [866, 371] width 11 height 11
click at [905, 368] on span "Out for Delivery" at bounding box center [915, 371] width 70 height 10
click at [872, 368] on input "Out for Delivery" at bounding box center [866, 371] width 11 height 11
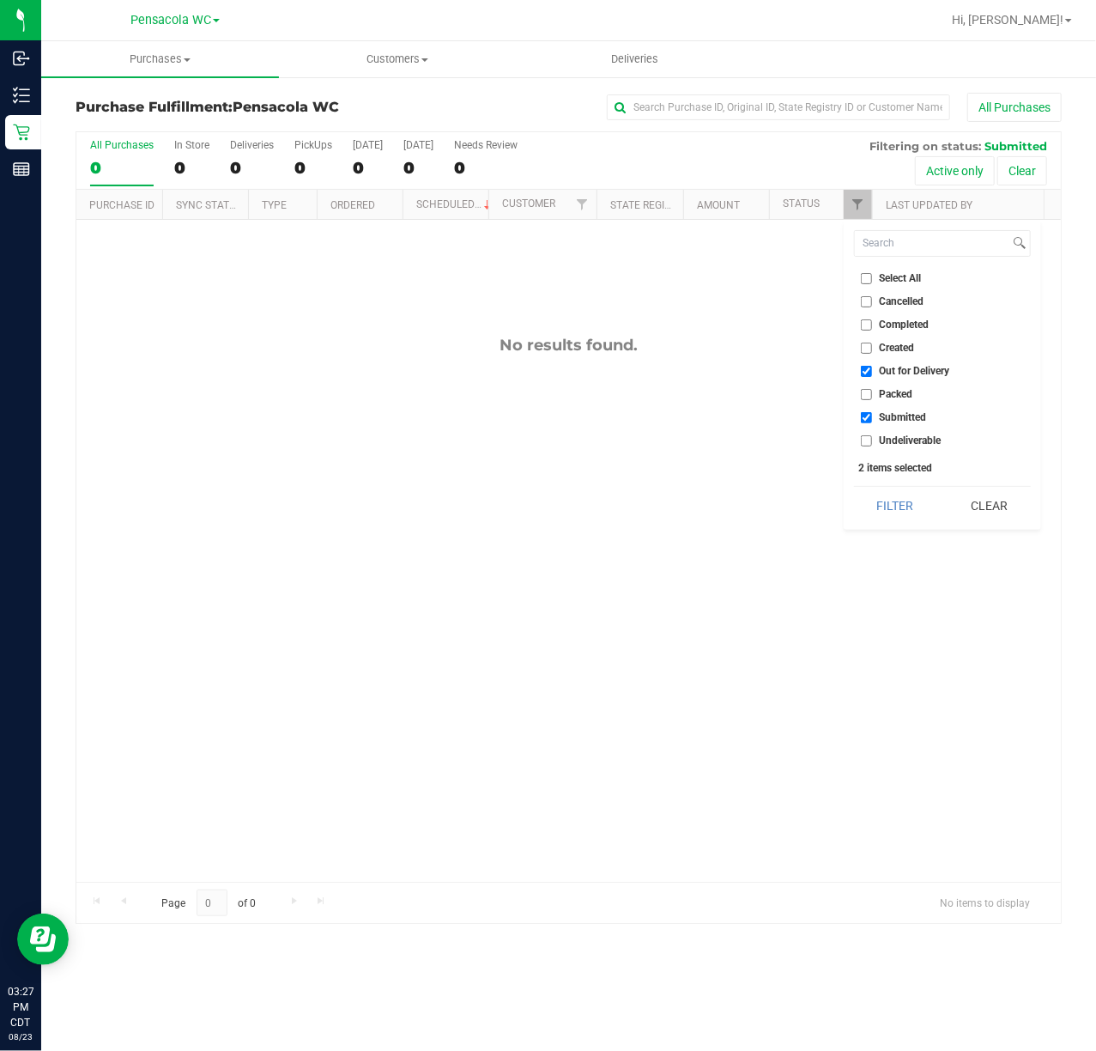
checkbox input "false"
click at [905, 398] on span "Packed" at bounding box center [896, 394] width 33 height 10
click at [872, 398] on input "Packed" at bounding box center [866, 394] width 11 height 11
checkbox input "true"
click at [889, 513] on button "Filter" at bounding box center [895, 506] width 82 height 38
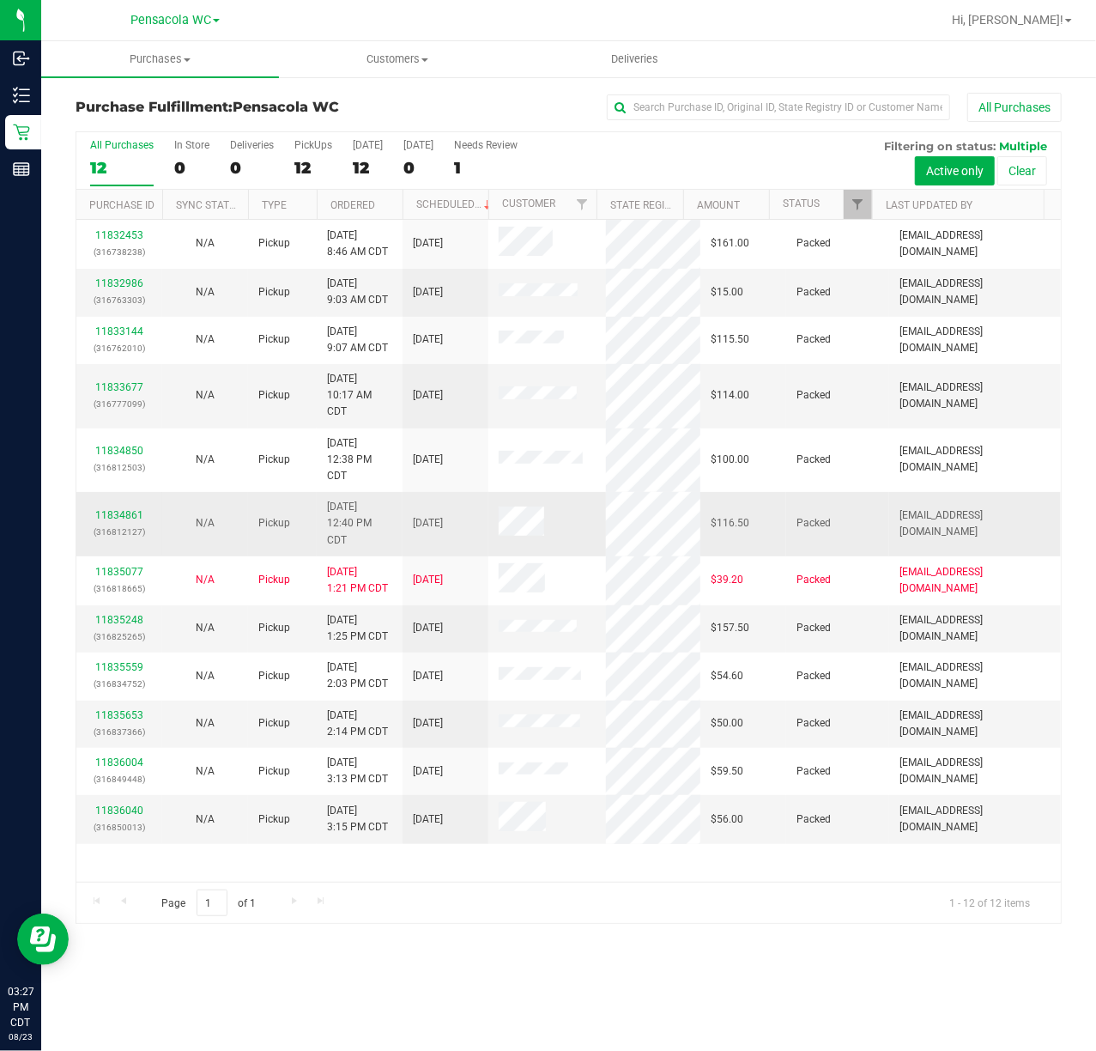
click at [118, 522] on div "11834861 (316812127)" at bounding box center [119, 523] width 65 height 33
click at [132, 512] on link "11834861" at bounding box center [119, 515] width 48 height 12
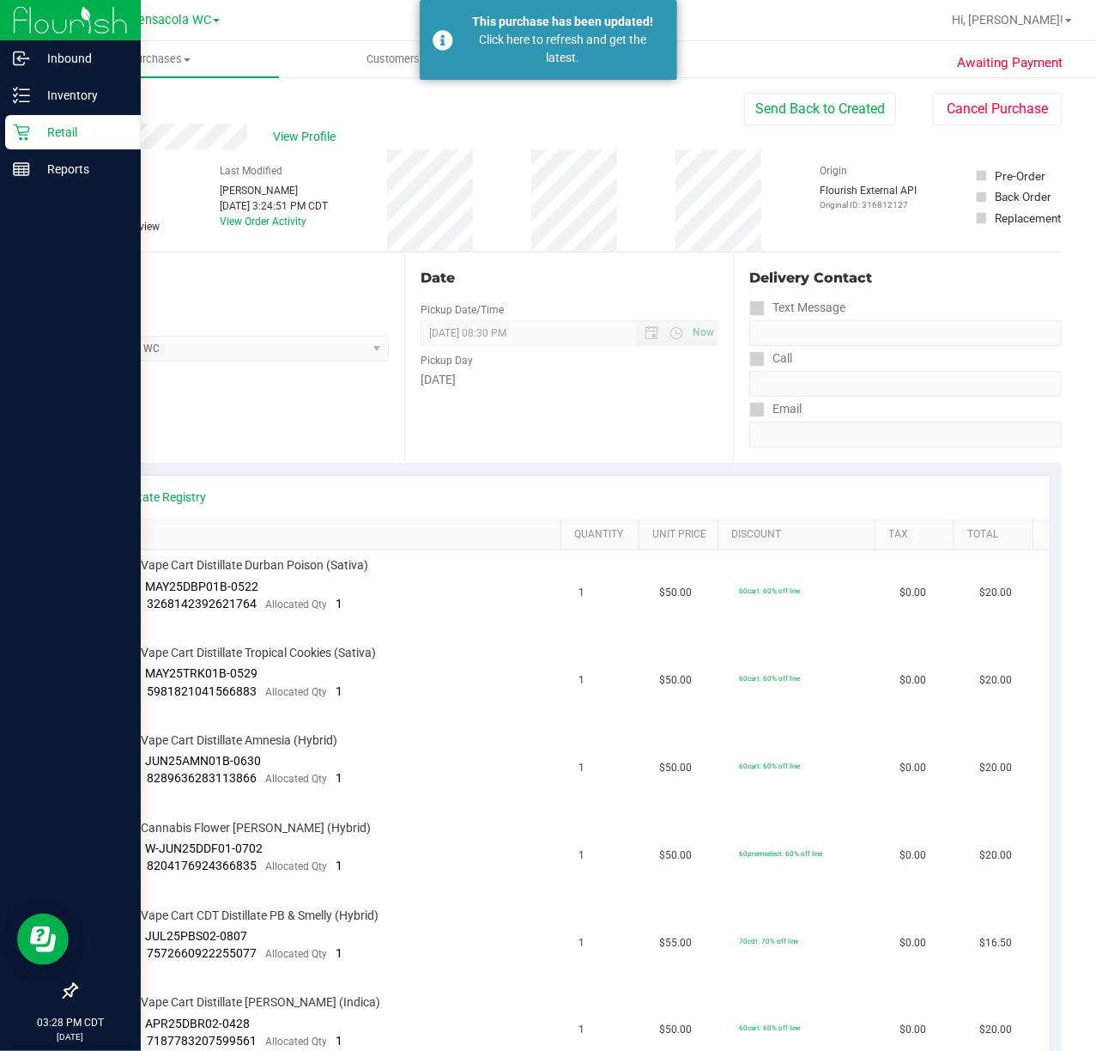
click at [24, 131] on icon at bounding box center [21, 132] width 17 height 17
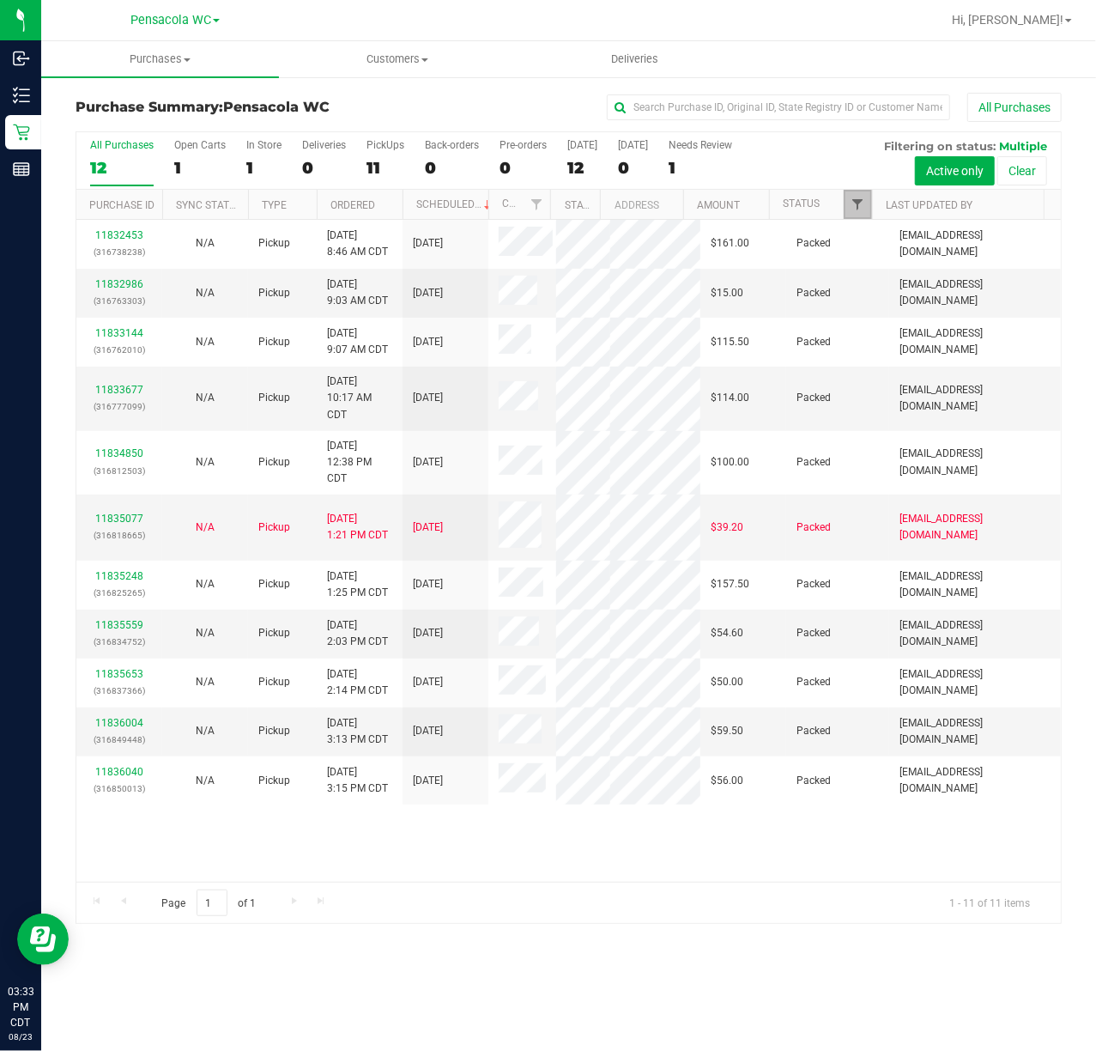
click at [858, 206] on span "Filter" at bounding box center [858, 204] width 14 height 14
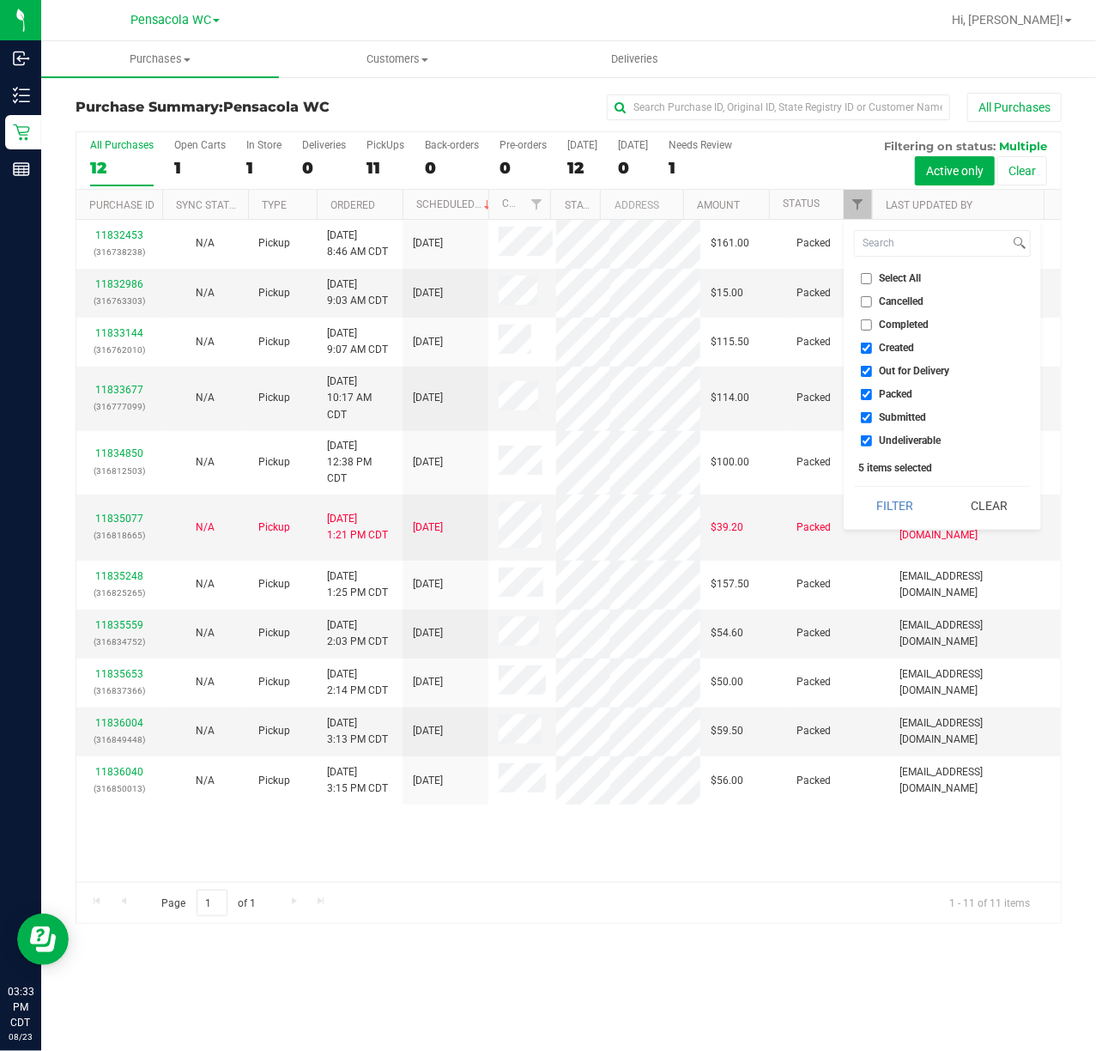
click at [912, 278] on span "Select All" at bounding box center [901, 278] width 42 height 10
click at [872, 278] on input "Select All" at bounding box center [866, 278] width 11 height 11
checkbox input "true"
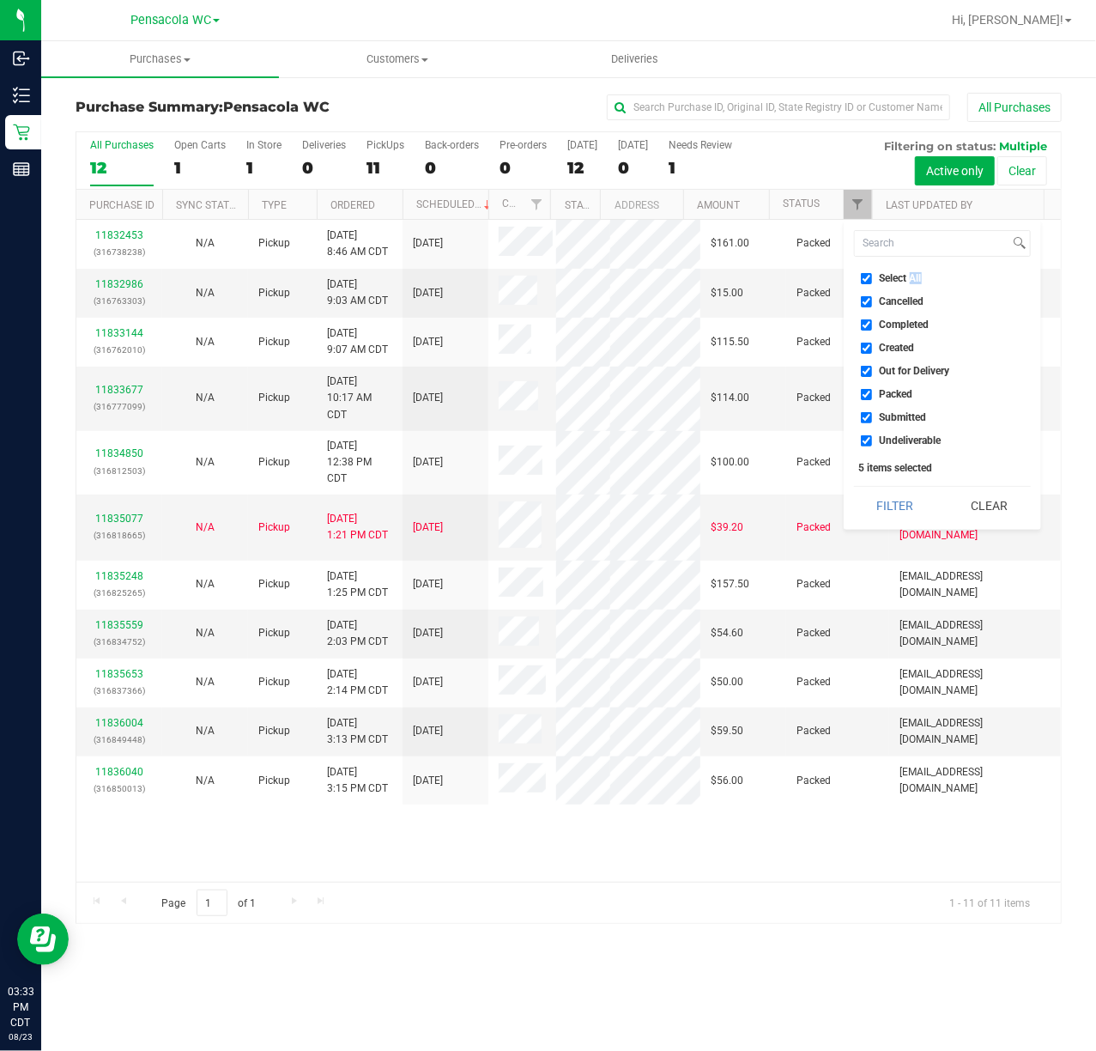
click at [912, 278] on span "Select All" at bounding box center [901, 278] width 42 height 10
click at [872, 278] on input "Select All" at bounding box center [866, 278] width 11 height 11
checkbox input "false"
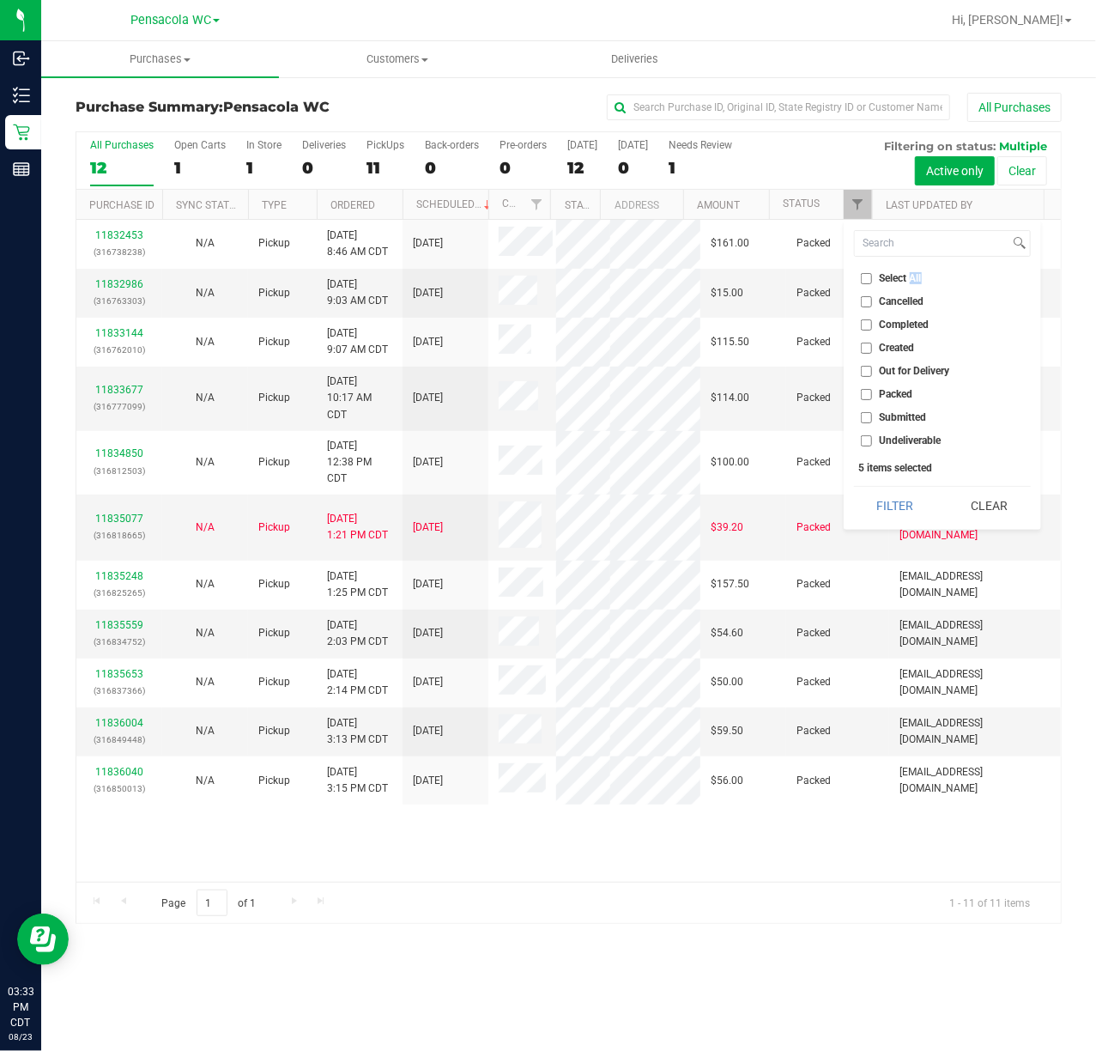
checkbox input "false"
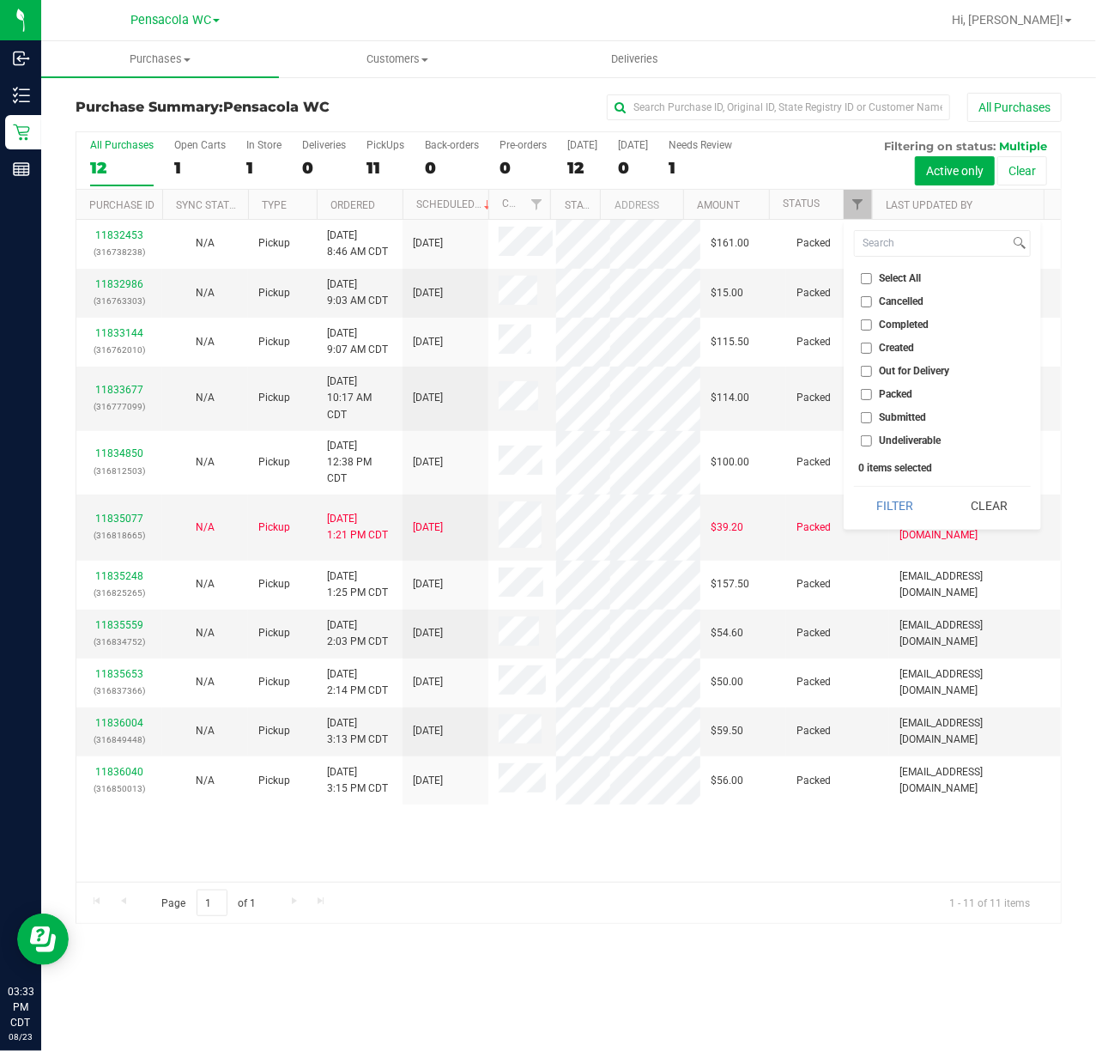
click at [898, 419] on span "Submitted" at bounding box center [903, 417] width 47 height 10
click at [872, 419] on input "Submitted" at bounding box center [866, 417] width 11 height 11
checkbox input "true"
click at [889, 523] on button "Filter" at bounding box center [895, 506] width 82 height 38
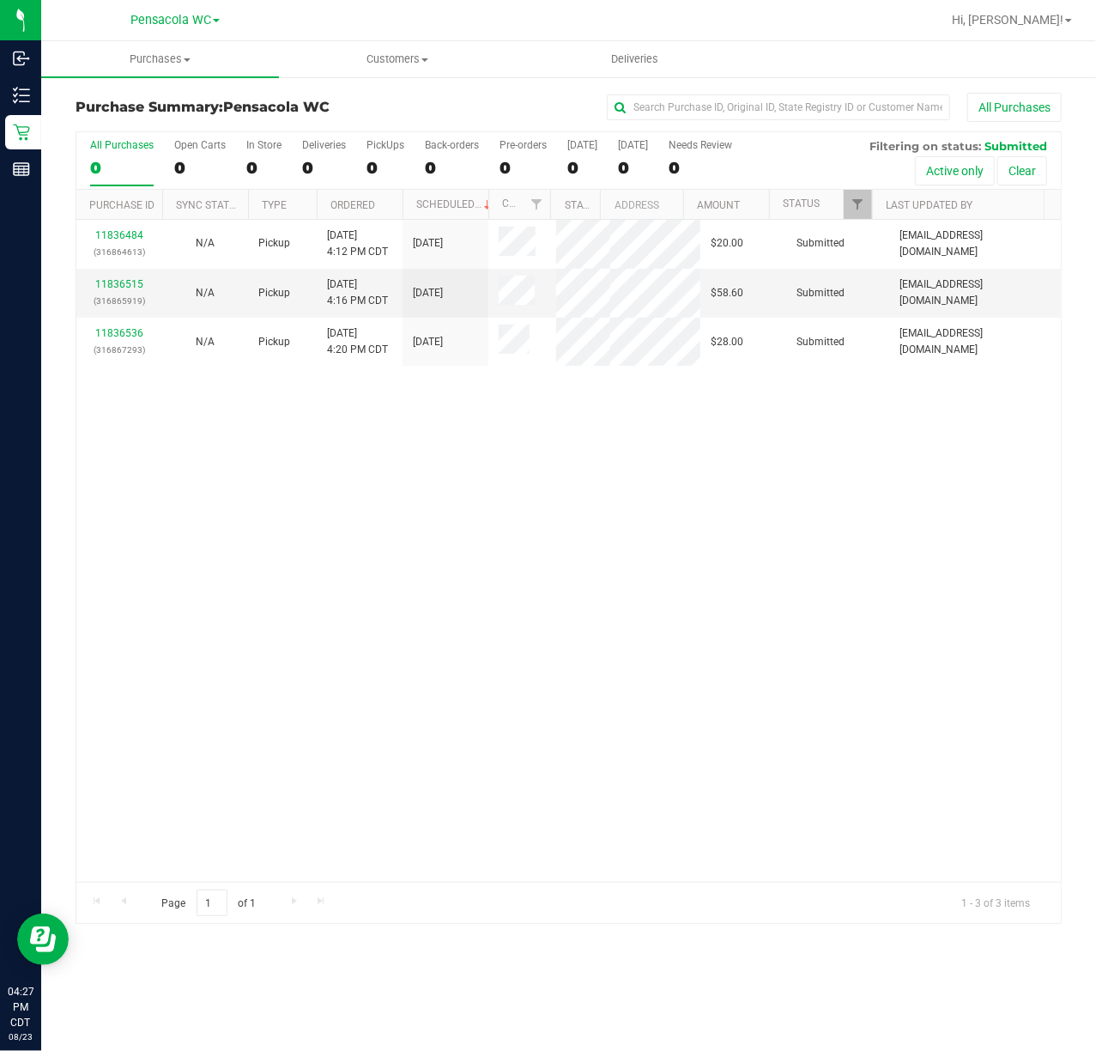
click at [275, 465] on div "11836484 (316864613) N/A Pickup [DATE] 4:12 PM CDT 8/23/2025 $20.00 Submitted […" at bounding box center [568, 551] width 985 height 662
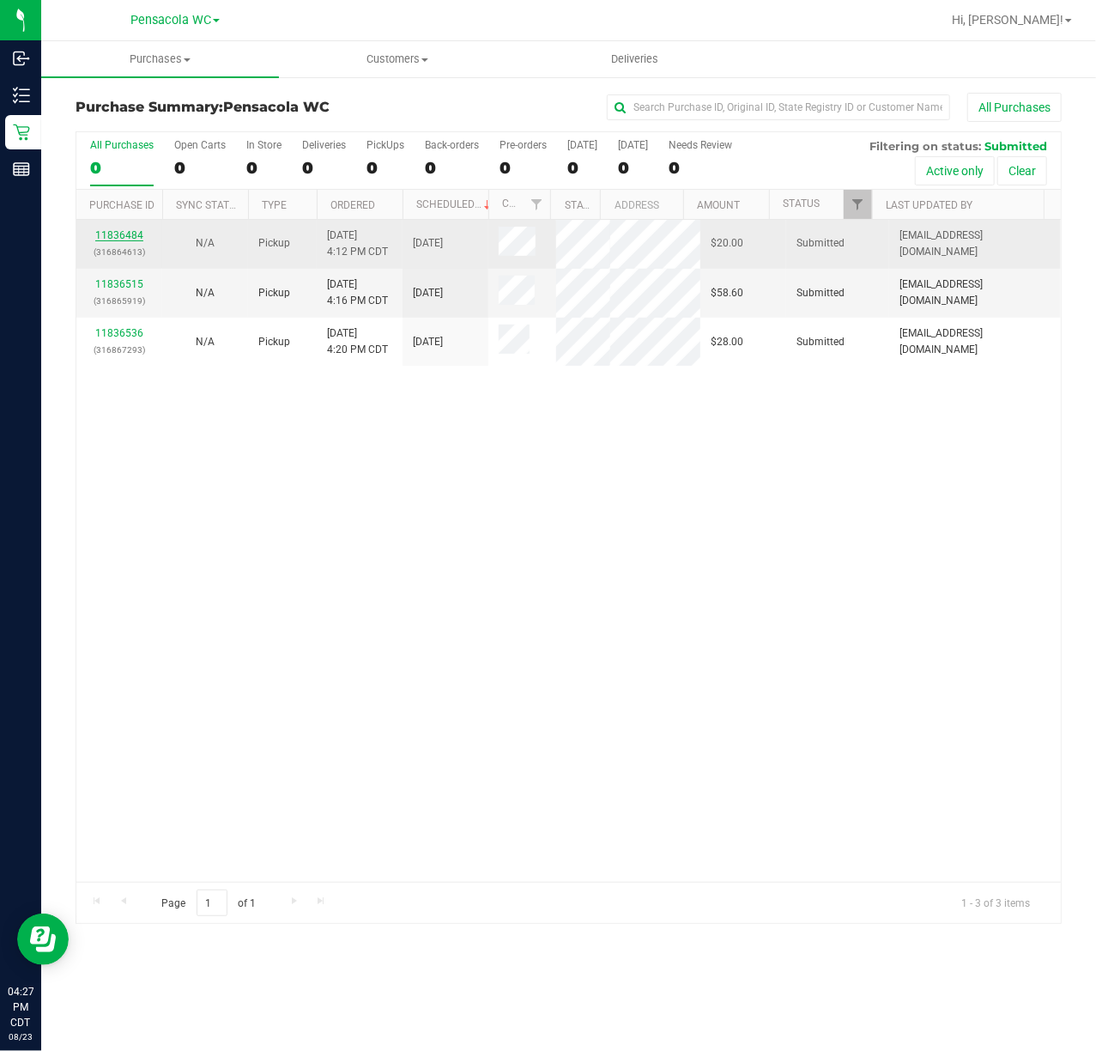
click at [130, 235] on link "11836484" at bounding box center [119, 235] width 48 height 12
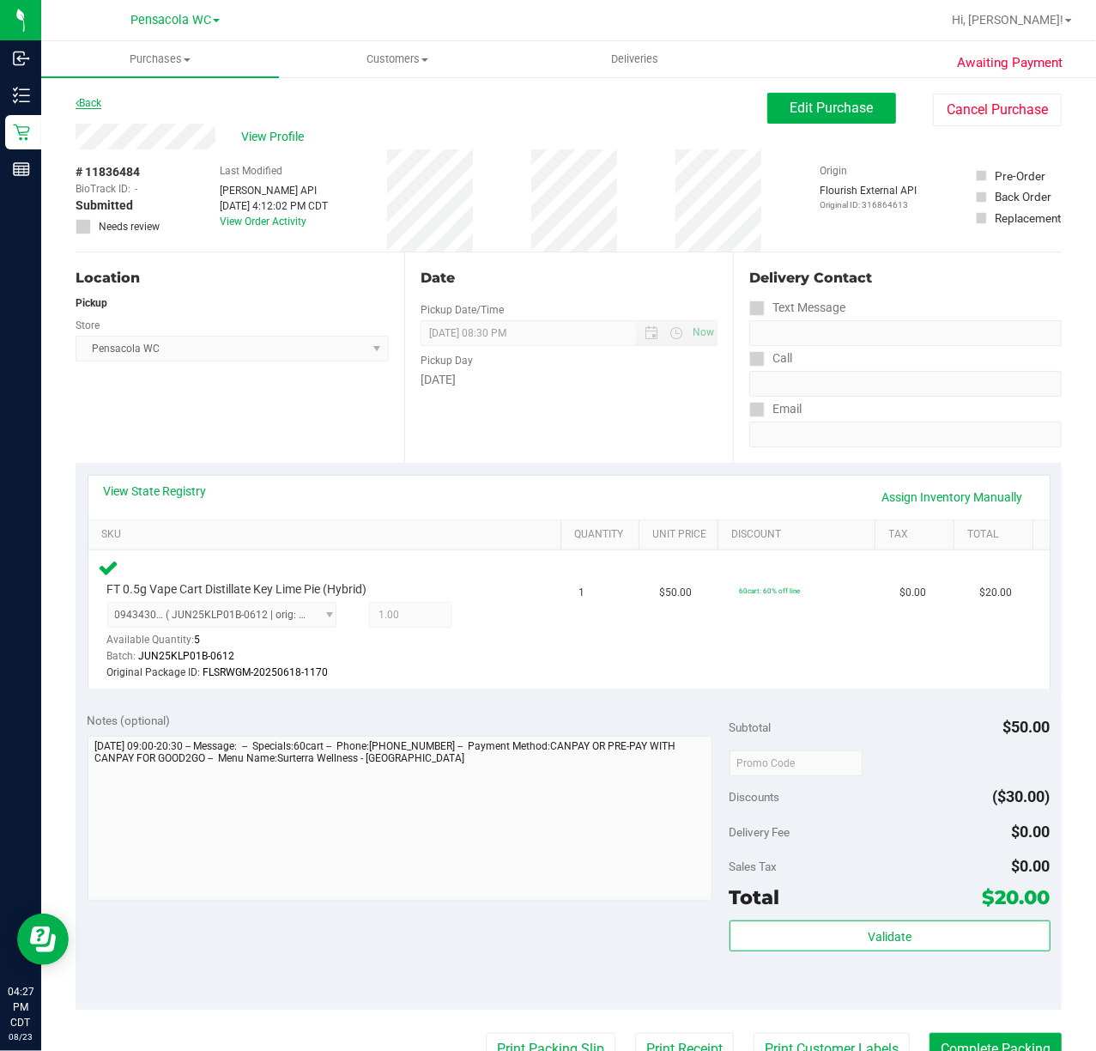
click at [94, 105] on link "Back" at bounding box center [89, 103] width 26 height 12
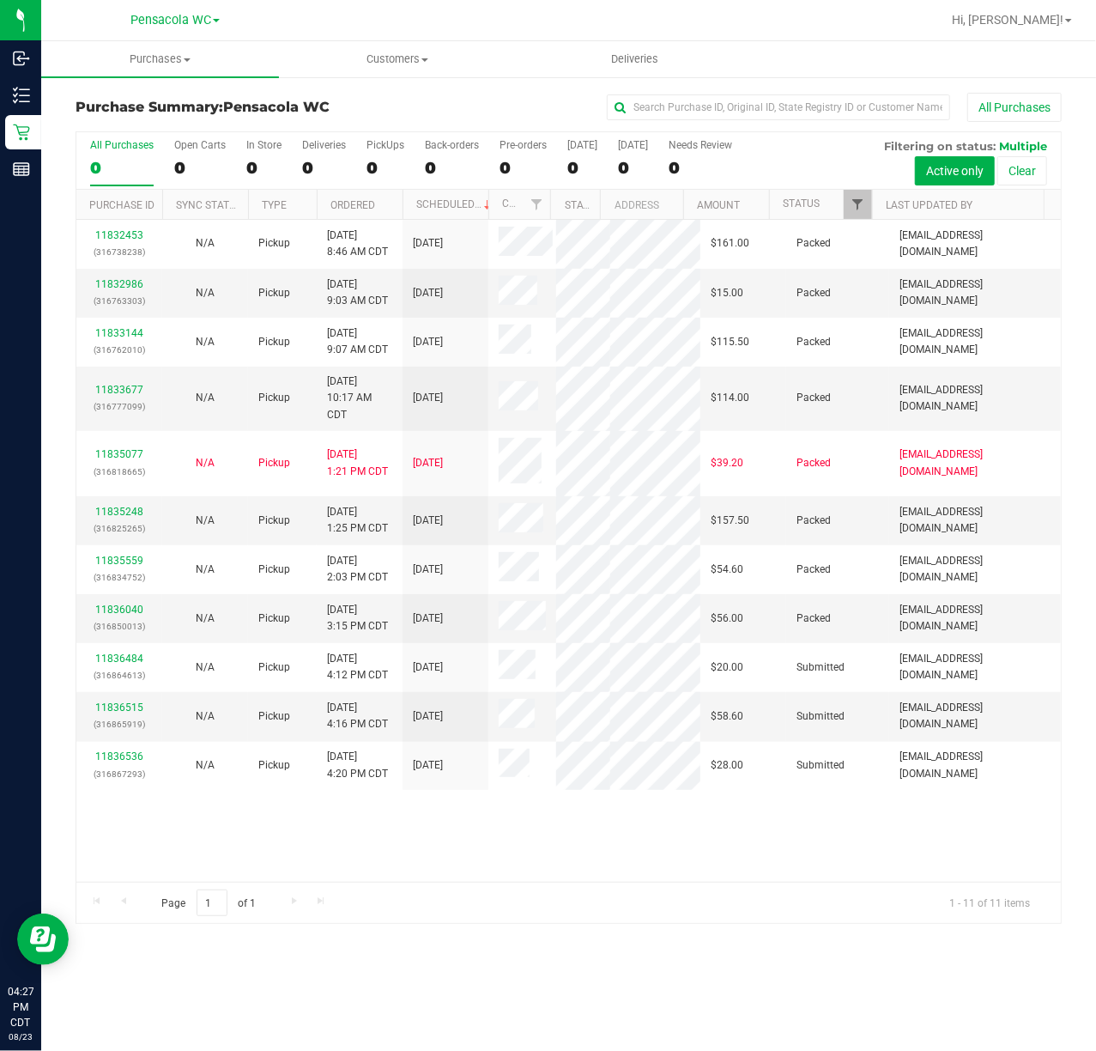
click at [857, 203] on span "Filter" at bounding box center [858, 204] width 14 height 14
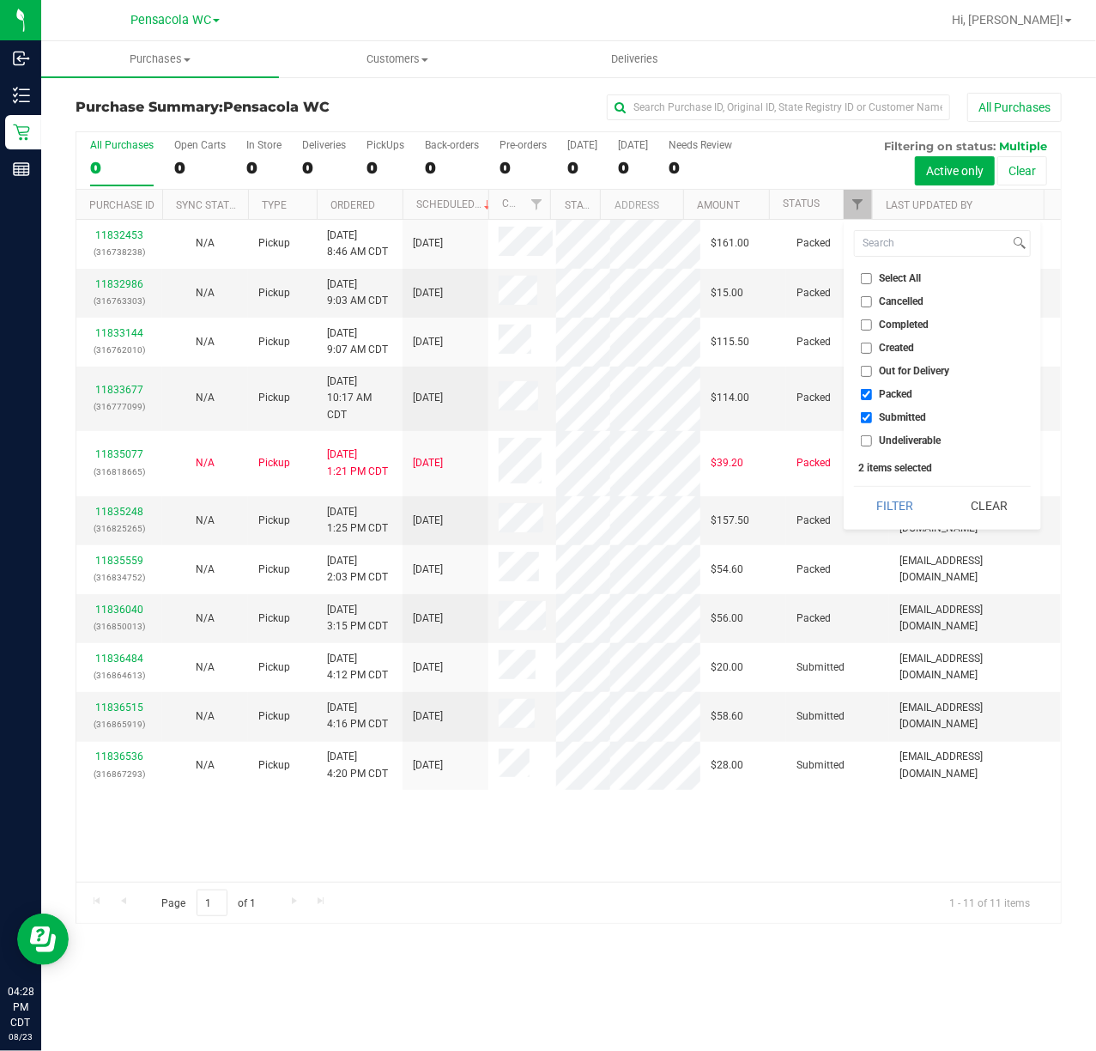
click at [906, 278] on span "Select All" at bounding box center [901, 278] width 42 height 10
click at [872, 278] on input "Select All" at bounding box center [866, 278] width 11 height 11
checkbox input "true"
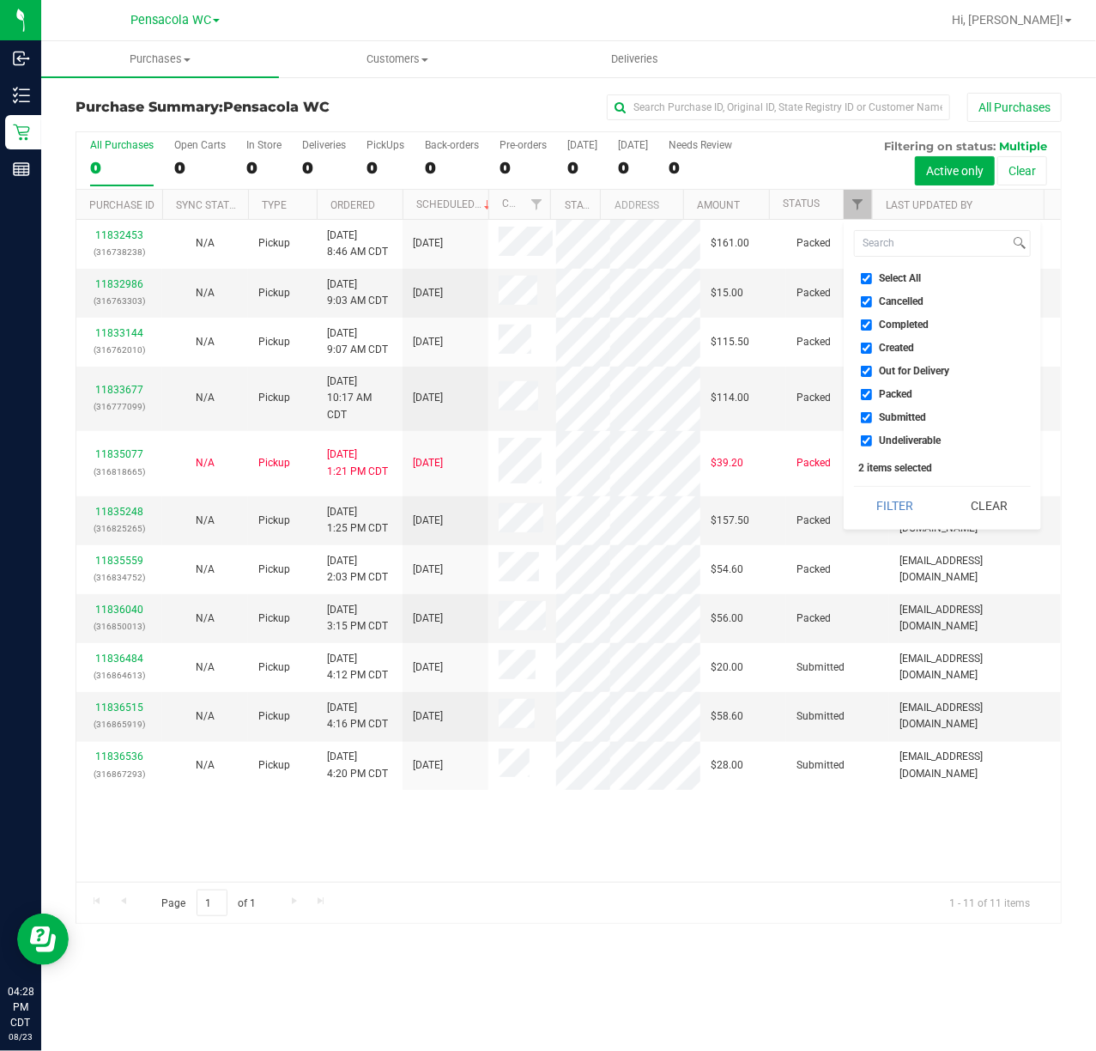
checkbox input "true"
click at [890, 278] on span "Select All" at bounding box center [901, 278] width 42 height 10
click at [872, 278] on input "Select All" at bounding box center [866, 278] width 11 height 11
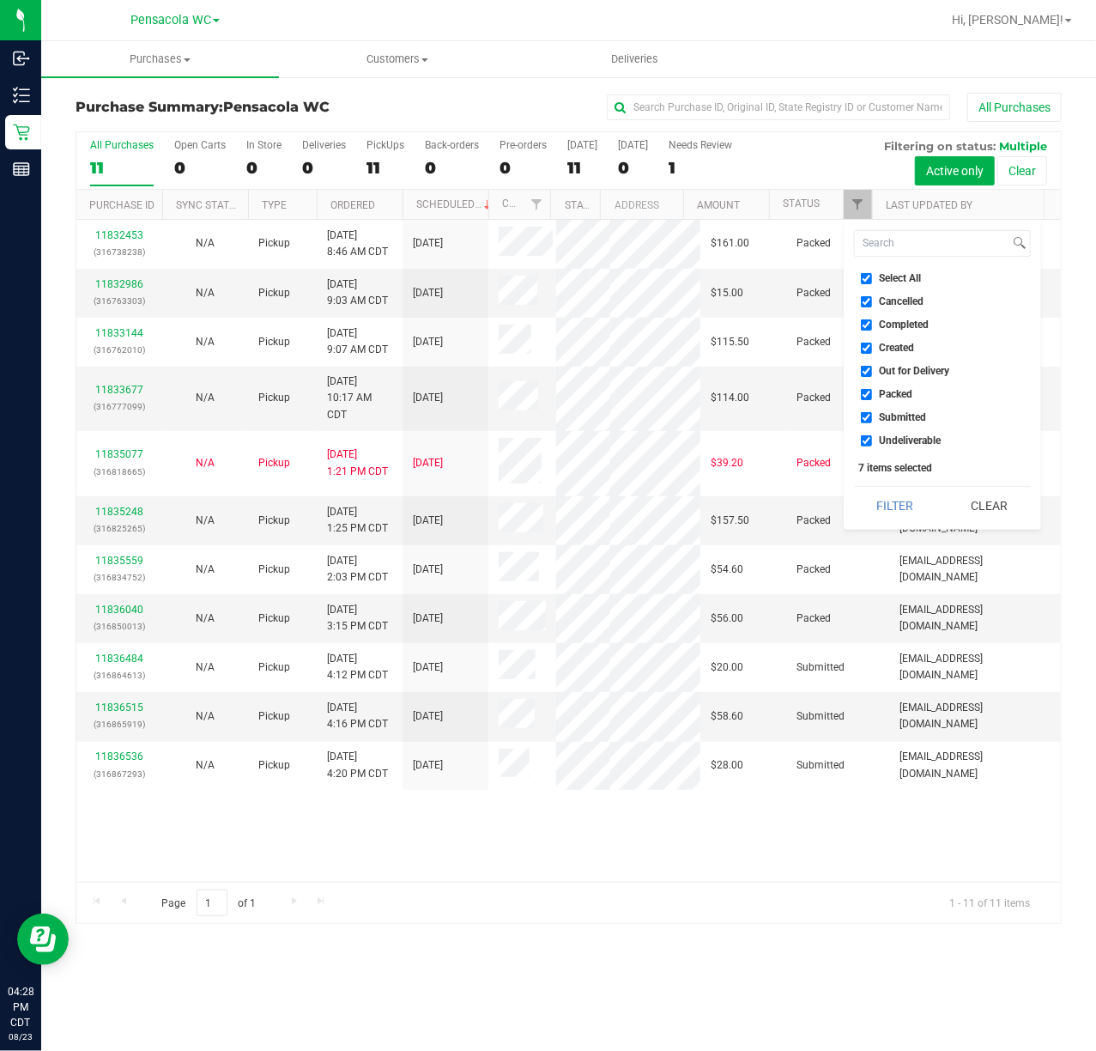
checkbox input "false"
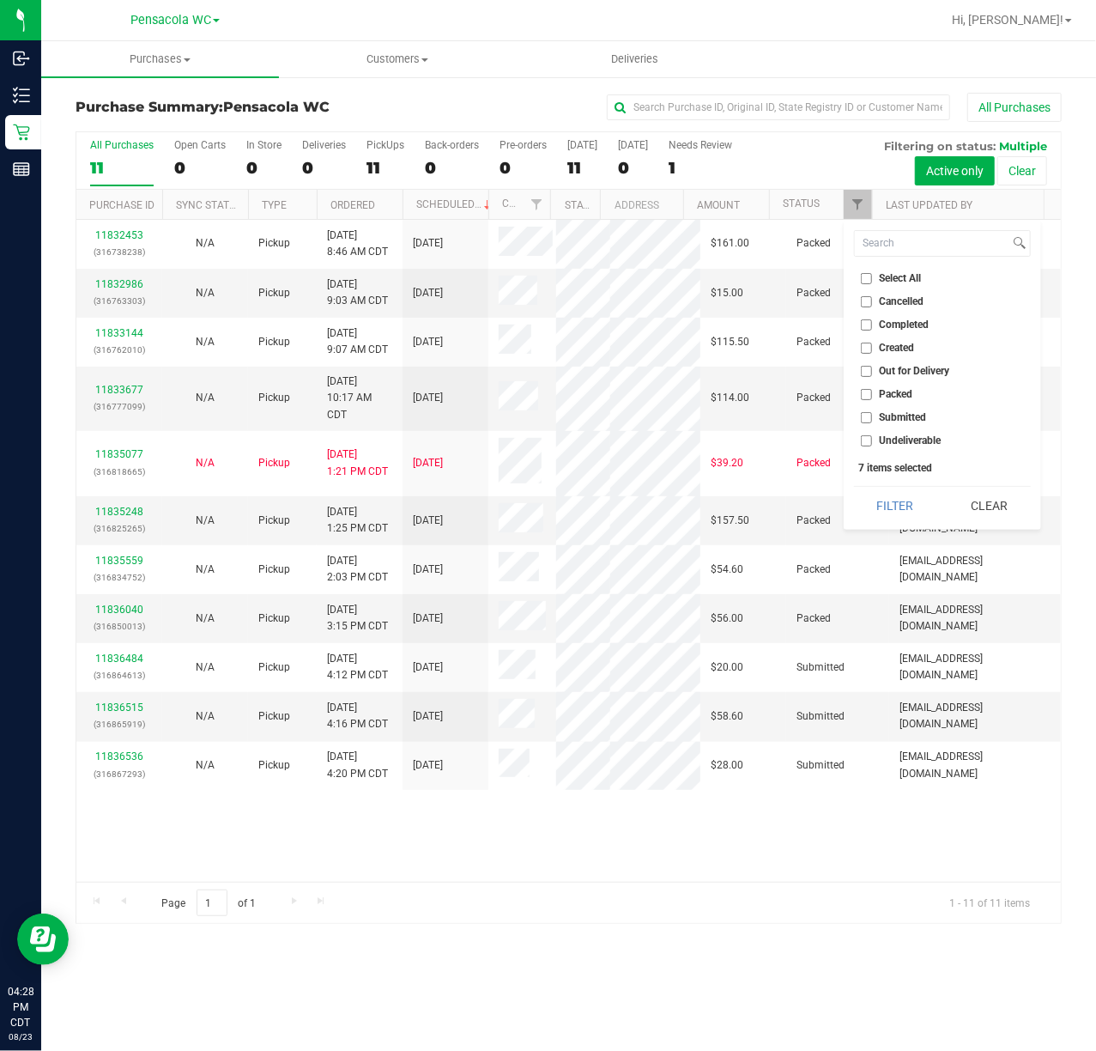
checkbox input "false"
click at [921, 422] on span "Submitted" at bounding box center [903, 417] width 47 height 10
click at [872, 423] on input "Submitted" at bounding box center [866, 417] width 11 height 11
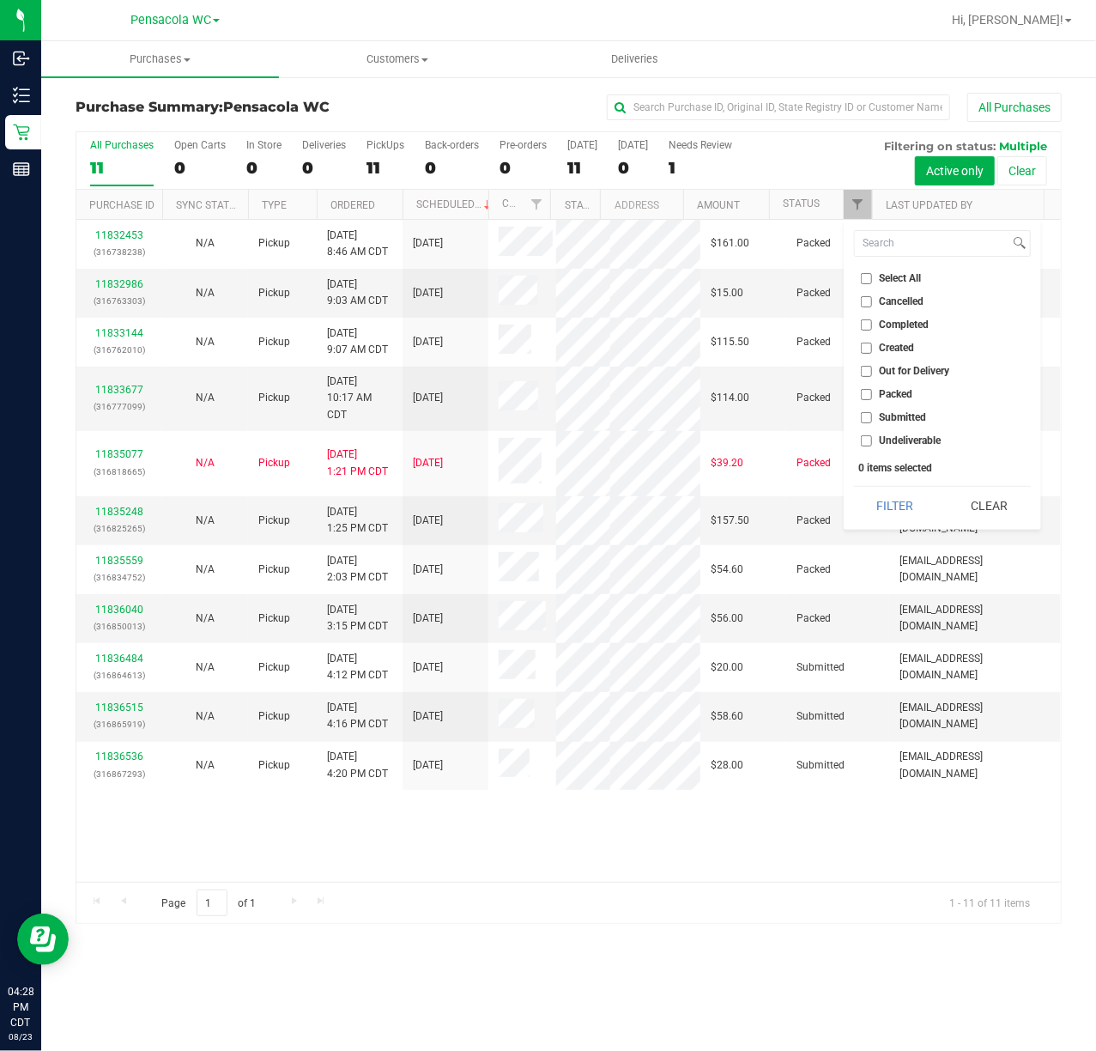
checkbox input "true"
click at [888, 492] on button "Filter" at bounding box center [895, 506] width 82 height 38
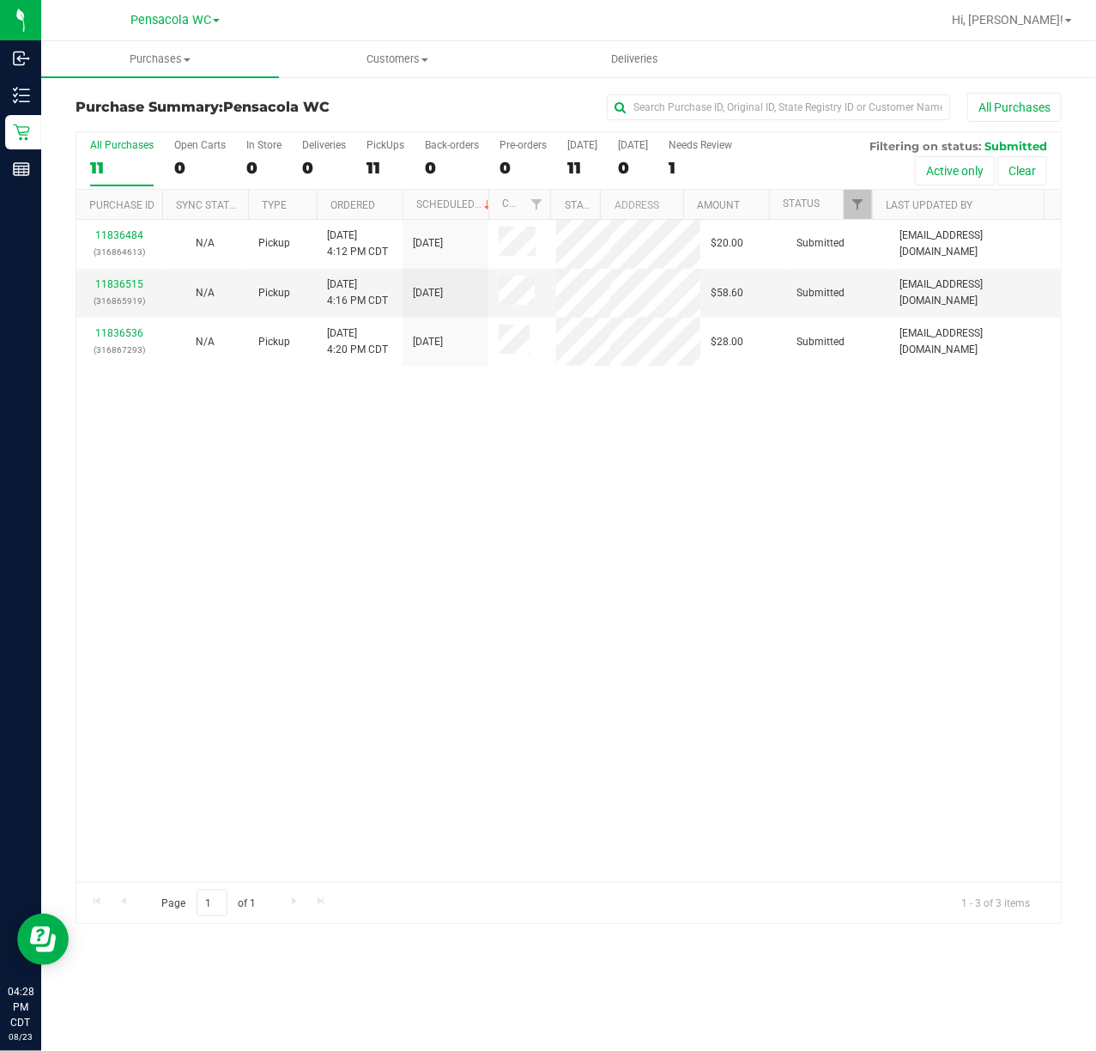
click at [313, 551] on div "11836484 (316864613) N/A Pickup [DATE] 4:12 PM CDT 8/23/2025 $20.00 Submitted […" at bounding box center [568, 551] width 985 height 662
click at [134, 282] on link "11836515" at bounding box center [119, 284] width 48 height 12
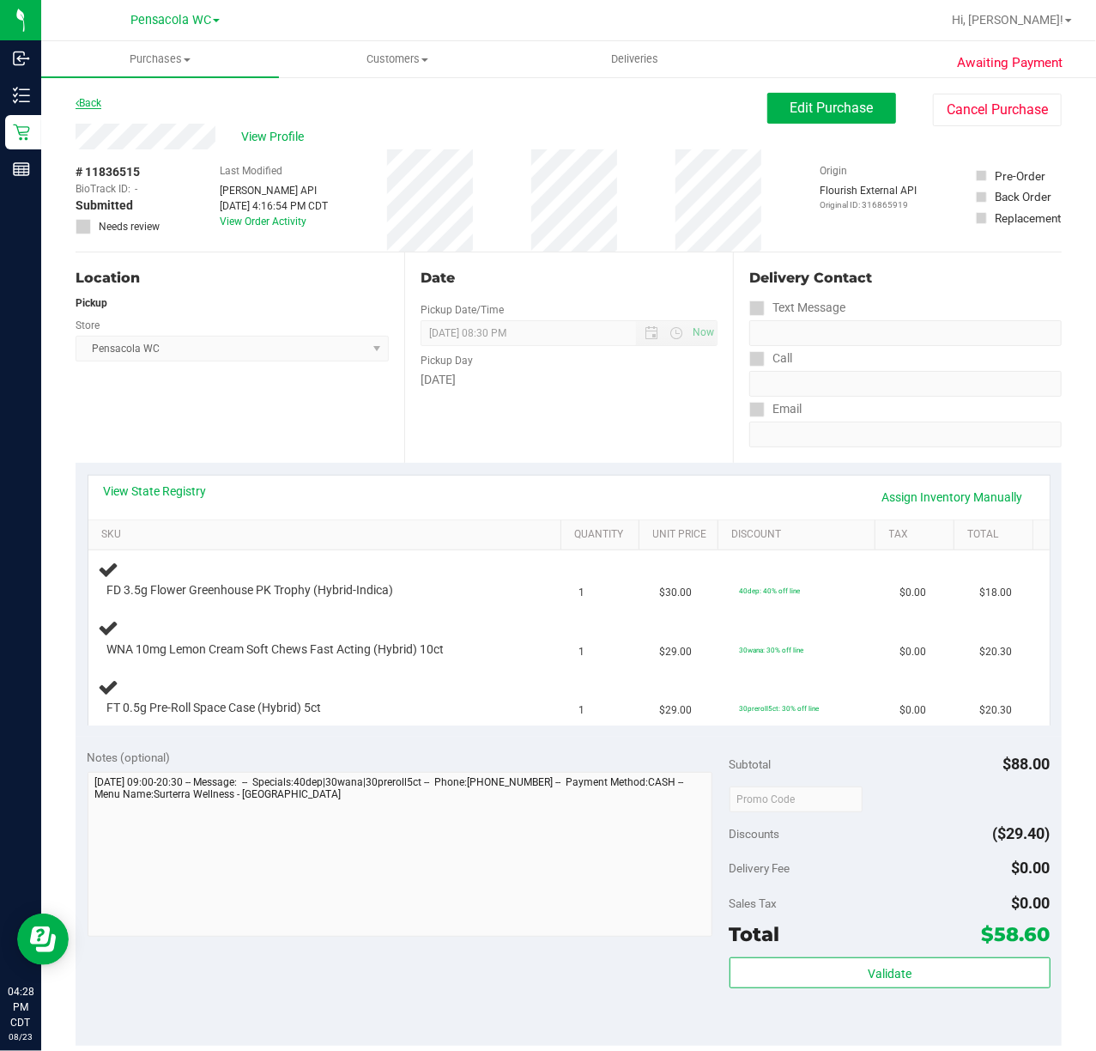
click at [91, 104] on link "Back" at bounding box center [89, 103] width 26 height 12
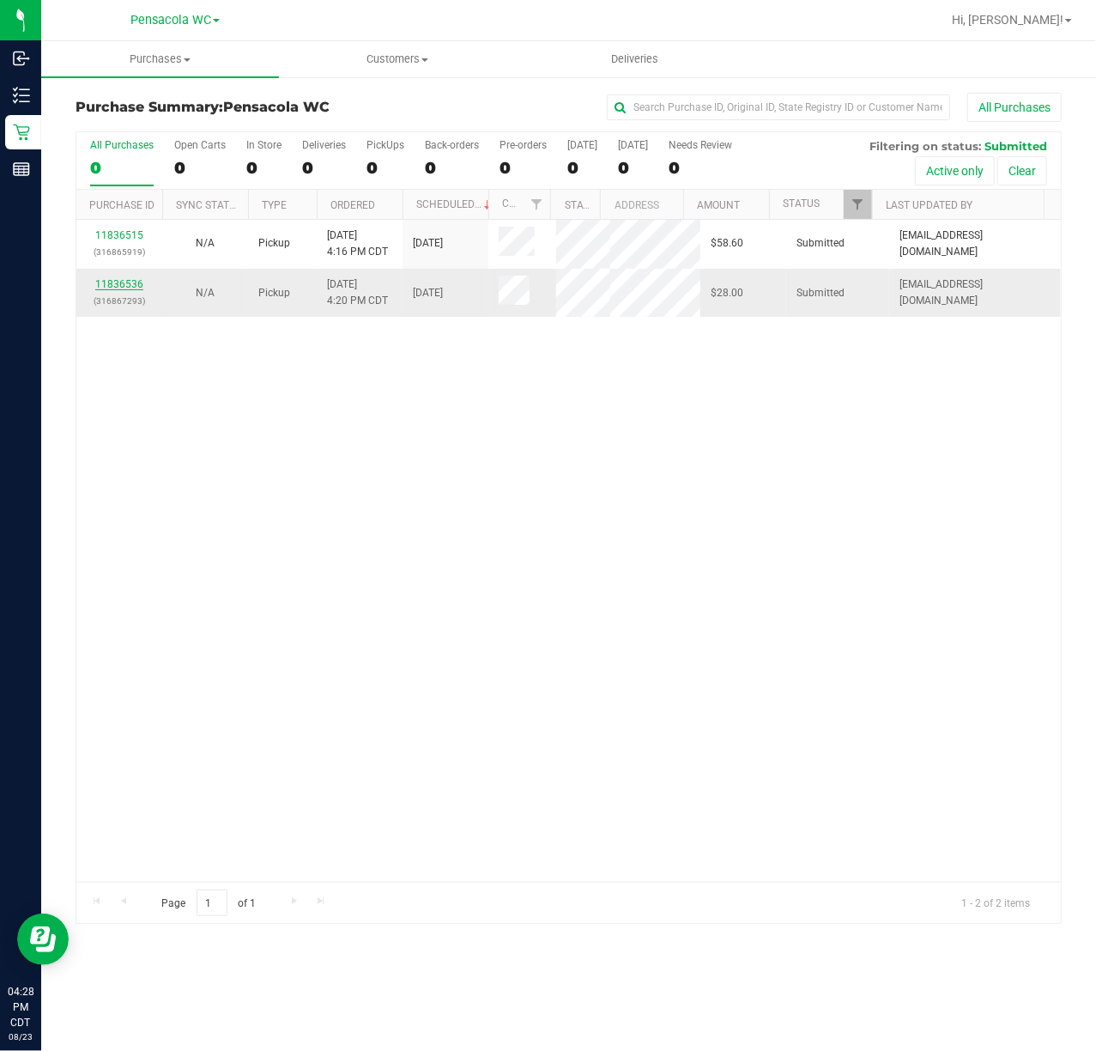
click at [125, 282] on link "11836536" at bounding box center [119, 284] width 48 height 12
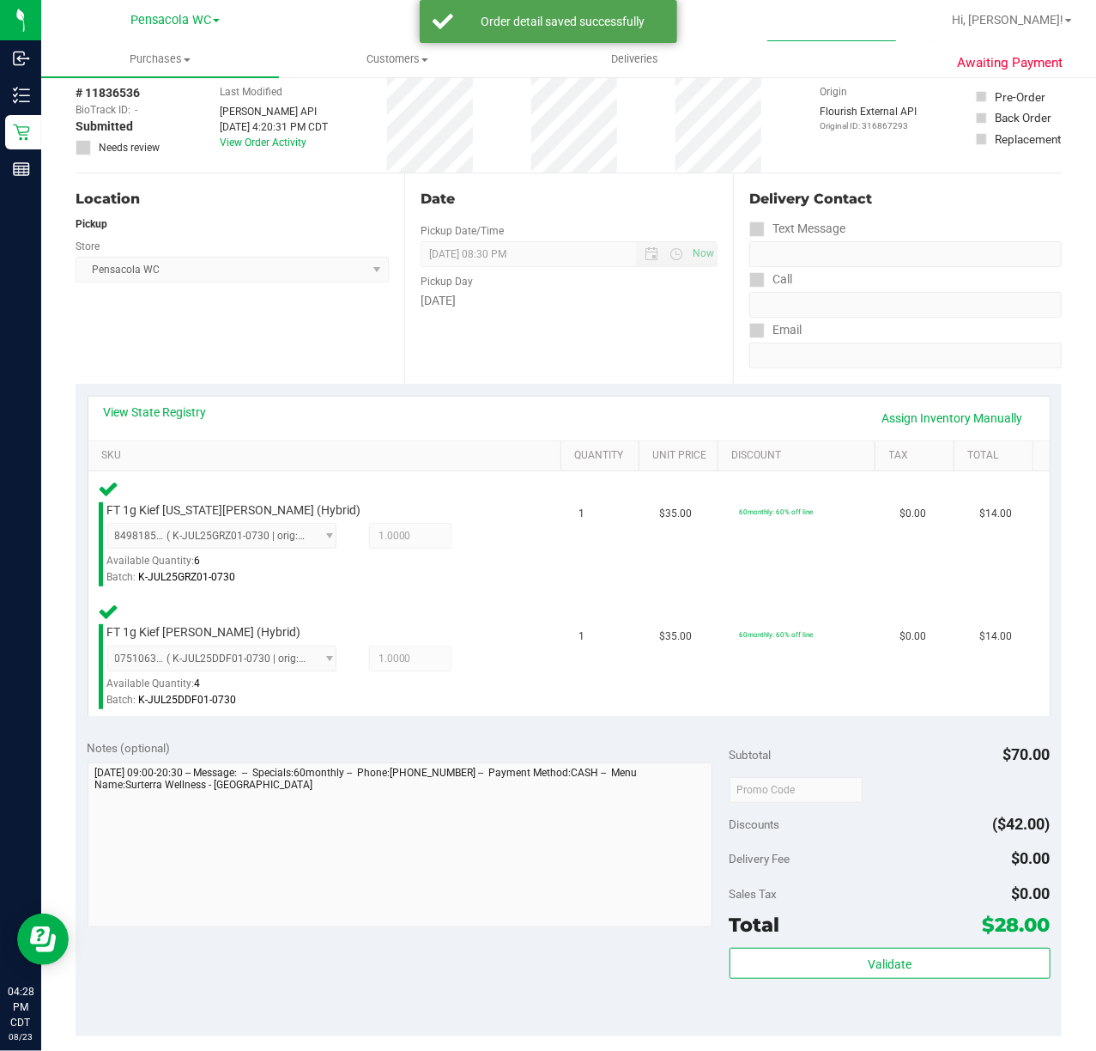
scroll to position [80, 0]
click at [868, 970] on span "Validate" at bounding box center [890, 963] width 44 height 14
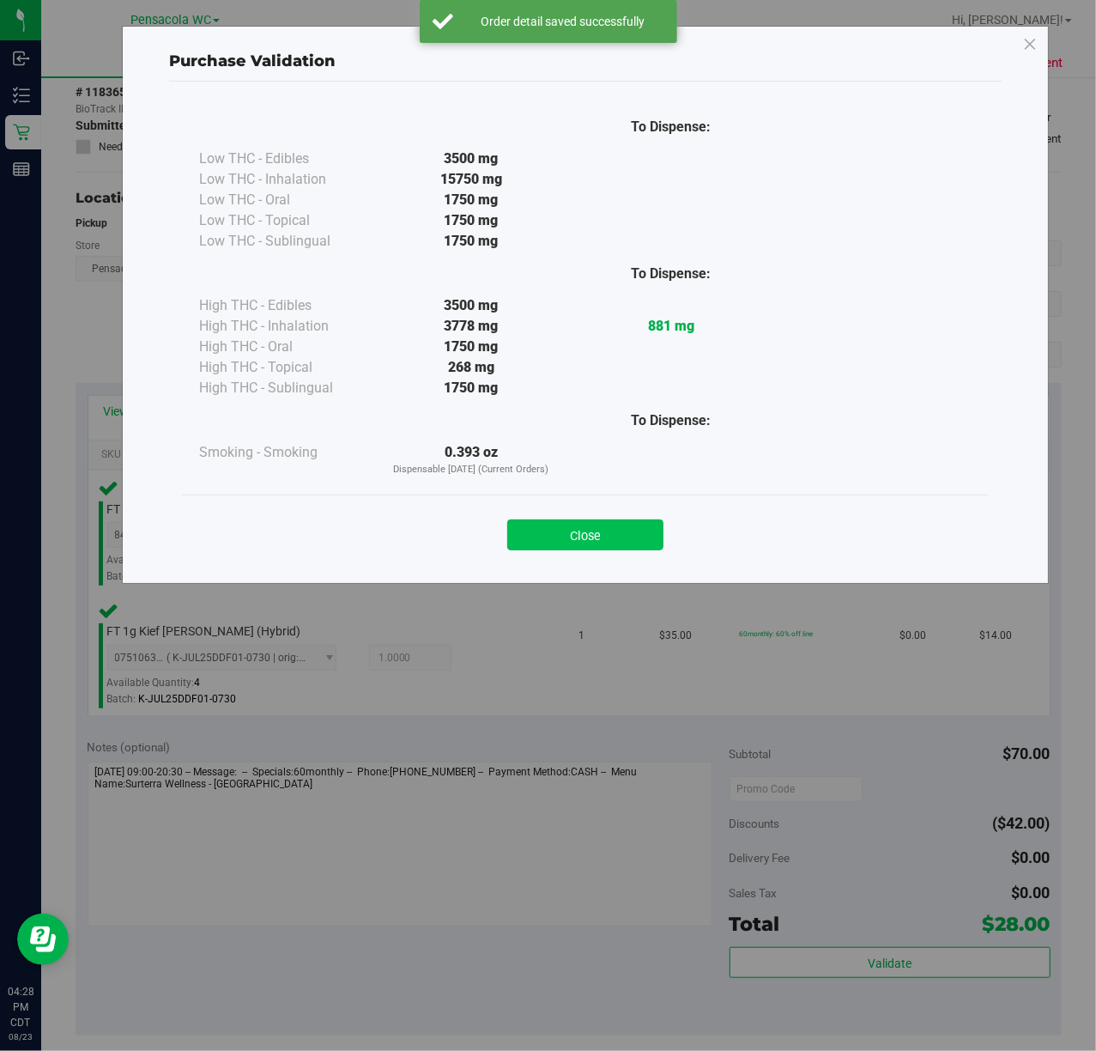
click at [591, 537] on button "Close" at bounding box center [585, 534] width 156 height 31
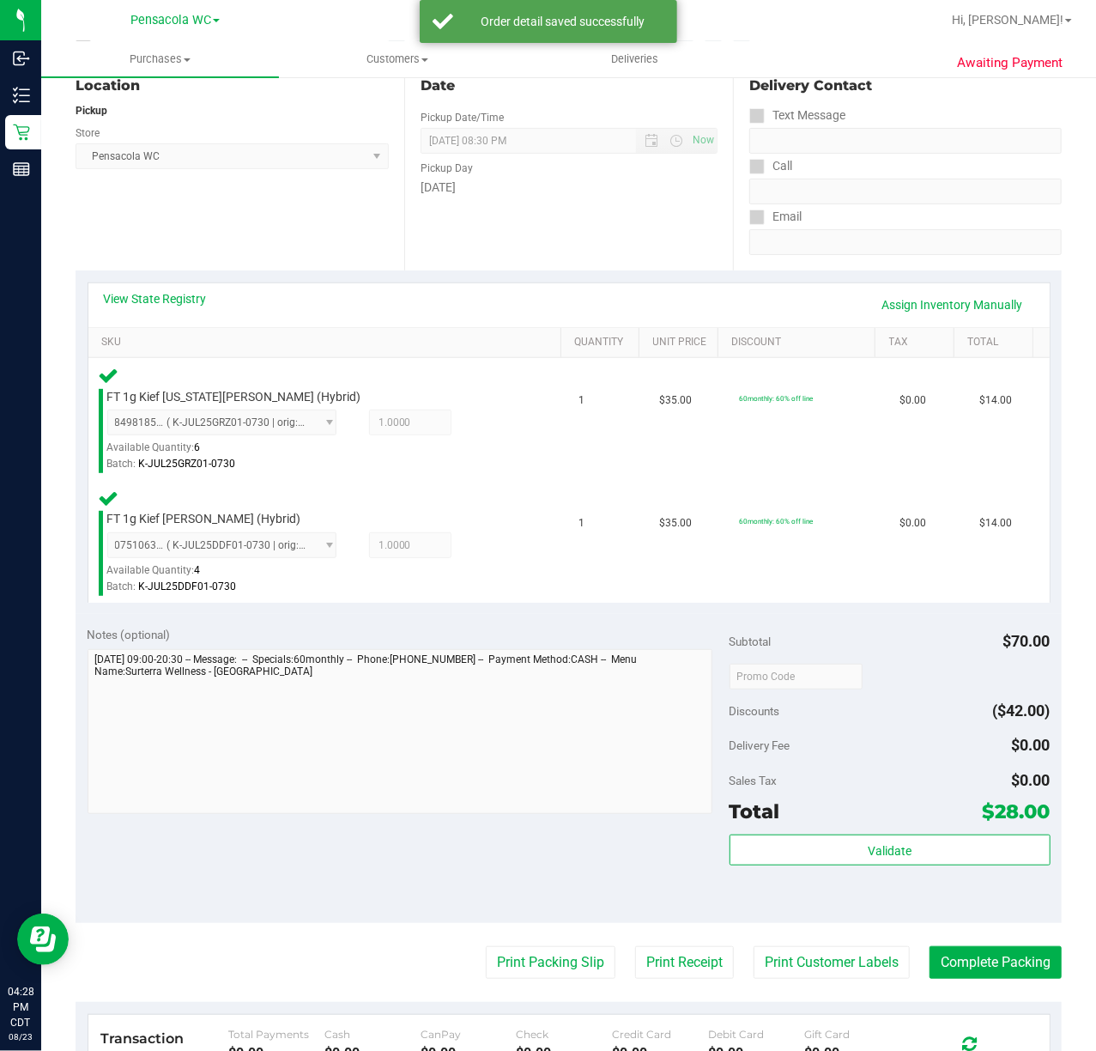
scroll to position [191, 0]
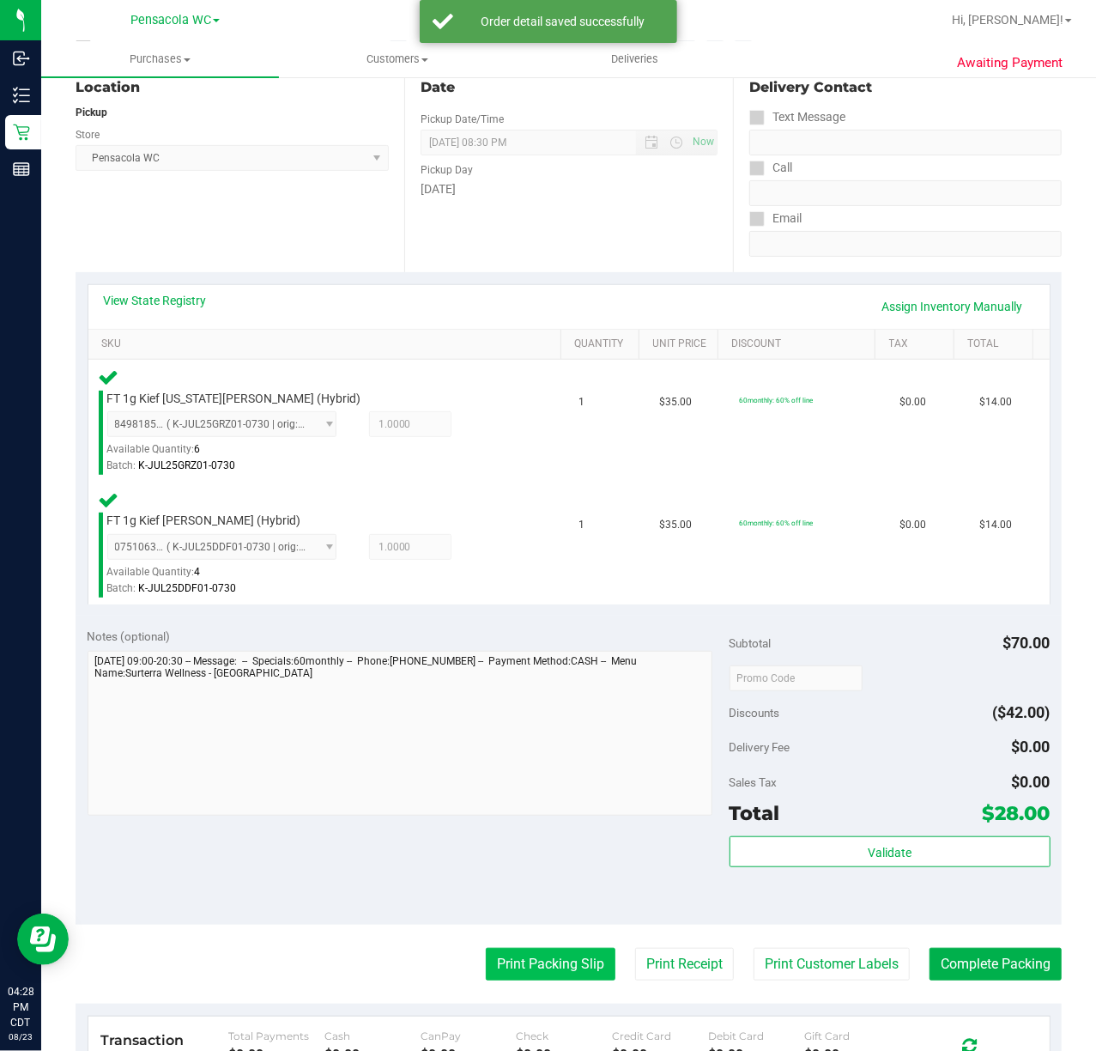
click at [536, 973] on button "Print Packing Slip" at bounding box center [551, 964] width 130 height 33
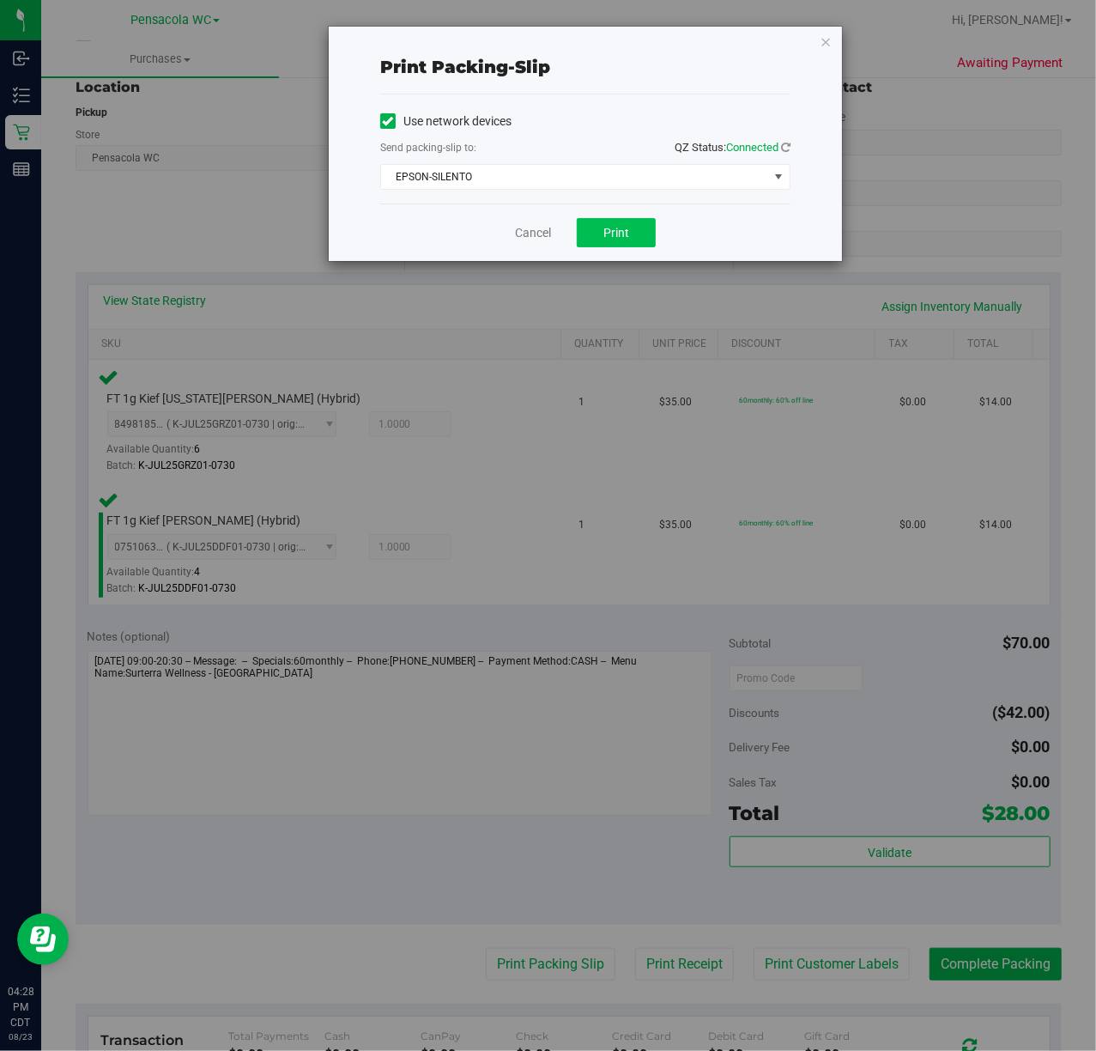
click at [588, 241] on button "Print" at bounding box center [616, 232] width 79 height 29
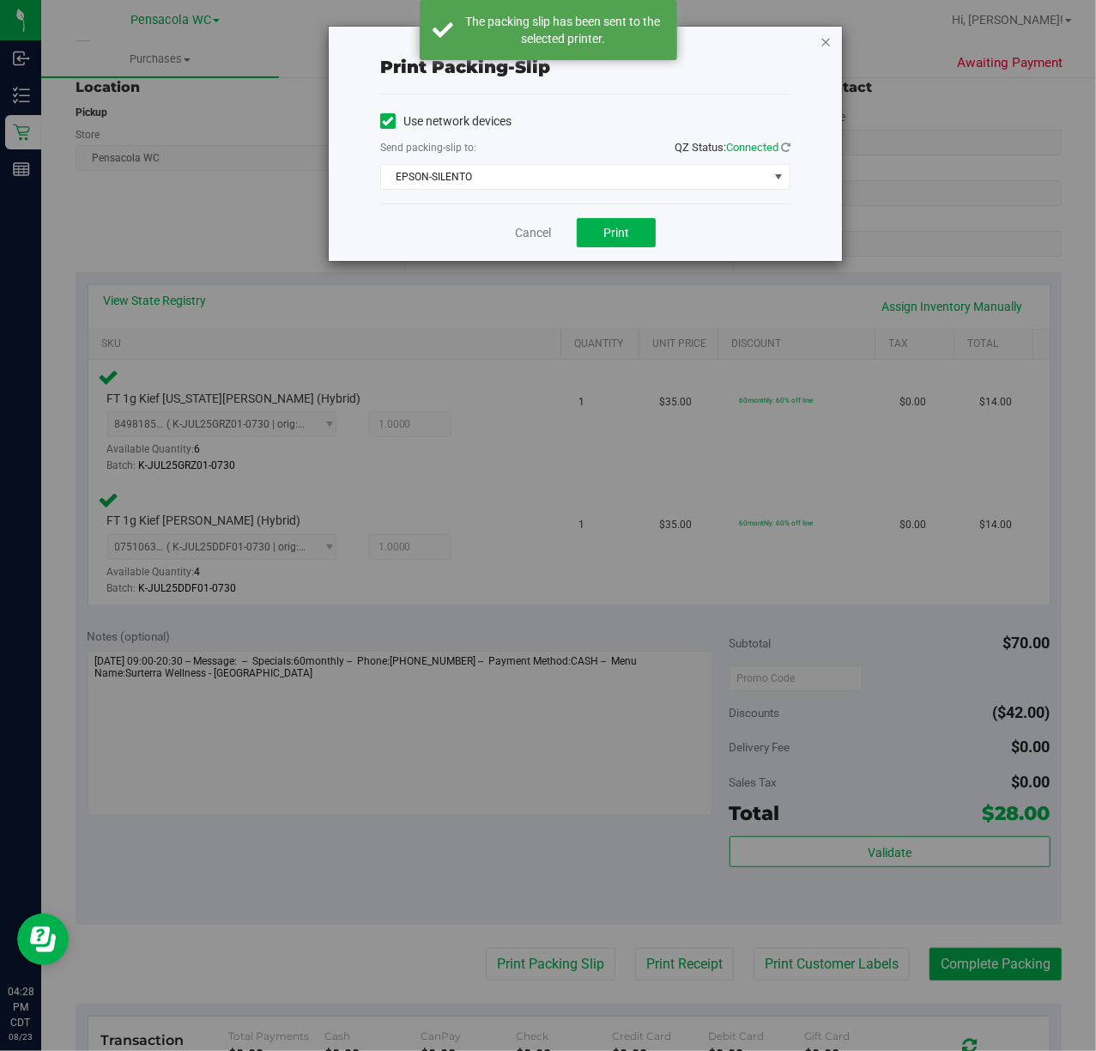
click at [825, 39] on icon "button" at bounding box center [826, 41] width 12 height 21
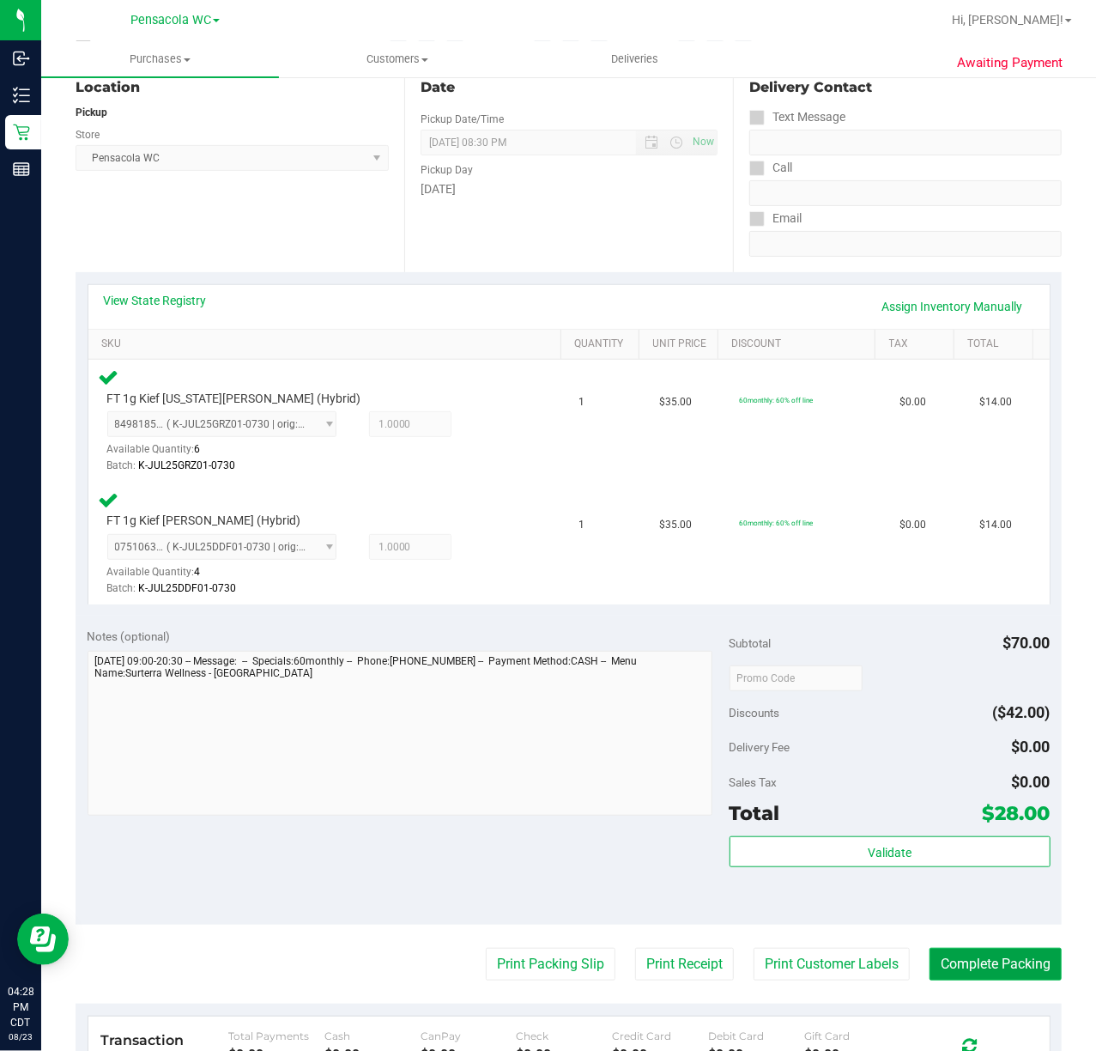
click at [975, 968] on button "Complete Packing" at bounding box center [996, 964] width 132 height 33
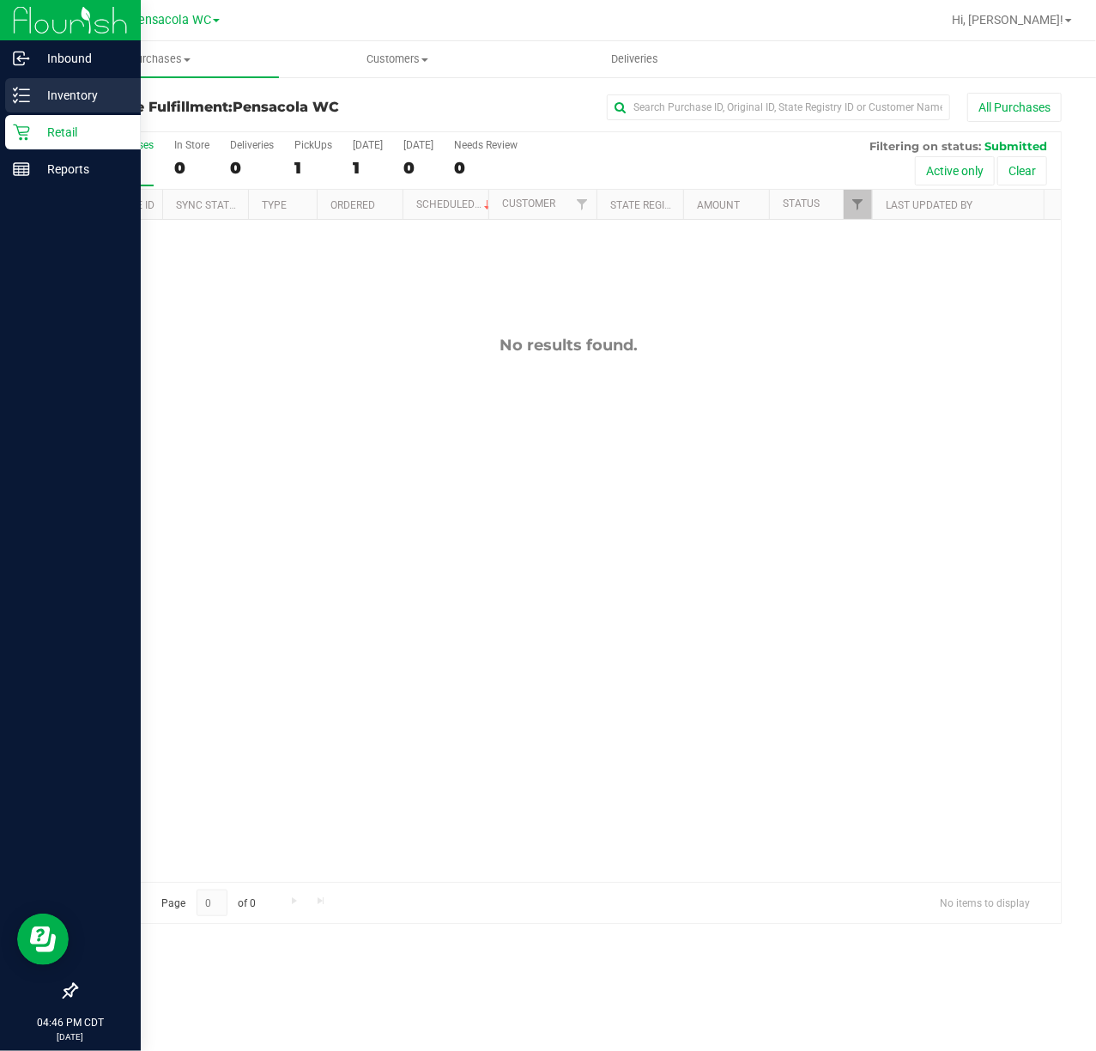
click at [35, 98] on p "Inventory" at bounding box center [81, 95] width 103 height 21
click at [45, 91] on p "Inventory" at bounding box center [81, 95] width 103 height 21
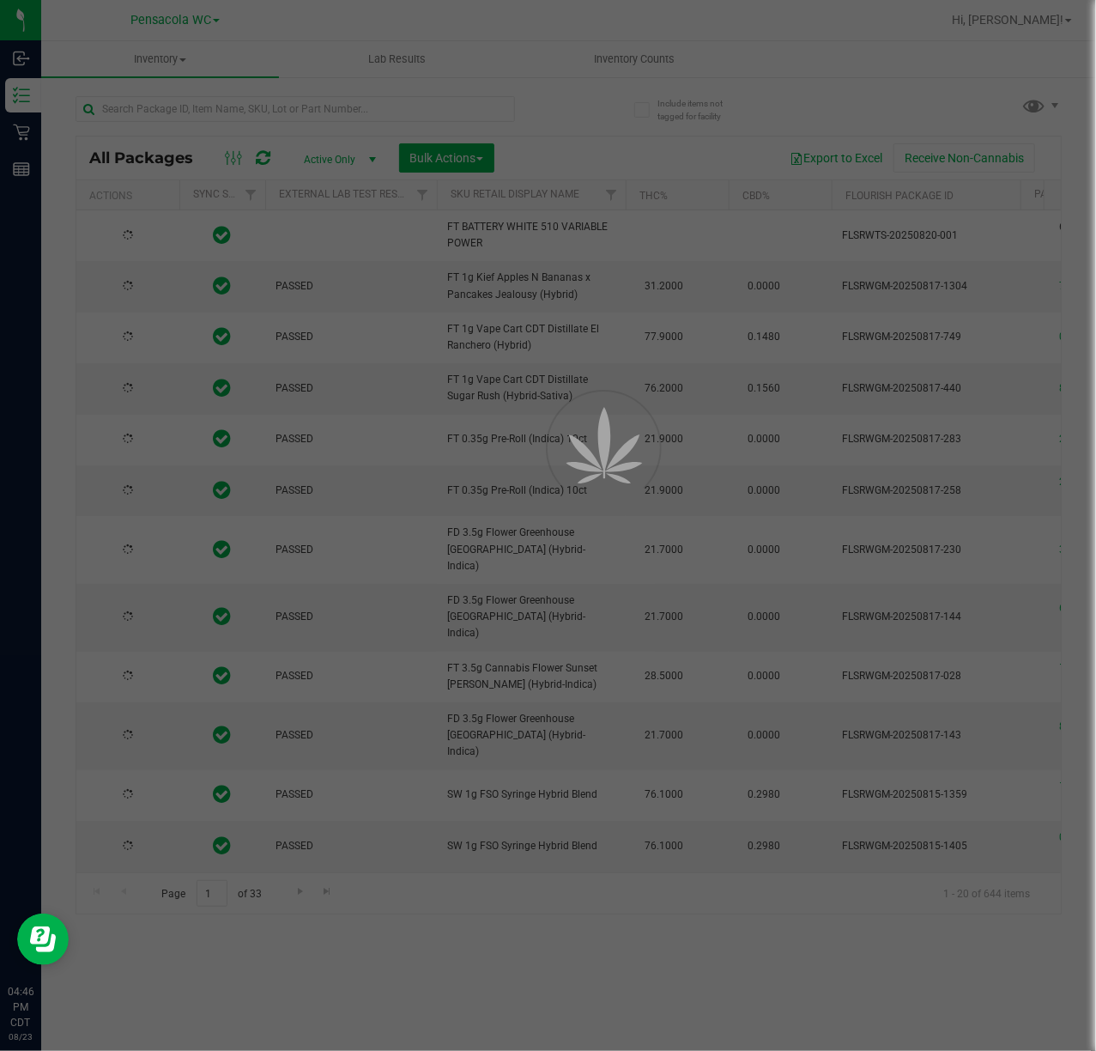
click at [128, 115] on div at bounding box center [548, 525] width 1096 height 1051
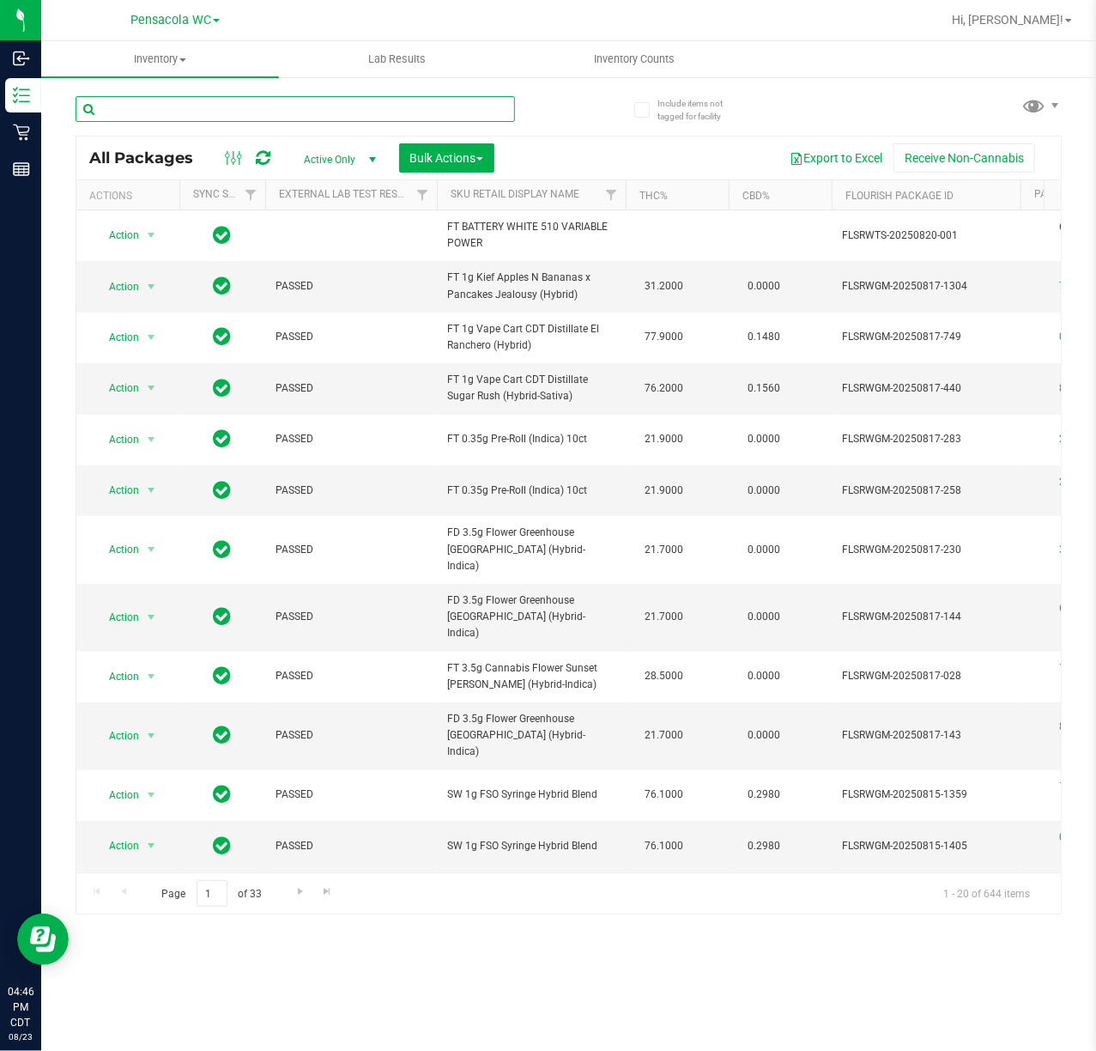
click at [124, 107] on input "text" at bounding box center [296, 109] width 440 height 26
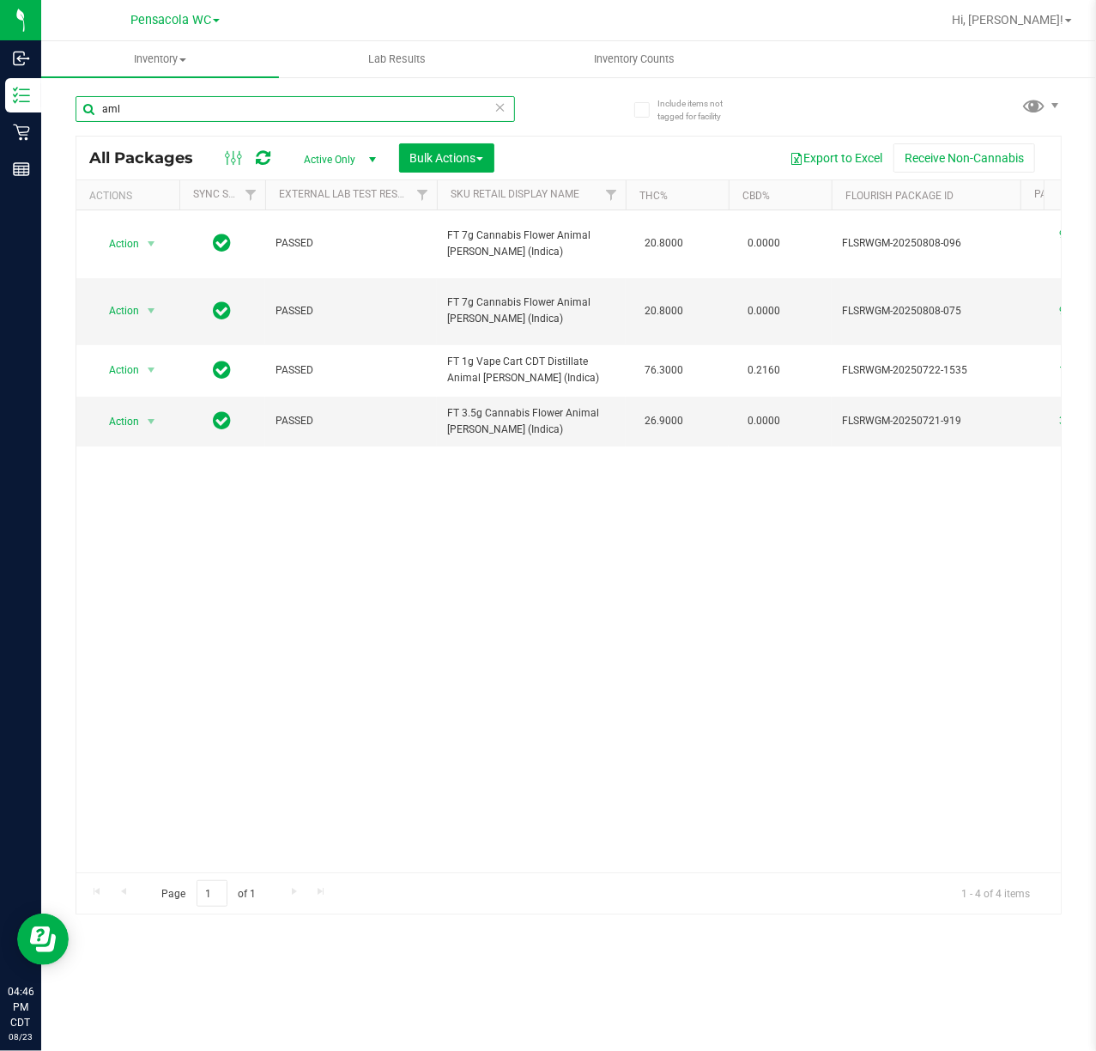
type input "aml"
click at [399, 623] on div "Action Action Edit attributes Global inventory Locate package Package audit log…" at bounding box center [568, 541] width 985 height 662
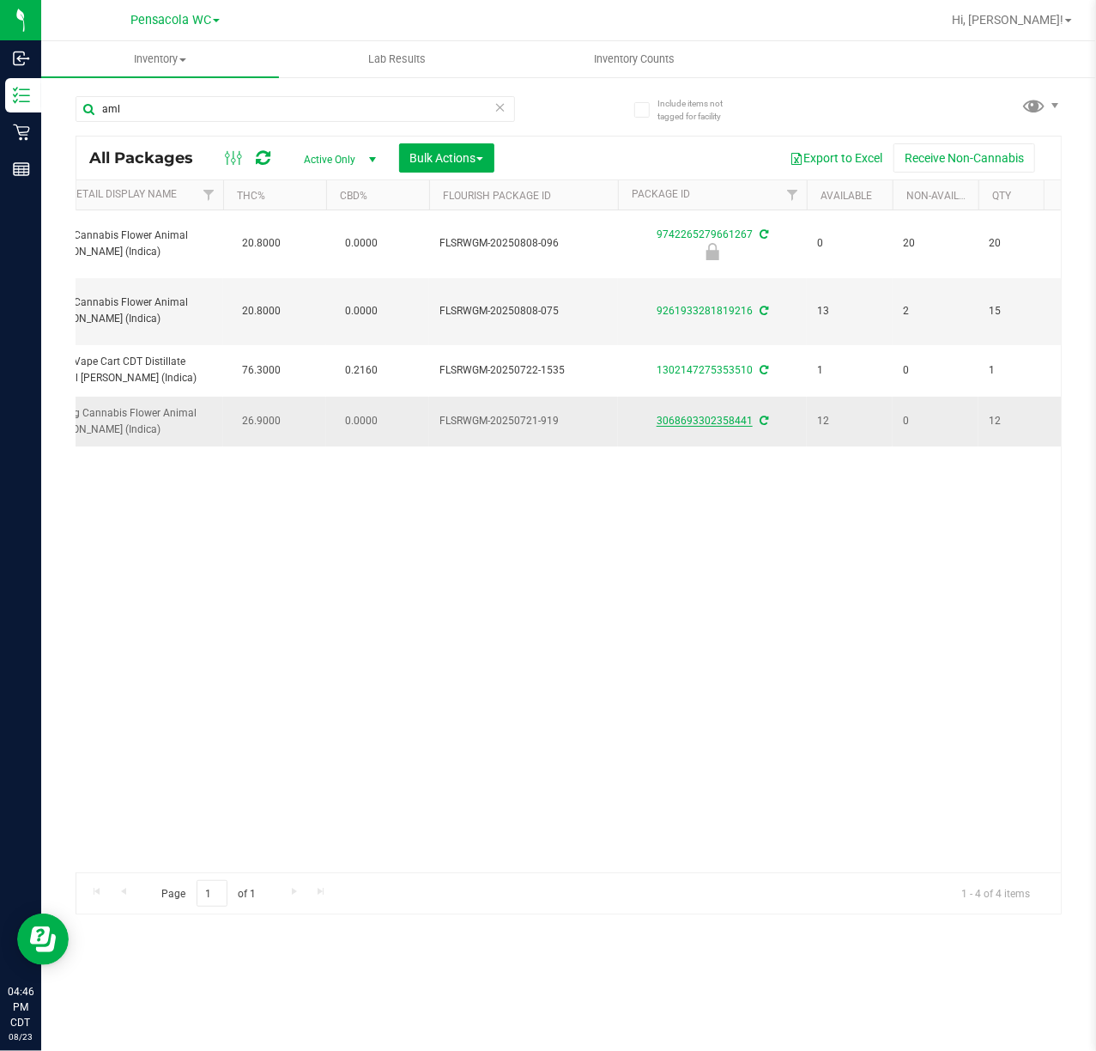
click at [711, 415] on link "3068693302358441" at bounding box center [705, 421] width 96 height 12
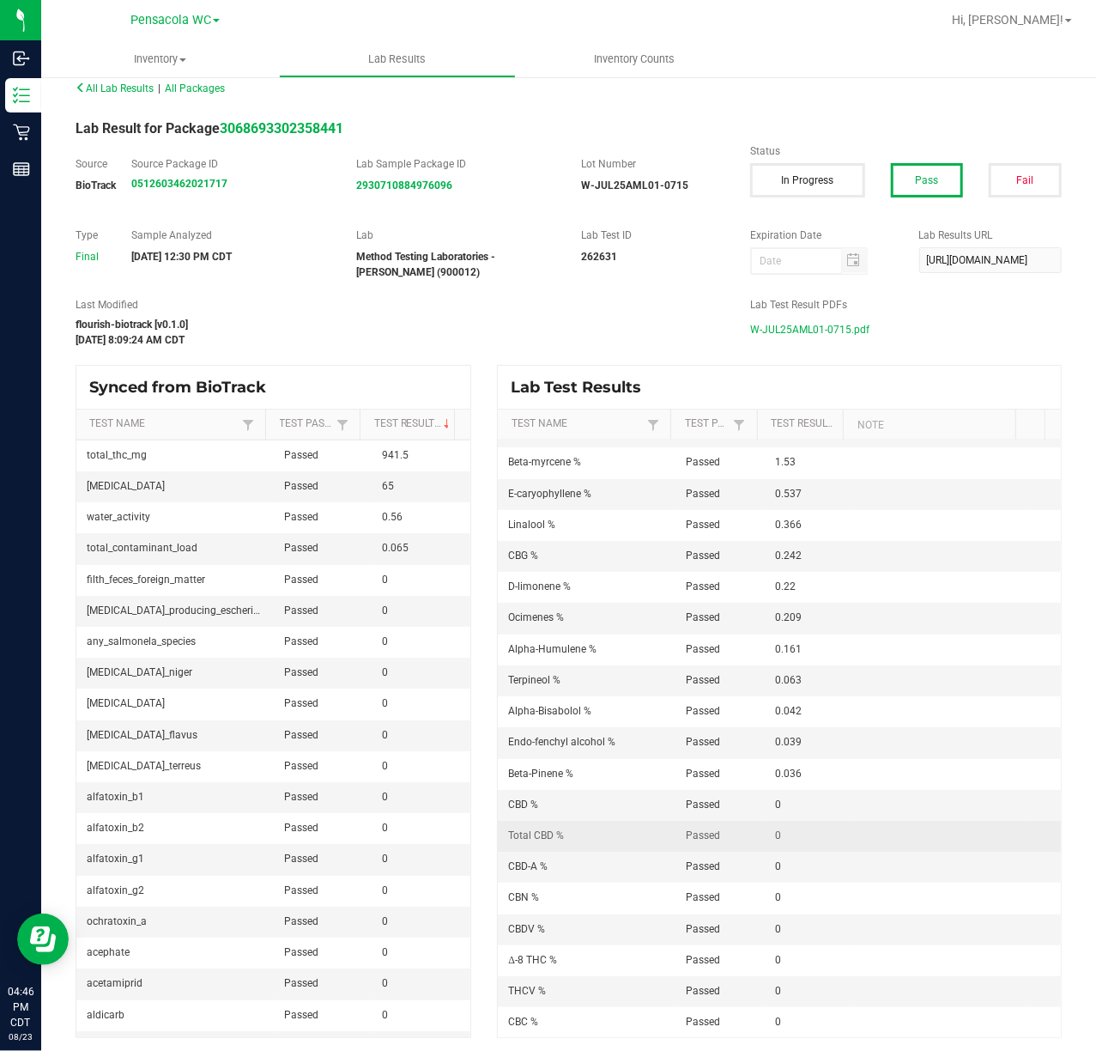
scroll to position [21, 0]
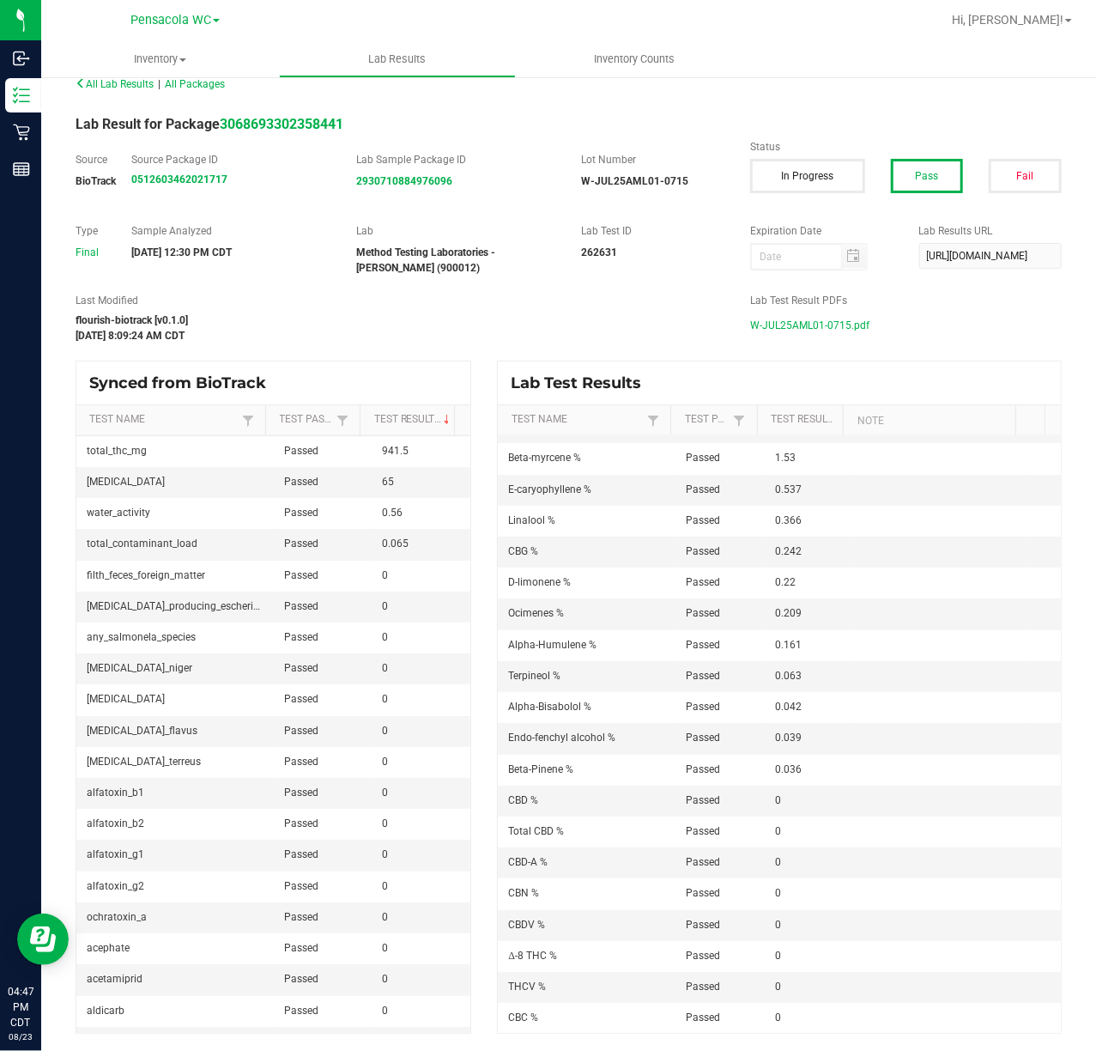
drag, startPoint x: 578, startPoint y: 674, endPoint x: 453, endPoint y: 677, distance: 124.5
click at [453, 677] on div "Synced from BioTrack Test Name Test Passed Test Result total_thc_mg Passed 941.…" at bounding box center [569, 697] width 1012 height 673
click at [604, 676] on td "Terpineol %" at bounding box center [587, 676] width 178 height 31
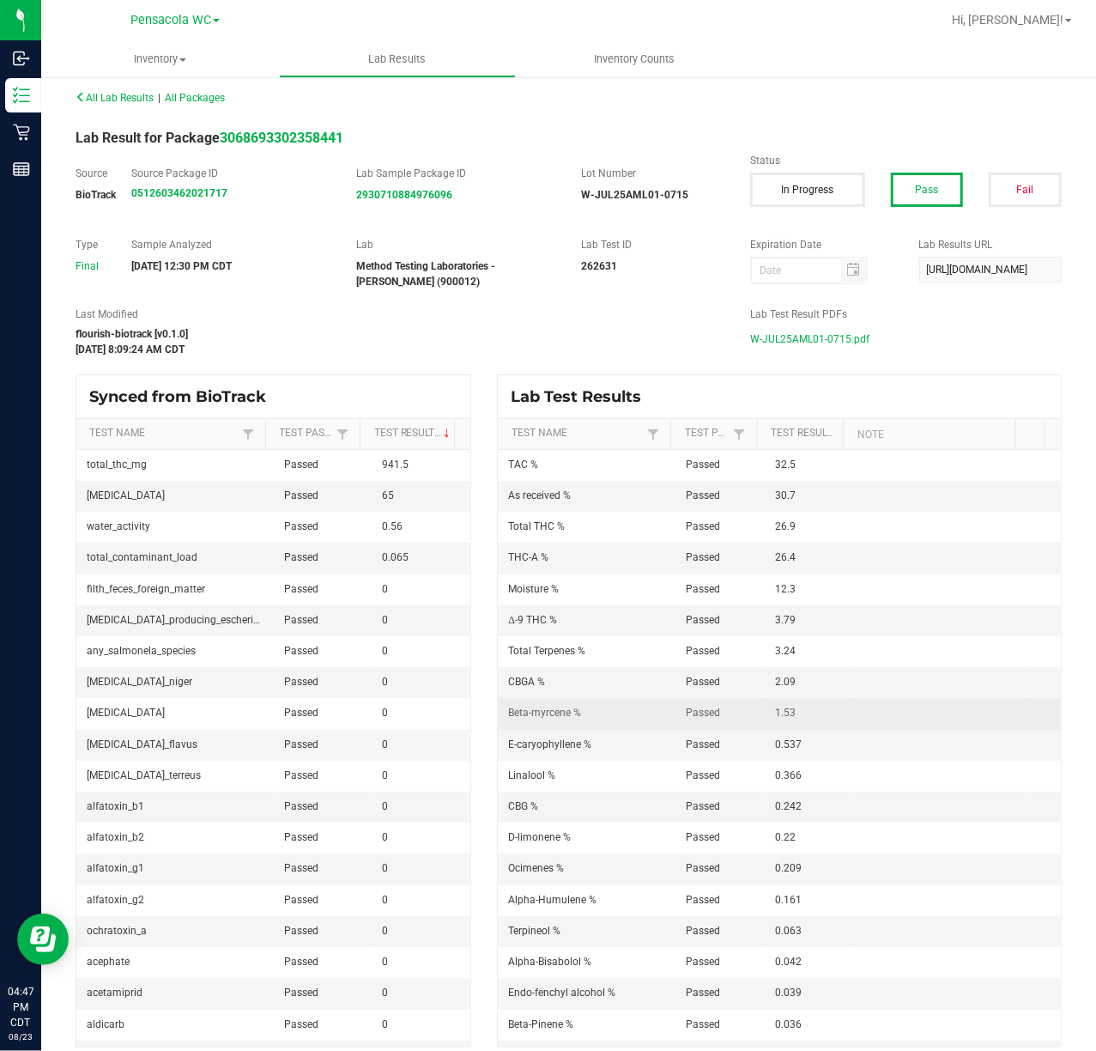
scroll to position [0, 0]
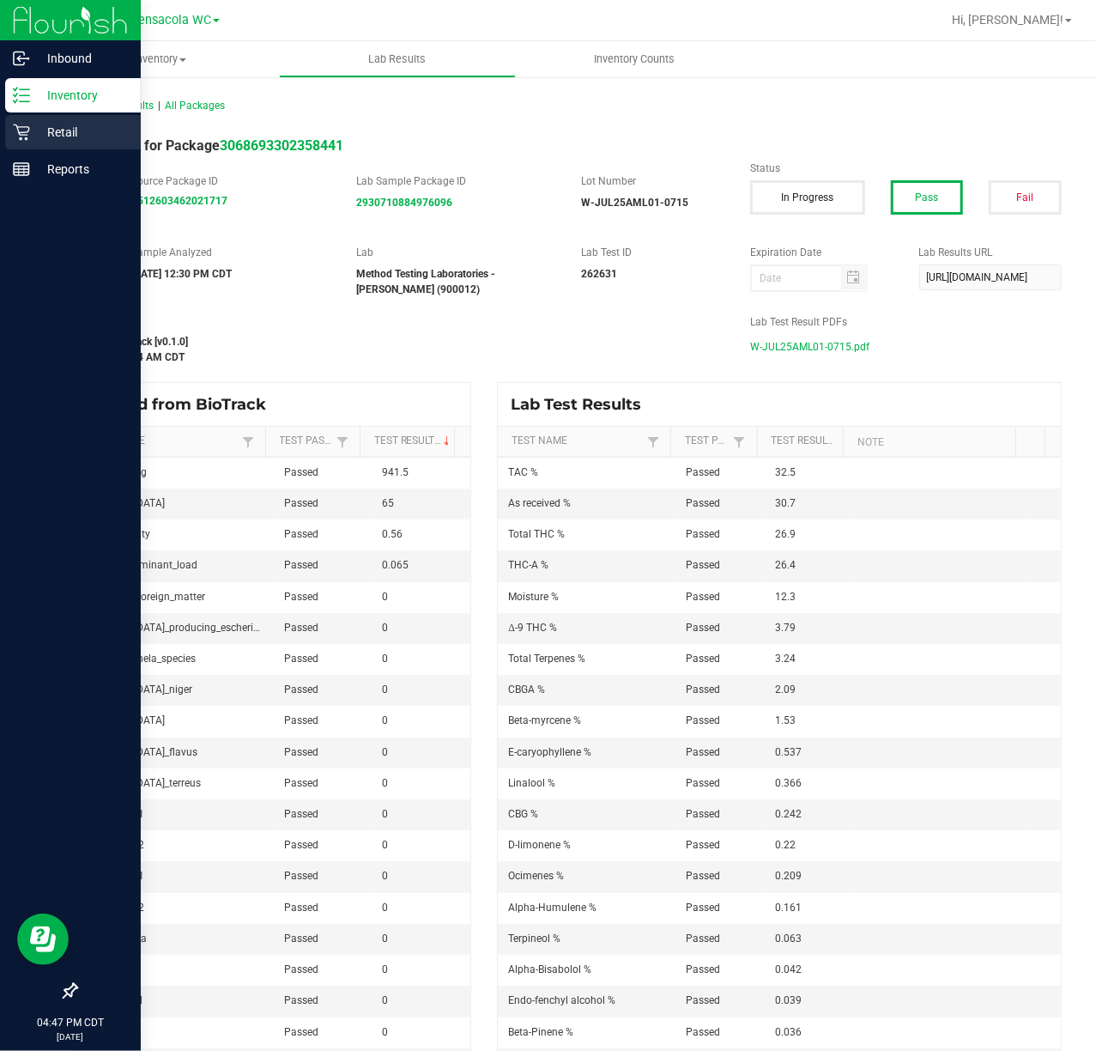
click at [31, 129] on p "Retail" at bounding box center [81, 132] width 103 height 21
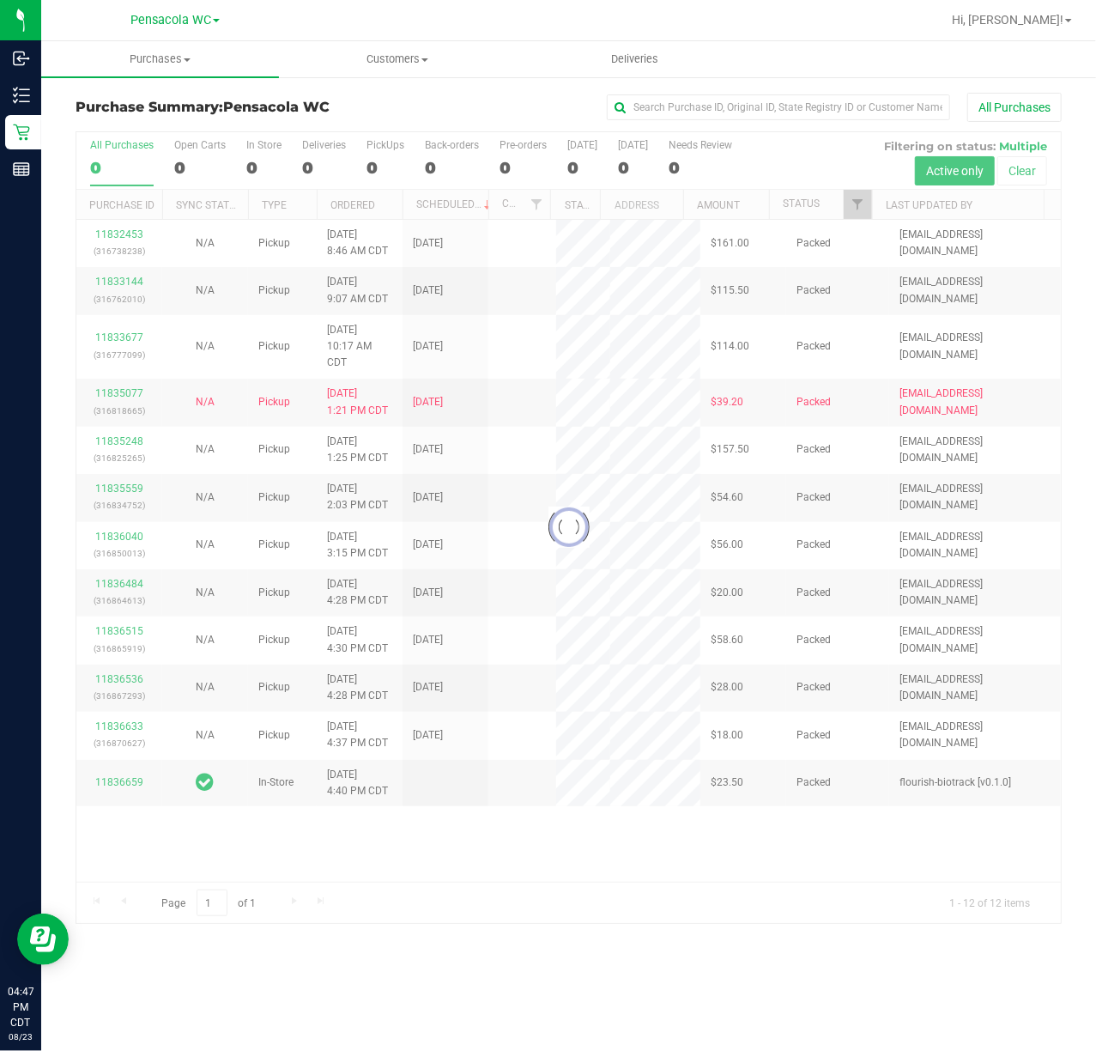
click at [855, 201] on div at bounding box center [568, 527] width 985 height 791
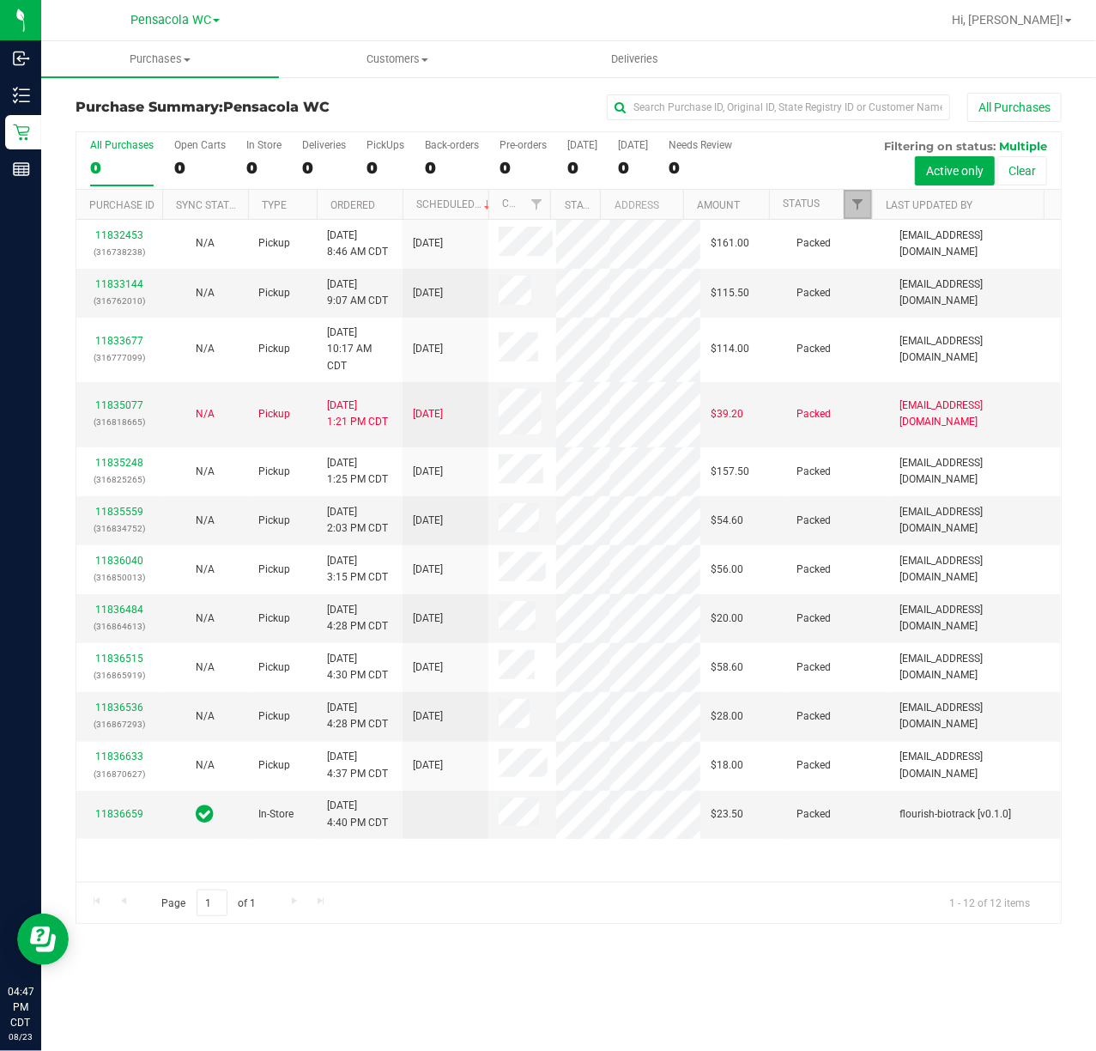
click at [853, 201] on span "Filter" at bounding box center [858, 204] width 14 height 14
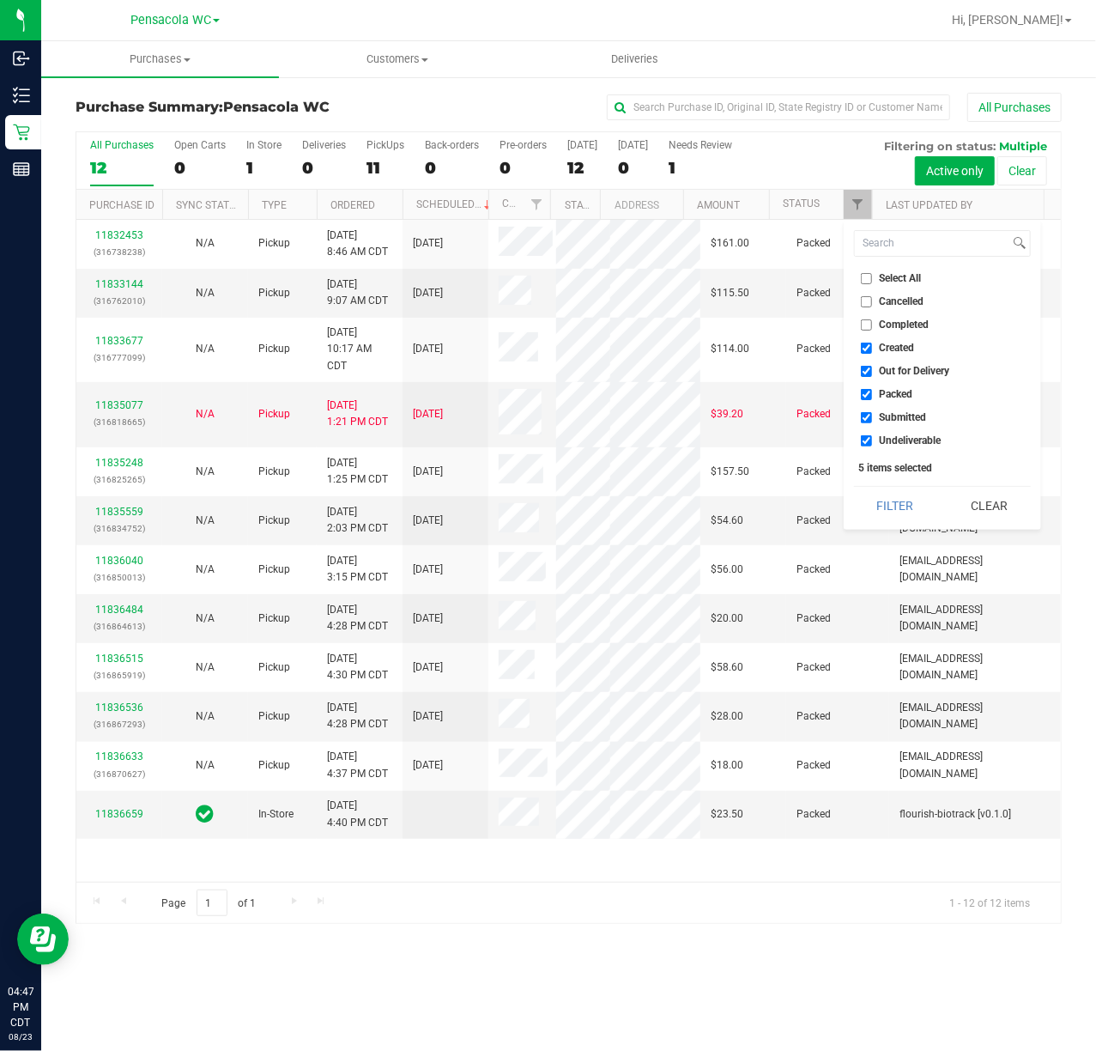
click at [903, 276] on span "Select All" at bounding box center [901, 278] width 42 height 10
click at [872, 276] on input "Select All" at bounding box center [866, 278] width 11 height 11
checkbox input "true"
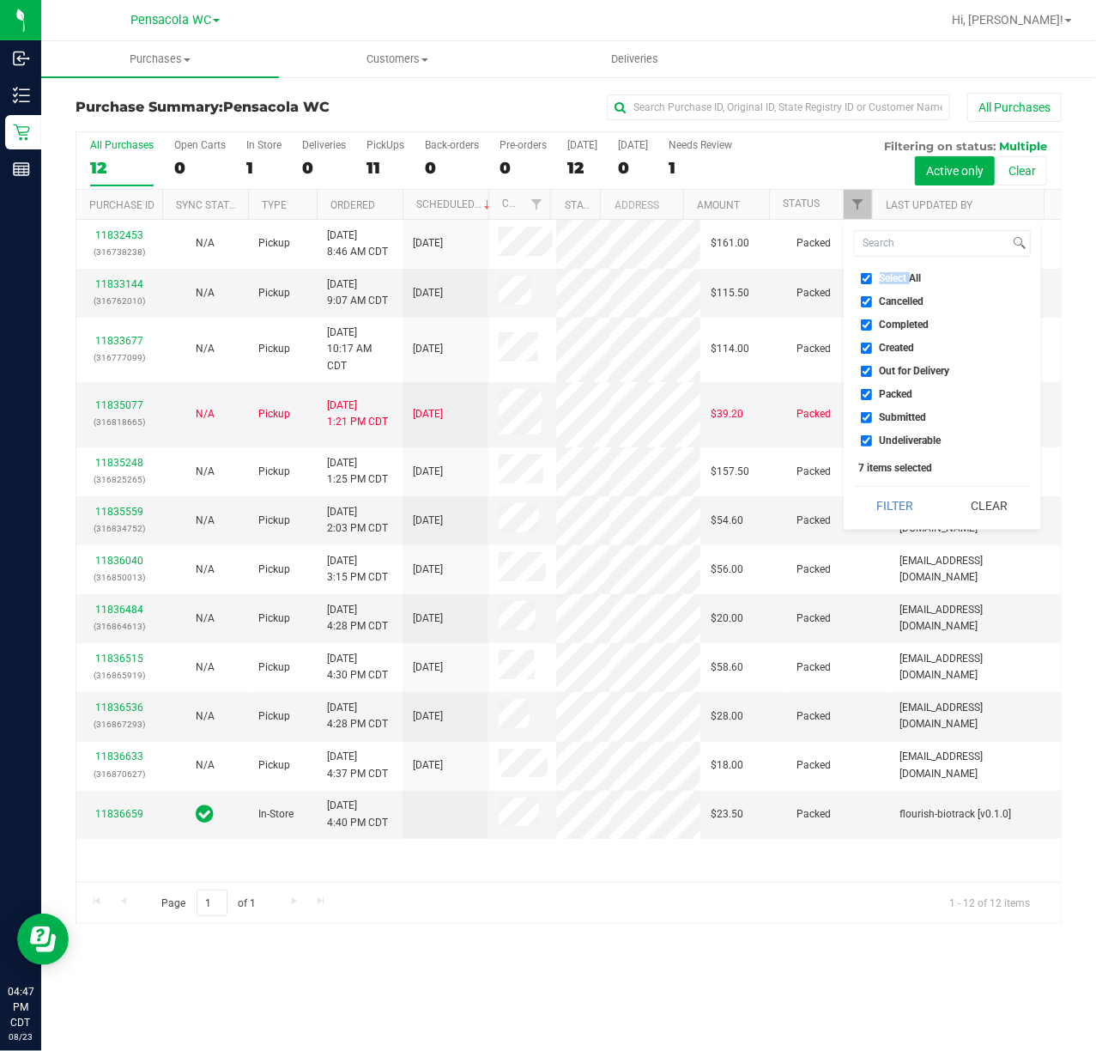
click at [903, 276] on span "Select All" at bounding box center [901, 278] width 42 height 10
click at [872, 276] on input "Select All" at bounding box center [866, 278] width 11 height 11
checkbox input "false"
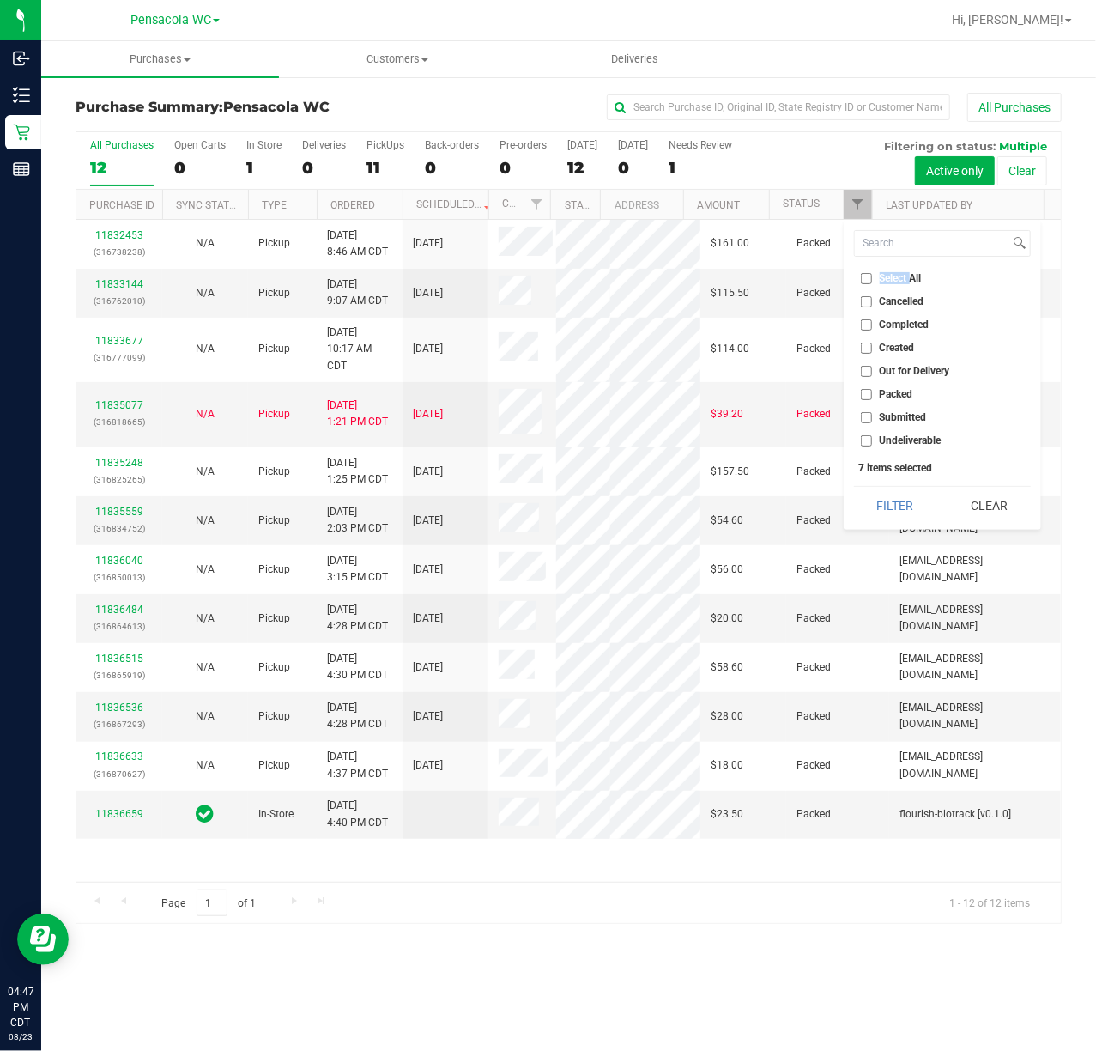
checkbox input "false"
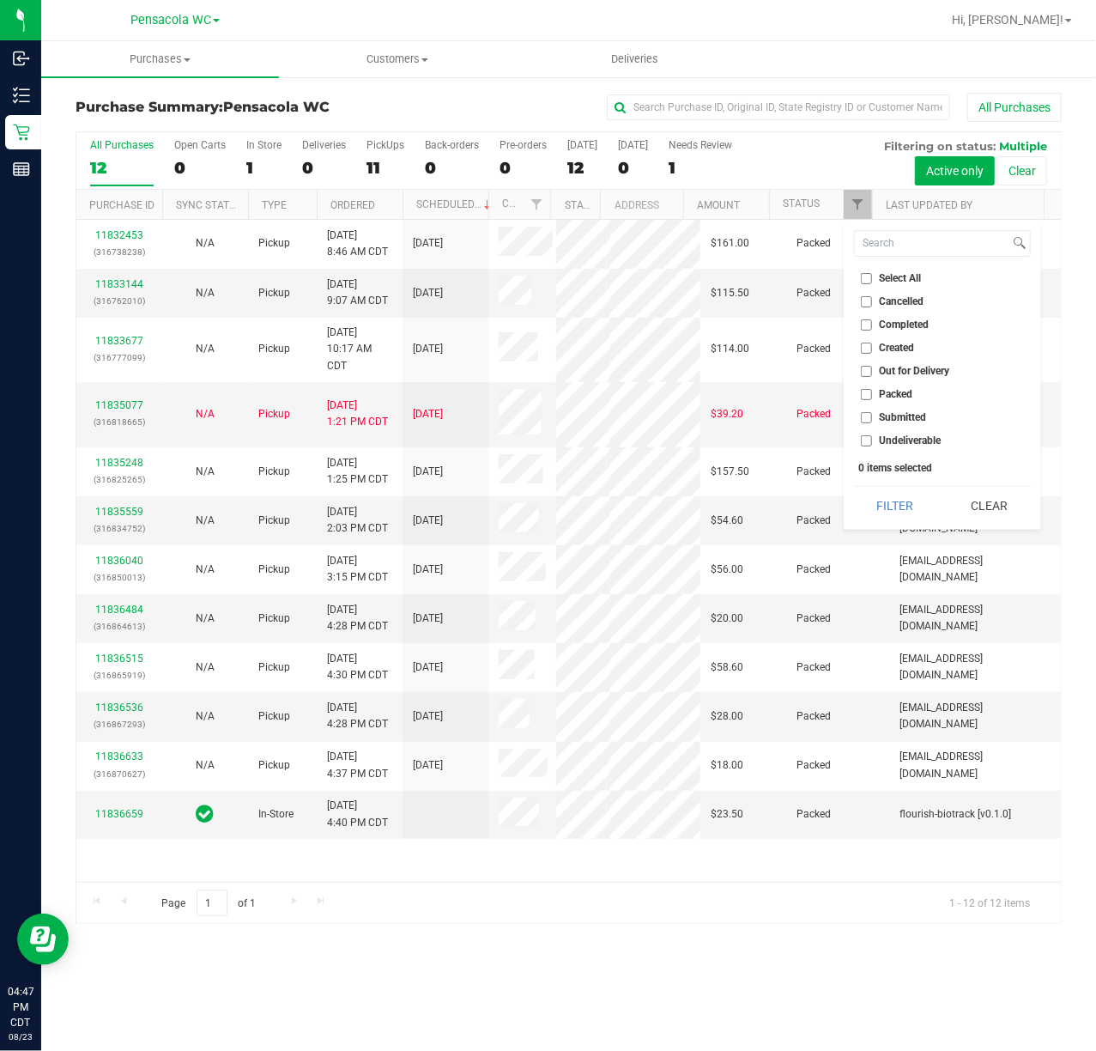
click at [903, 415] on span "Submitted" at bounding box center [903, 417] width 47 height 10
click at [872, 415] on input "Submitted" at bounding box center [866, 417] width 11 height 11
checkbox input "true"
click at [888, 492] on button "Filter" at bounding box center [895, 506] width 82 height 38
